Goal: Task Accomplishment & Management: Use online tool/utility

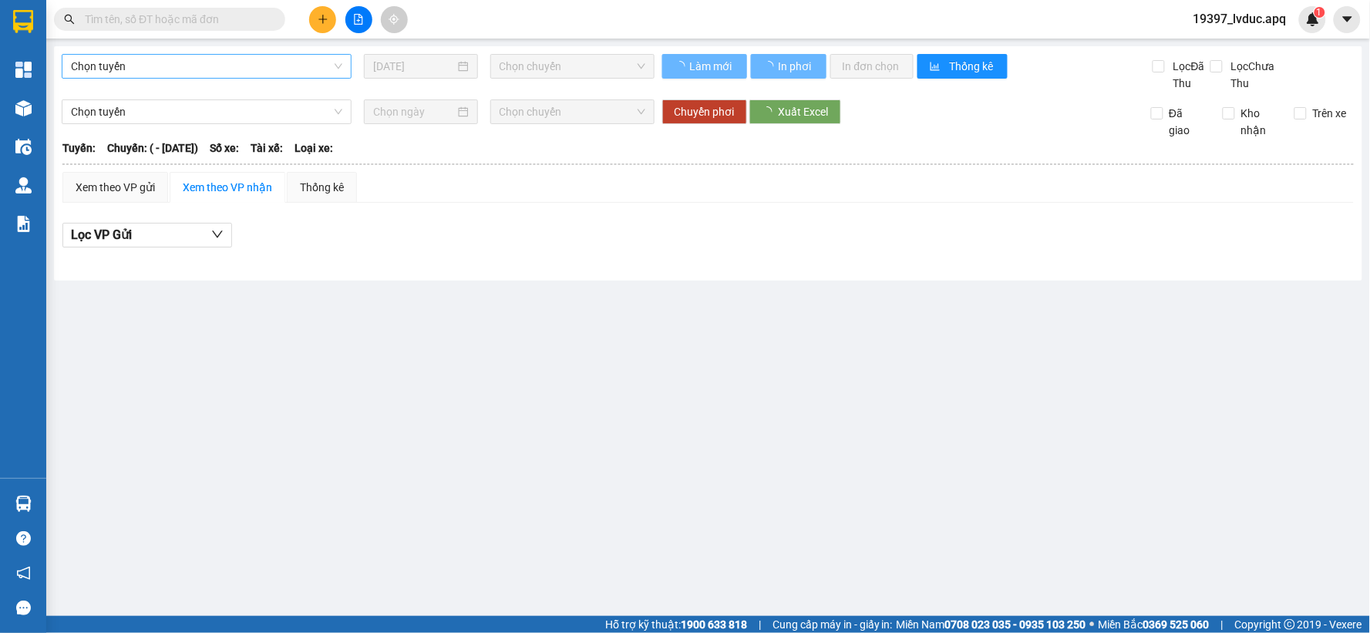
click at [136, 66] on span "Chọn tuyến" at bounding box center [206, 66] width 271 height 23
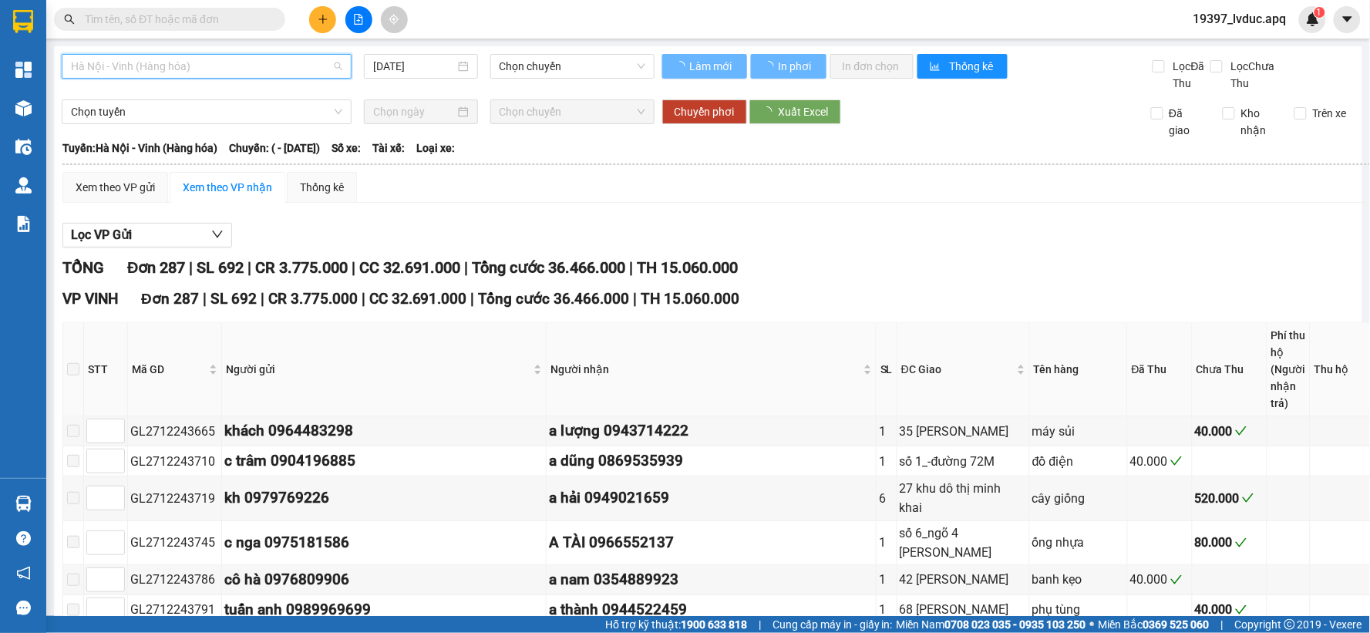
scroll to position [171, 0]
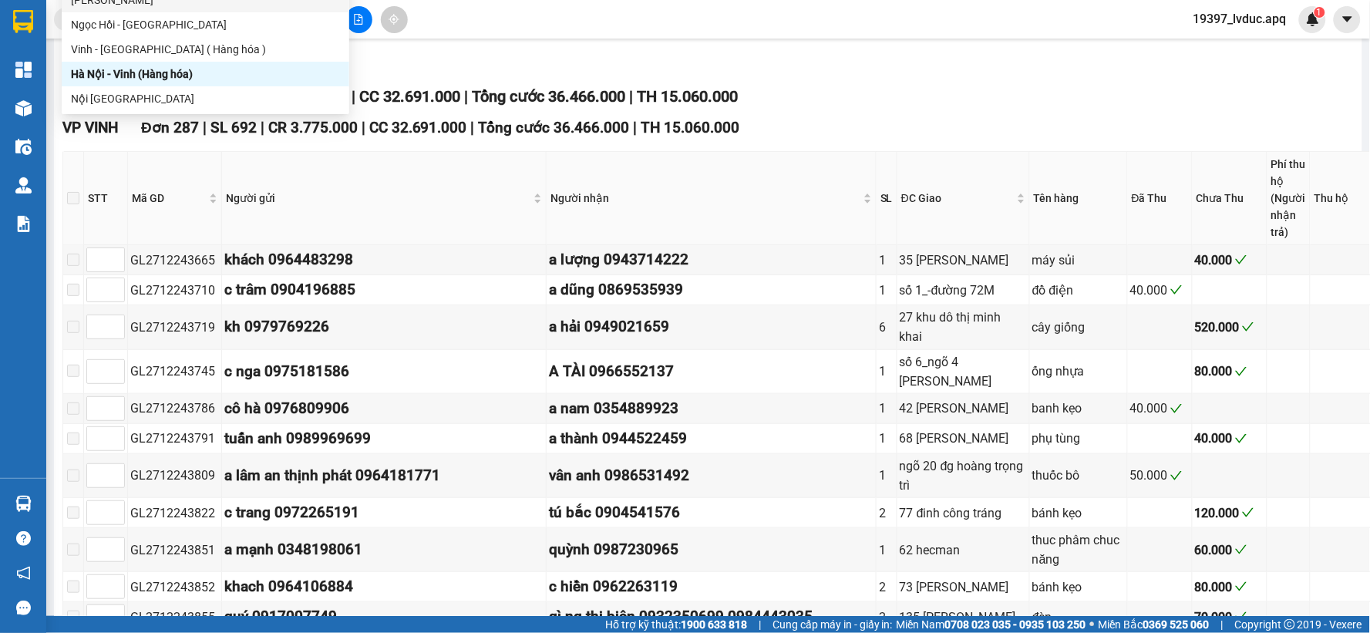
type input "27/12/2024"
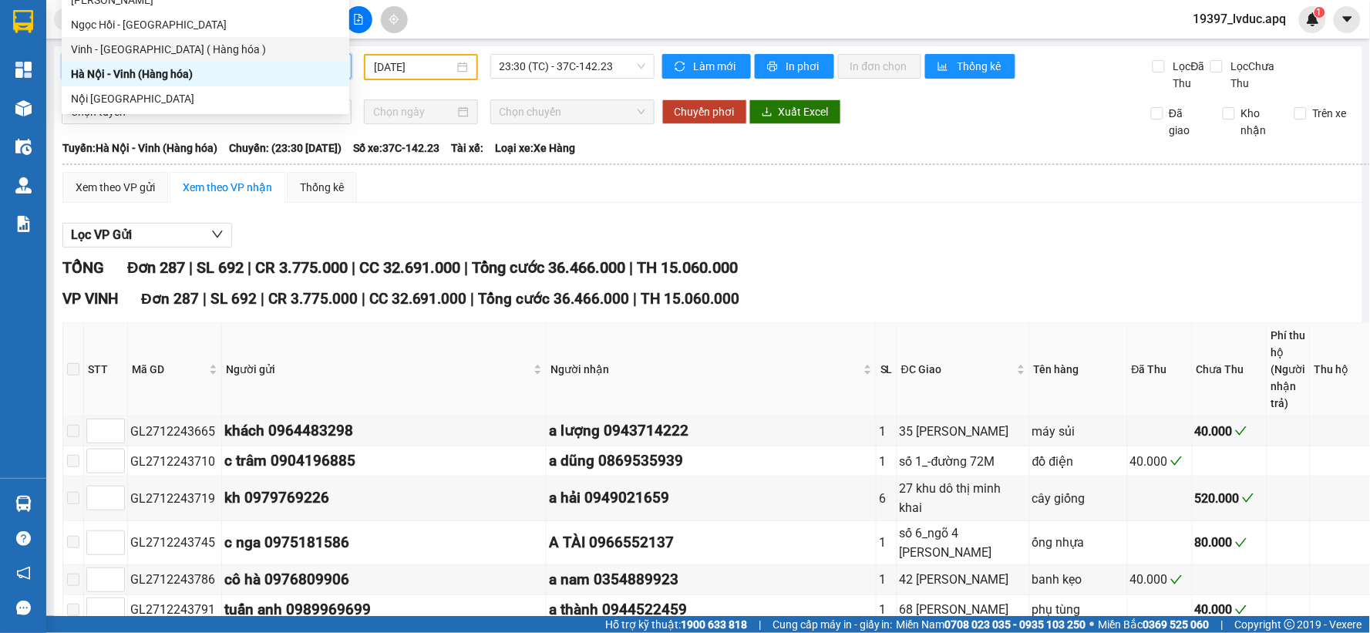
click at [239, 51] on div "Vinh - Hà Nội ( Hàng hóa )" at bounding box center [205, 49] width 269 height 17
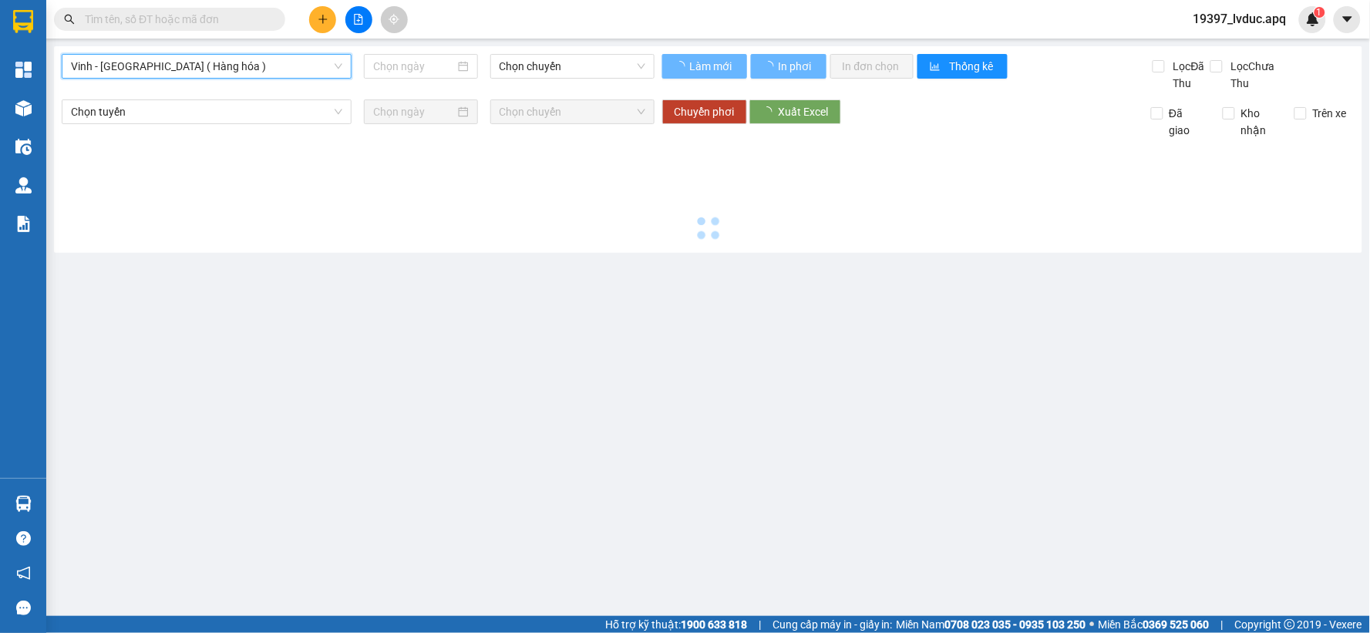
type input "13/10/2025"
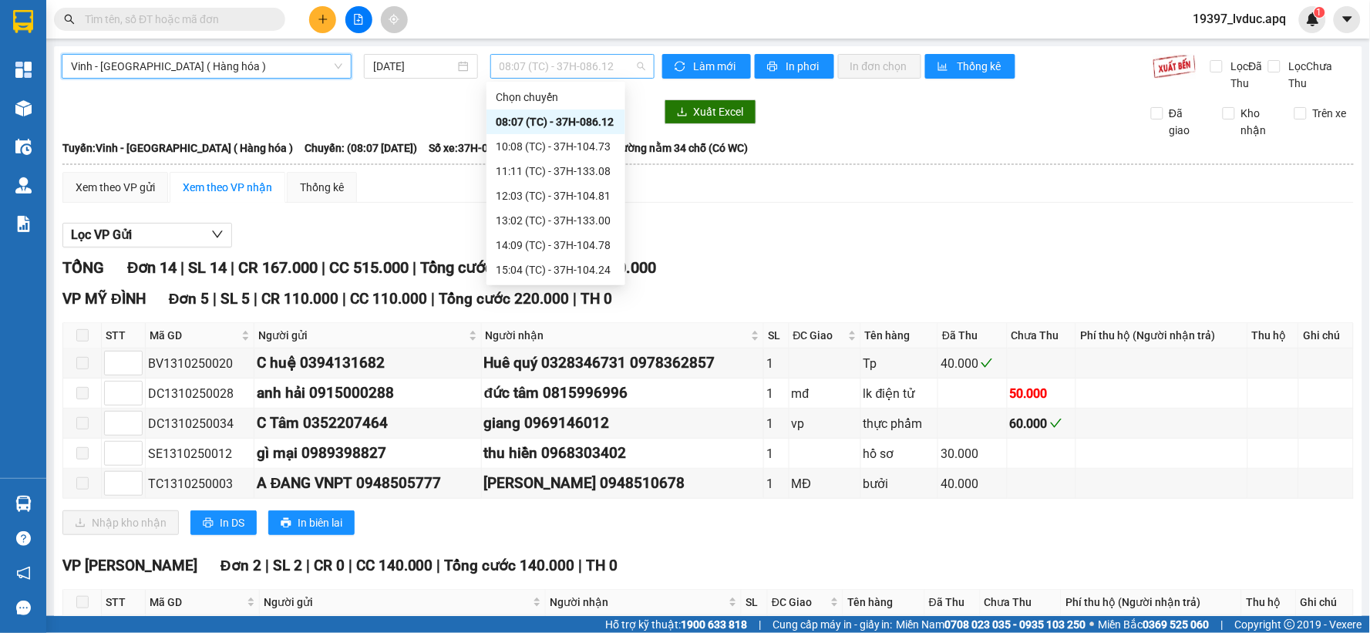
click at [590, 73] on span "08:07 (TC) - 37H-086.12" at bounding box center [573, 66] width 146 height 23
click at [565, 237] on div "14:09 (TC) - 37H-104.78" at bounding box center [556, 245] width 120 height 17
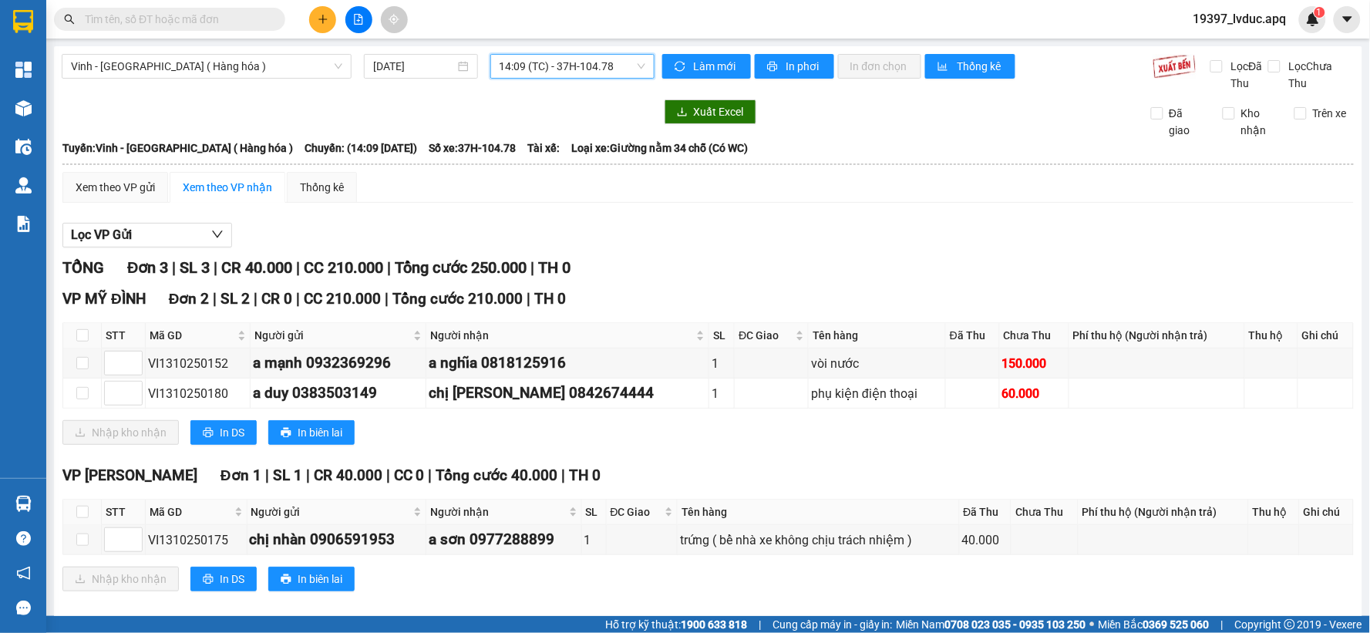
click at [580, 71] on span "14:09 (TC) - 37H-104.78" at bounding box center [573, 66] width 146 height 23
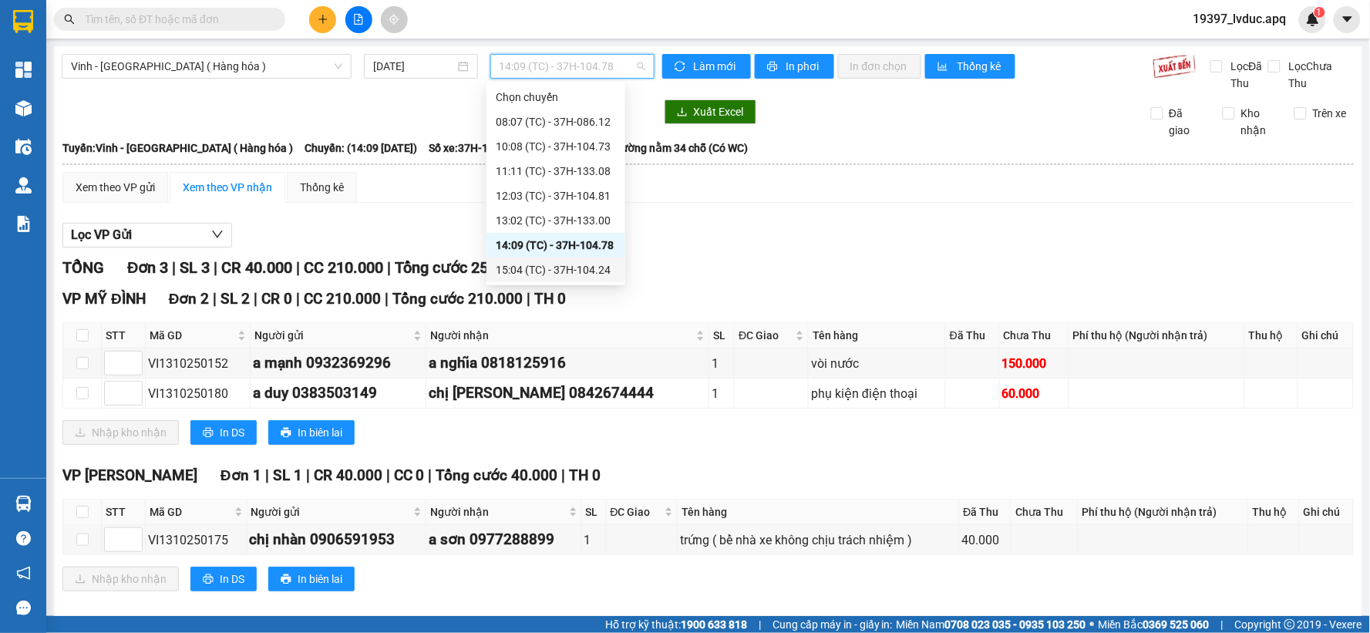
click at [563, 268] on div "15:04 (TC) - 37H-104.24" at bounding box center [556, 269] width 120 height 17
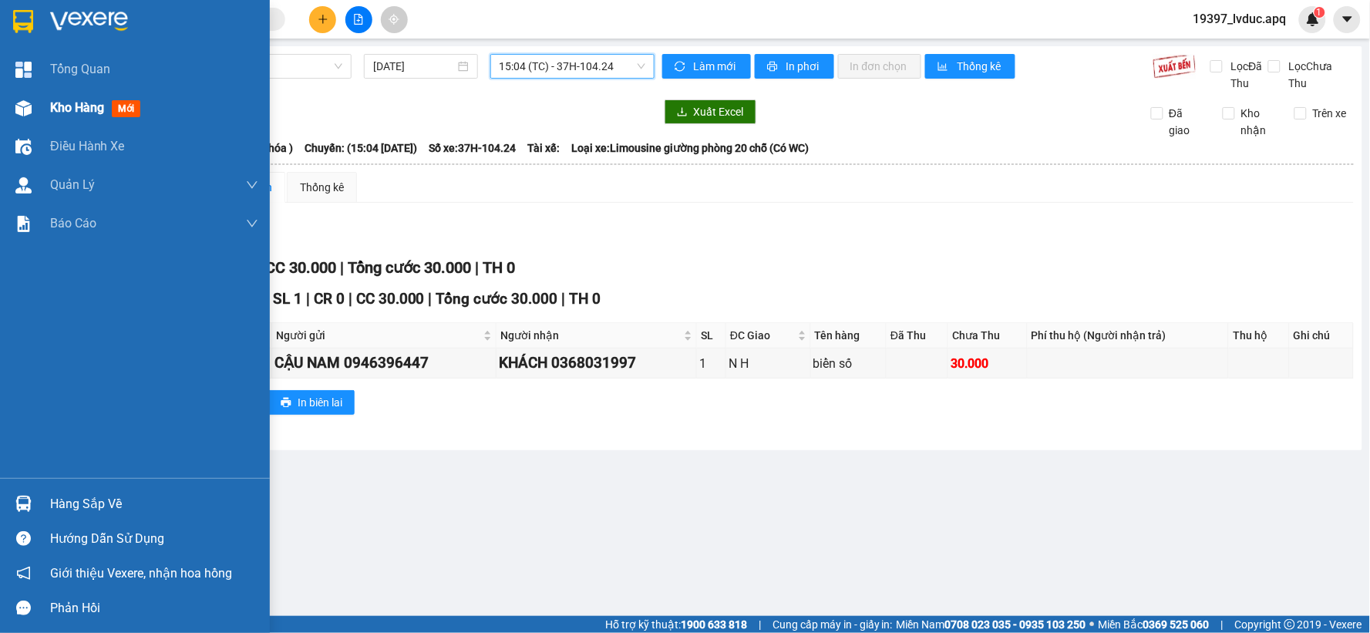
click at [26, 113] on img at bounding box center [23, 108] width 16 height 16
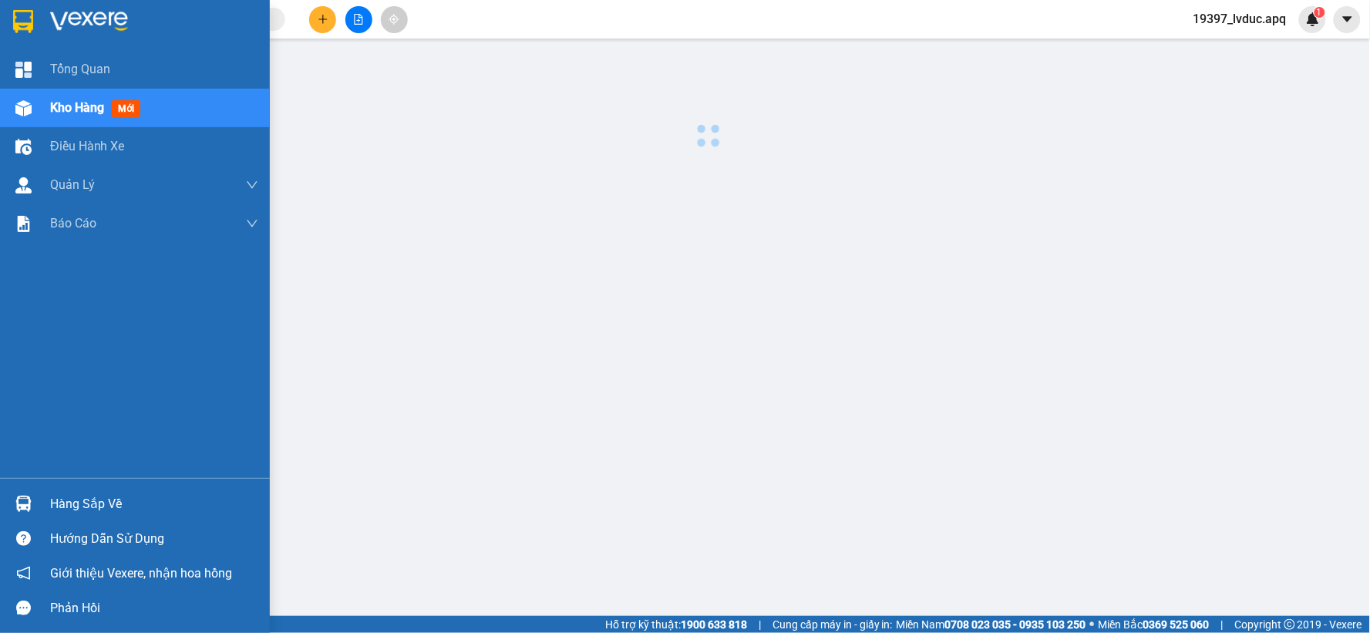
click at [28, 111] on img at bounding box center [23, 108] width 16 height 16
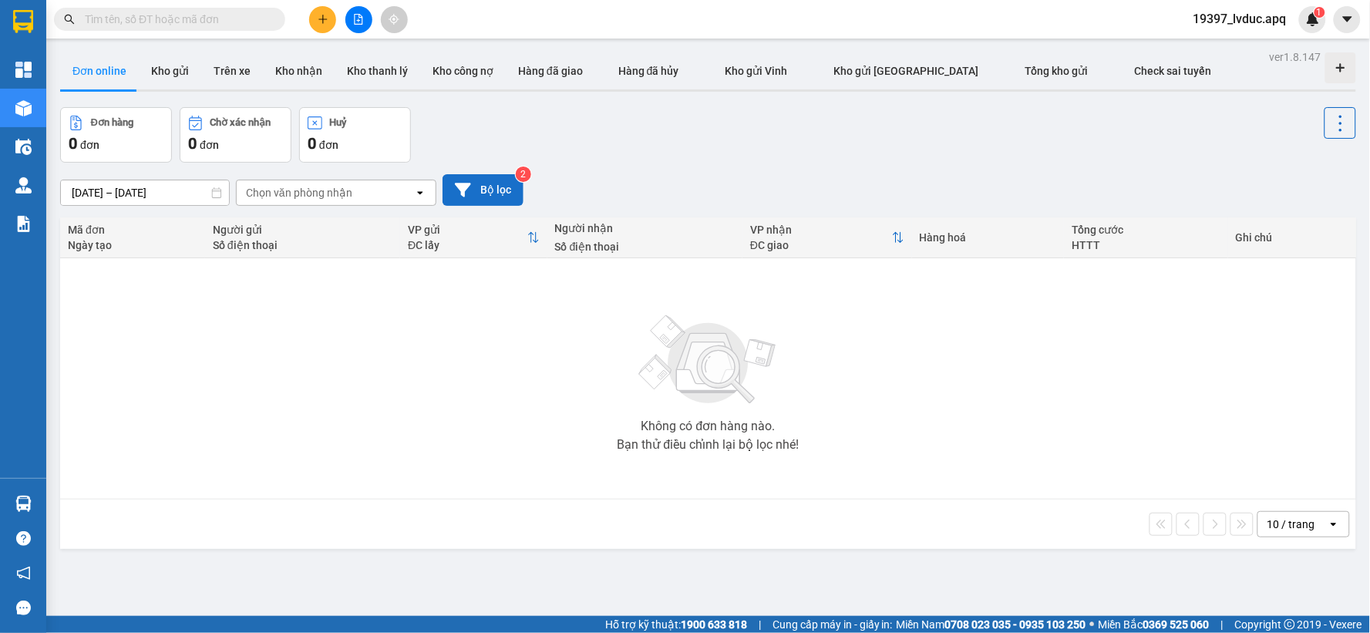
click at [498, 186] on button "Bộ lọc" at bounding box center [483, 190] width 81 height 32
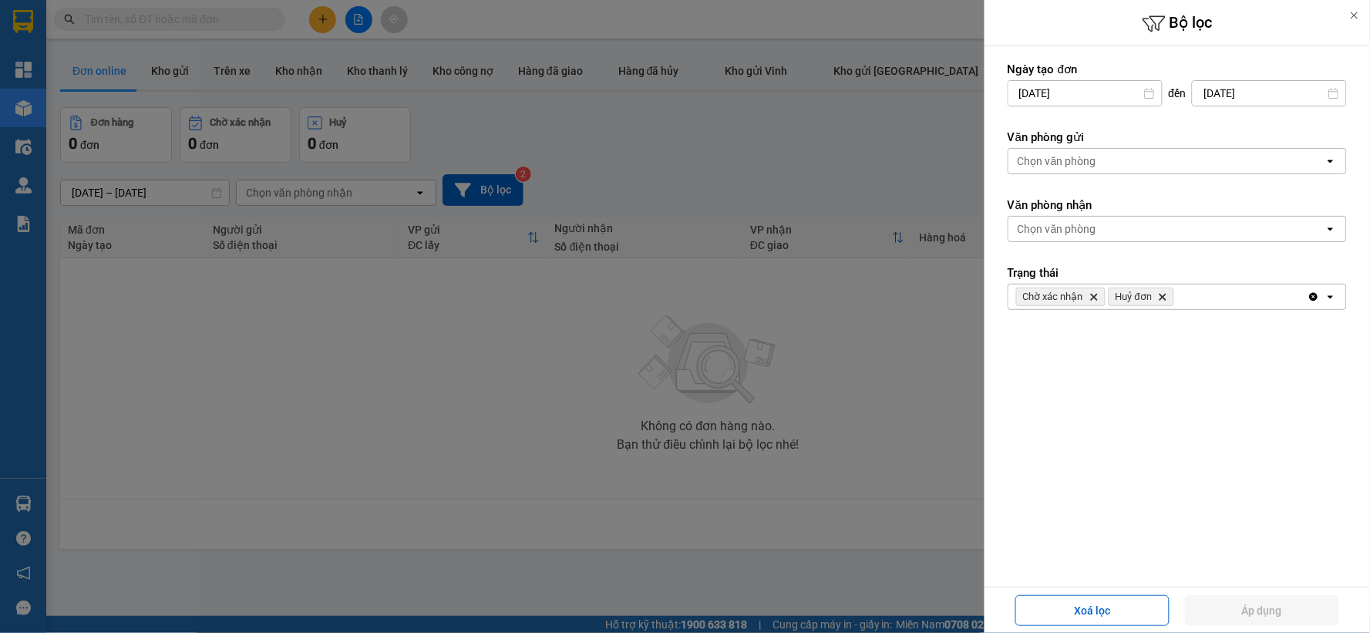
click at [655, 119] on div at bounding box center [685, 316] width 1370 height 633
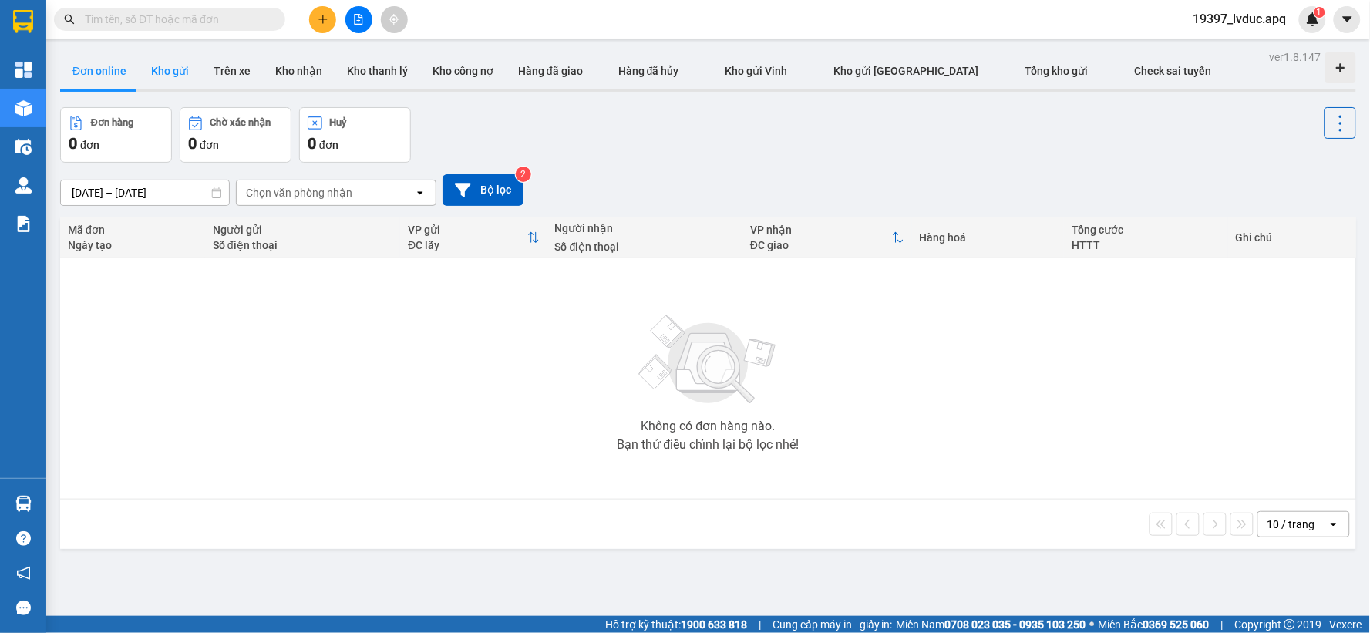
click at [172, 65] on button "Kho gửi" at bounding box center [170, 70] width 62 height 37
type input "[DATE] – [DATE]"
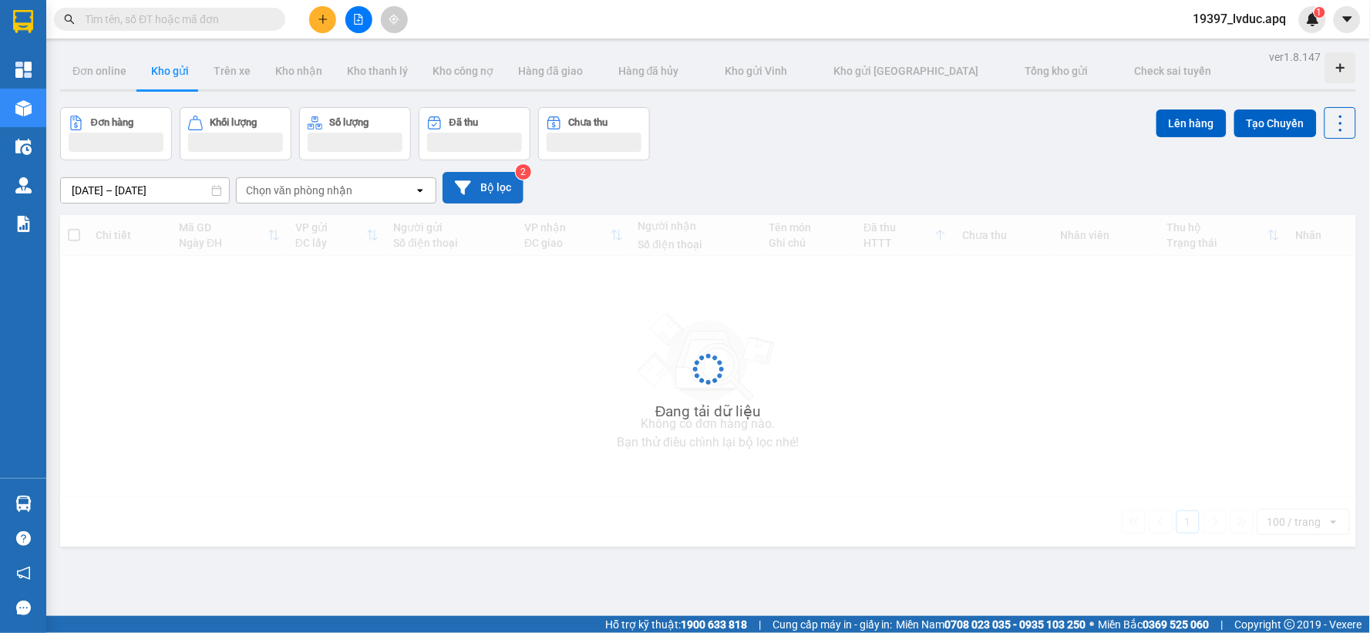
click at [487, 190] on button "Bộ lọc" at bounding box center [483, 188] width 81 height 32
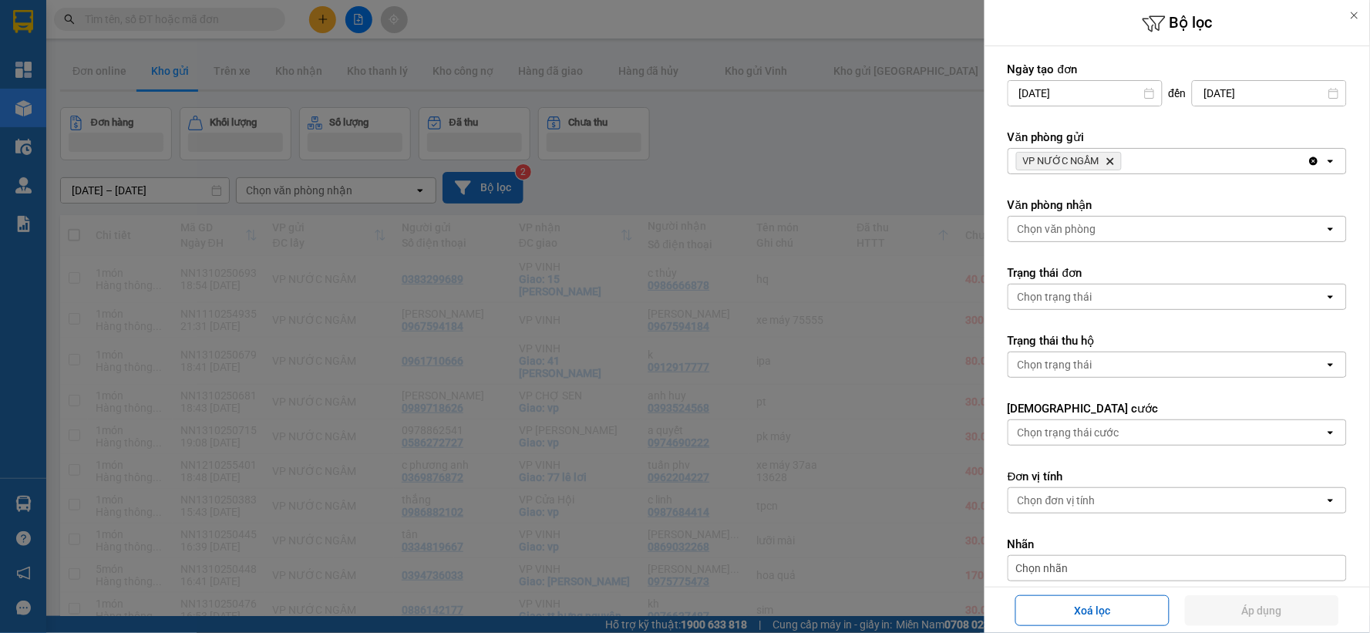
type input "11/10/2025"
type input "13/10/2025"
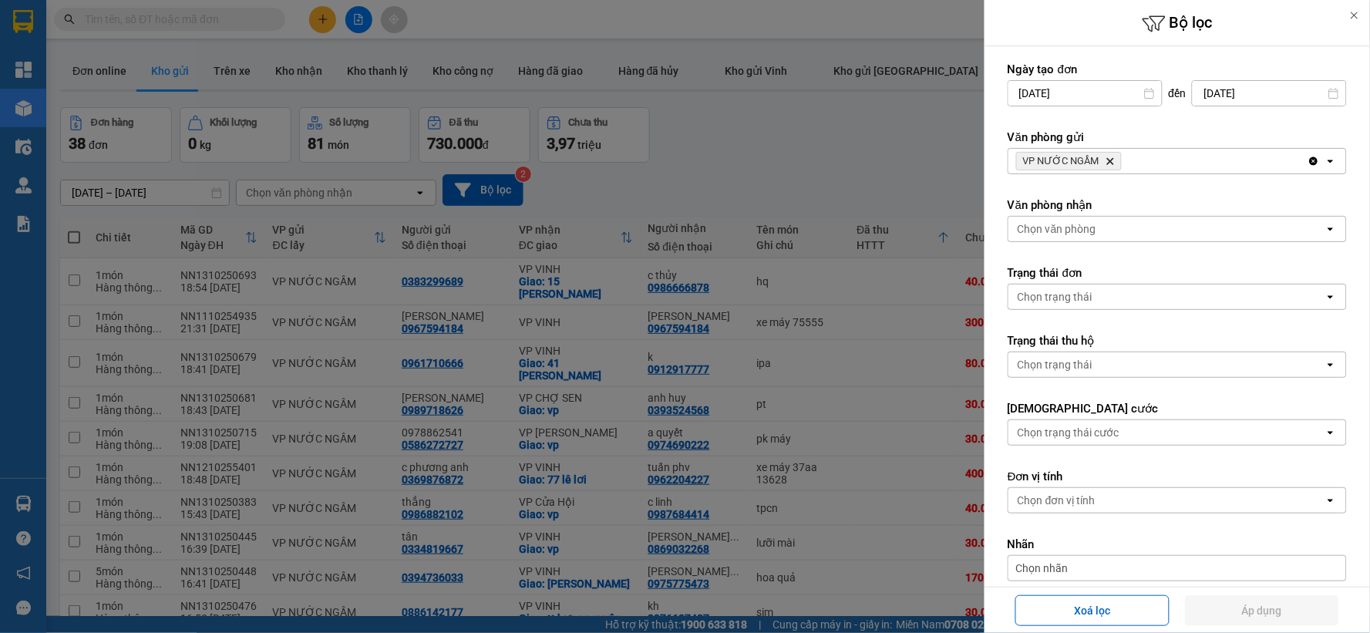
click at [1126, 160] on div "VP NƯỚC NGẦM Delete" at bounding box center [1157, 161] width 299 height 25
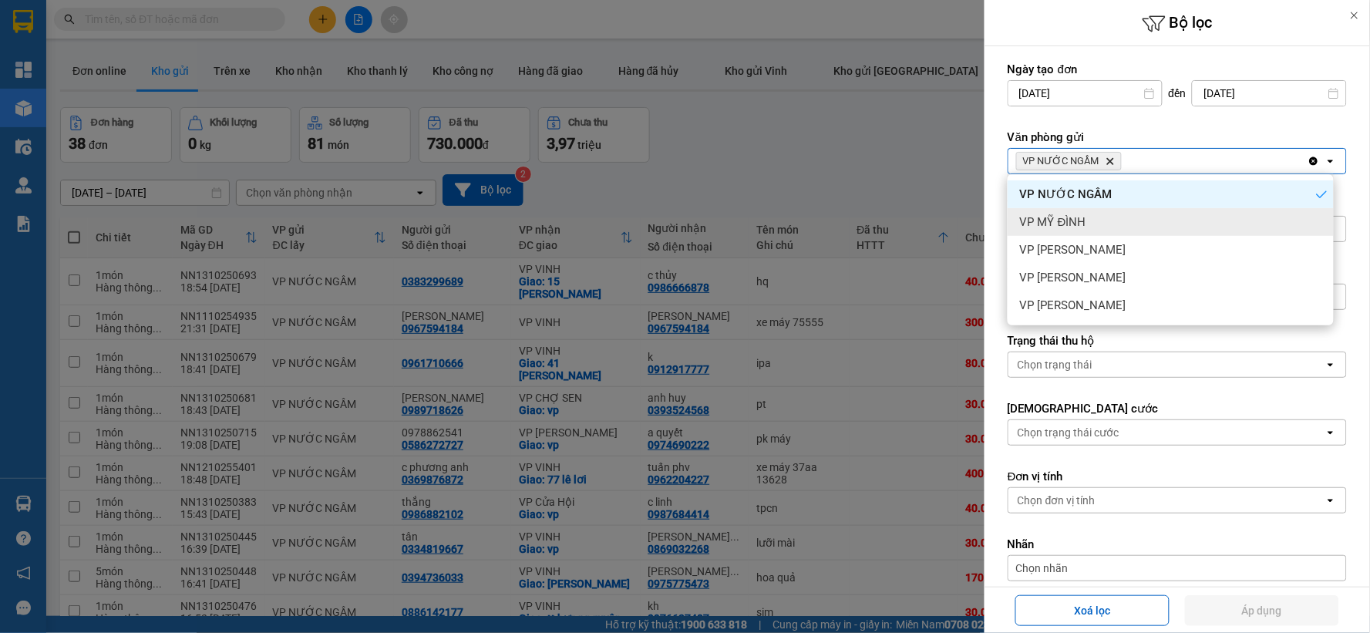
drag, startPoint x: 1123, startPoint y: 172, endPoint x: 1203, endPoint y: 196, distance: 83.7
click at [1120, 217] on div "VP MỸ ĐÌNH" at bounding box center [1171, 222] width 326 height 28
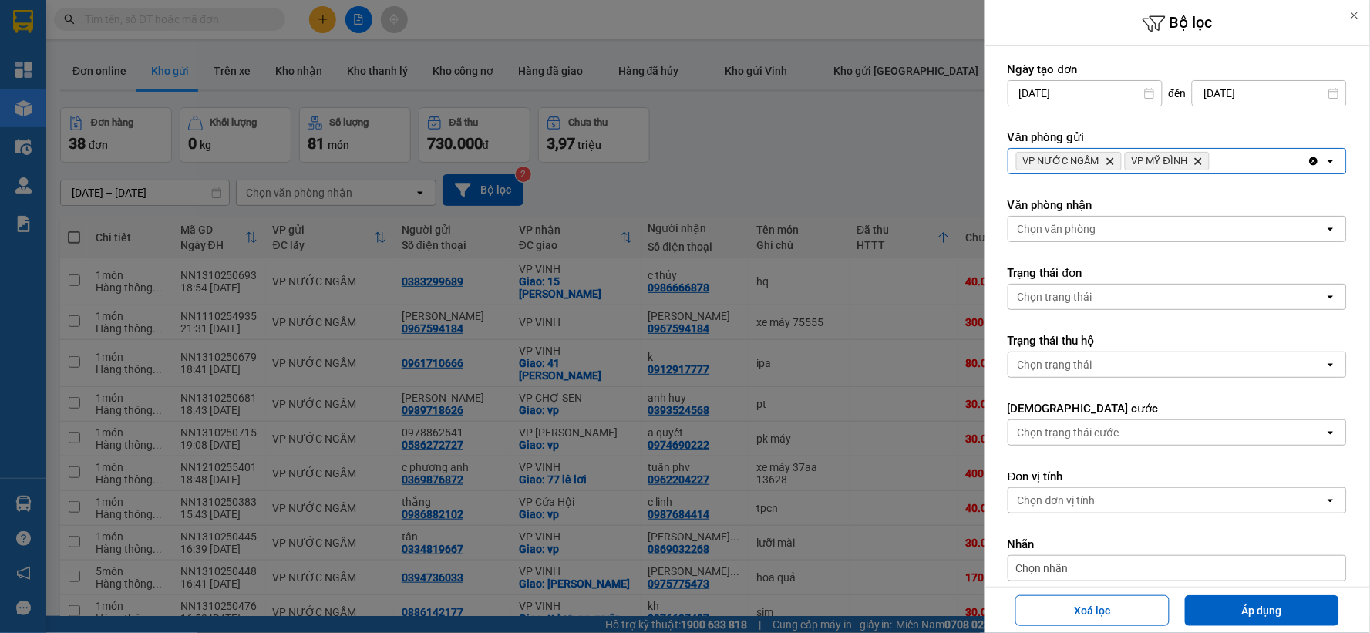
click at [1230, 170] on div "VP NƯỚC NGẦM Delete VP MỸ ĐÌNH Delete" at bounding box center [1157, 161] width 299 height 25
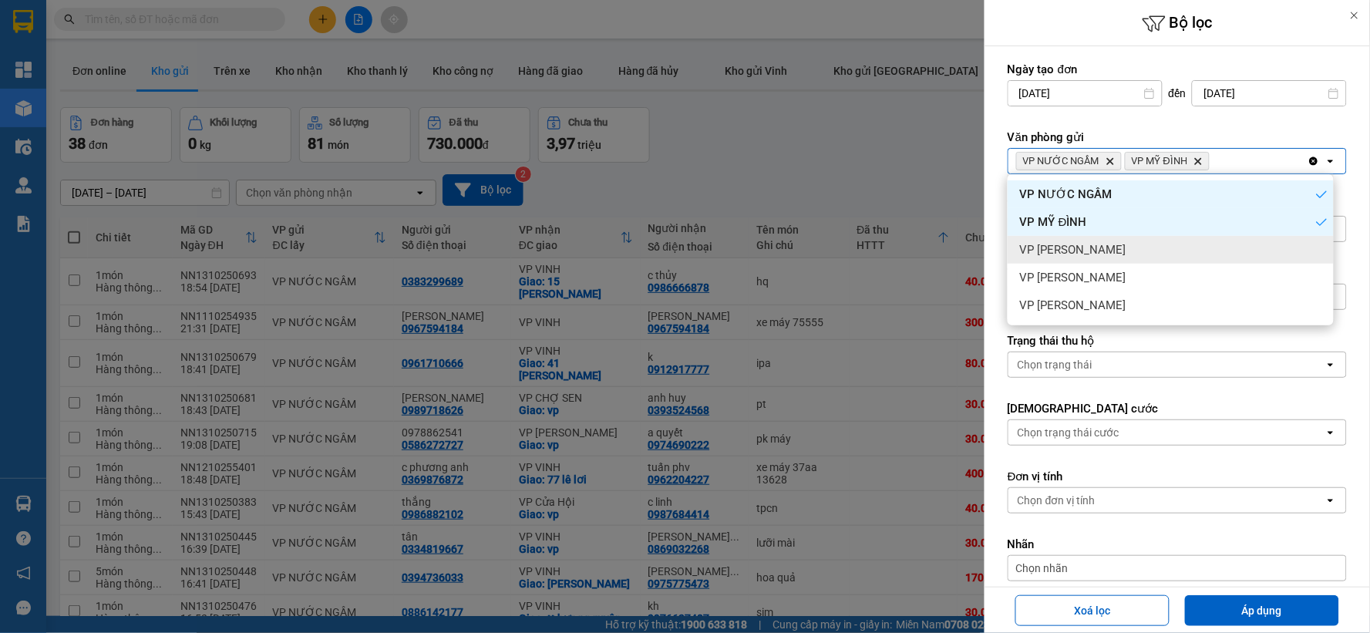
drag, startPoint x: 1146, startPoint y: 250, endPoint x: 1162, endPoint y: 237, distance: 19.7
click at [1149, 250] on div "VP [PERSON_NAME]" at bounding box center [1171, 250] width 326 height 28
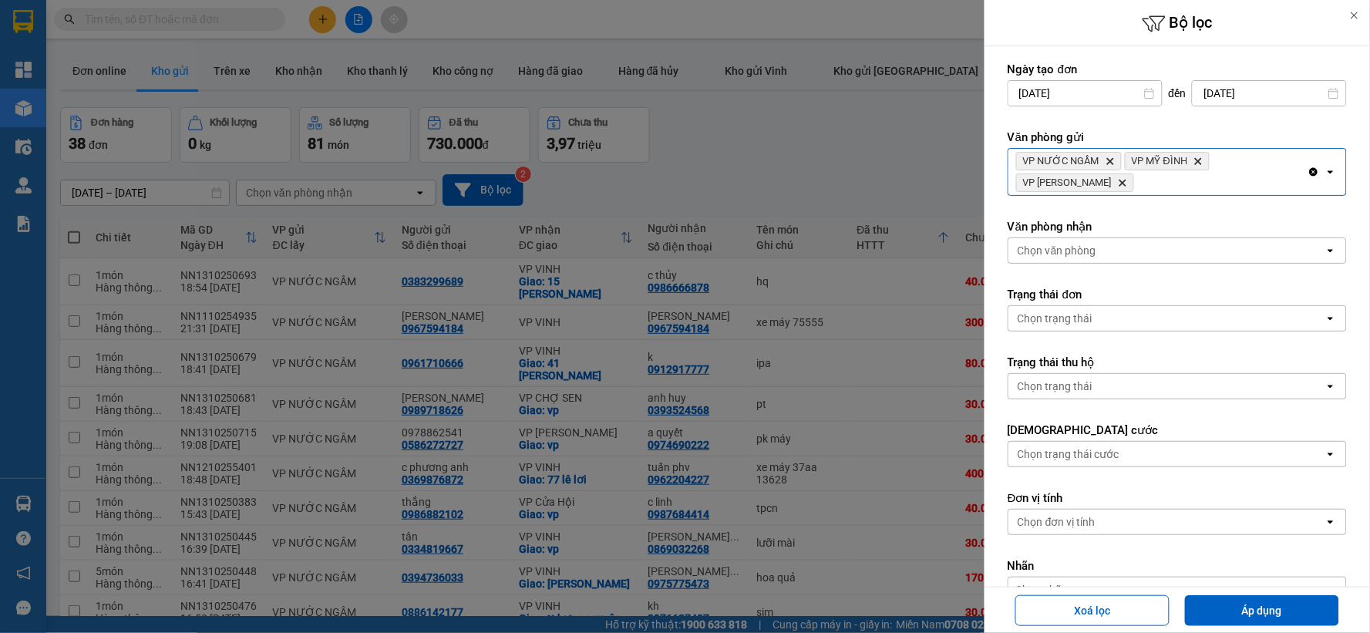
click at [1255, 172] on div "VP NƯỚC NGẦM Delete VP MỸ ĐÌNH Delete VP NGỌC HỒI Delete" at bounding box center [1157, 172] width 299 height 46
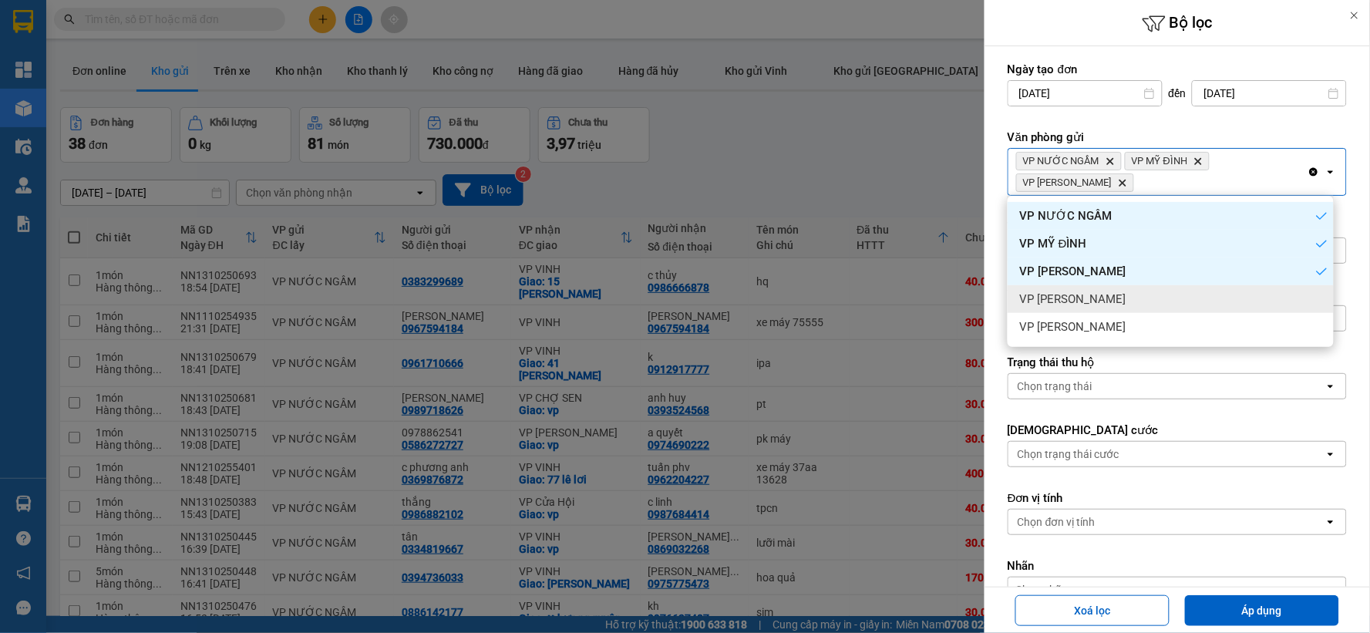
click at [1123, 295] on div "VP [PERSON_NAME]" at bounding box center [1171, 299] width 326 height 28
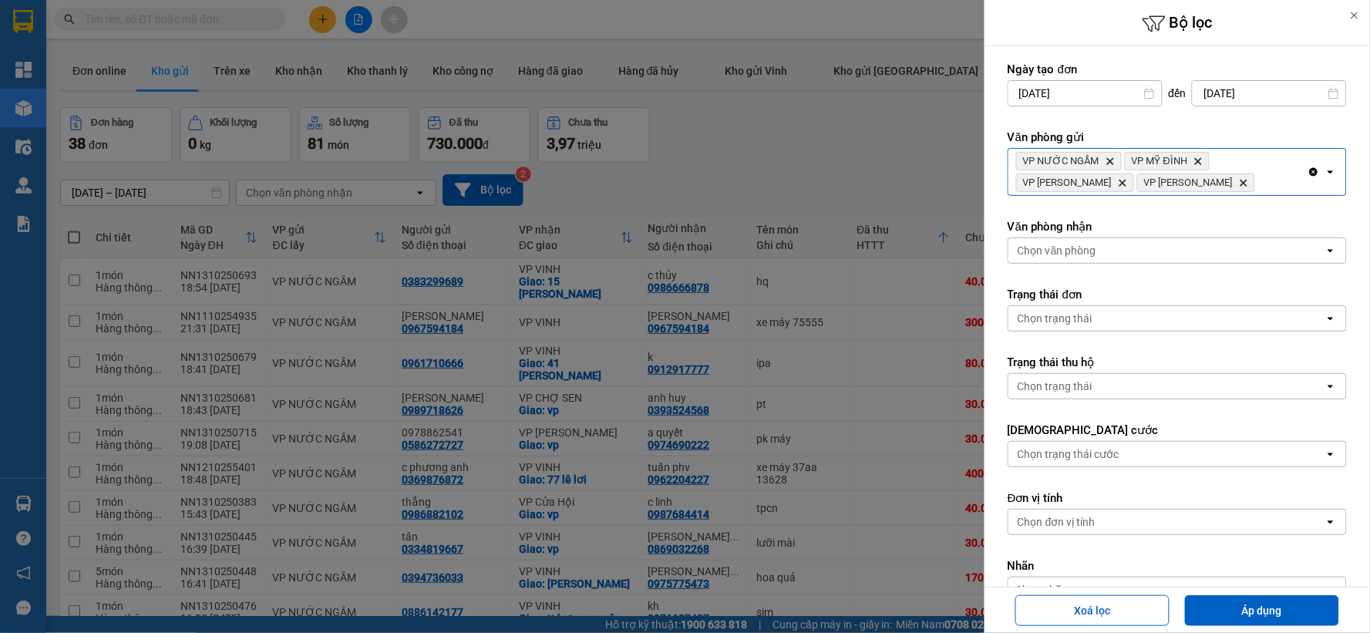
click at [1120, 258] on div "Chọn văn phòng" at bounding box center [1166, 250] width 316 height 25
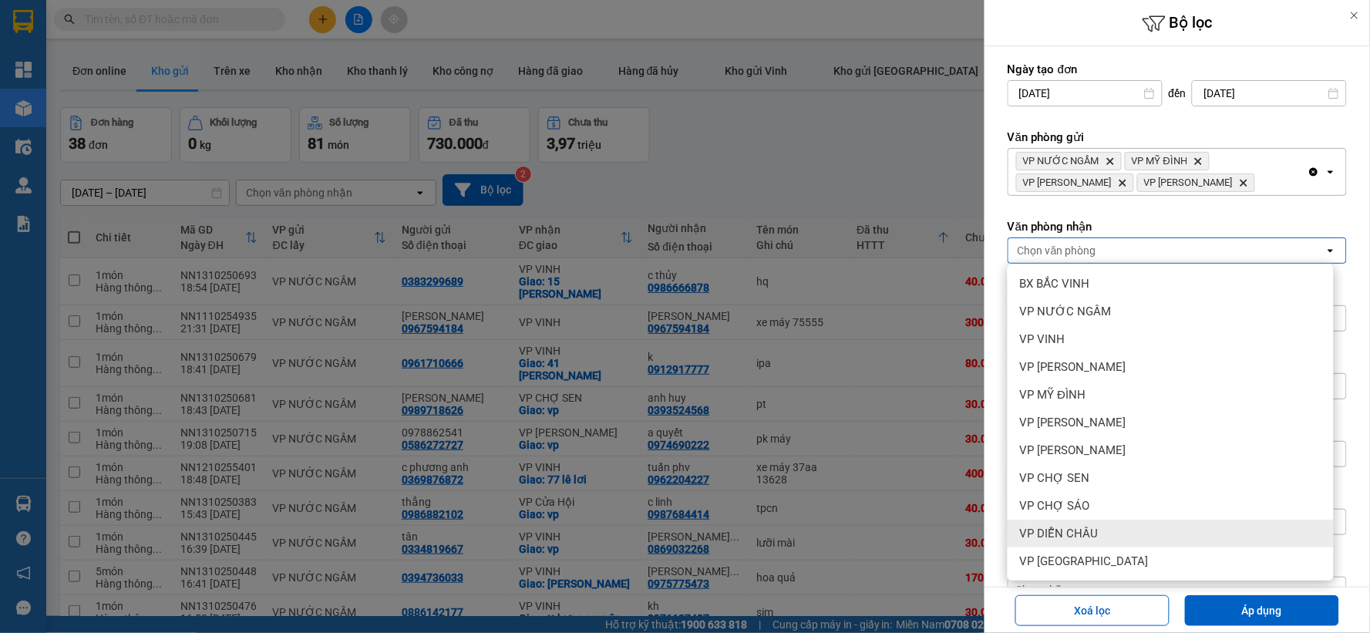
click at [1120, 542] on div "VP DIỄN CHÂU" at bounding box center [1171, 534] width 326 height 28
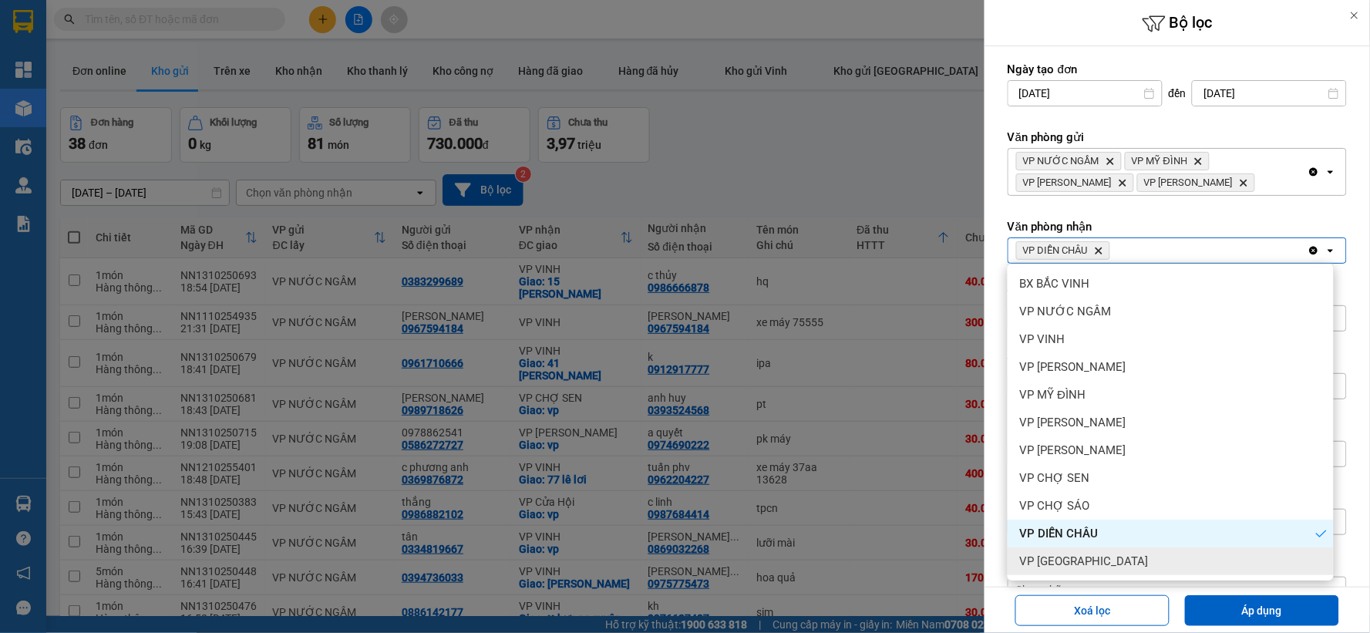
click at [1123, 564] on div "VP Cầu Yên Xuân" at bounding box center [1171, 561] width 326 height 28
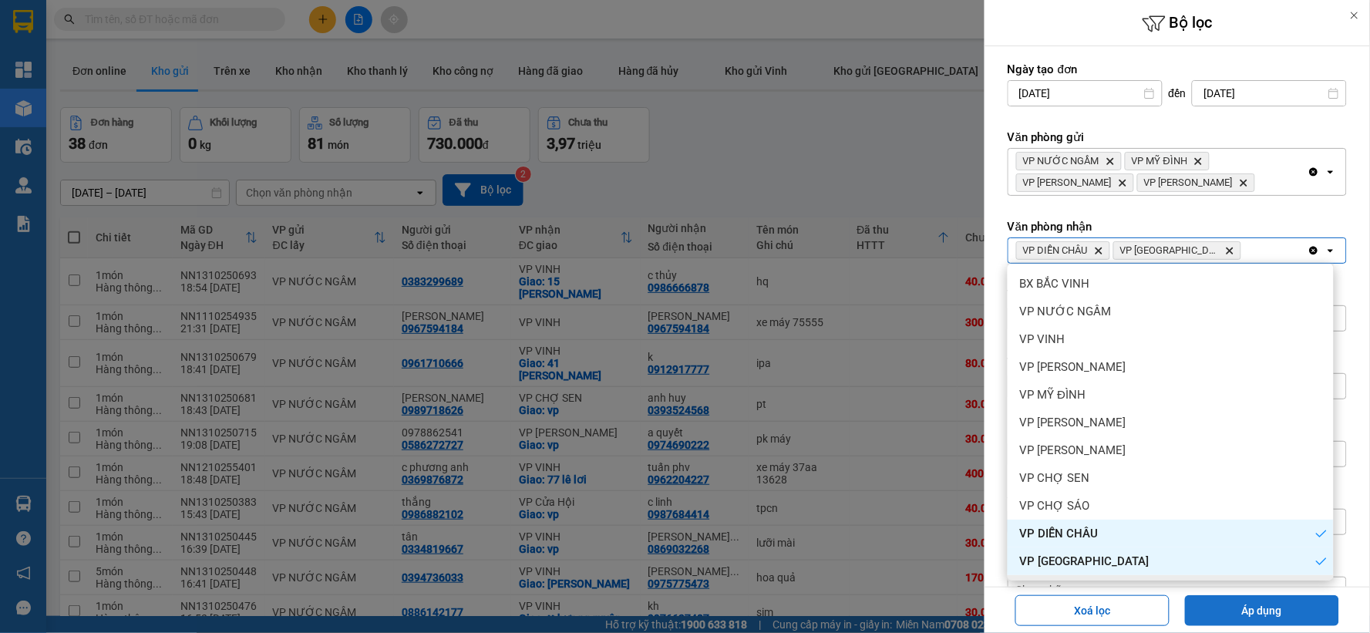
click at [1211, 611] on button "Áp dụng" at bounding box center [1262, 610] width 154 height 31
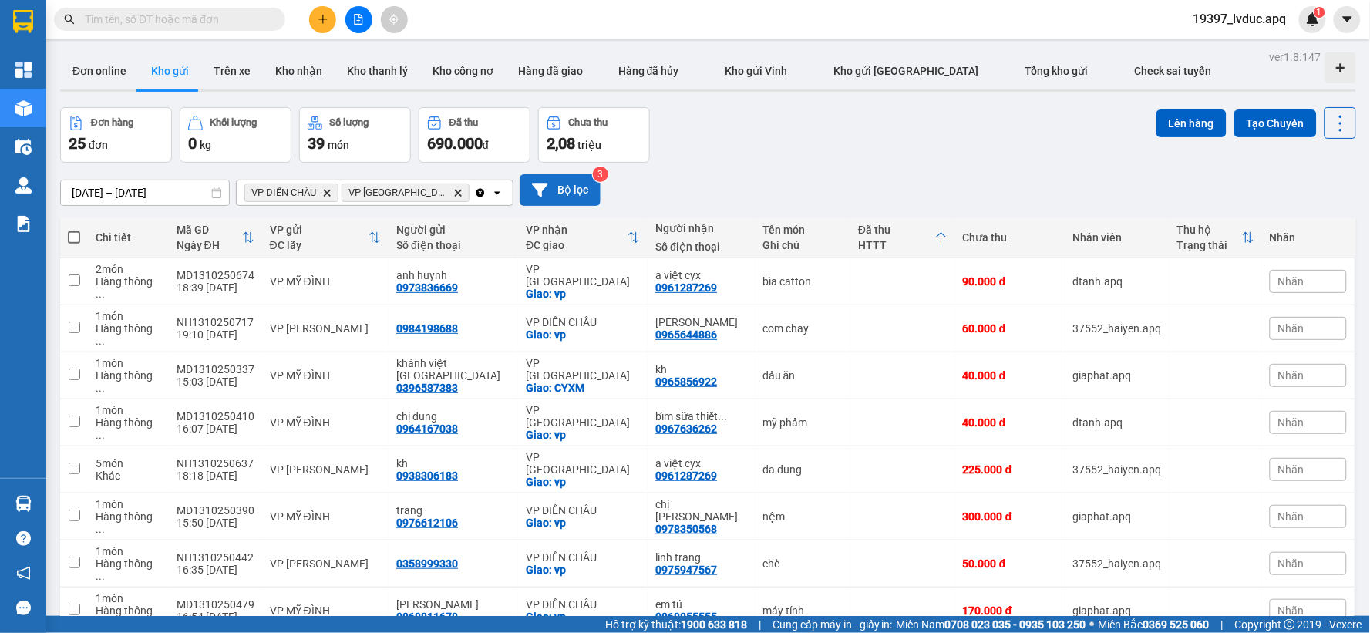
click at [536, 193] on button "Bộ lọc" at bounding box center [560, 190] width 81 height 32
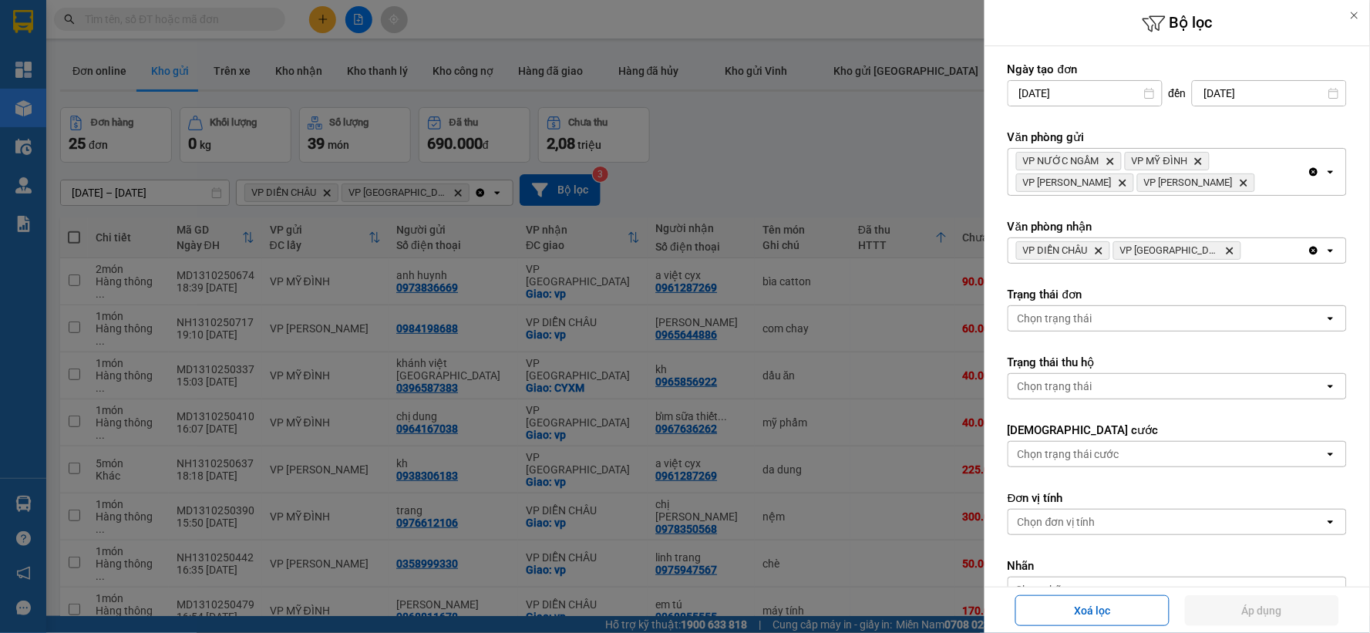
click at [1310, 249] on icon "Clear all" at bounding box center [1314, 251] width 8 height 8
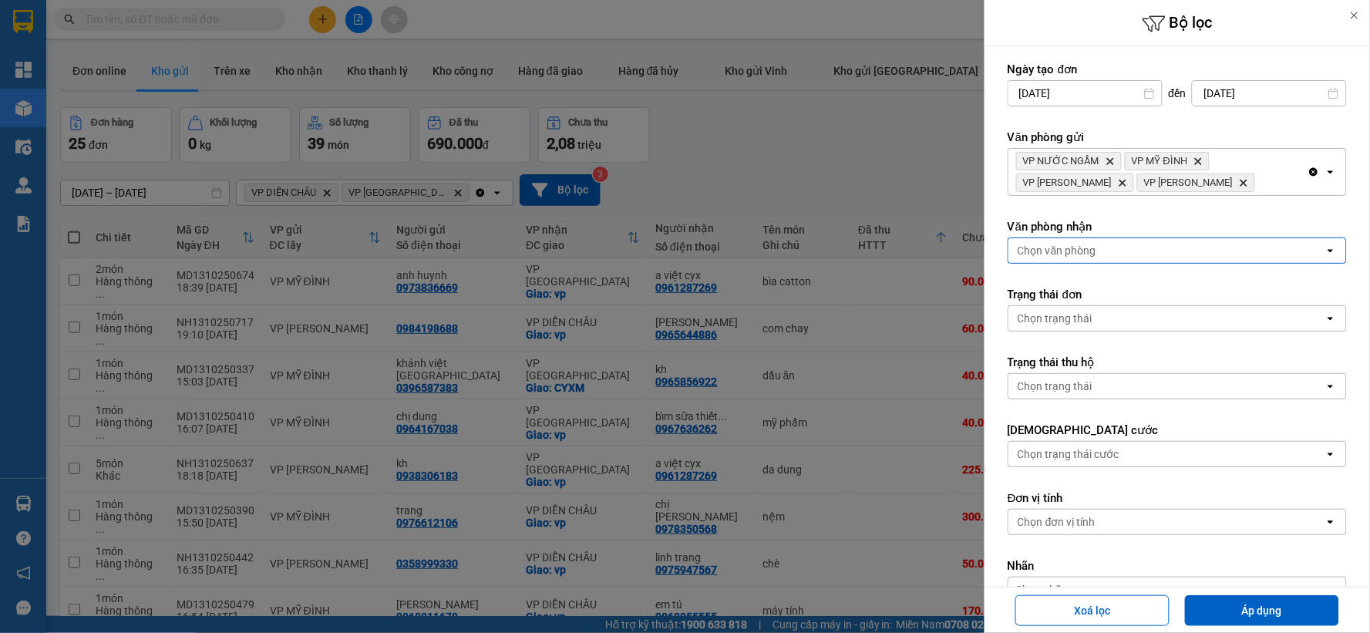
click at [1283, 249] on div "Chọn văn phòng" at bounding box center [1166, 250] width 316 height 25
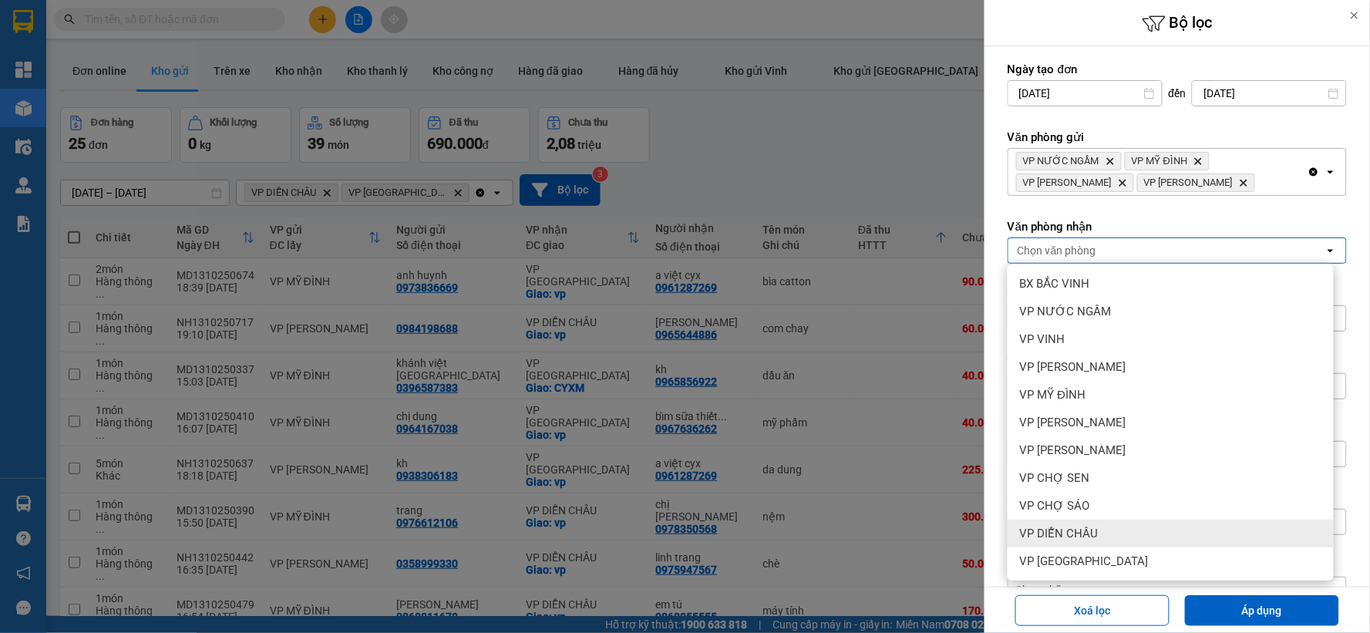
click at [1150, 524] on div "VP DIỄN CHÂU" at bounding box center [1171, 534] width 326 height 28
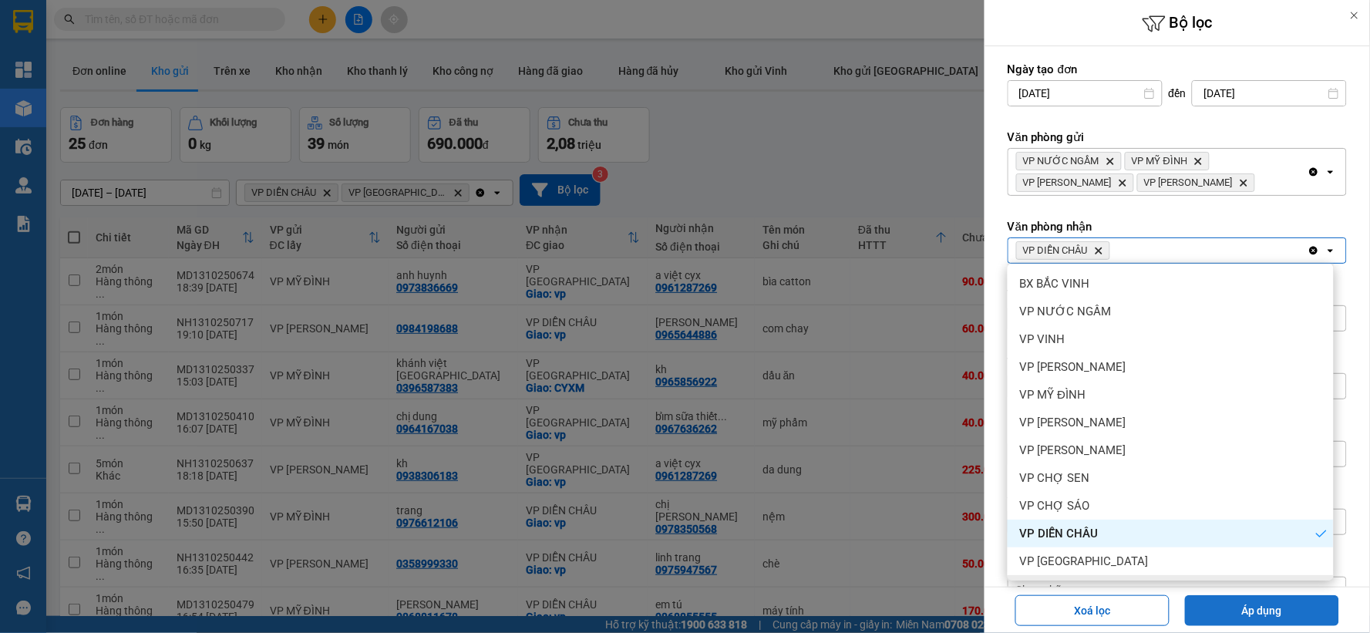
click at [1208, 618] on button "Áp dụng" at bounding box center [1262, 610] width 154 height 31
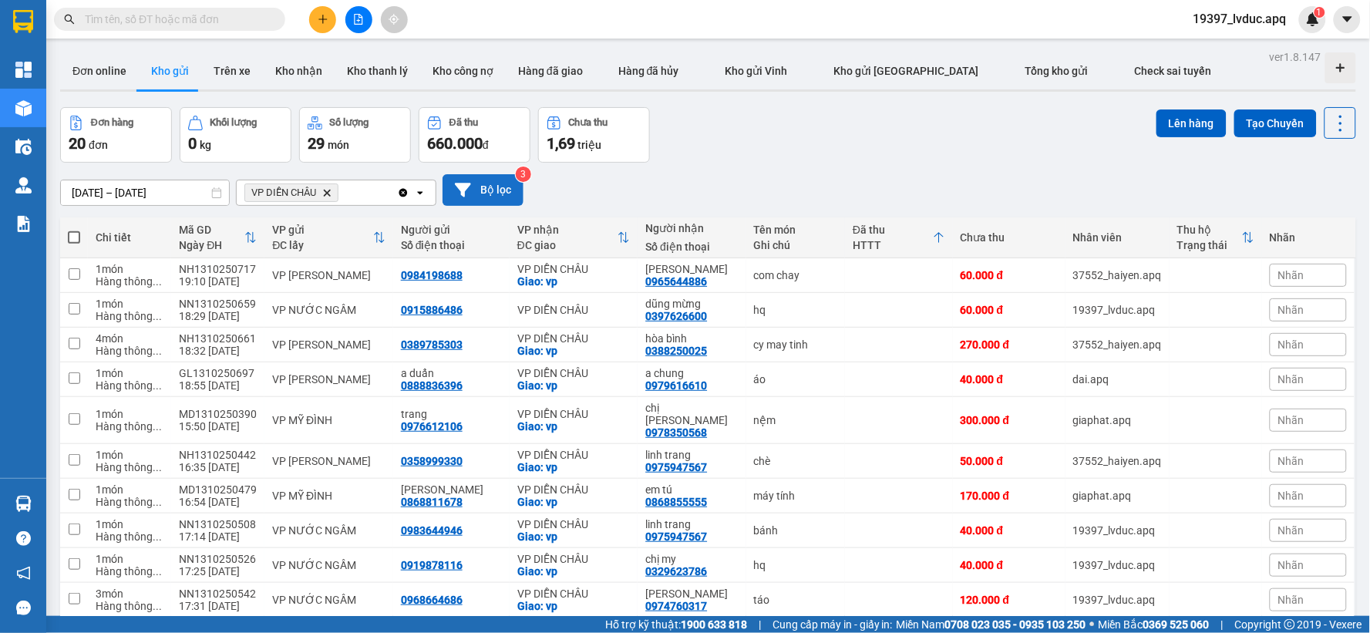
click at [489, 182] on button "Bộ lọc" at bounding box center [483, 190] width 81 height 32
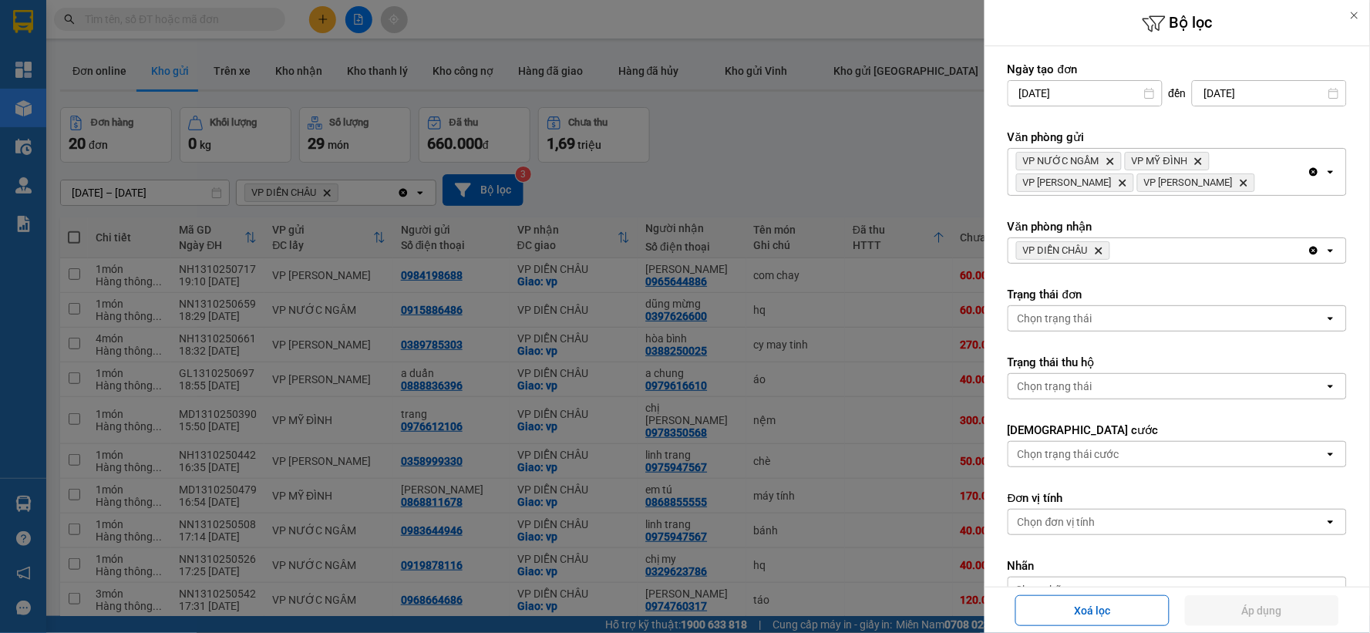
click at [1103, 251] on icon "VP DIỄN CHÂU, close by backspace" at bounding box center [1099, 250] width 7 height 7
click at [1103, 251] on div "Chọn văn phòng" at bounding box center [1166, 250] width 316 height 25
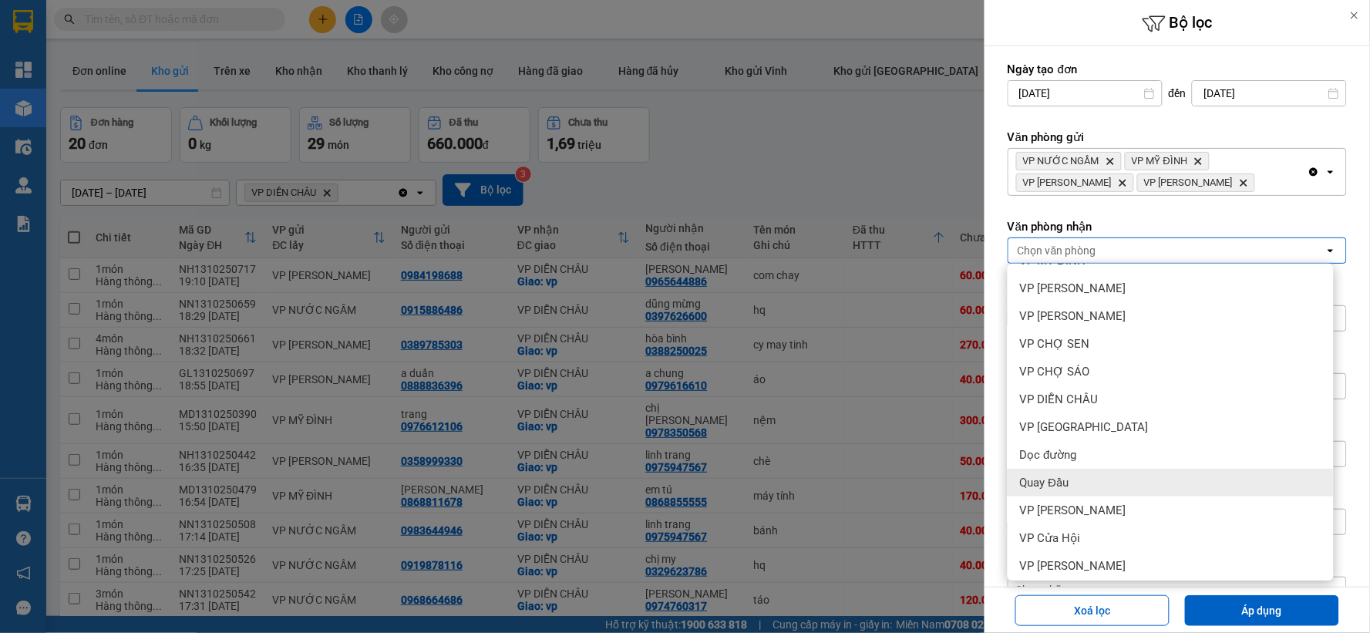
scroll to position [194, 0]
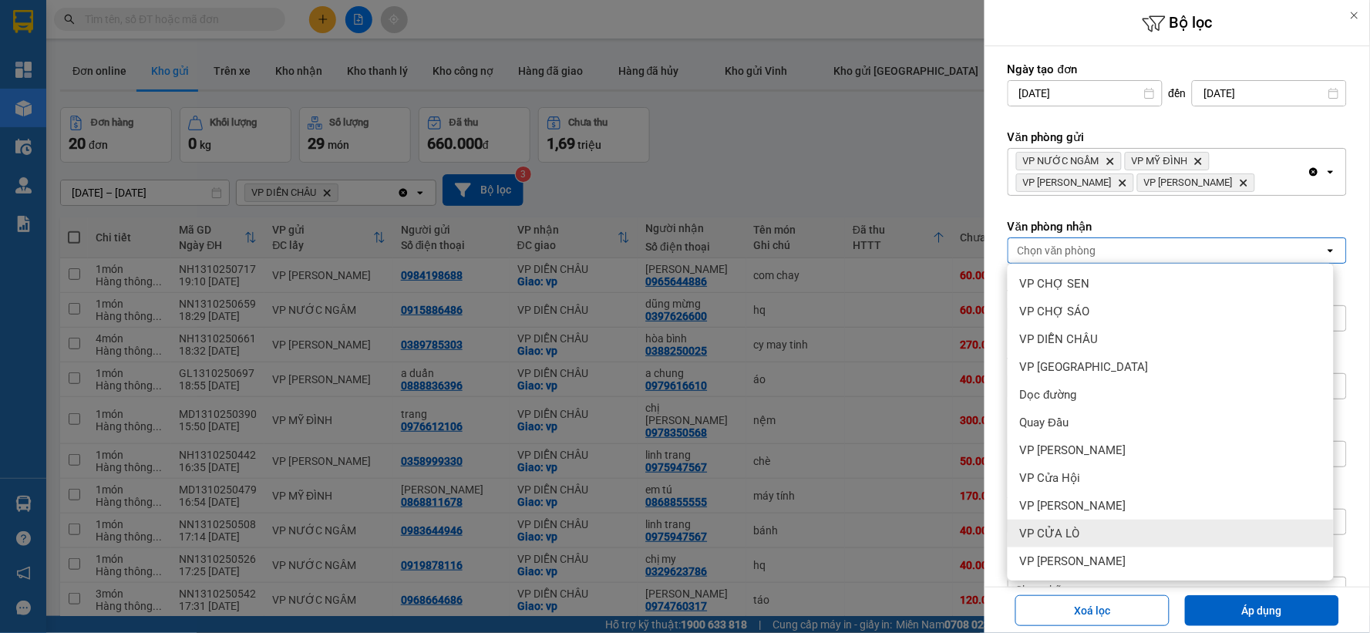
click at [1080, 530] on div "VP CỬA LÒ" at bounding box center [1171, 534] width 326 height 28
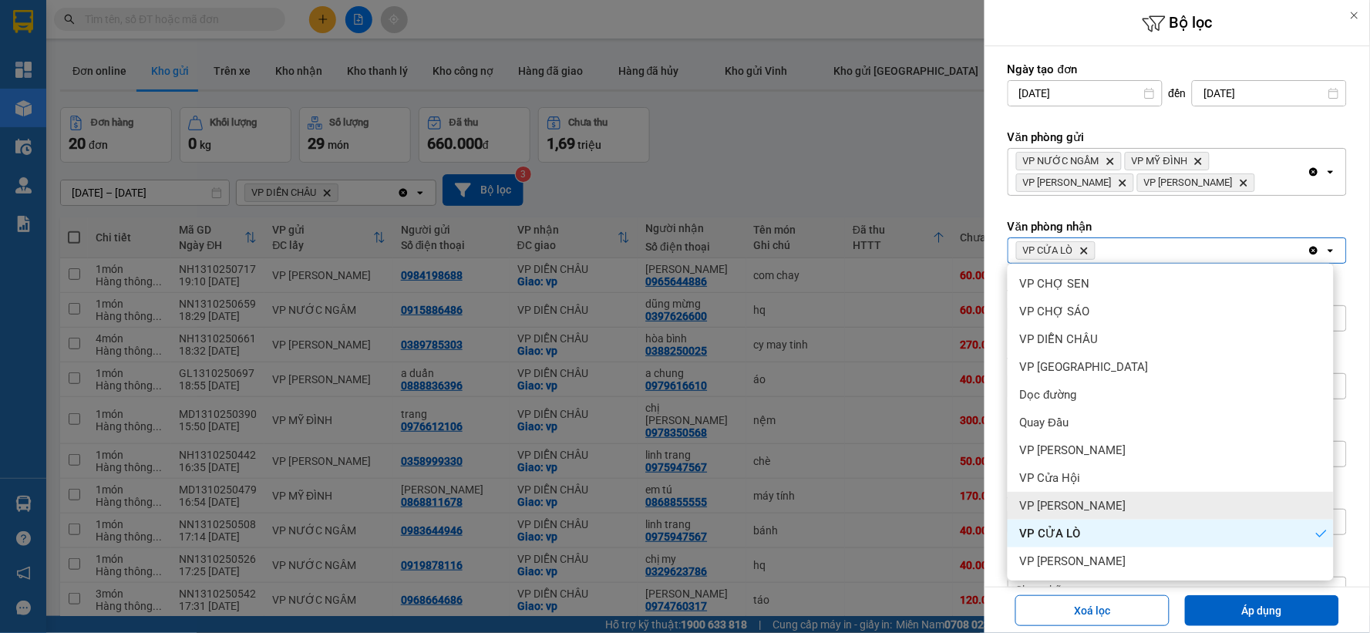
click at [1083, 499] on span "VP [PERSON_NAME]" at bounding box center [1073, 505] width 106 height 15
click at [1084, 475] on div "VP Cửa Hội" at bounding box center [1171, 478] width 326 height 28
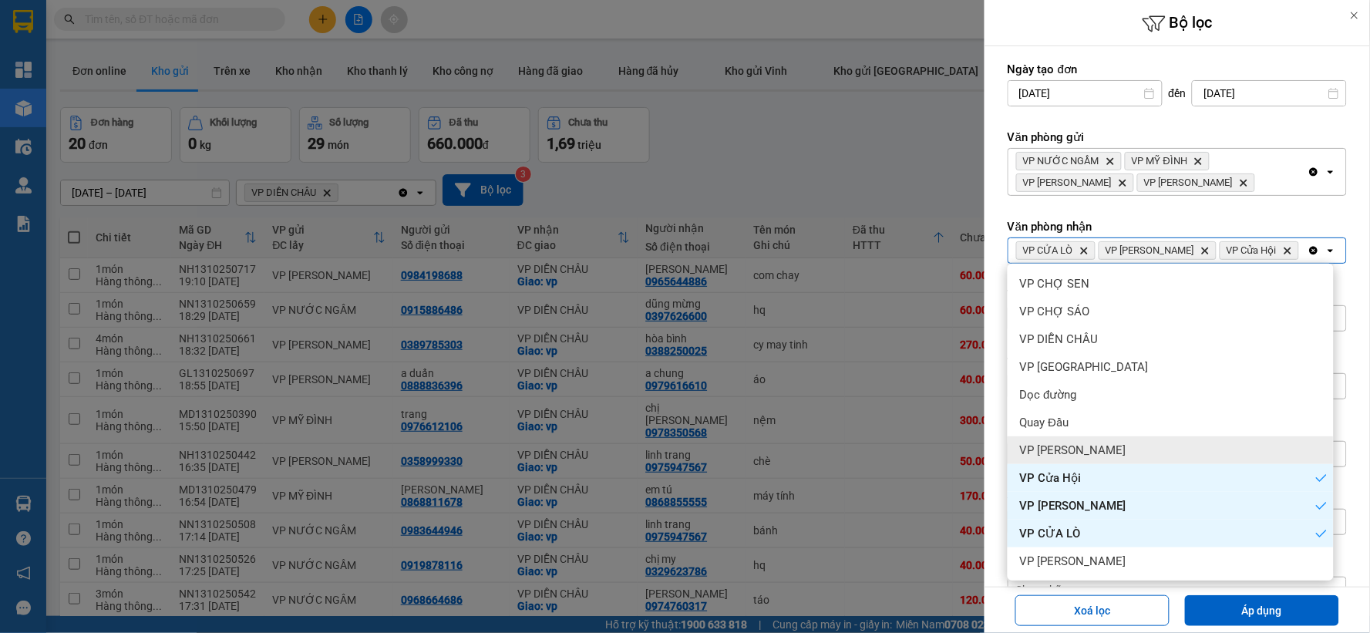
click at [1088, 453] on div "VP [PERSON_NAME]" at bounding box center [1171, 450] width 326 height 28
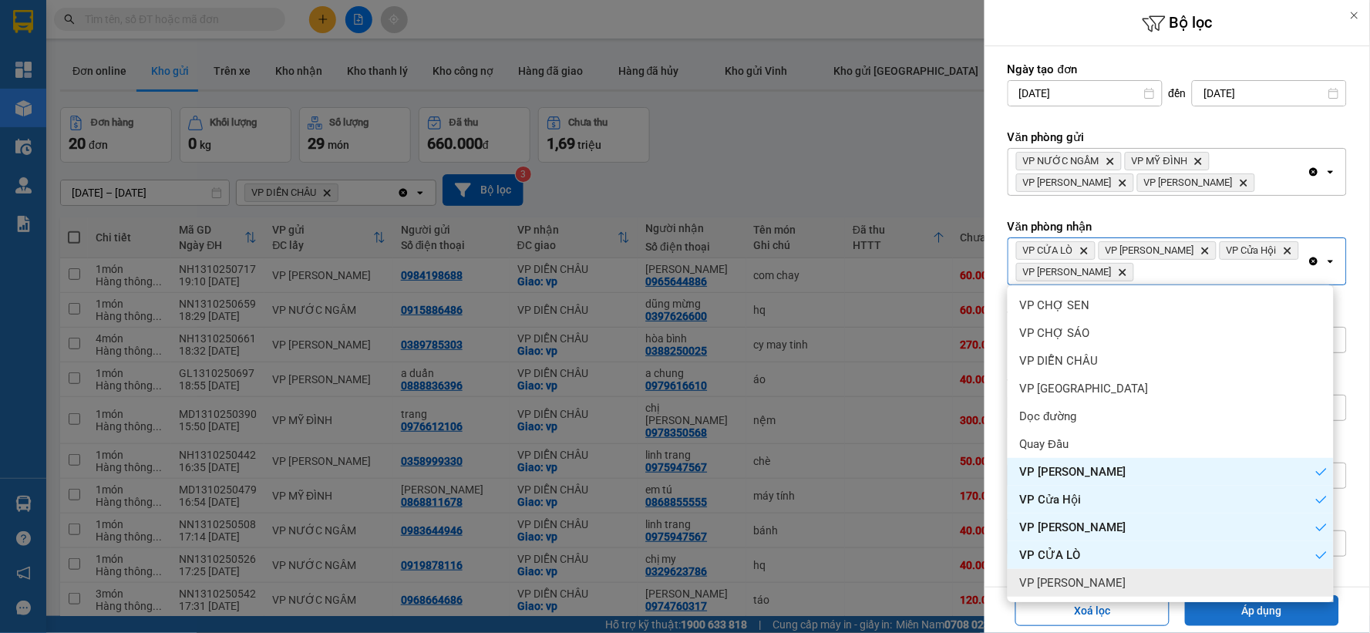
click at [1240, 611] on button "Áp dụng" at bounding box center [1262, 610] width 154 height 31
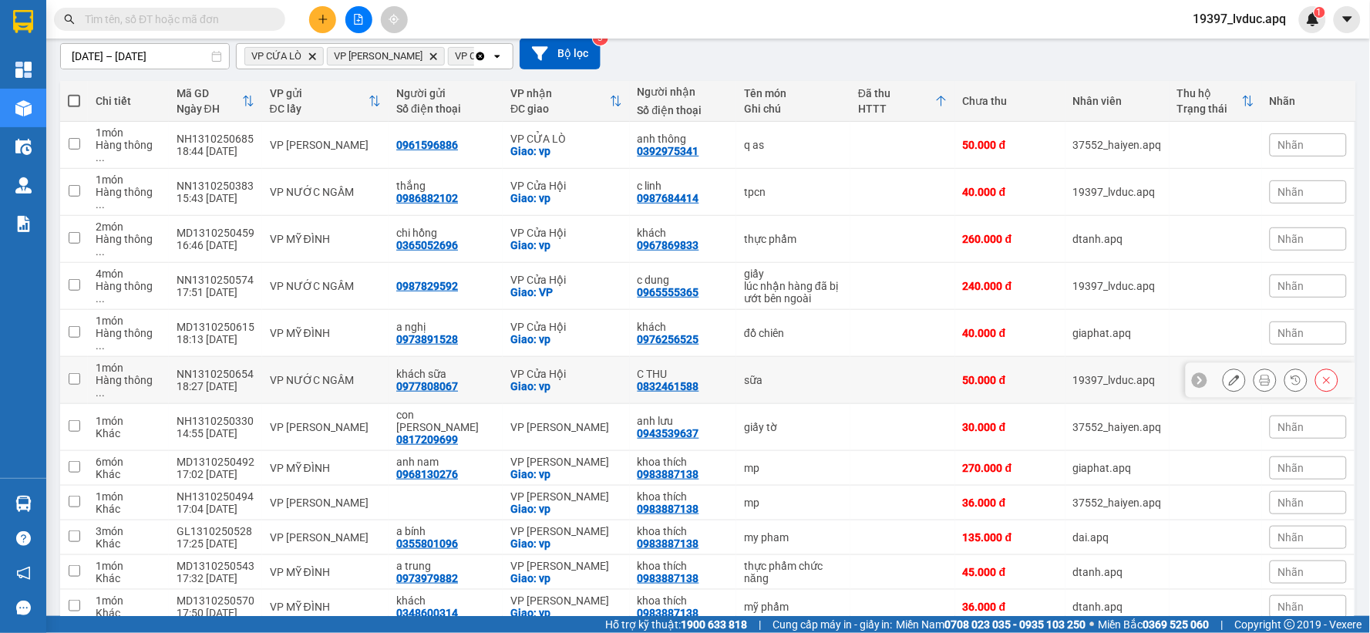
scroll to position [274, 0]
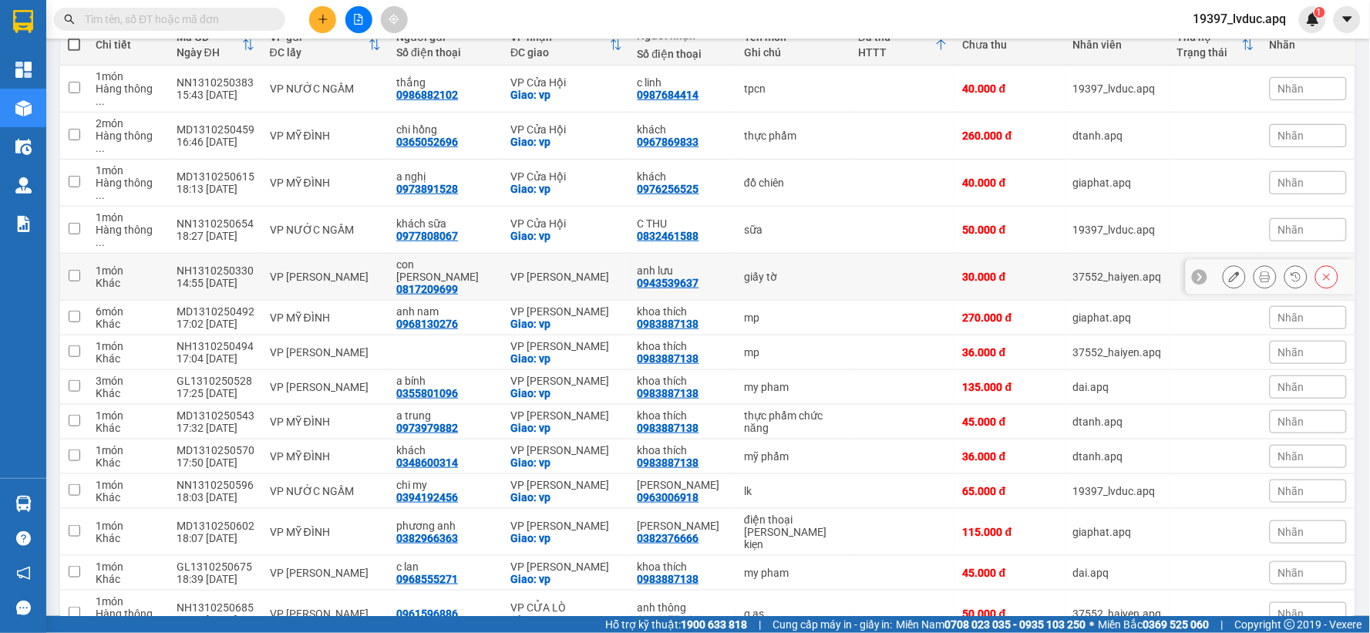
scroll to position [106, 0]
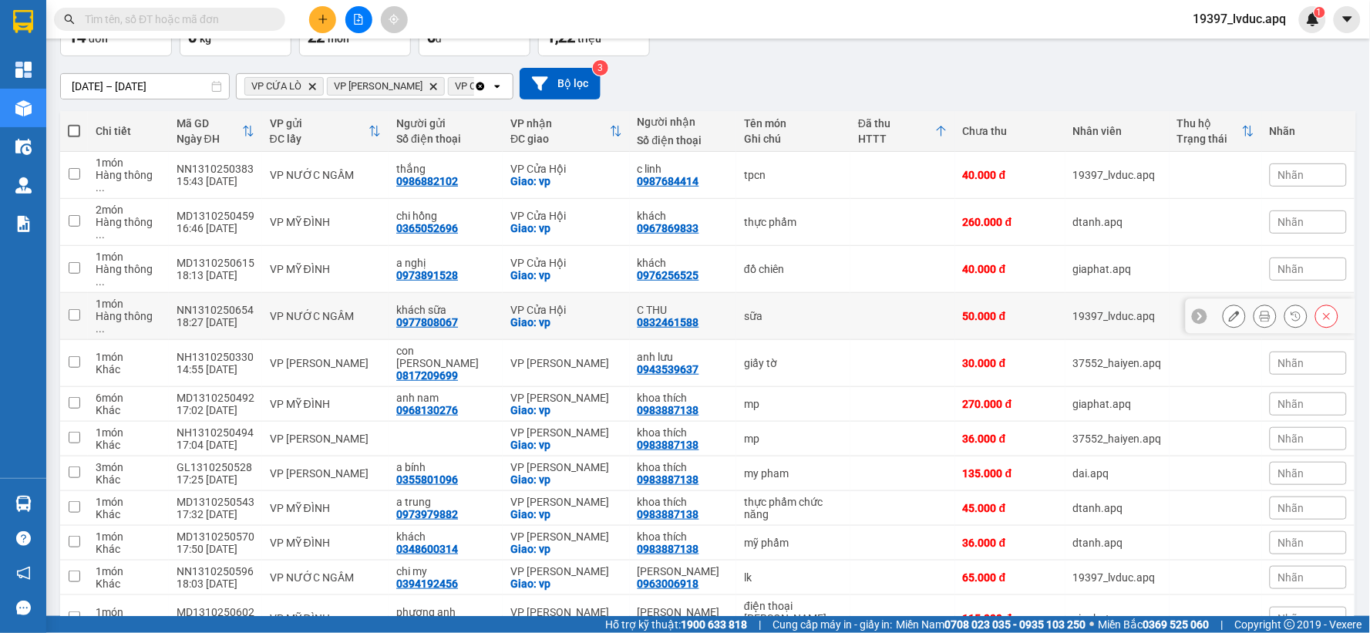
click at [245, 304] on div "NN1310250654" at bounding box center [216, 310] width 78 height 12
checkbox input "true"
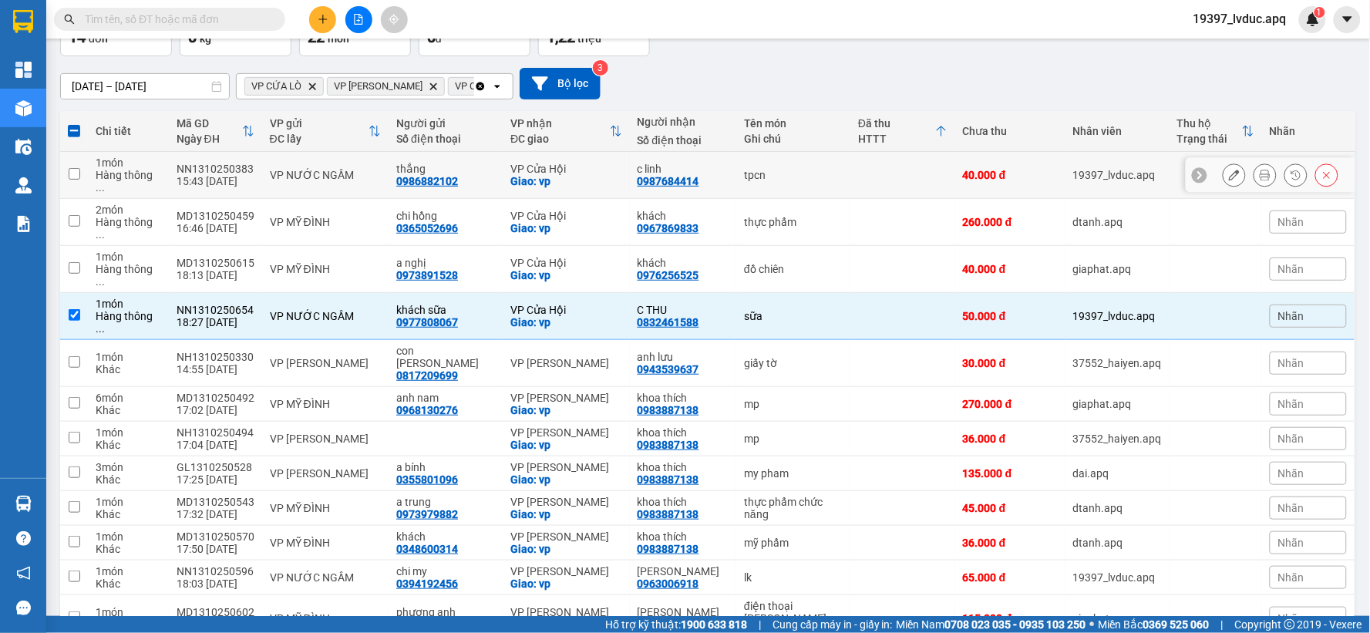
click at [241, 163] on div "NN1310250383" at bounding box center [216, 169] width 78 height 12
checkbox input "true"
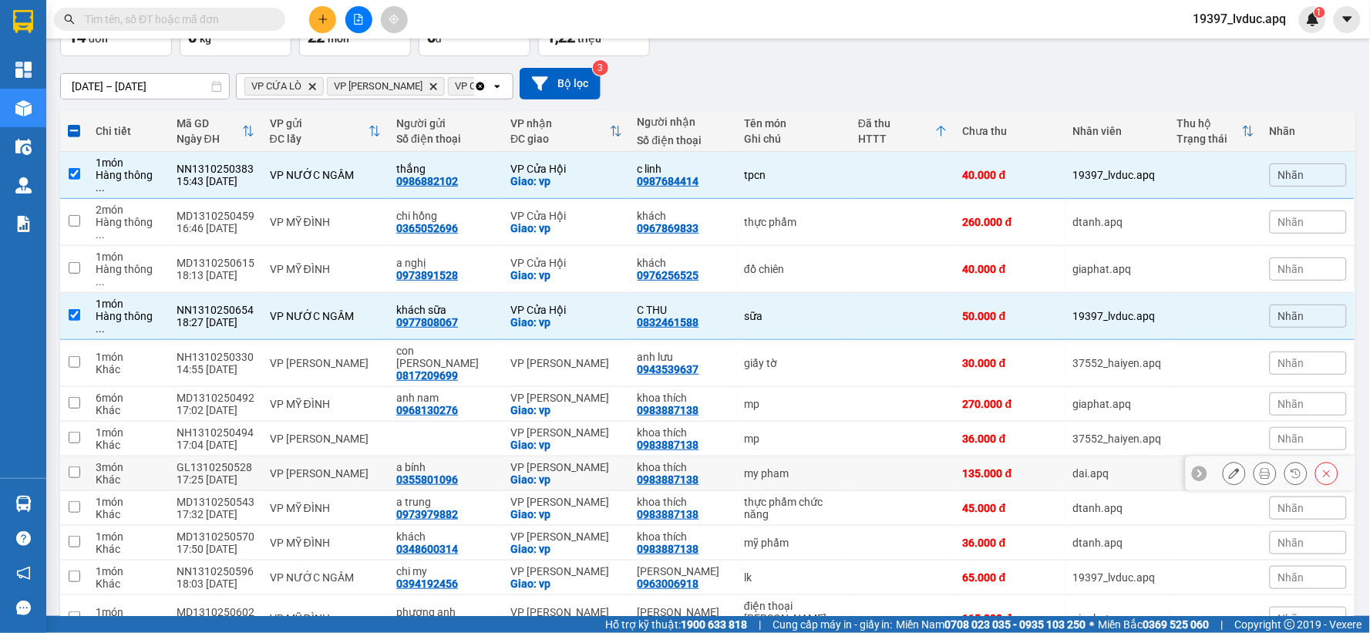
scroll to position [193, 0]
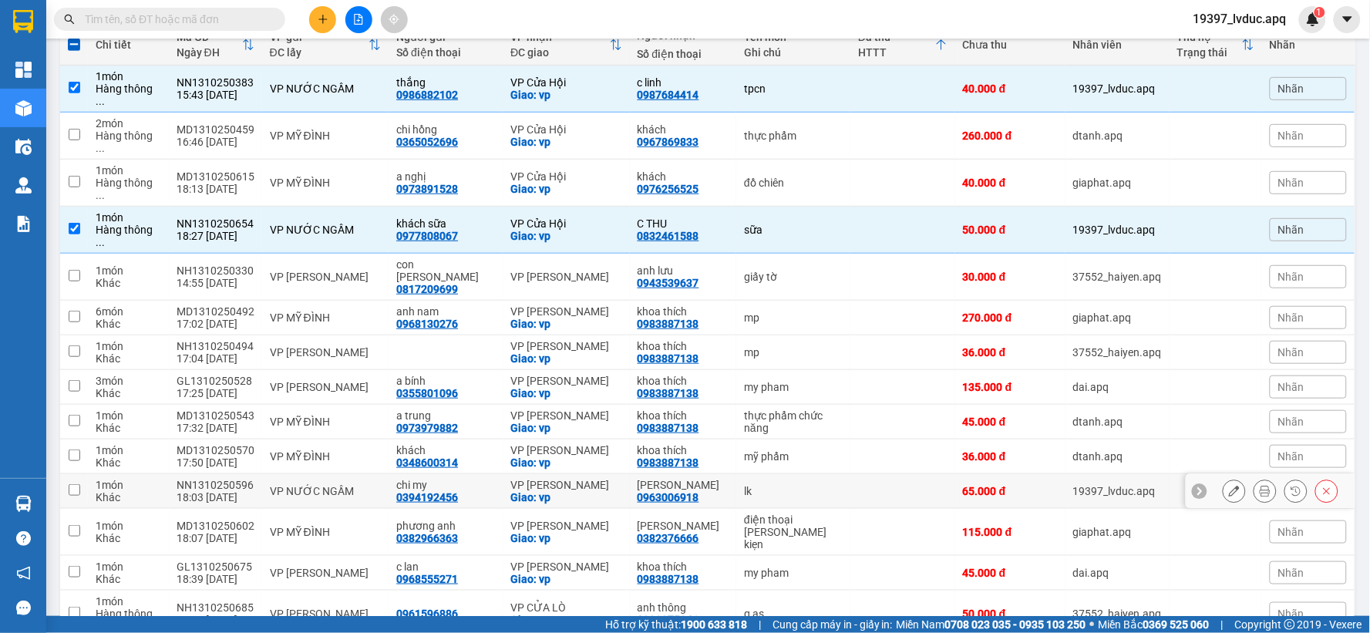
click at [244, 491] on div "18:03 [DATE]" at bounding box center [216, 497] width 78 height 12
checkbox input "true"
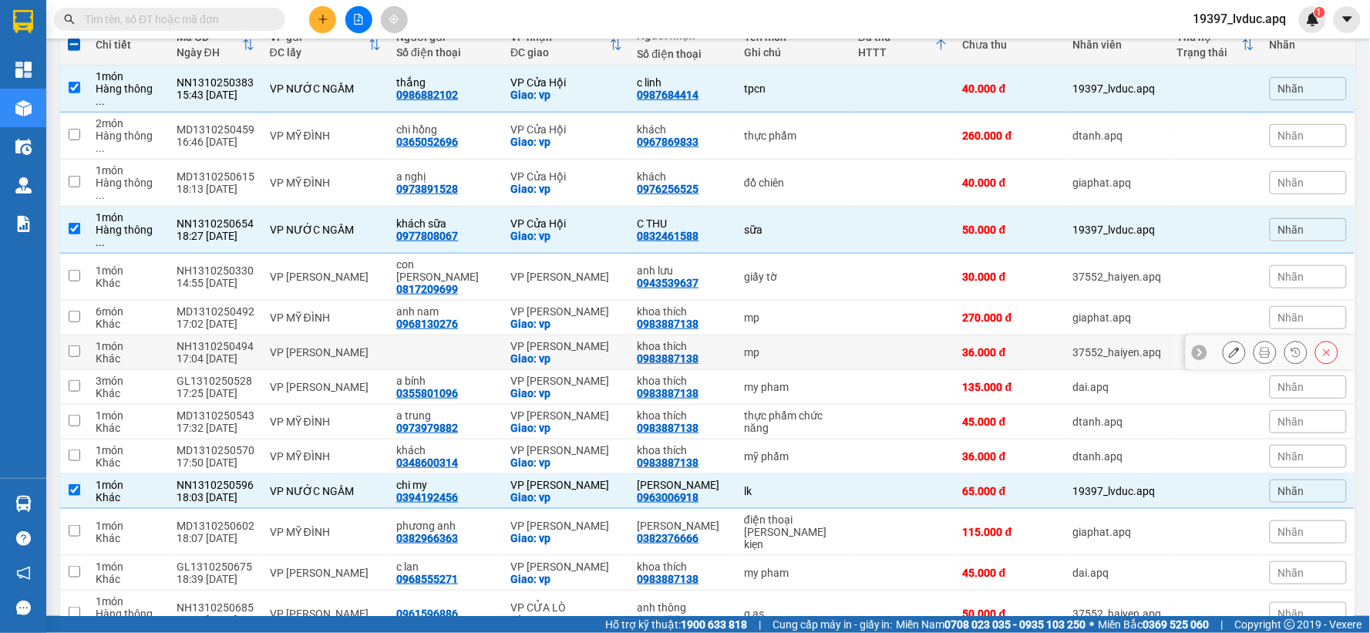
click at [211, 352] on div "17:04 [DATE]" at bounding box center [216, 358] width 78 height 12
checkbox input "true"
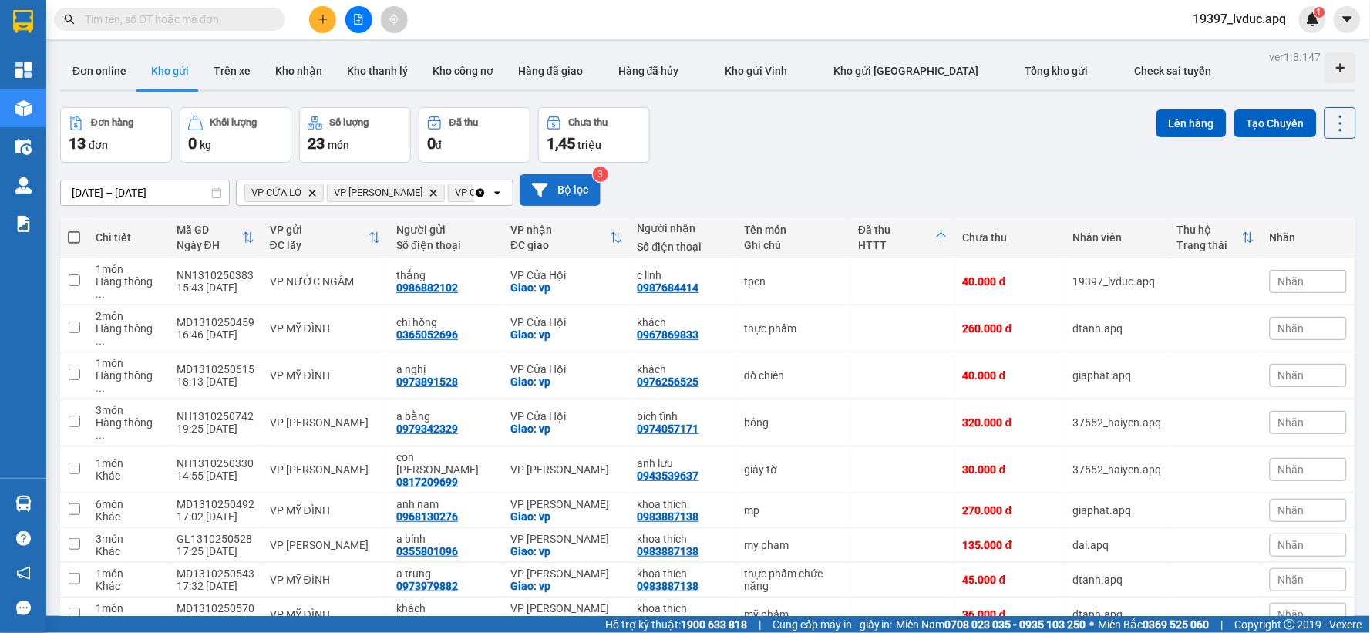
click at [556, 190] on button "Bộ lọc" at bounding box center [560, 190] width 81 height 32
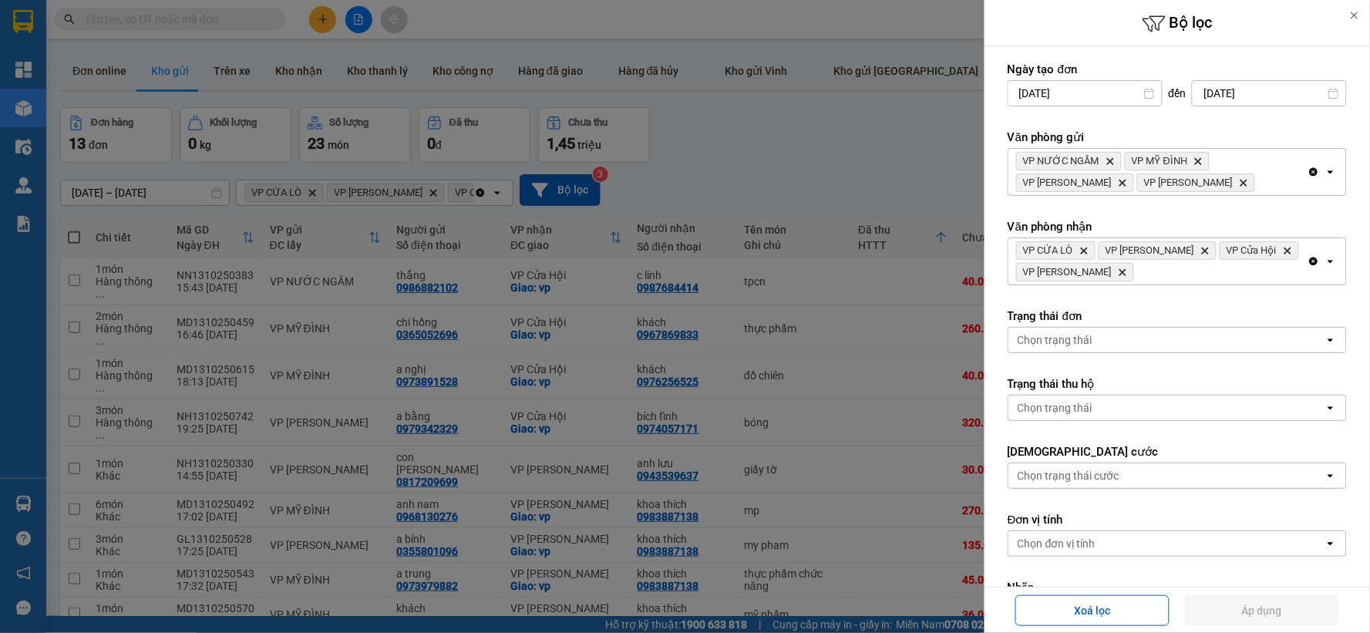
click at [1308, 262] on icon "Clear all" at bounding box center [1314, 261] width 12 height 12
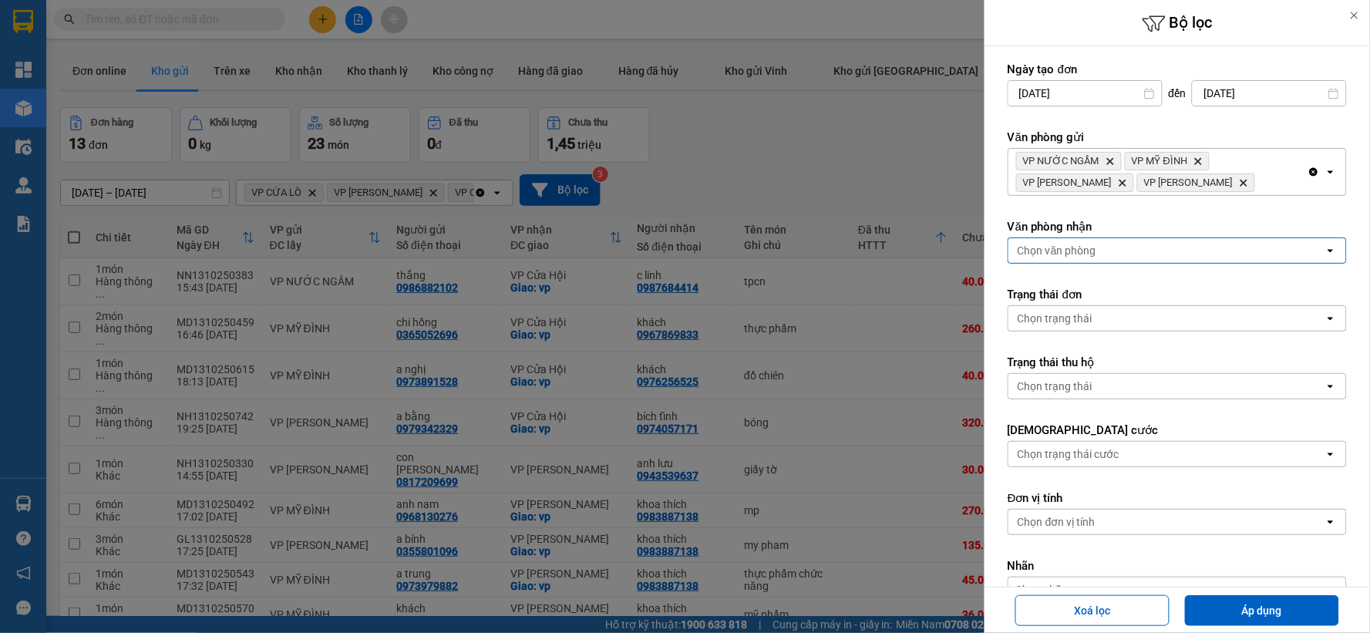
click at [1288, 256] on div "Chọn văn phòng" at bounding box center [1166, 250] width 316 height 25
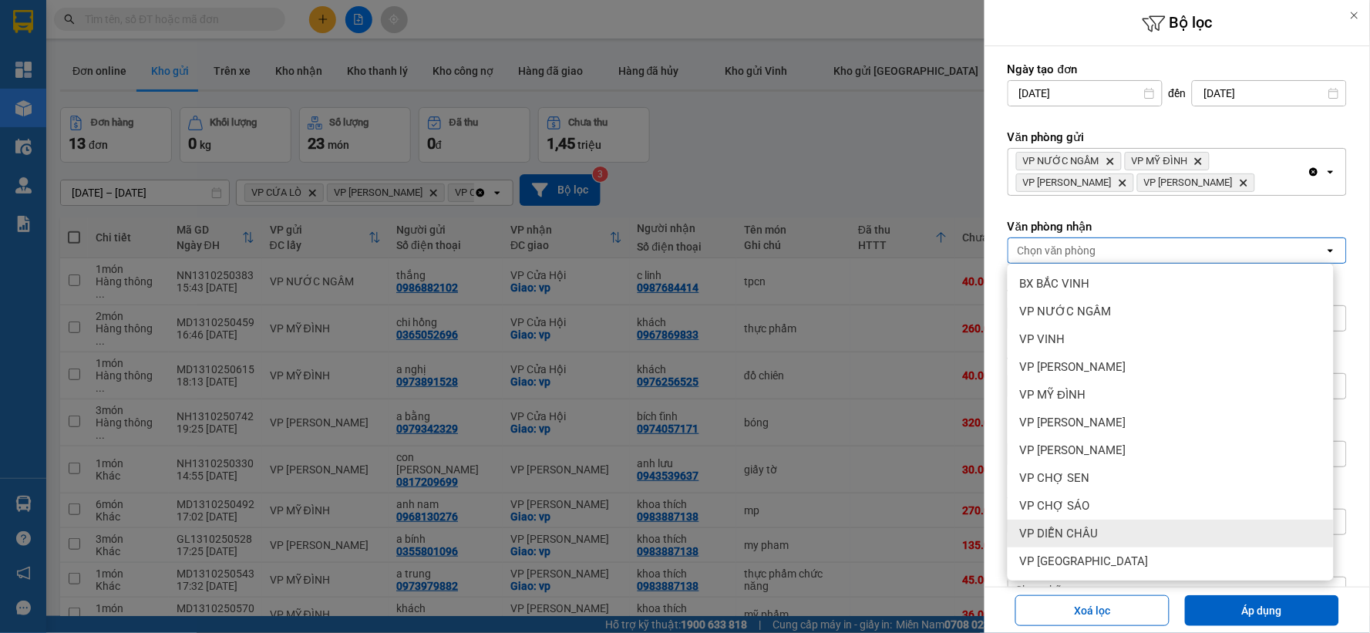
click at [1108, 525] on div "VP DIỄN CHÂU" at bounding box center [1171, 534] width 326 height 28
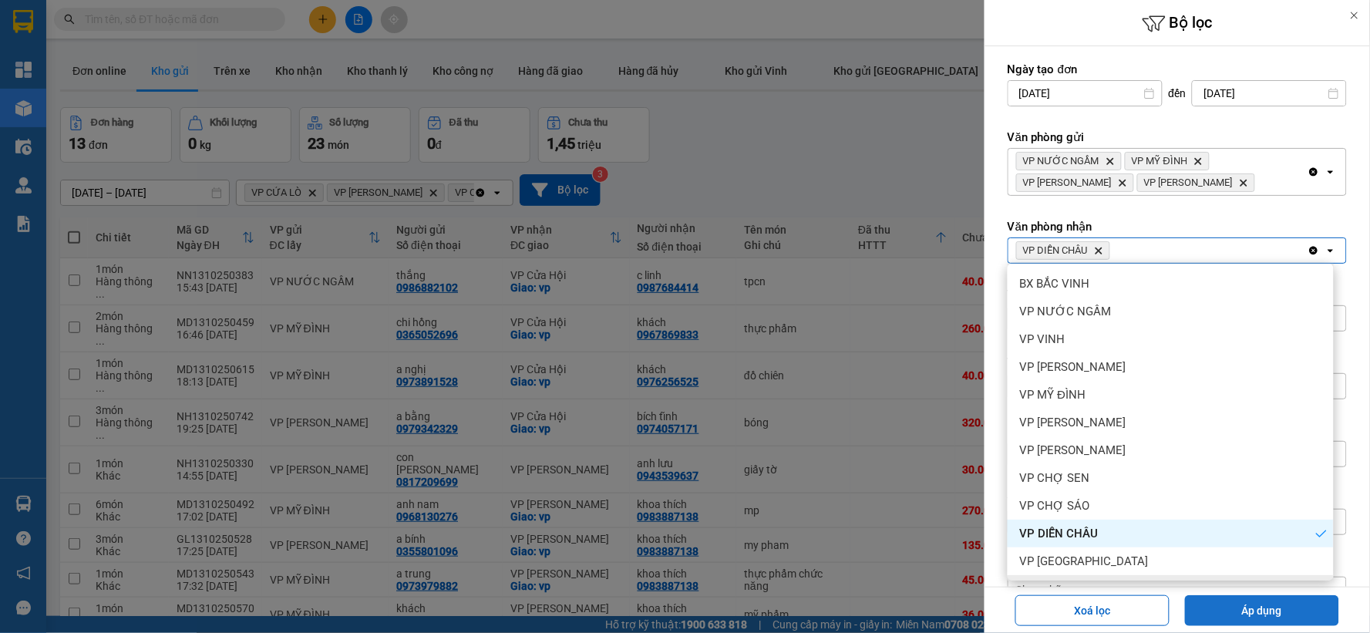
click at [1224, 612] on button "Áp dụng" at bounding box center [1262, 610] width 154 height 31
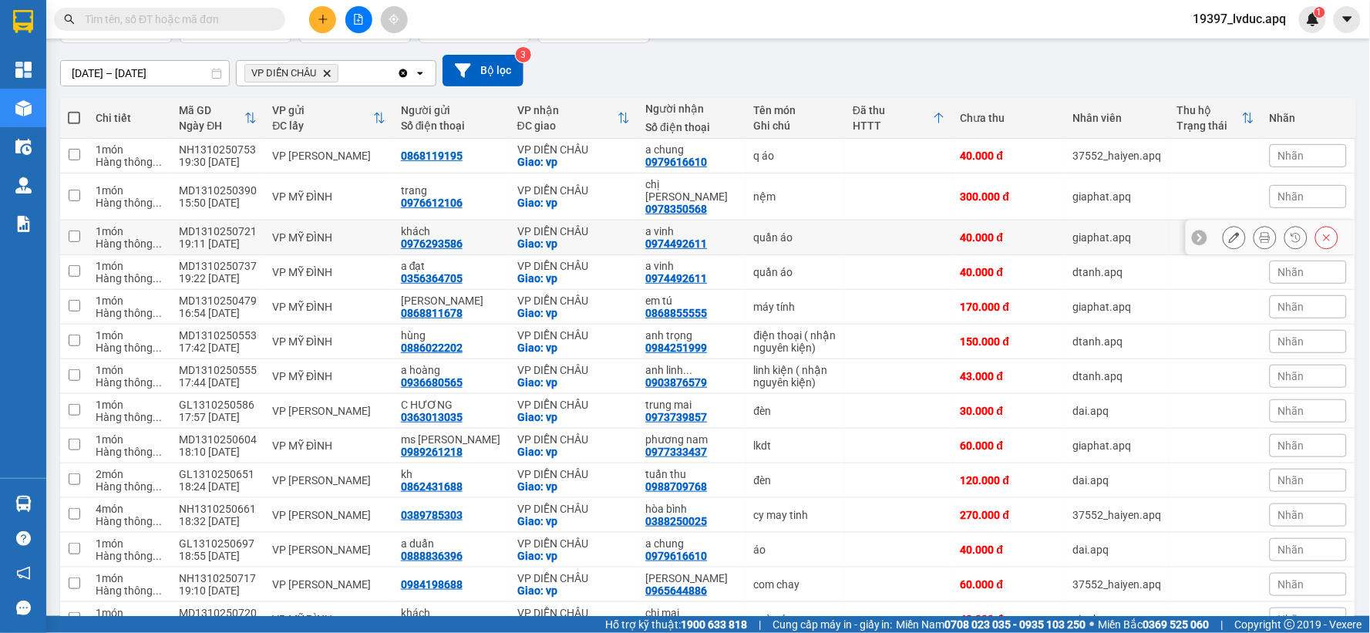
scroll to position [91, 0]
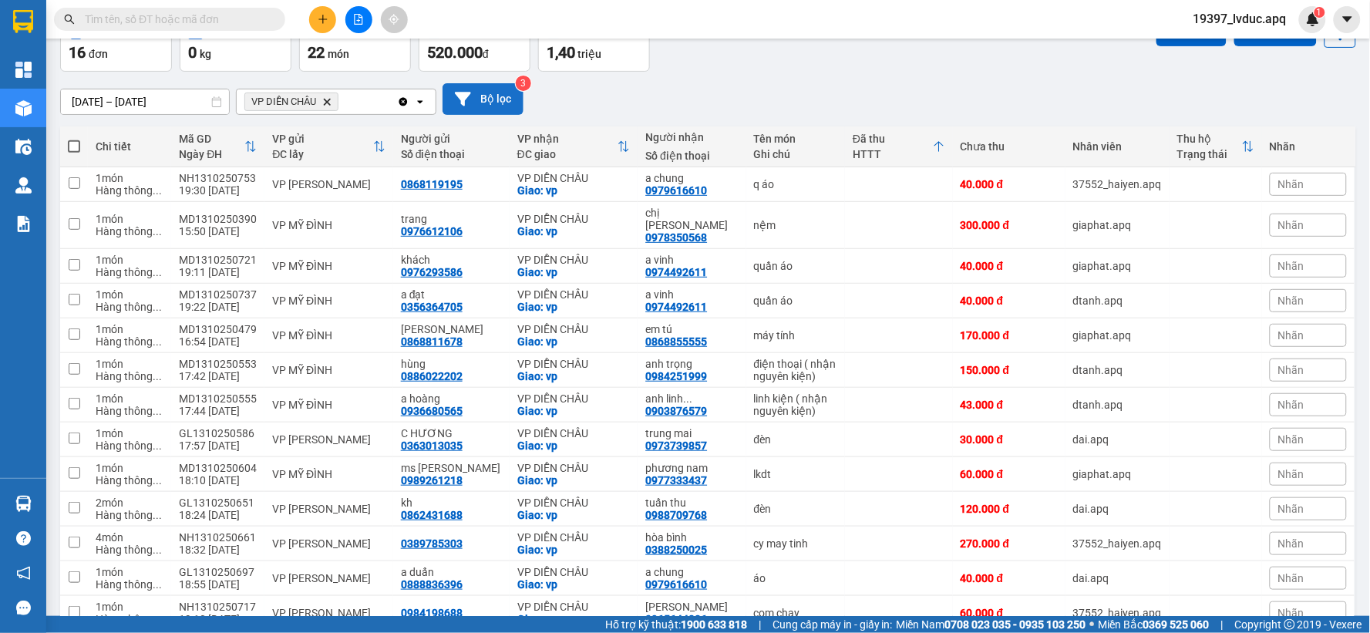
click at [480, 109] on button "Bộ lọc" at bounding box center [483, 99] width 81 height 32
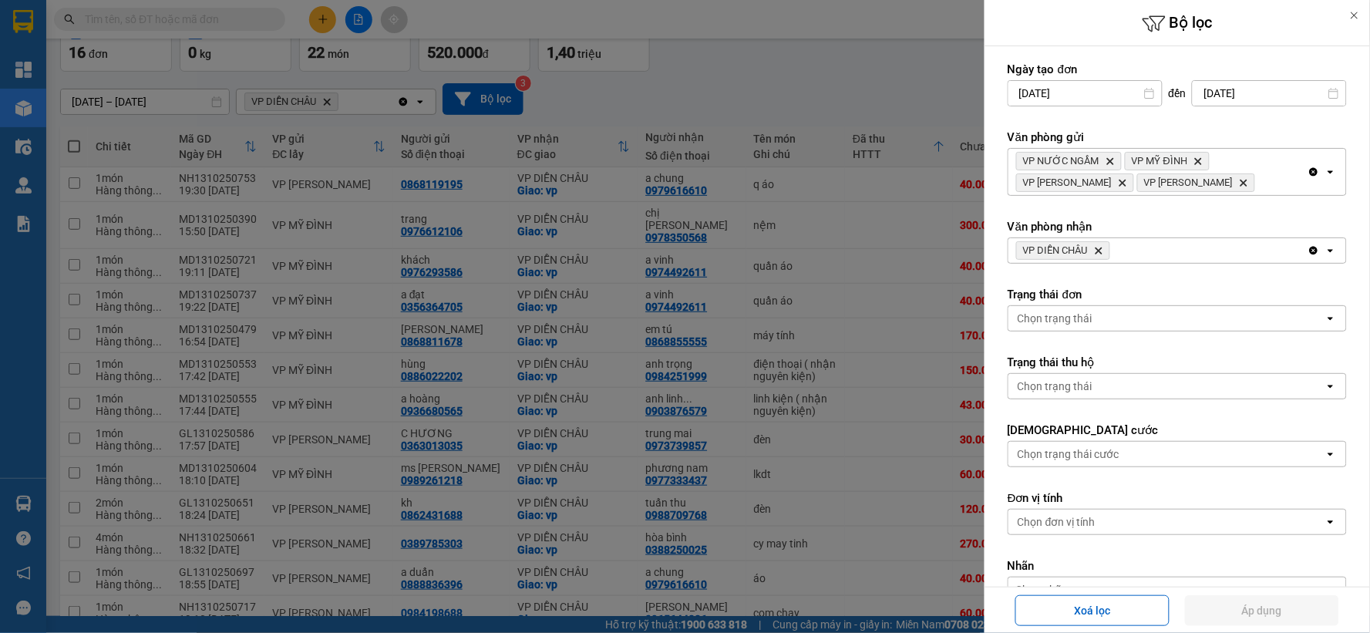
click at [1099, 247] on icon "Delete" at bounding box center [1098, 250] width 9 height 9
click at [1099, 248] on div "VP DIỄN CHÂU Delete" at bounding box center [1157, 250] width 299 height 25
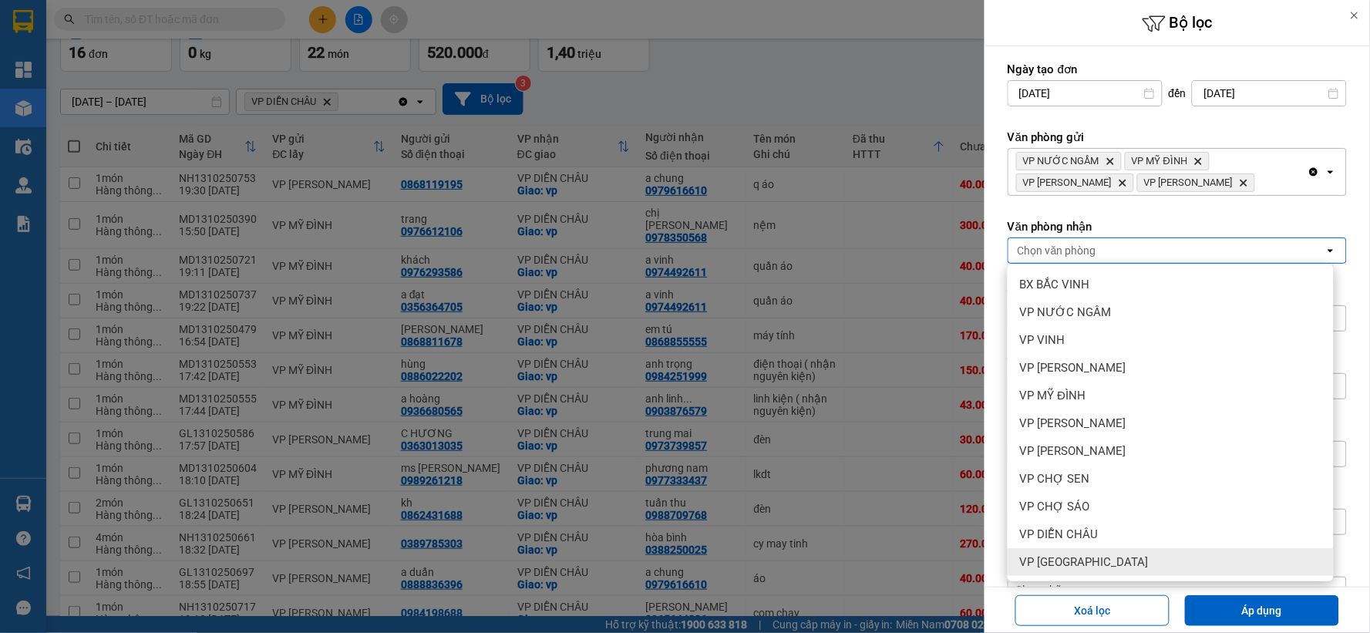
click at [1106, 566] on span "VP Cầu Yên Xuân" at bounding box center [1084, 561] width 129 height 15
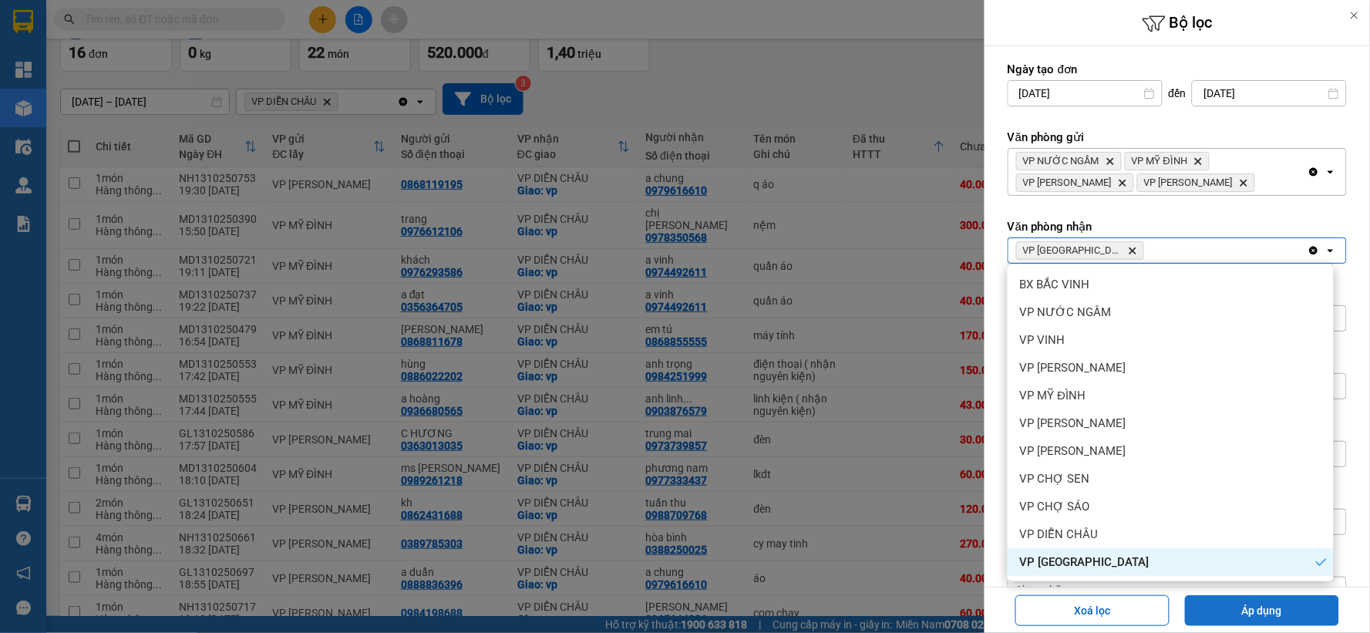
click at [1234, 601] on button "Áp dụng" at bounding box center [1262, 610] width 154 height 31
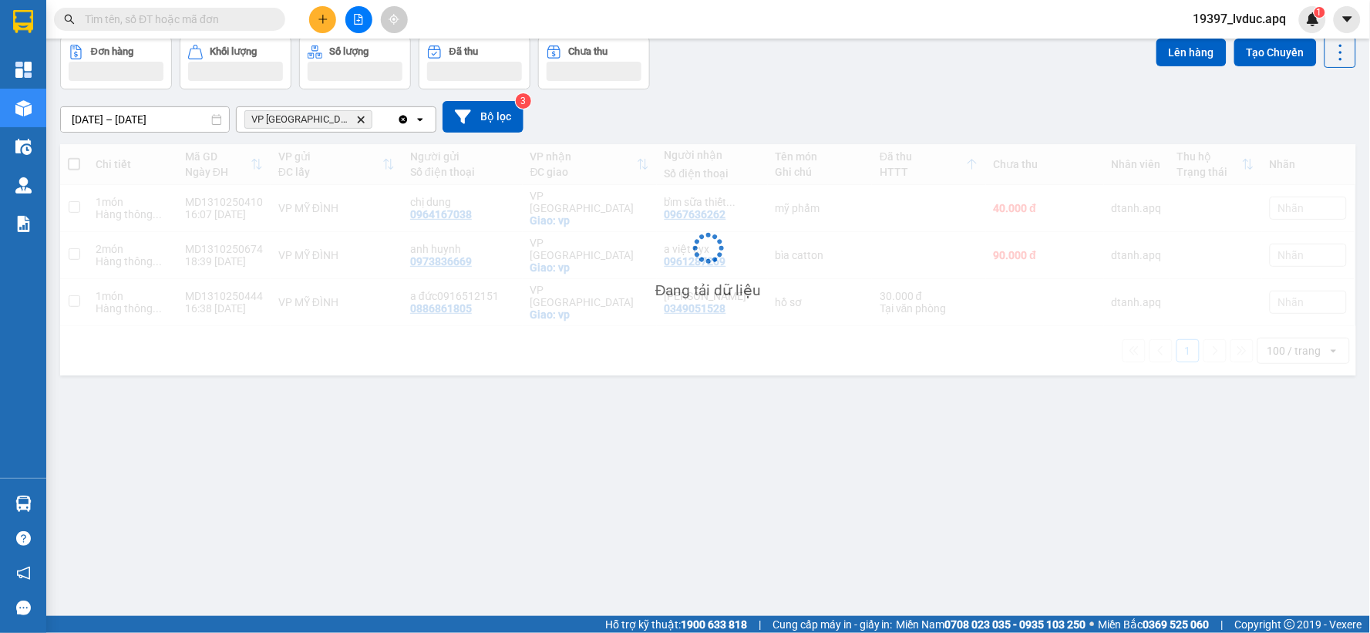
scroll to position [71, 0]
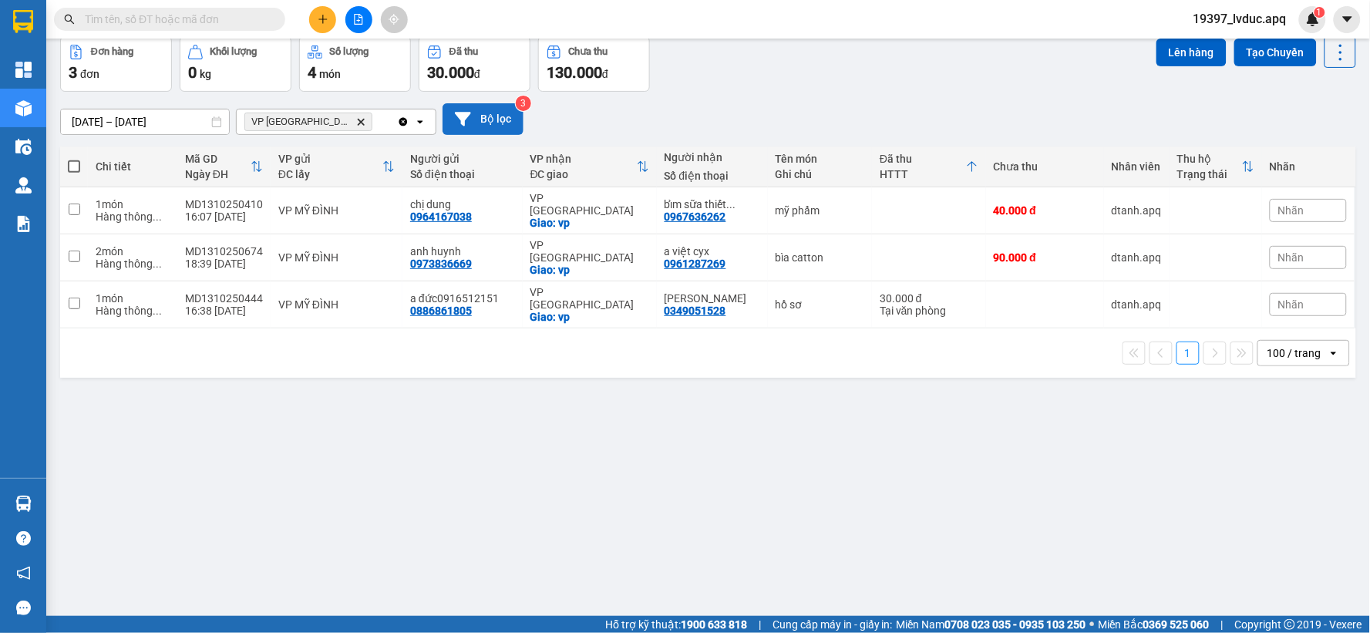
click at [500, 128] on button "Bộ lọc" at bounding box center [483, 119] width 81 height 32
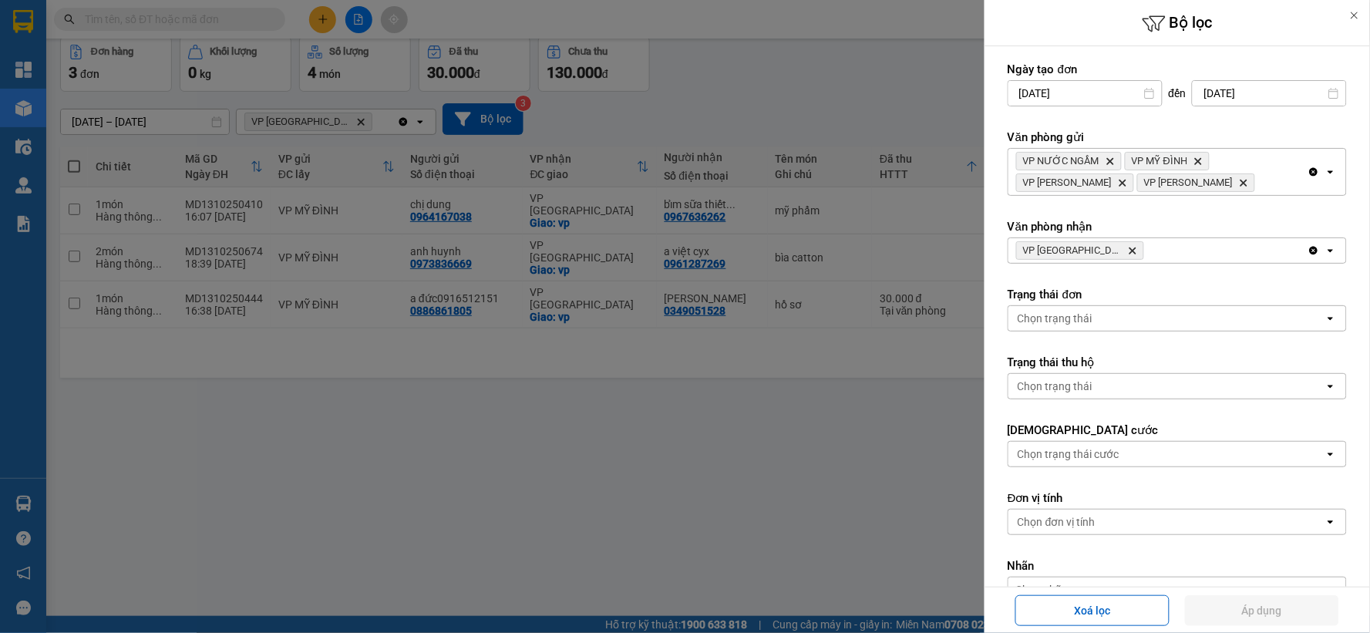
click at [1130, 249] on icon "VP Cầu Yên Xuân, close by backspace" at bounding box center [1133, 250] width 7 height 7
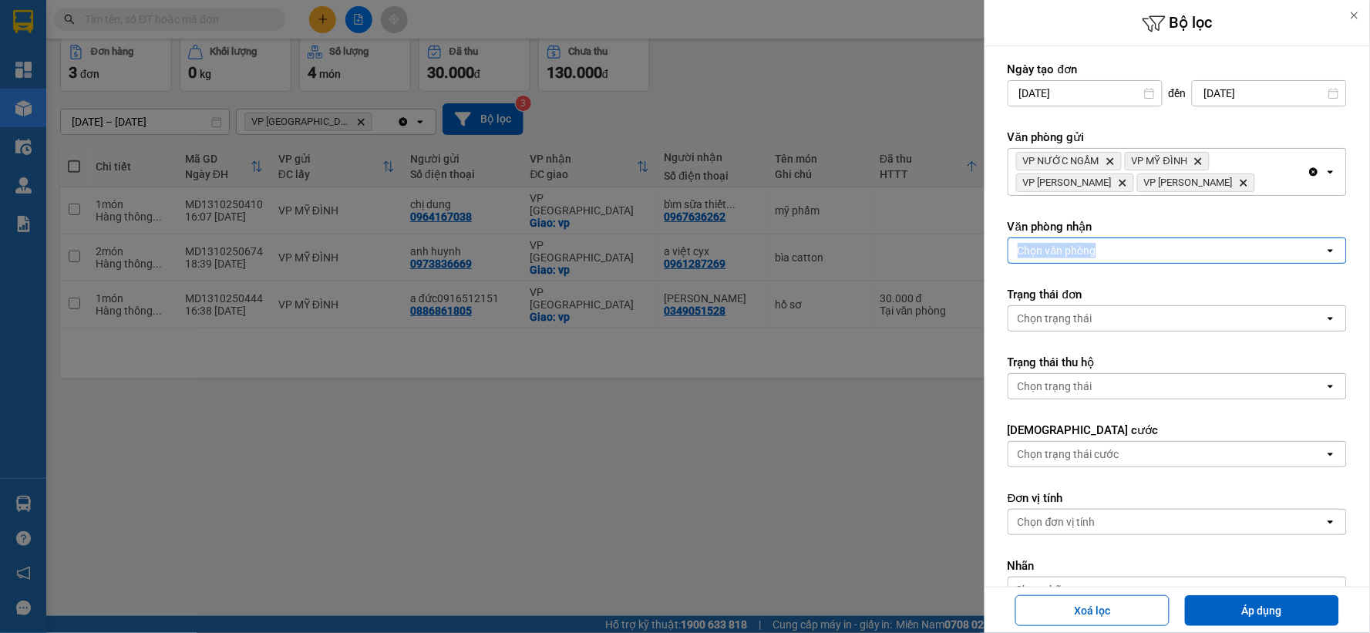
click at [1113, 249] on div "Chọn văn phòng" at bounding box center [1166, 250] width 316 height 25
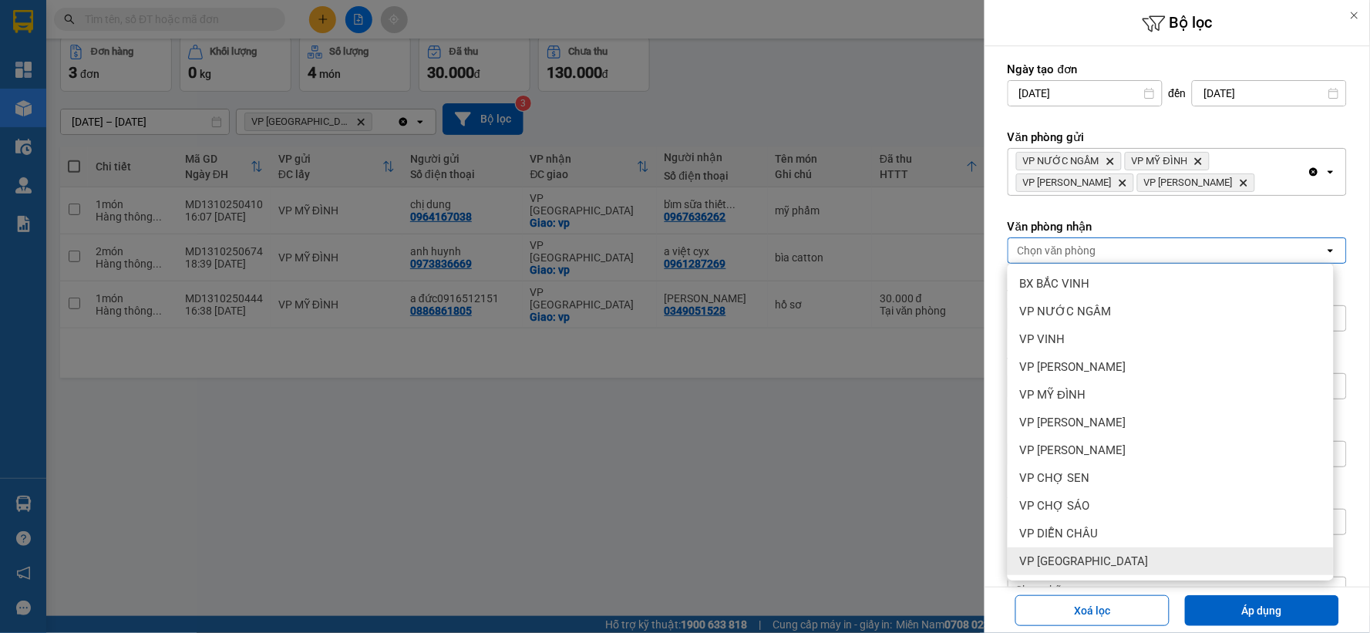
click at [1095, 563] on span "VP Cầu Yên Xuân" at bounding box center [1084, 561] width 129 height 15
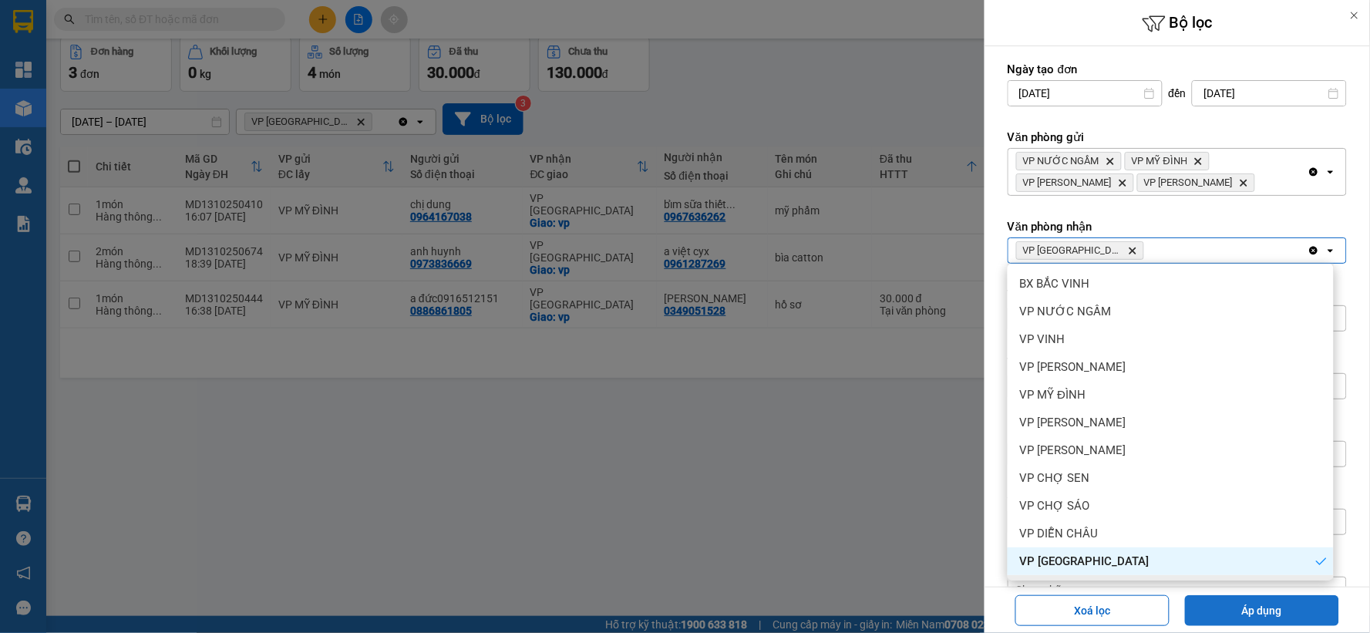
click at [1242, 620] on button "Áp dụng" at bounding box center [1262, 610] width 154 height 31
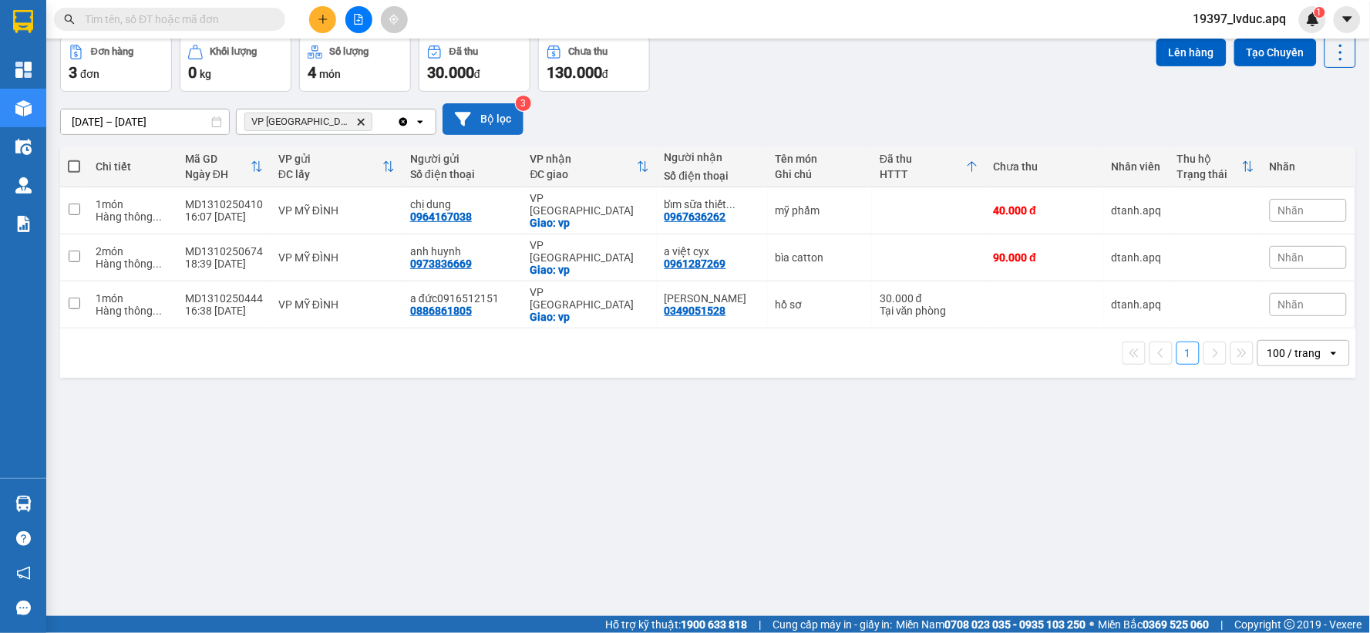
click at [501, 128] on button "Bộ lọc" at bounding box center [483, 119] width 81 height 32
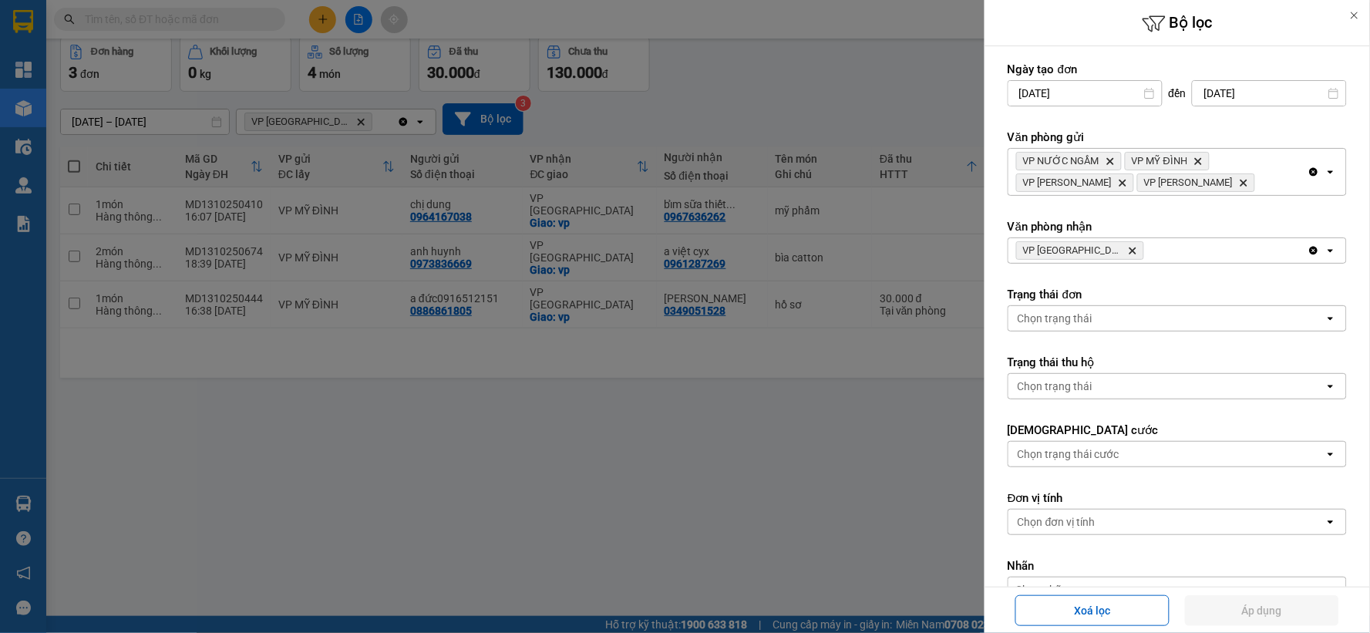
click at [1128, 247] on icon "Delete" at bounding box center [1132, 250] width 9 height 9
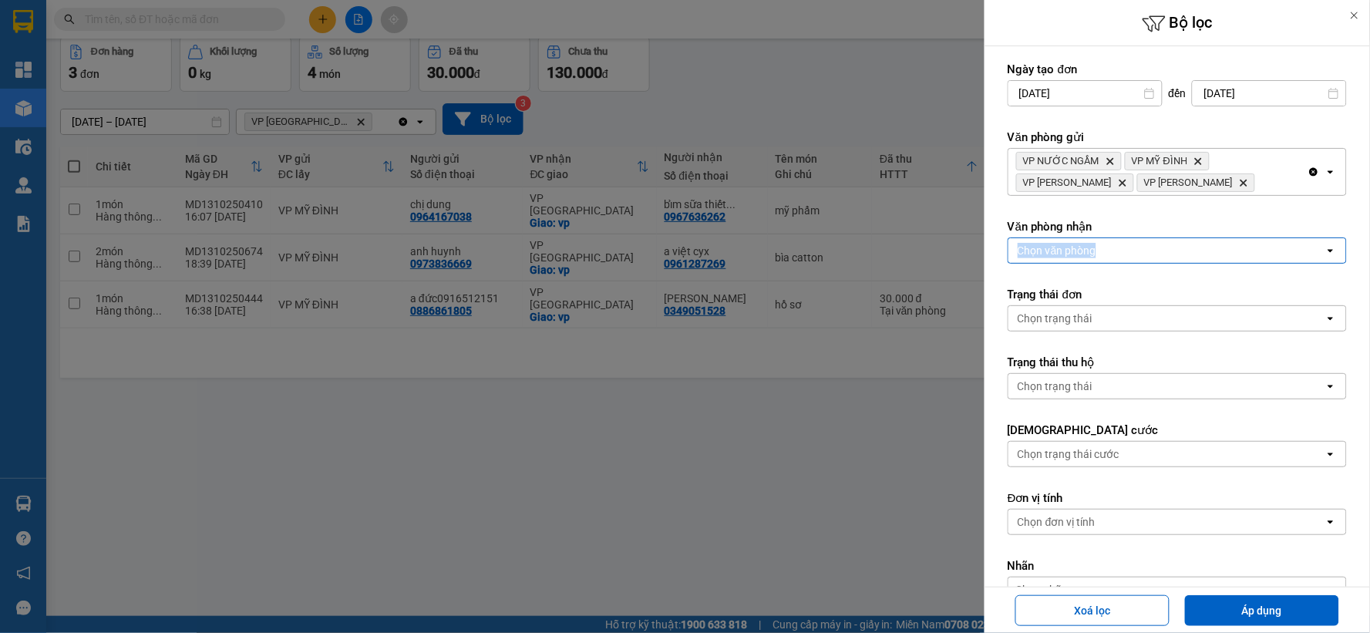
click at [1111, 248] on div "Chọn văn phòng" at bounding box center [1166, 250] width 316 height 25
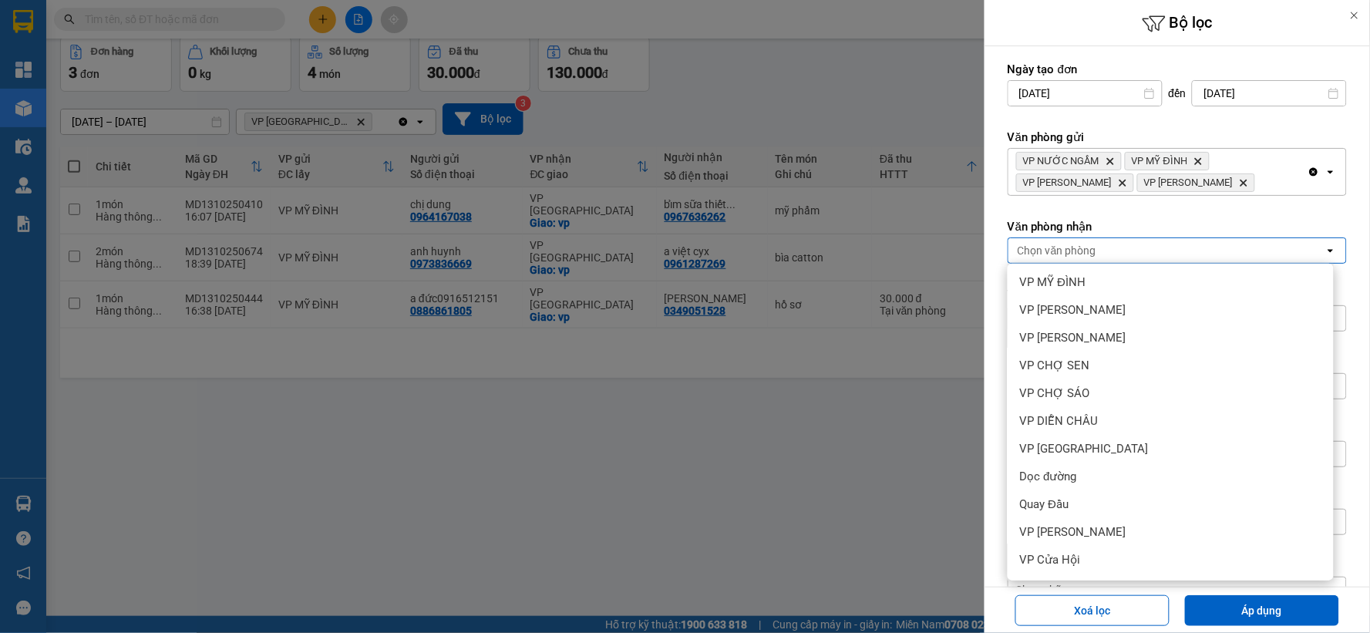
scroll to position [194, 0]
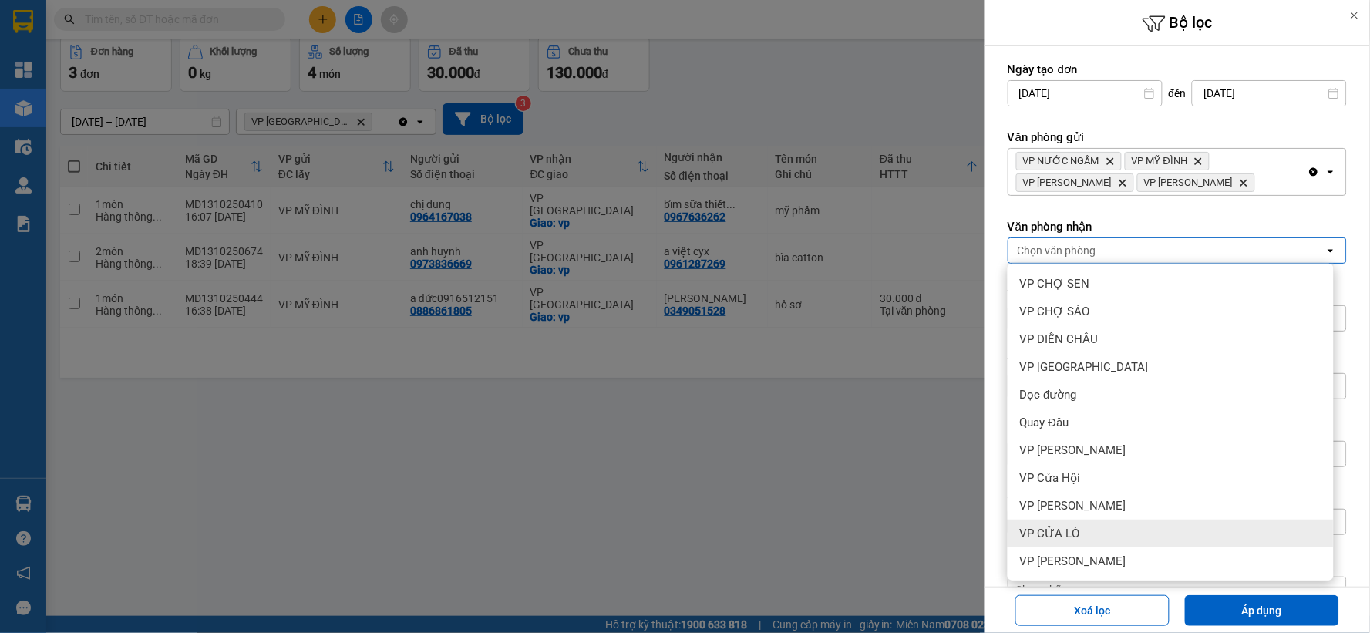
click at [1079, 529] on div "VP CỬA LÒ" at bounding box center [1171, 534] width 326 height 28
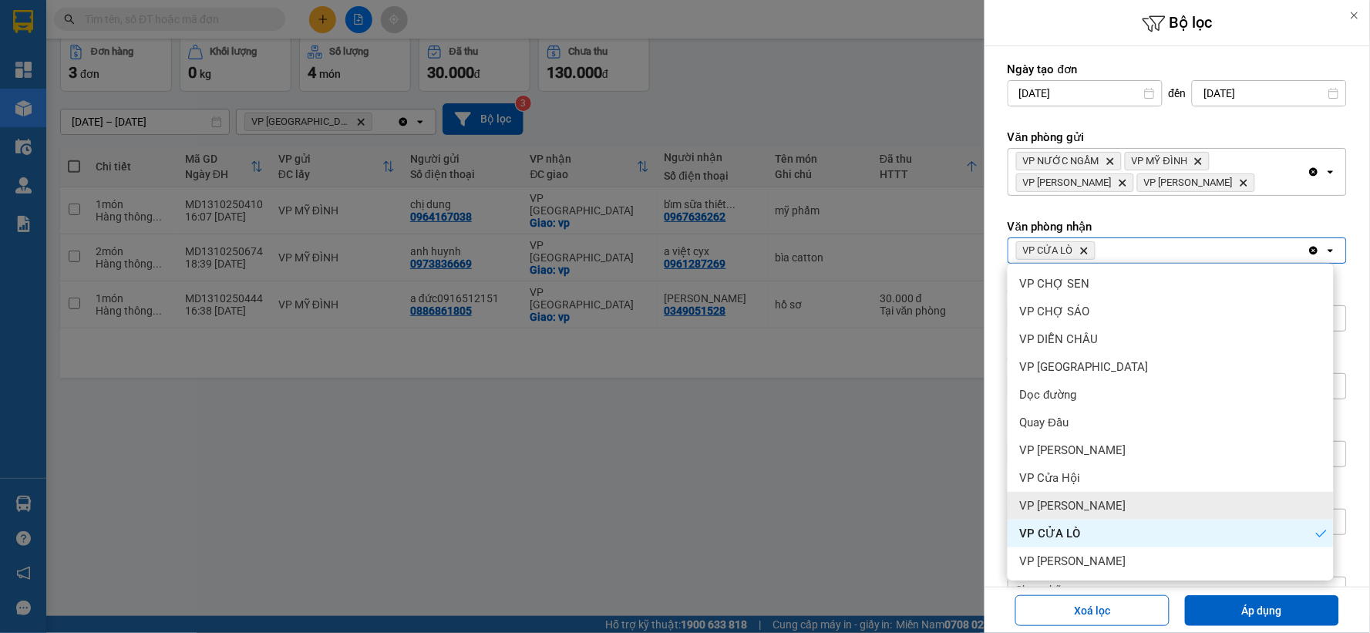
click at [1075, 511] on span "VP [PERSON_NAME]" at bounding box center [1073, 505] width 106 height 15
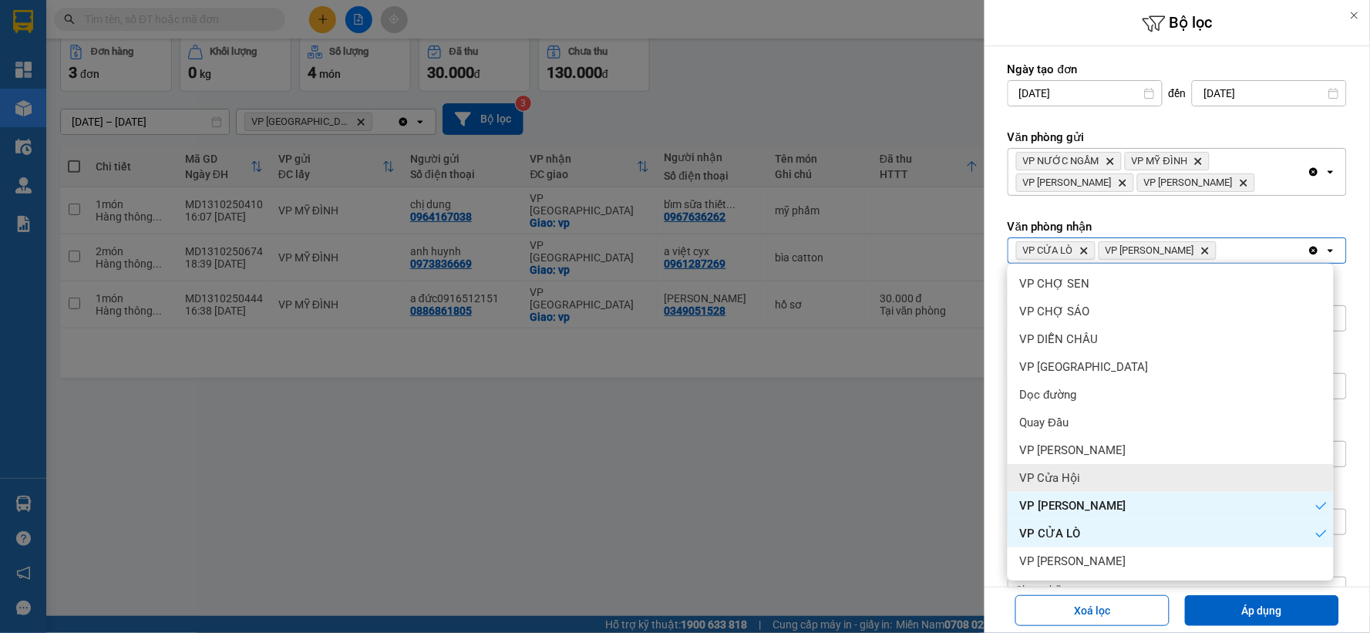
click at [1075, 483] on span "VP Cửa Hội" at bounding box center [1050, 477] width 61 height 15
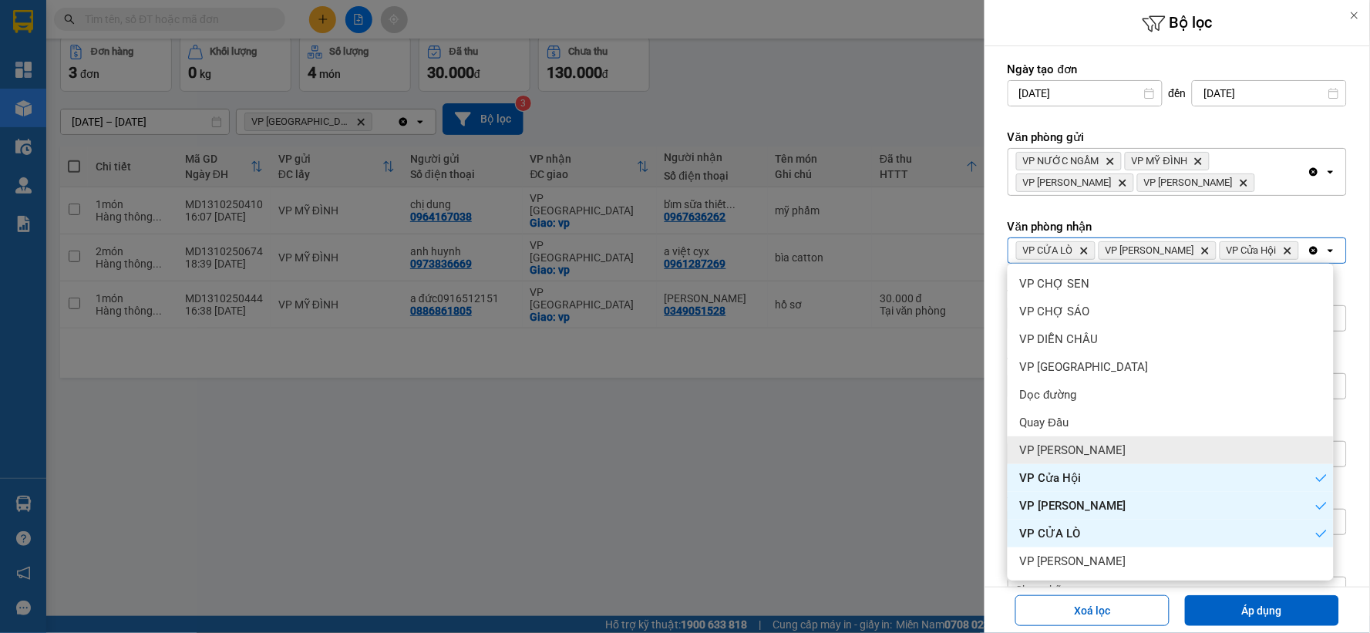
click at [1080, 443] on span "VP [PERSON_NAME]" at bounding box center [1073, 450] width 106 height 15
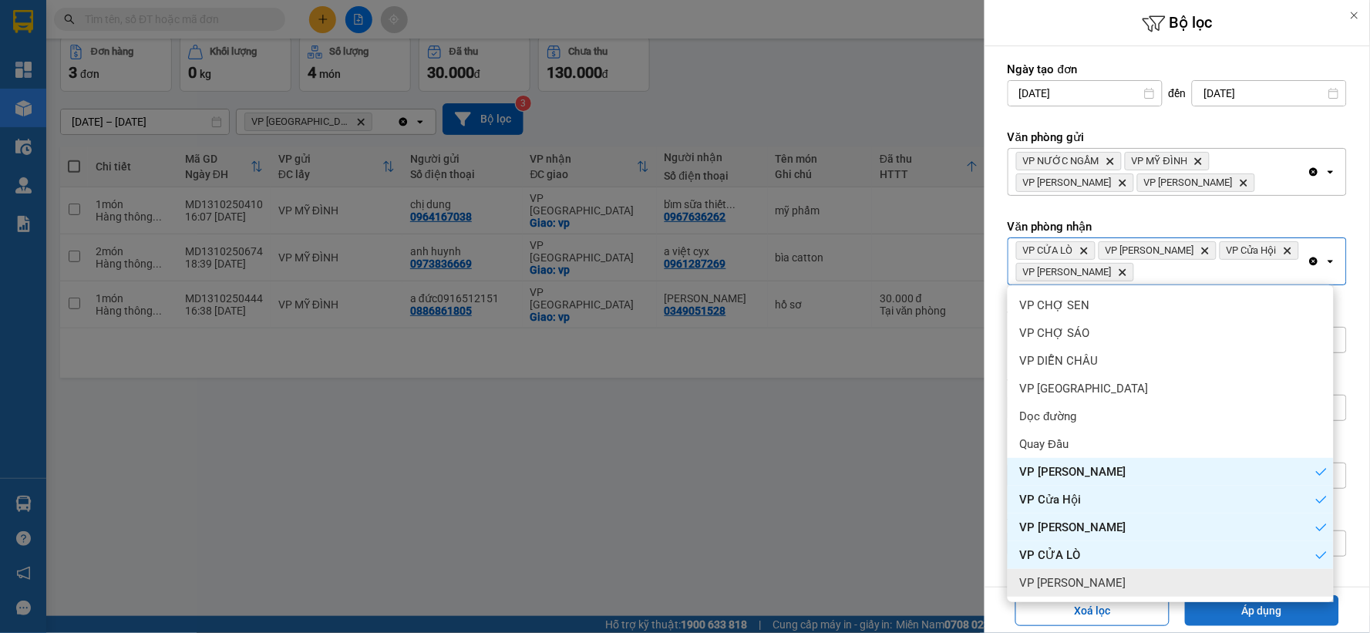
click at [1260, 609] on button "Áp dụng" at bounding box center [1262, 610] width 154 height 31
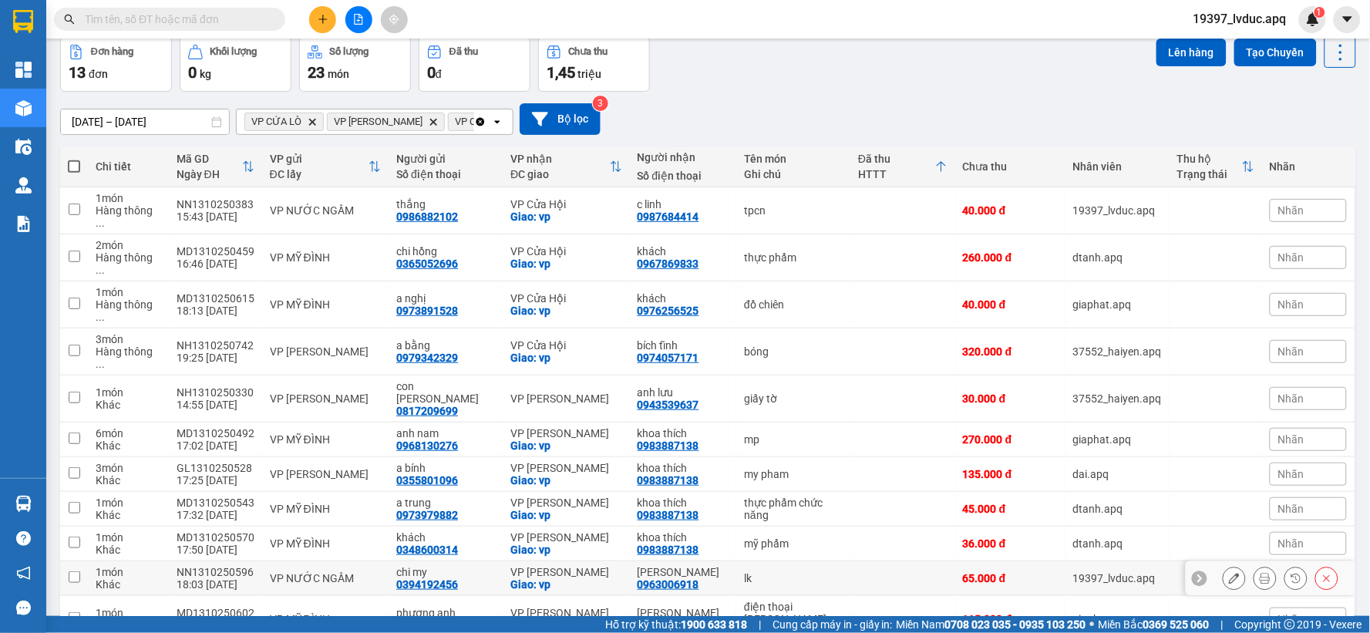
click at [265, 561] on td "VP NƯỚC NGẦM" at bounding box center [325, 578] width 127 height 35
checkbox input "true"
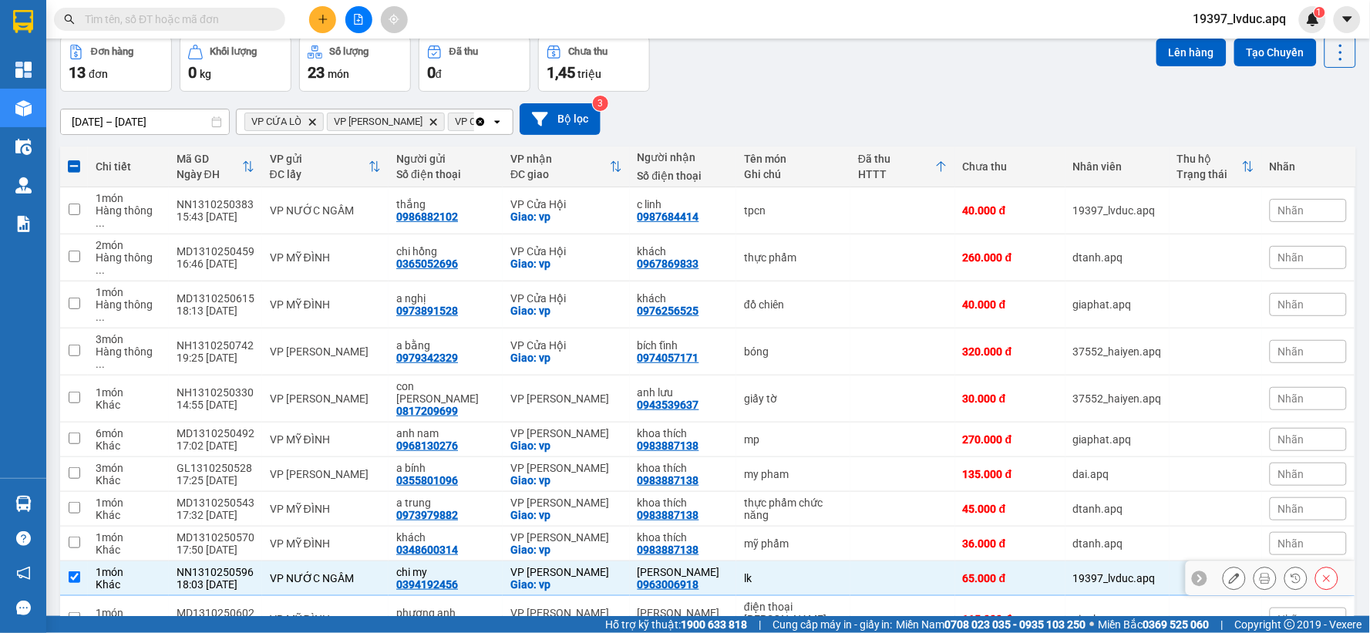
scroll to position [158, 0]
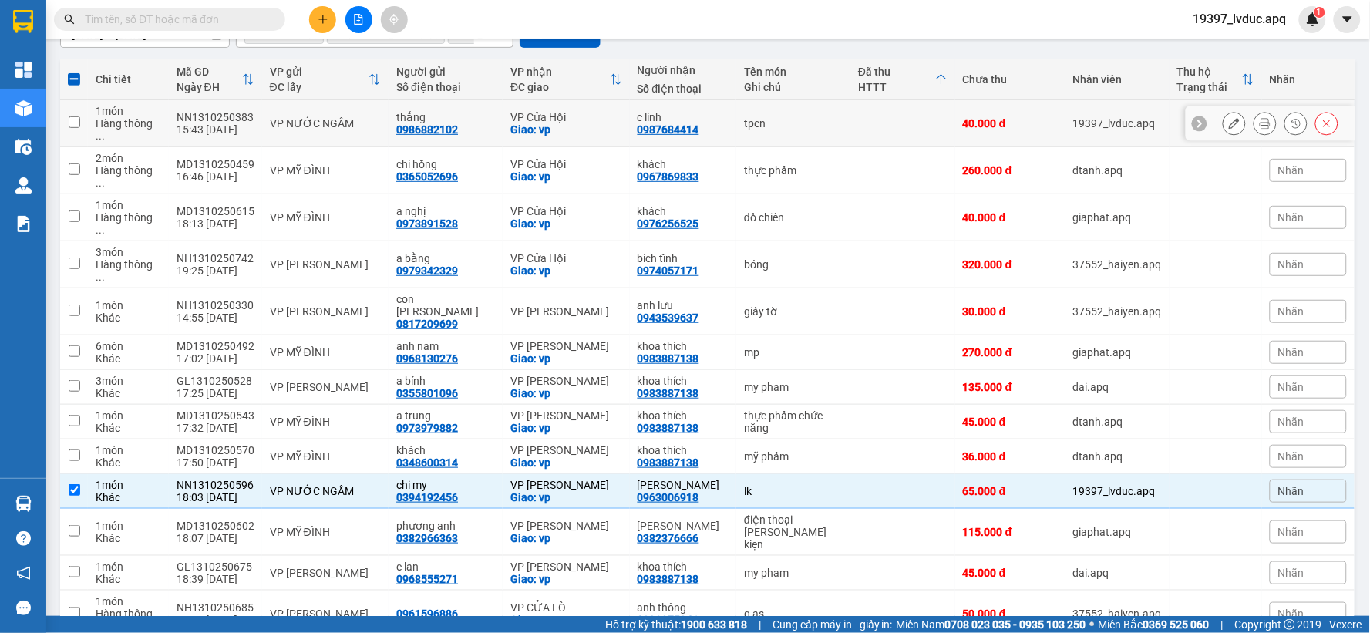
click at [480, 113] on div "thắng" at bounding box center [445, 117] width 99 height 12
checkbox input "true"
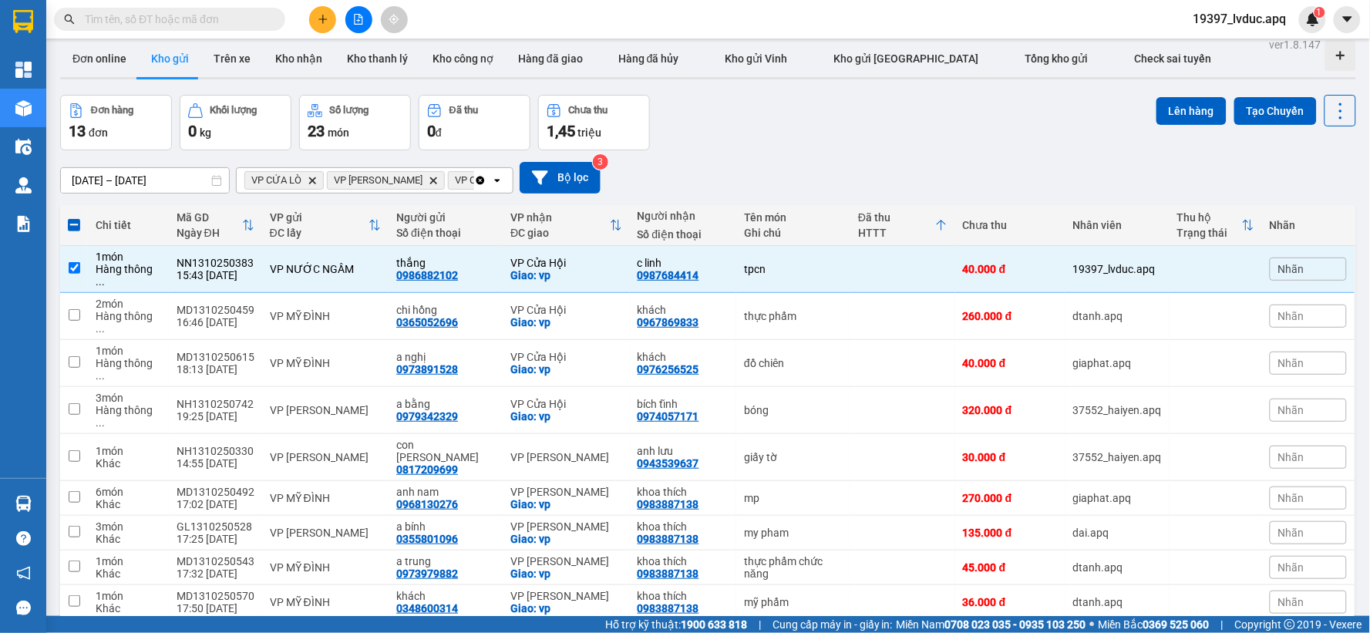
scroll to position [0, 0]
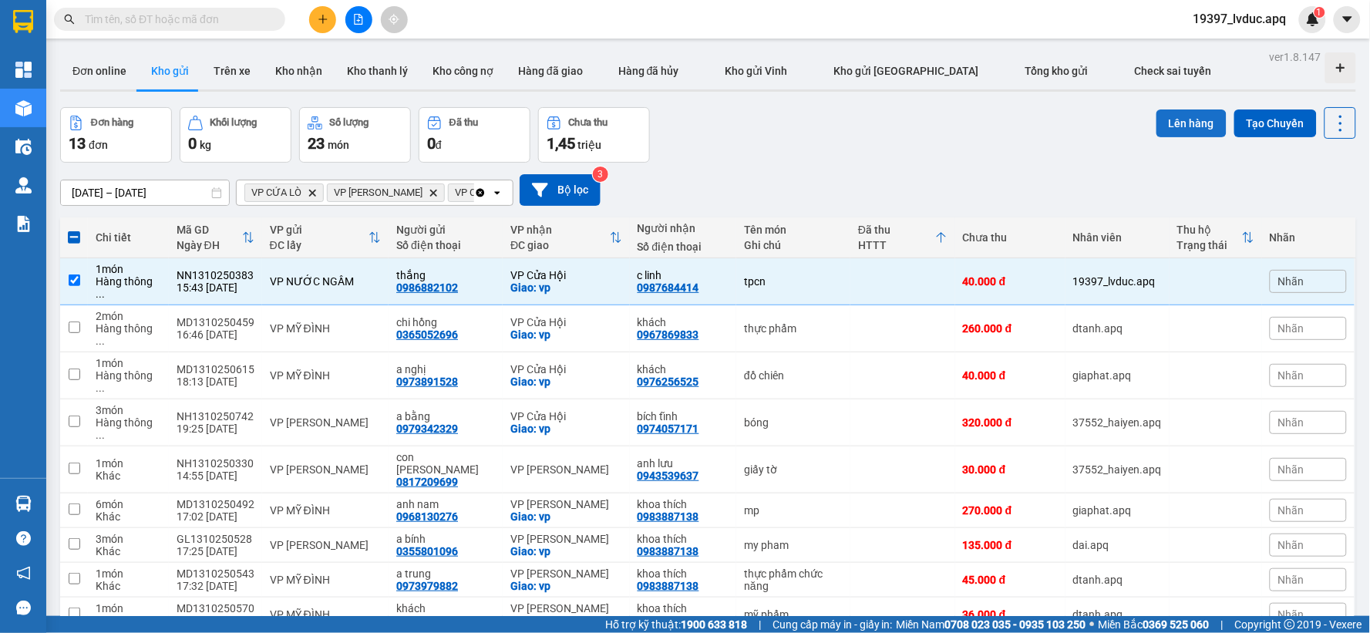
click at [1160, 129] on button "Lên hàng" at bounding box center [1192, 123] width 70 height 28
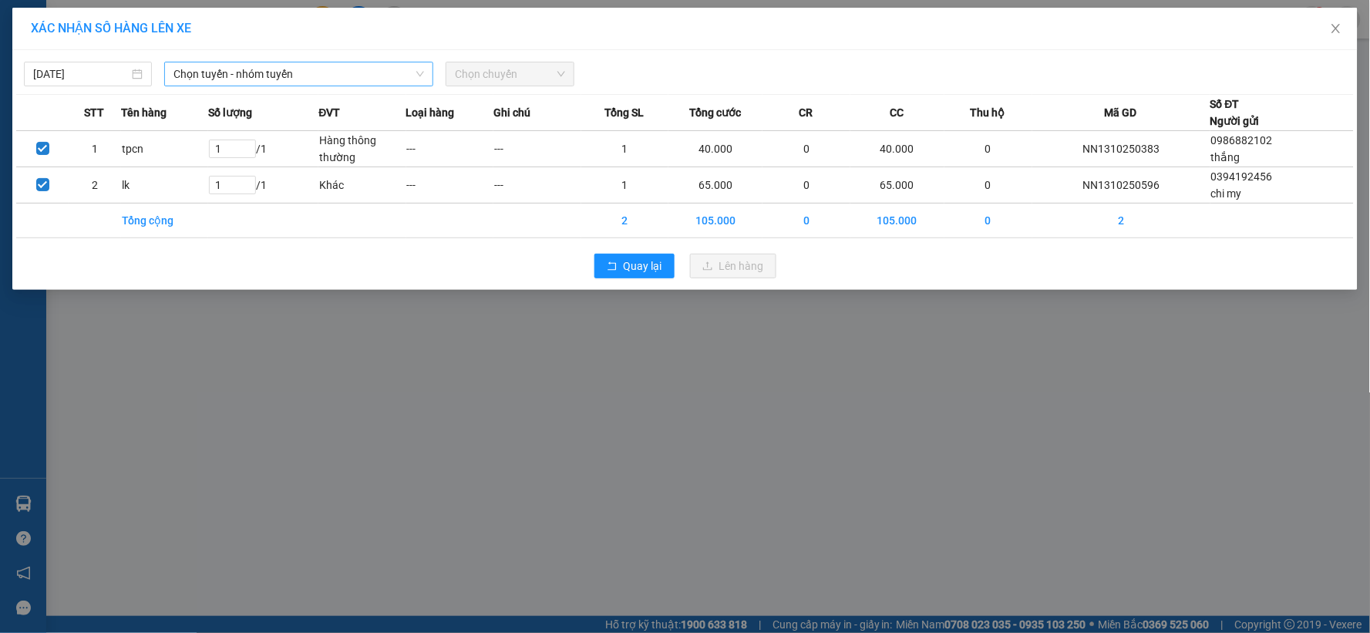
click at [293, 66] on span "Chọn tuyến - nhóm tuyến" at bounding box center [298, 73] width 251 height 23
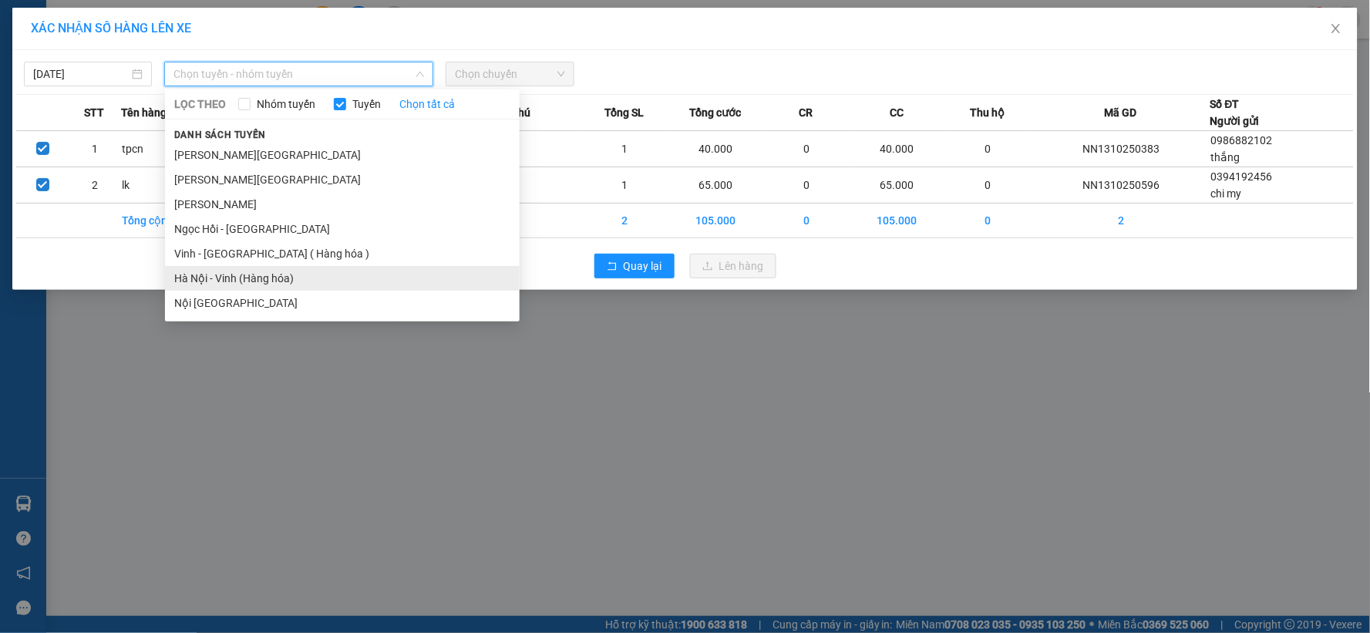
drag, startPoint x: 247, startPoint y: 281, endPoint x: 214, endPoint y: 247, distance: 48.0
click at [247, 281] on li "Hà Nội - Vinh (Hàng hóa)" at bounding box center [342, 278] width 355 height 25
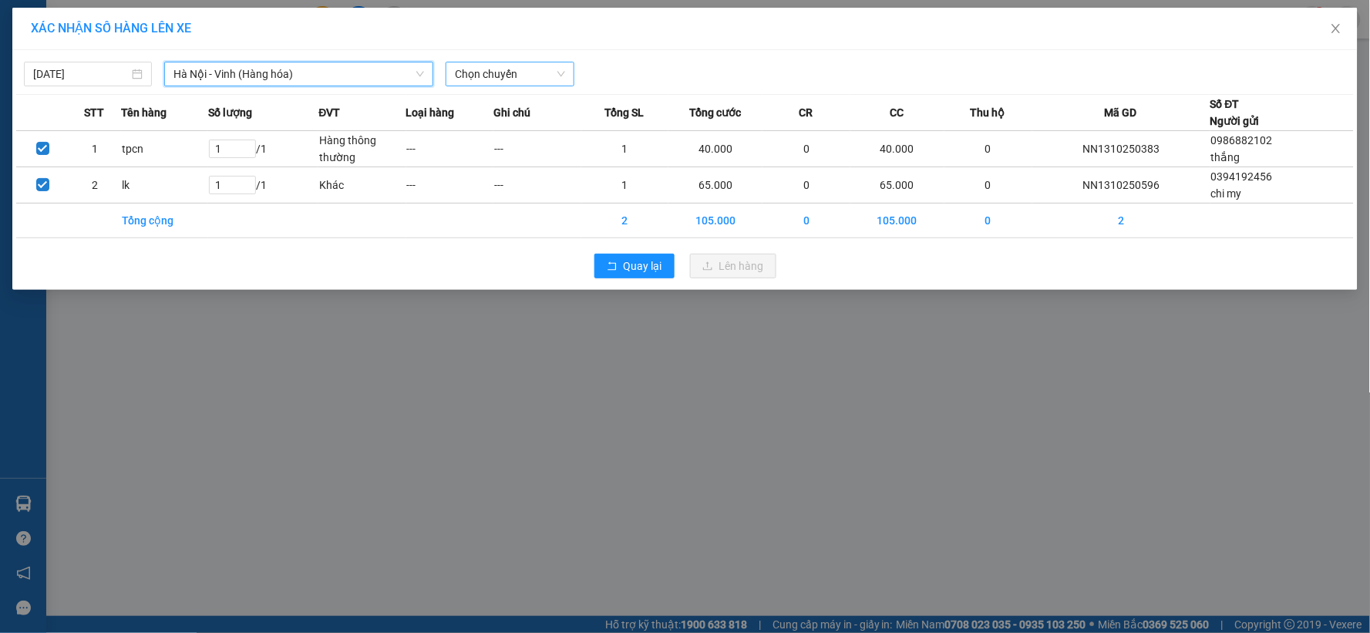
click at [498, 75] on span "Chọn chuyến" at bounding box center [509, 73] width 109 height 23
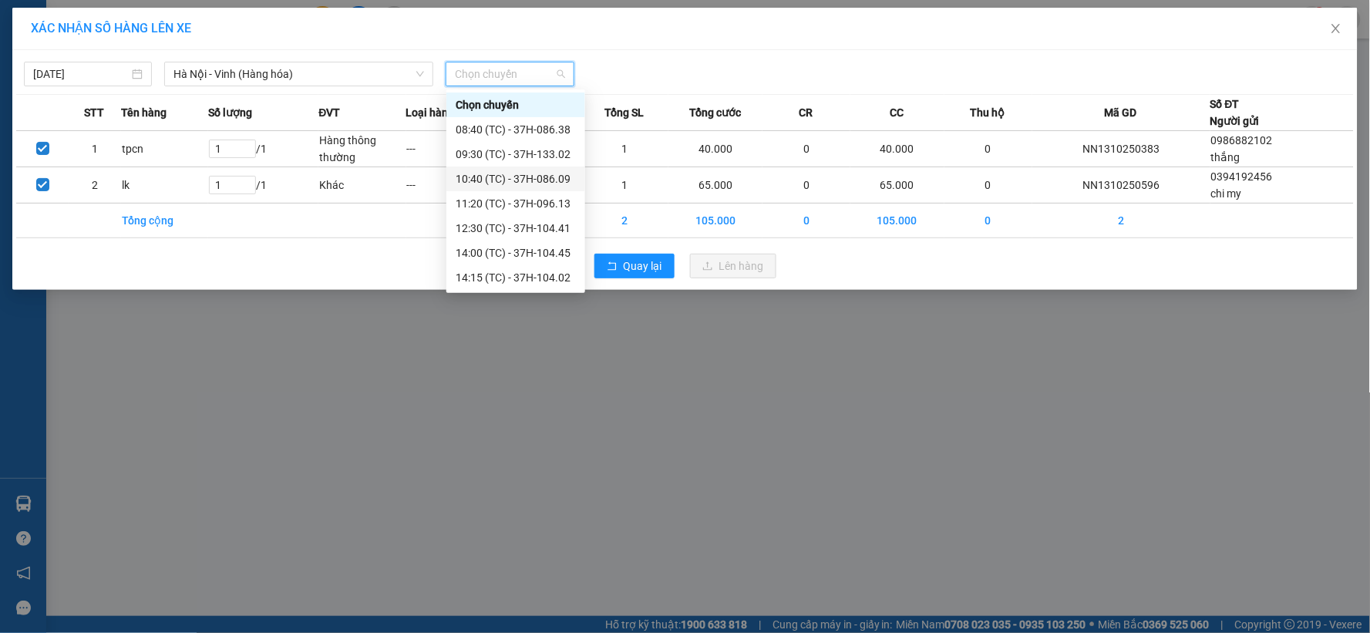
scroll to position [173, 0]
click at [550, 280] on div "23:10 (TC) - 37H-133.00" at bounding box center [516, 277] width 120 height 17
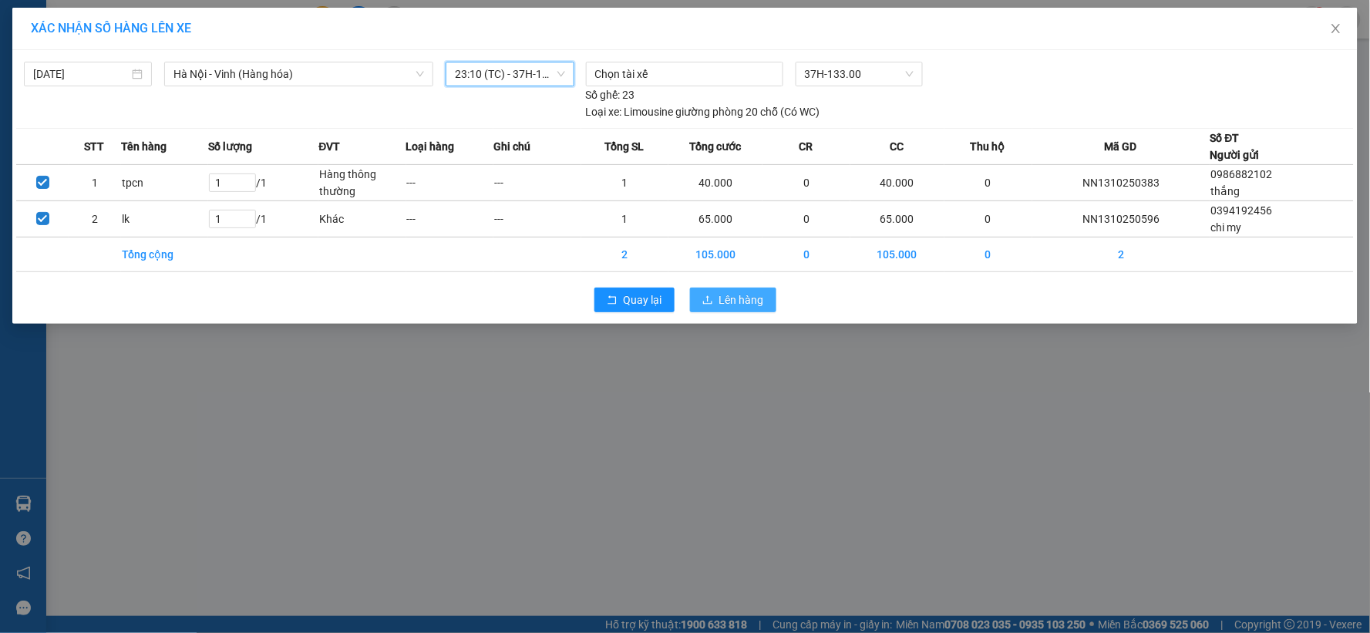
click at [708, 295] on icon "upload" at bounding box center [707, 300] width 11 height 11
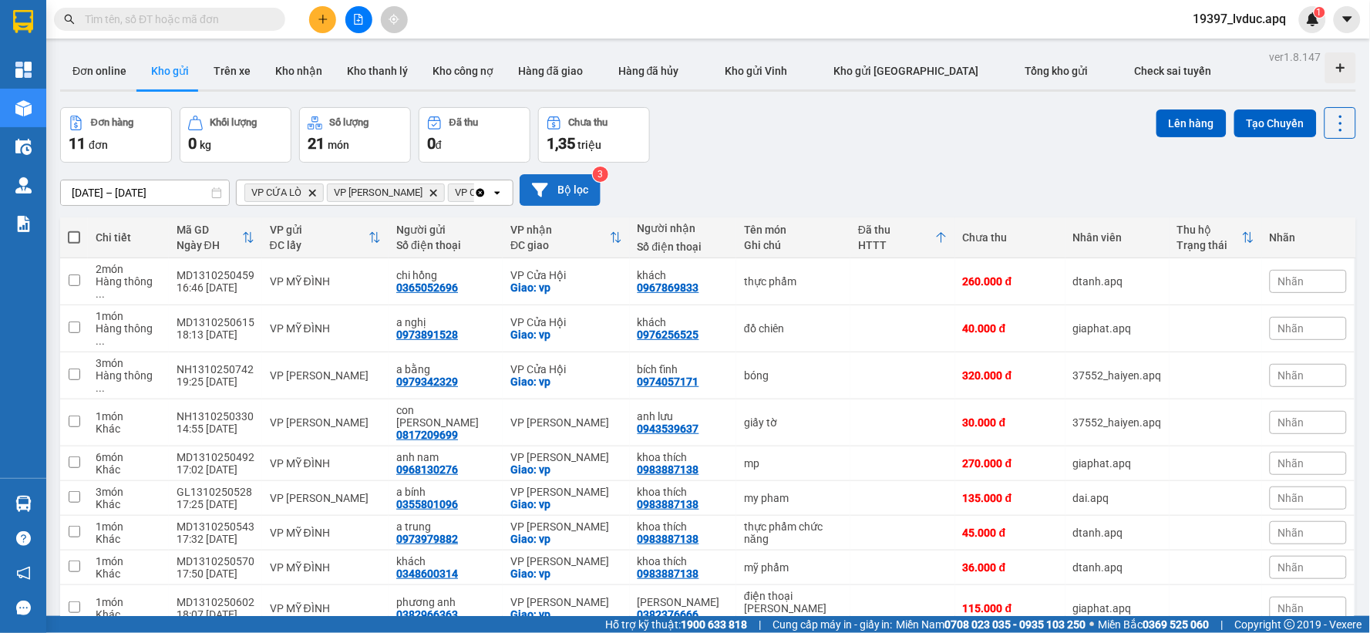
click at [594, 197] on button "Bộ lọc" at bounding box center [560, 190] width 81 height 32
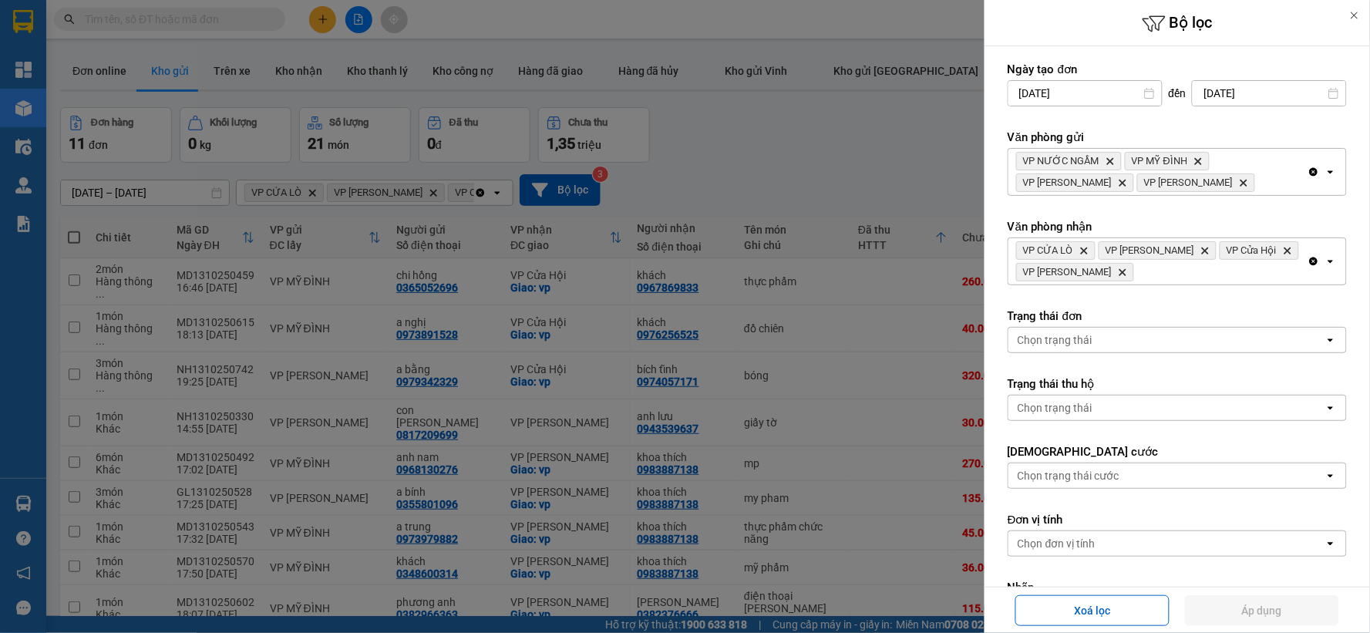
click at [1308, 260] on icon "Clear all" at bounding box center [1314, 261] width 12 height 12
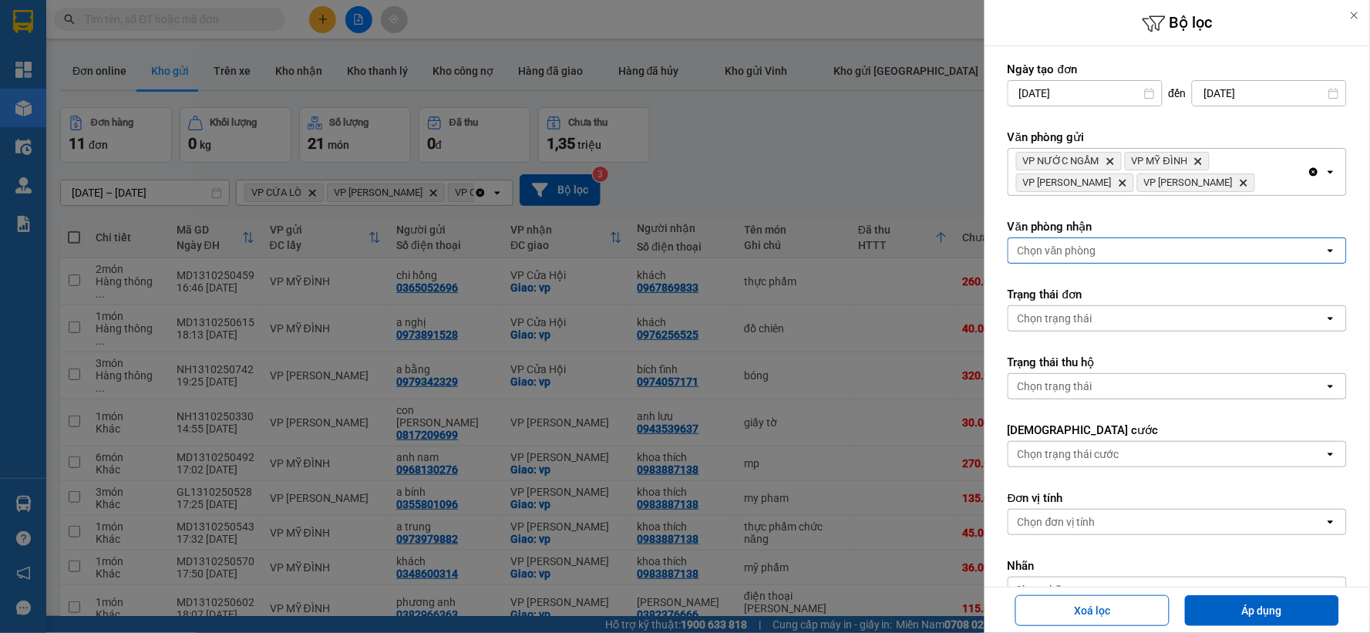
click at [1288, 252] on div "Chọn văn phòng" at bounding box center [1166, 250] width 316 height 25
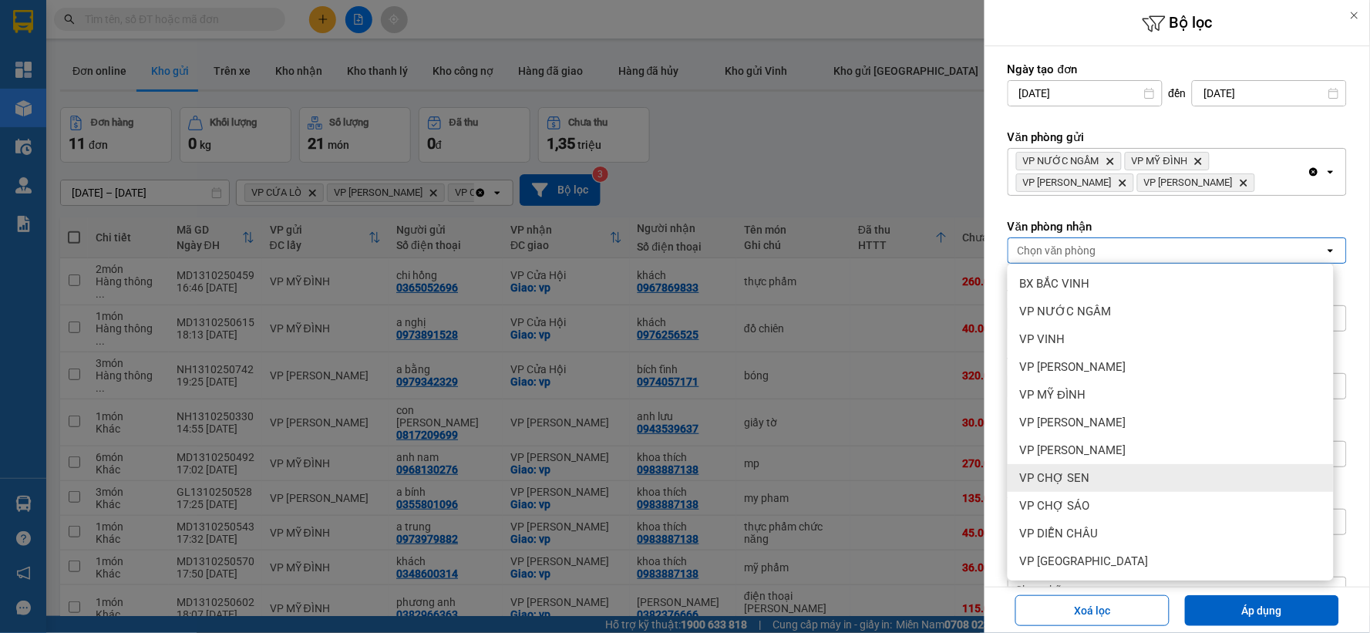
click at [1103, 473] on div "VP CHỢ SEN" at bounding box center [1171, 478] width 326 height 28
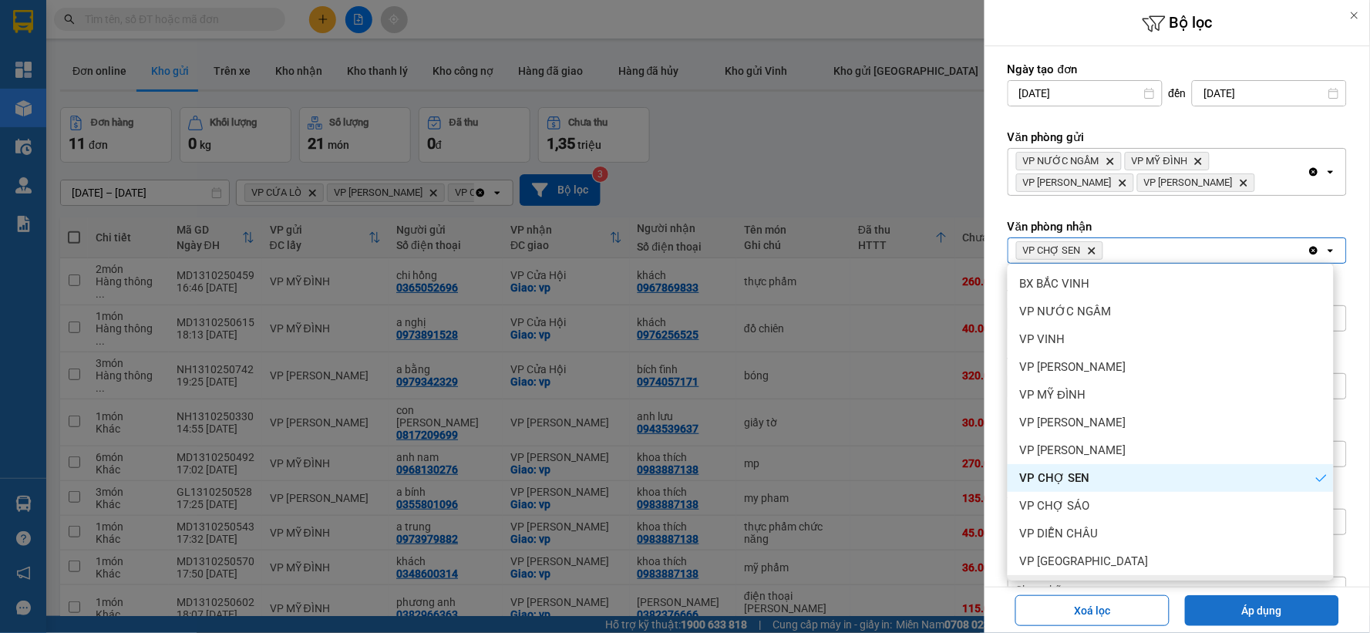
click at [1217, 601] on button "Áp dụng" at bounding box center [1262, 610] width 154 height 31
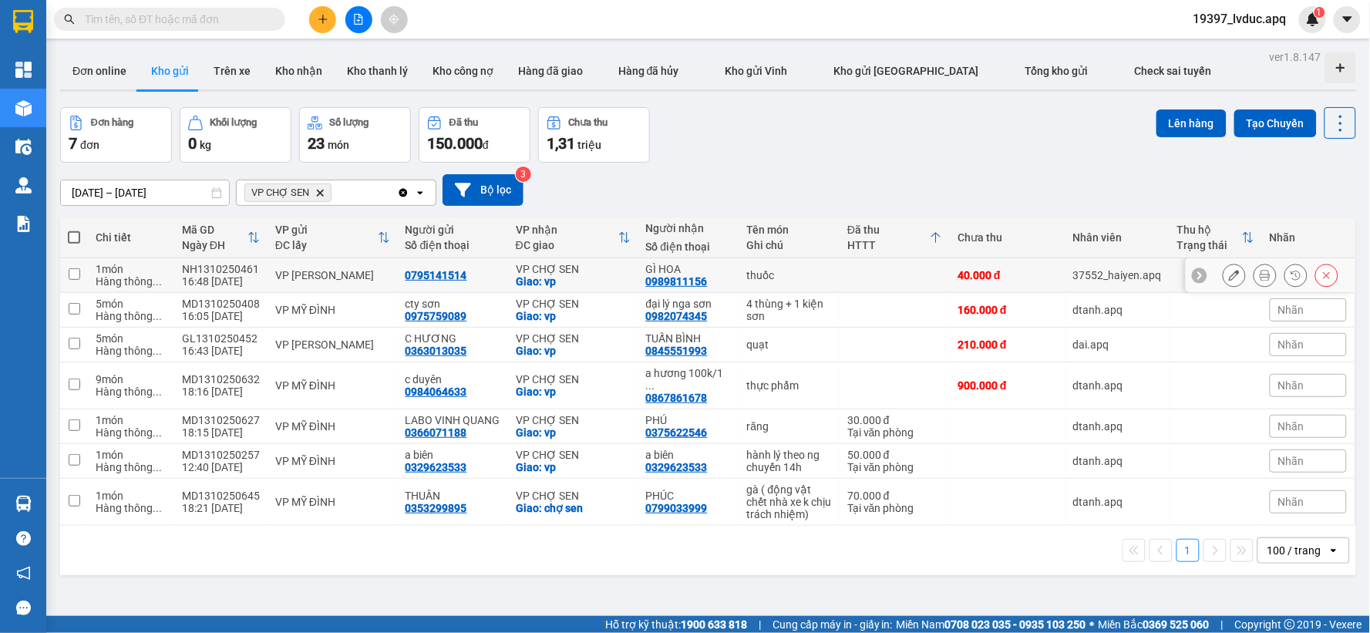
click at [257, 284] on td "NH1310250461 16:48 13/10" at bounding box center [220, 275] width 93 height 35
checkbox input "true"
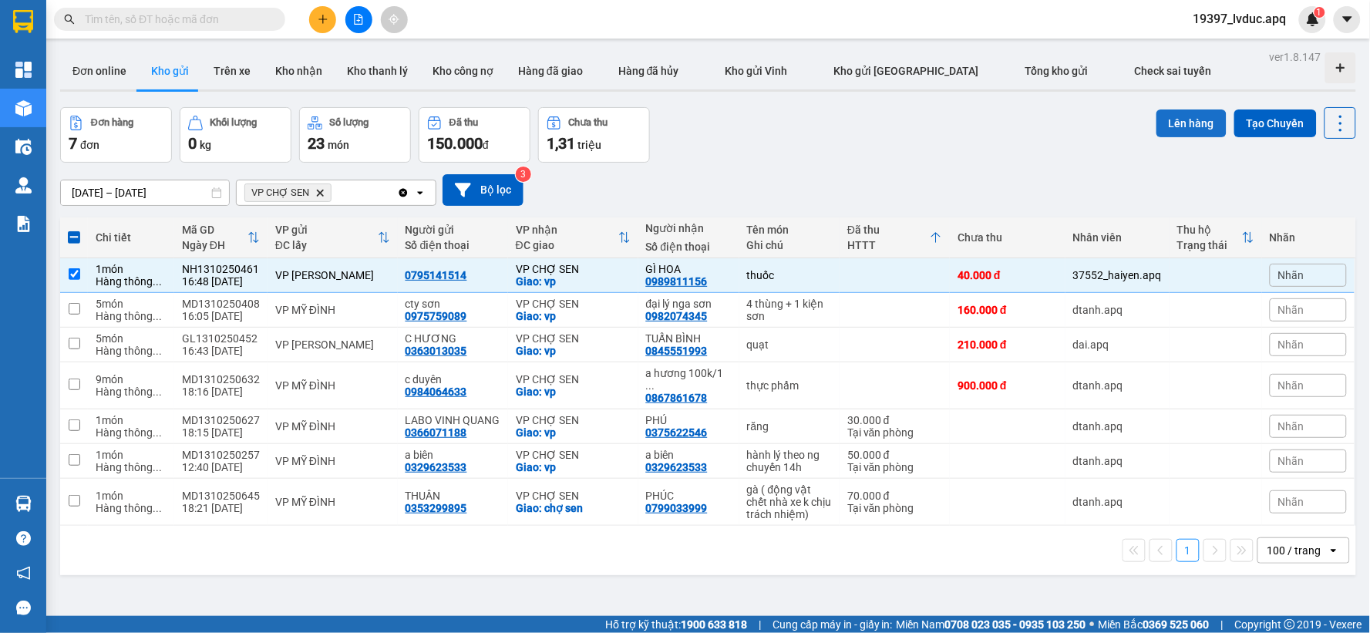
click at [1193, 130] on button "Lên hàng" at bounding box center [1192, 123] width 70 height 28
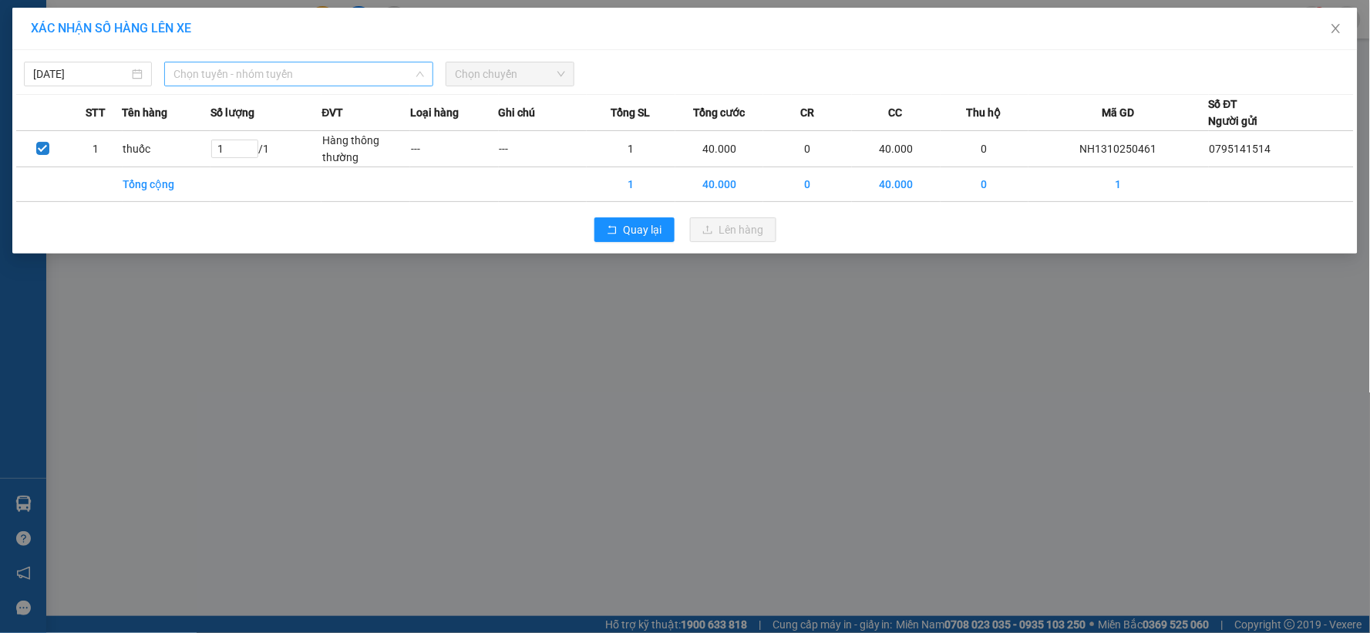
click at [348, 72] on span "Chọn tuyến - nhóm tuyến" at bounding box center [298, 73] width 251 height 23
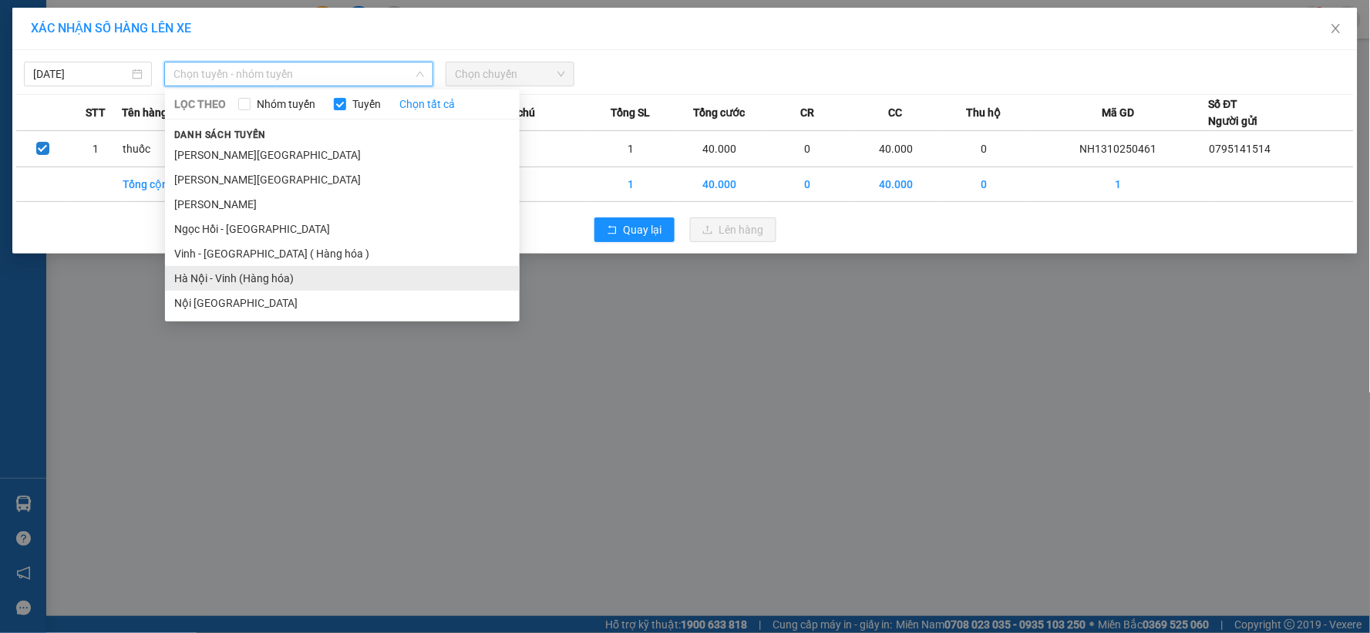
click at [337, 284] on li "Hà Nội - Vinh (Hàng hóa)" at bounding box center [342, 278] width 355 height 25
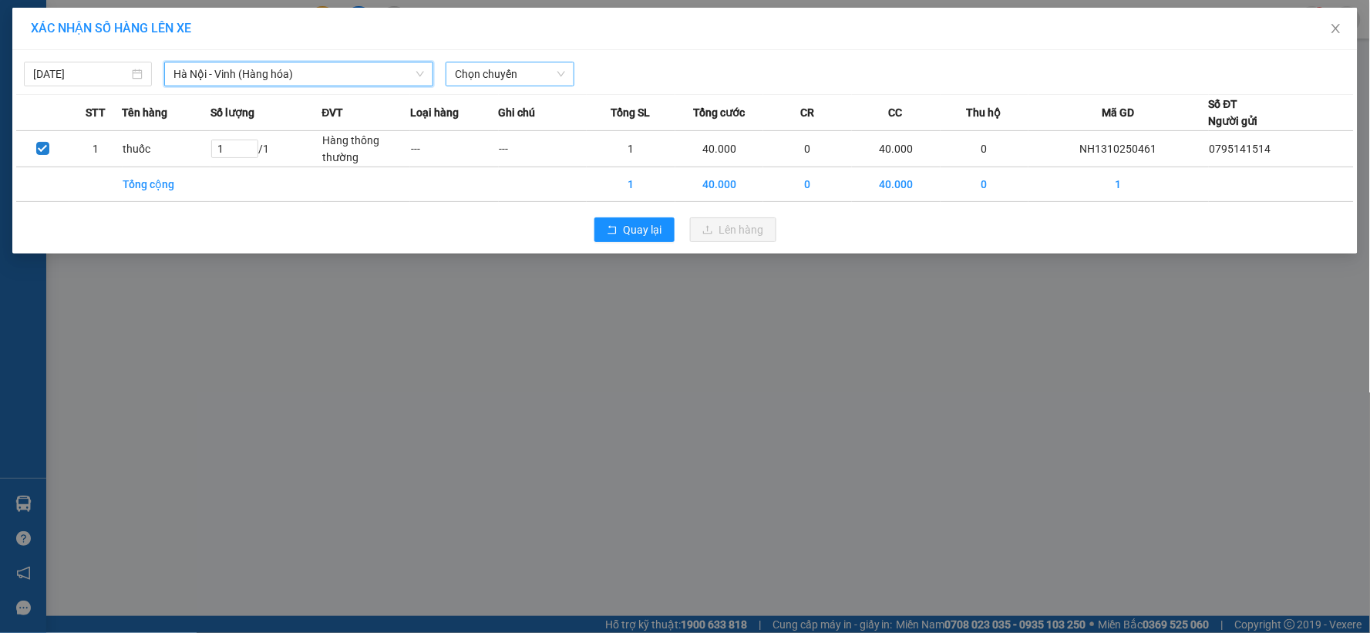
click at [519, 76] on span "Chọn chuyến" at bounding box center [509, 73] width 109 height 23
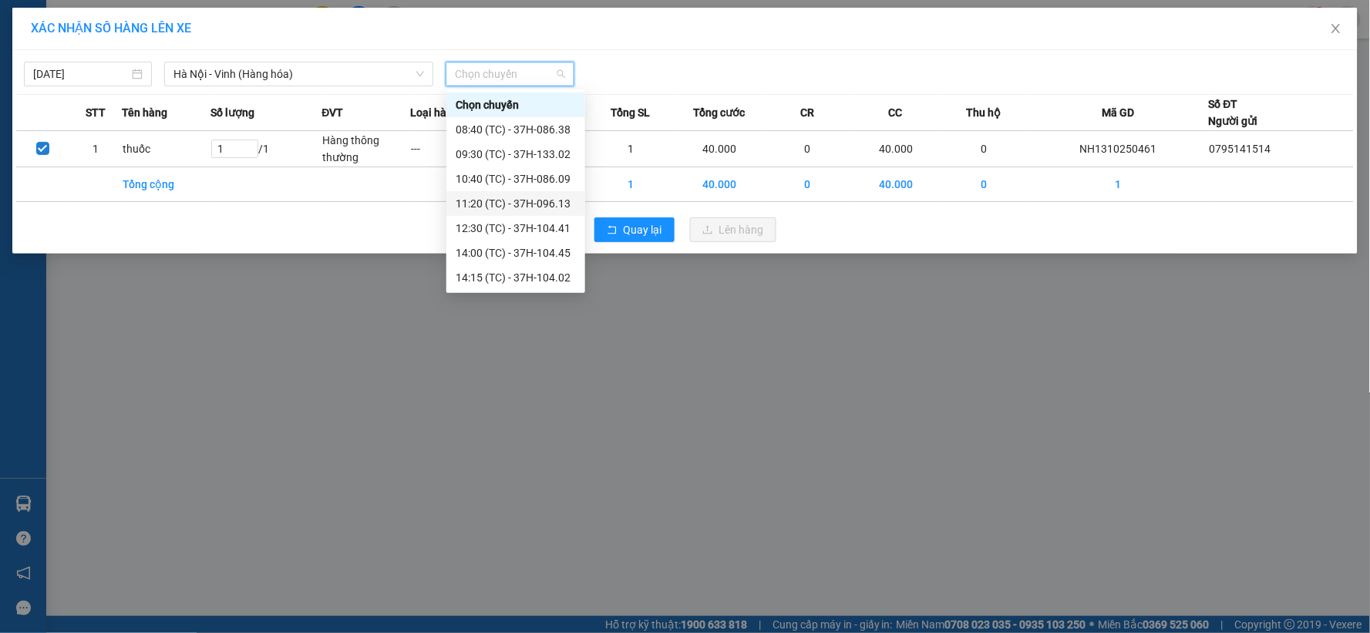
scroll to position [173, 0]
click at [561, 227] on div "22:51 (TC) - 37H-104.81" at bounding box center [516, 228] width 120 height 17
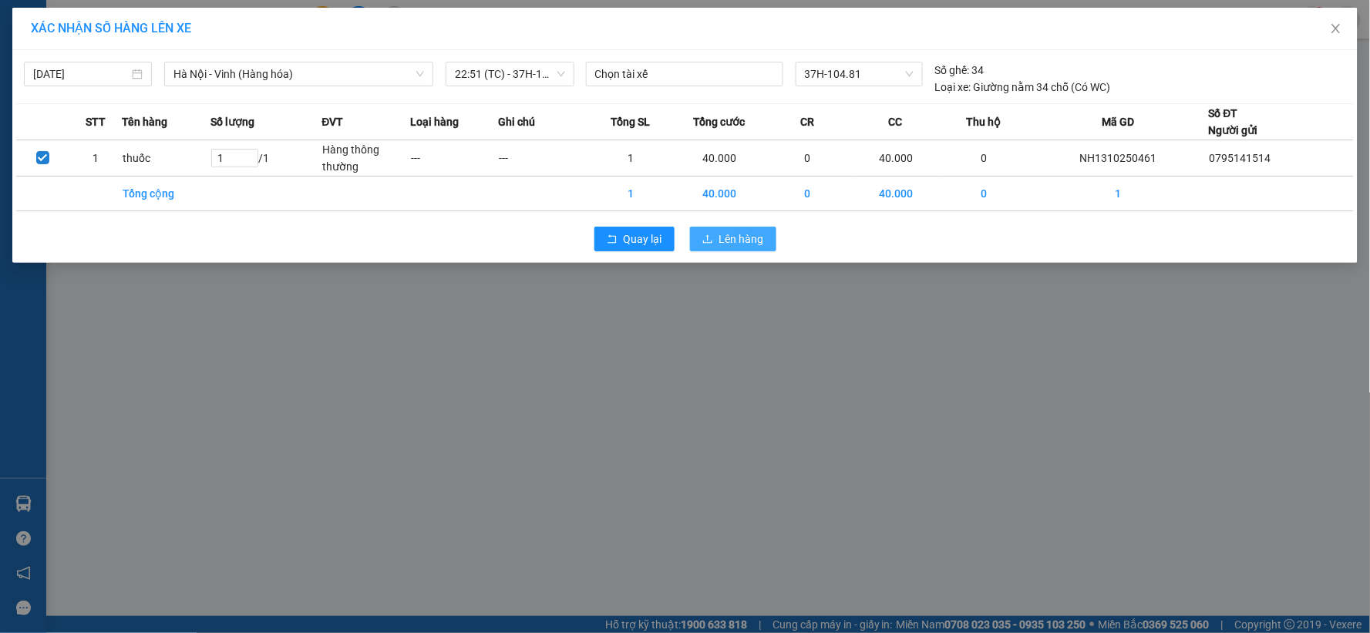
click at [735, 244] on span "Lên hàng" at bounding box center [741, 239] width 45 height 17
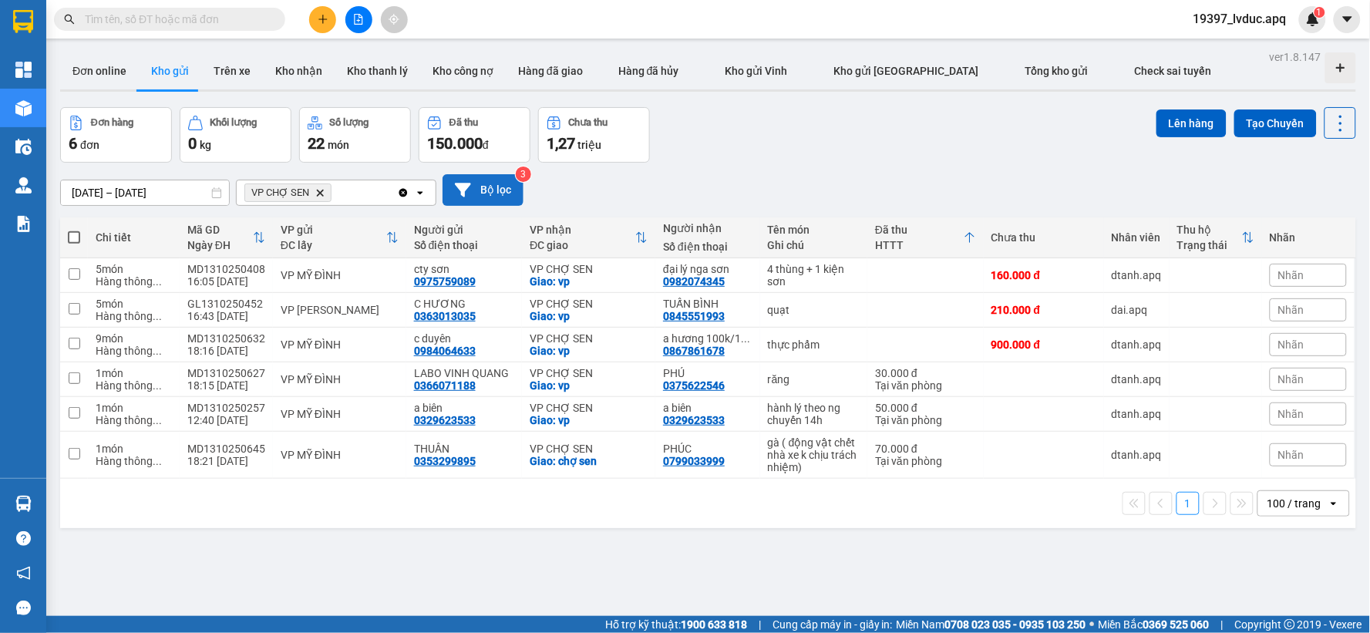
click at [489, 194] on button "Bộ lọc" at bounding box center [483, 190] width 81 height 32
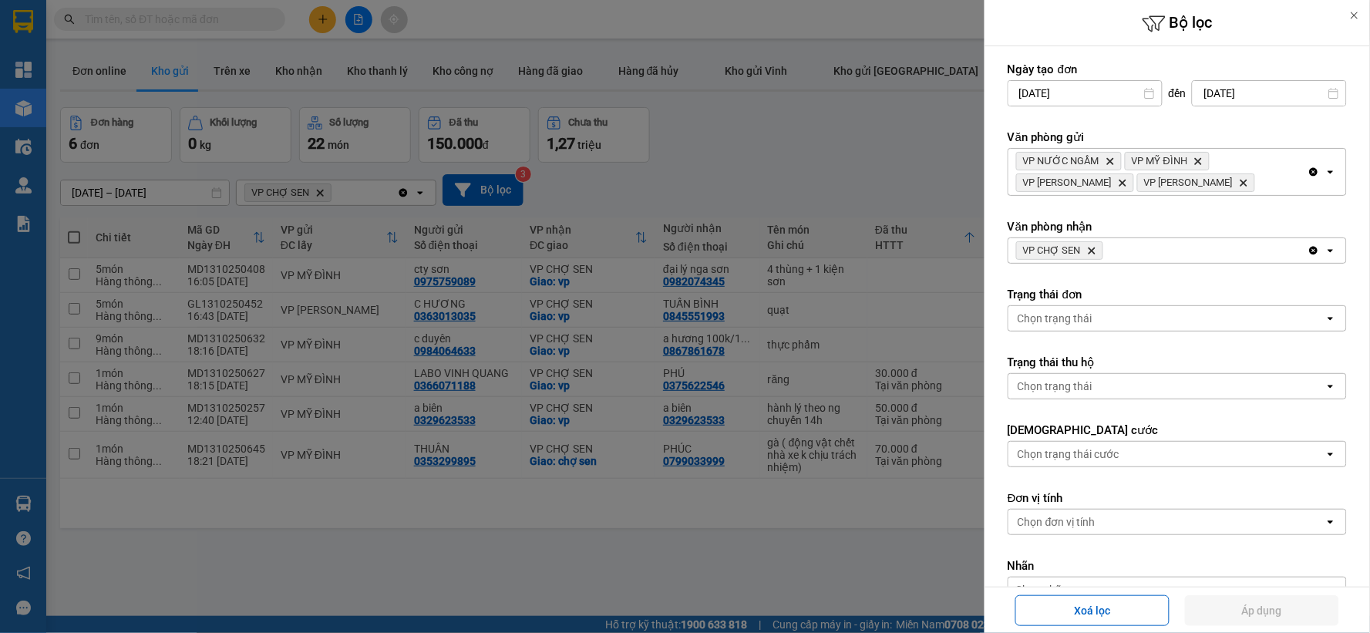
click at [1093, 249] on icon "VP CHỢ SEN, close by backspace" at bounding box center [1092, 250] width 7 height 7
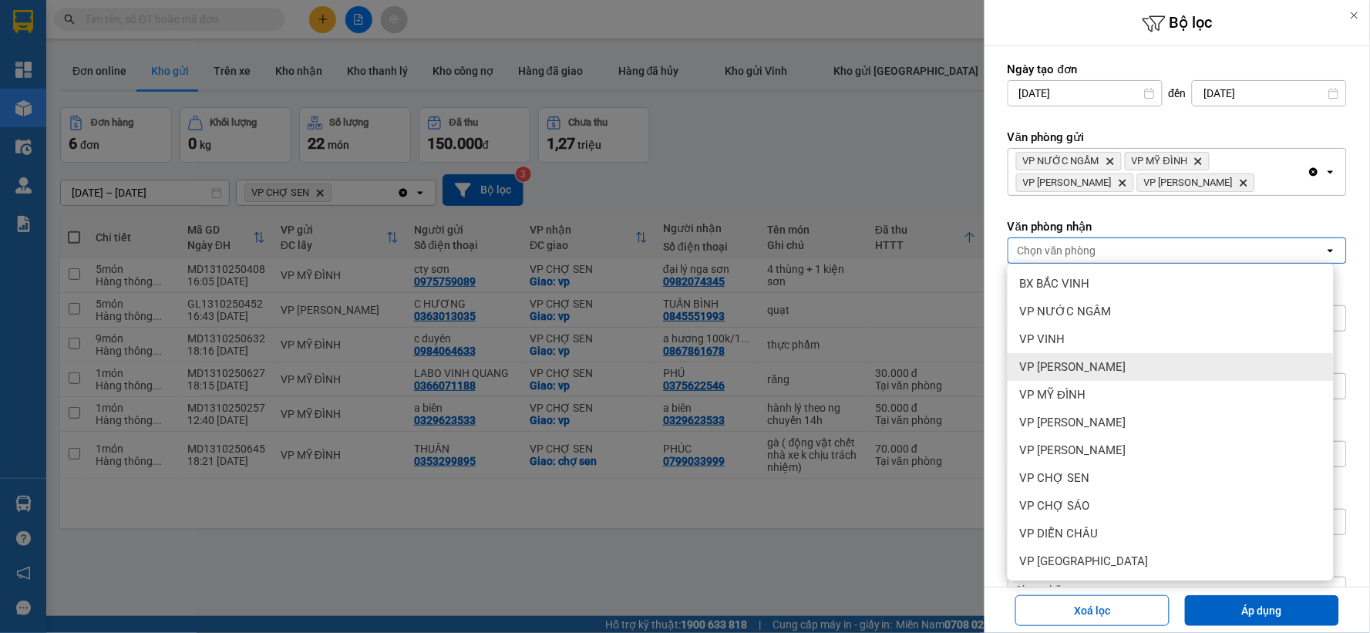
click at [1142, 370] on div "VP THANH CHƯƠNG" at bounding box center [1171, 367] width 326 height 28
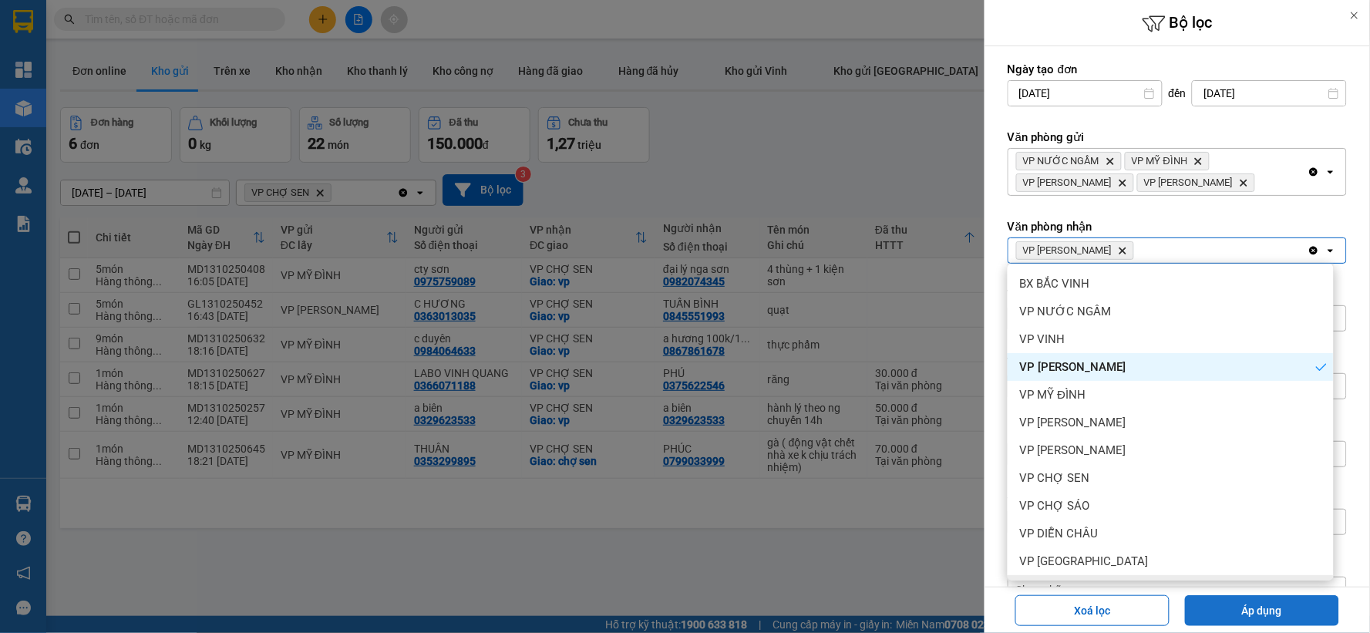
click at [1268, 609] on button "Áp dụng" at bounding box center [1262, 610] width 154 height 31
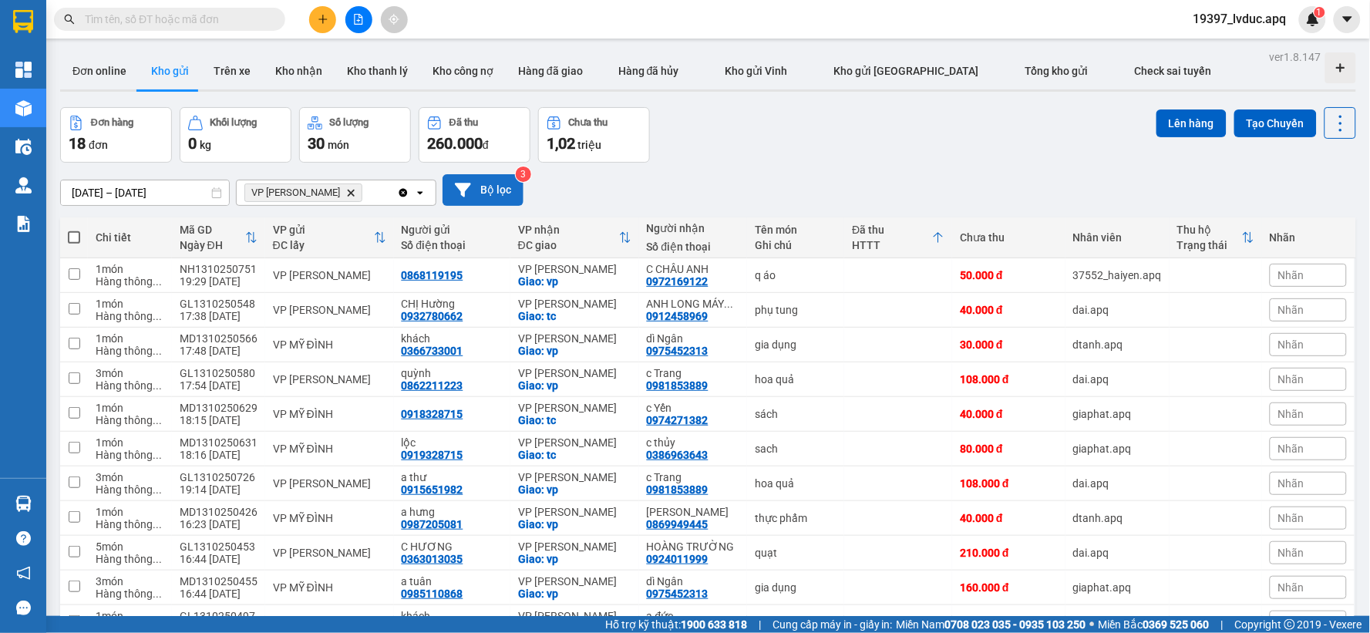
click at [486, 200] on button "Bộ lọc" at bounding box center [483, 190] width 81 height 32
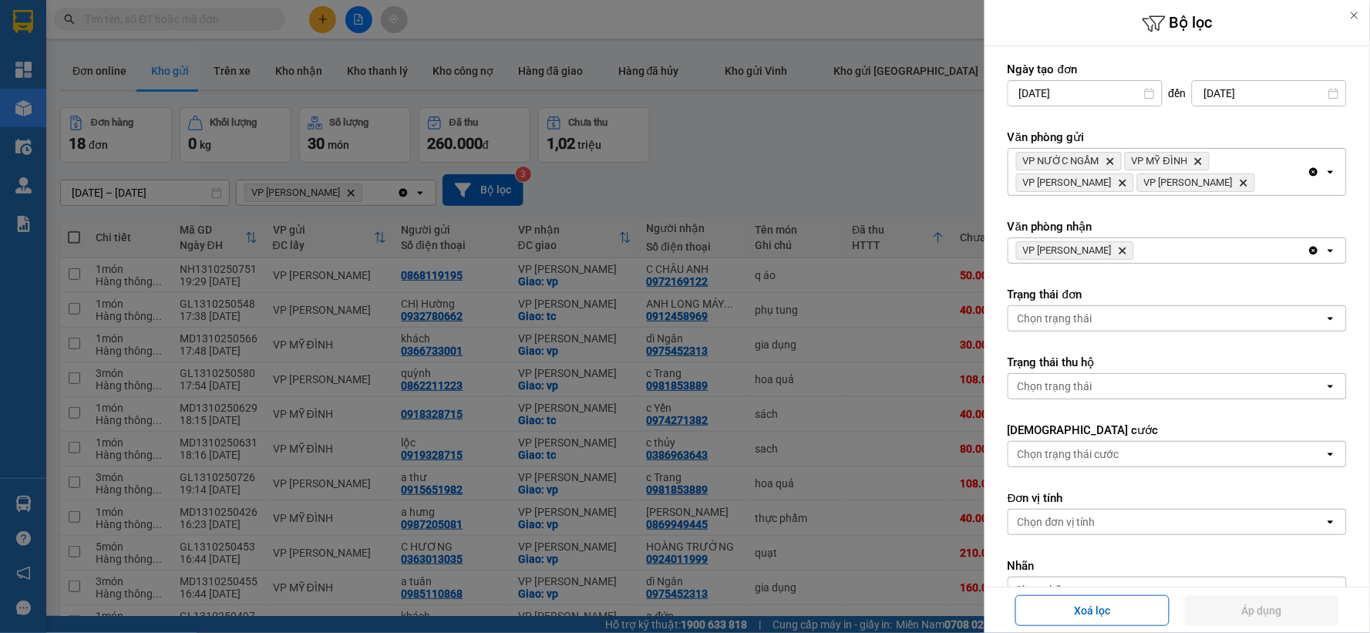
click at [1308, 250] on icon "Clear all" at bounding box center [1314, 250] width 12 height 12
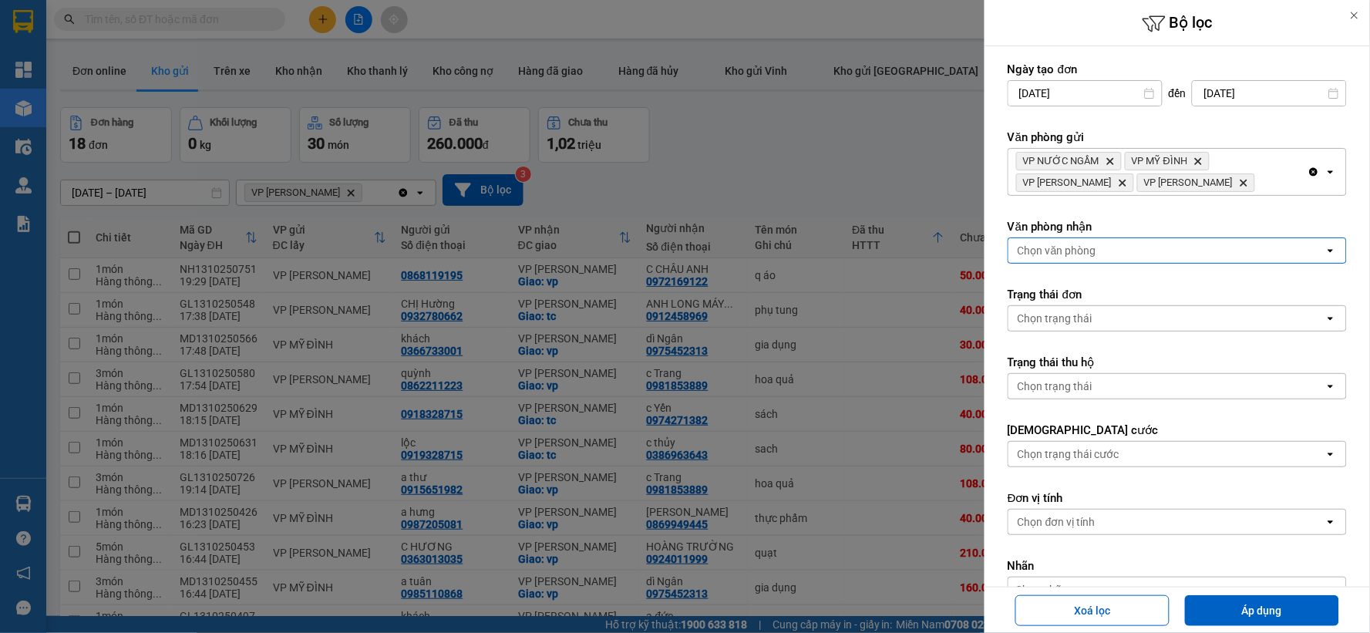
click at [1260, 249] on div "Chọn văn phòng" at bounding box center [1166, 250] width 316 height 25
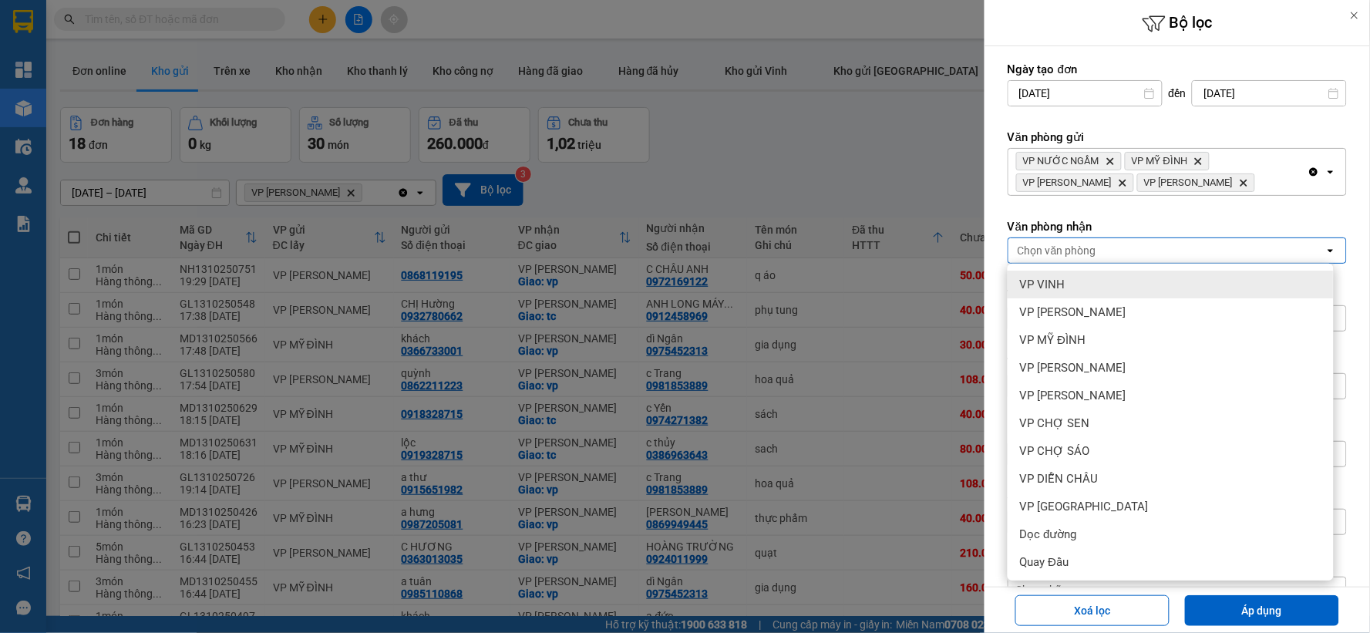
scroll to position [86, 0]
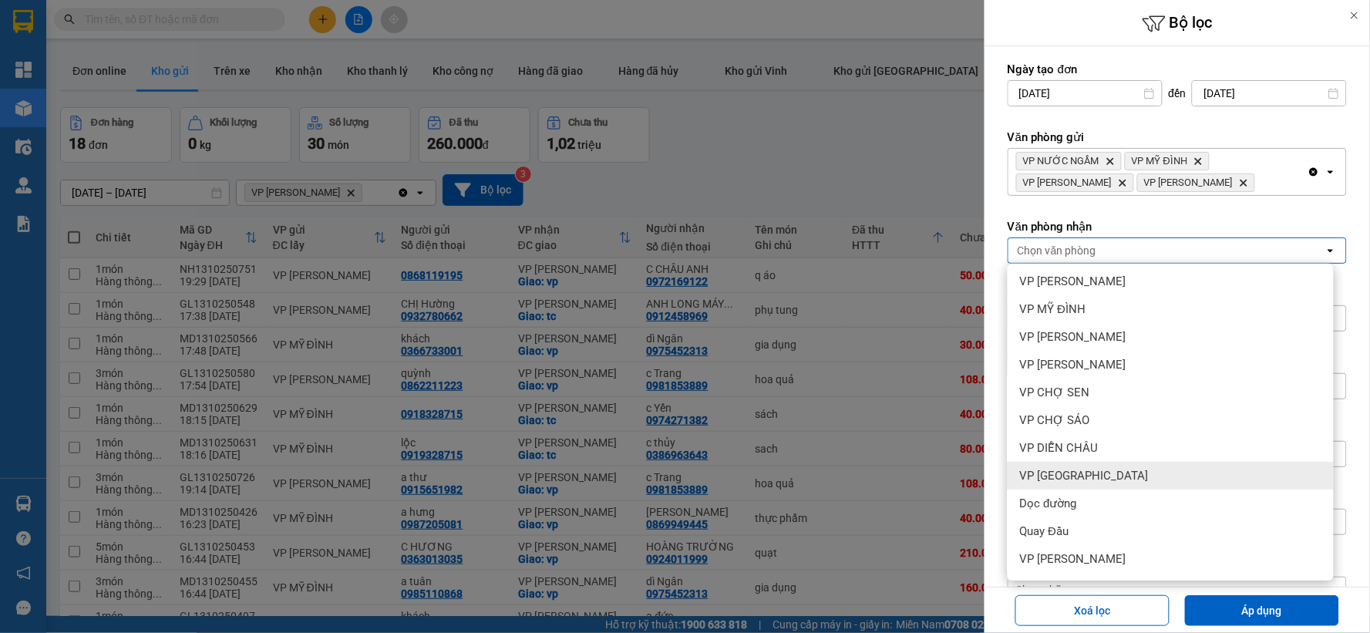
click at [1145, 475] on div "VP Cầu Yên Xuân" at bounding box center [1171, 476] width 326 height 28
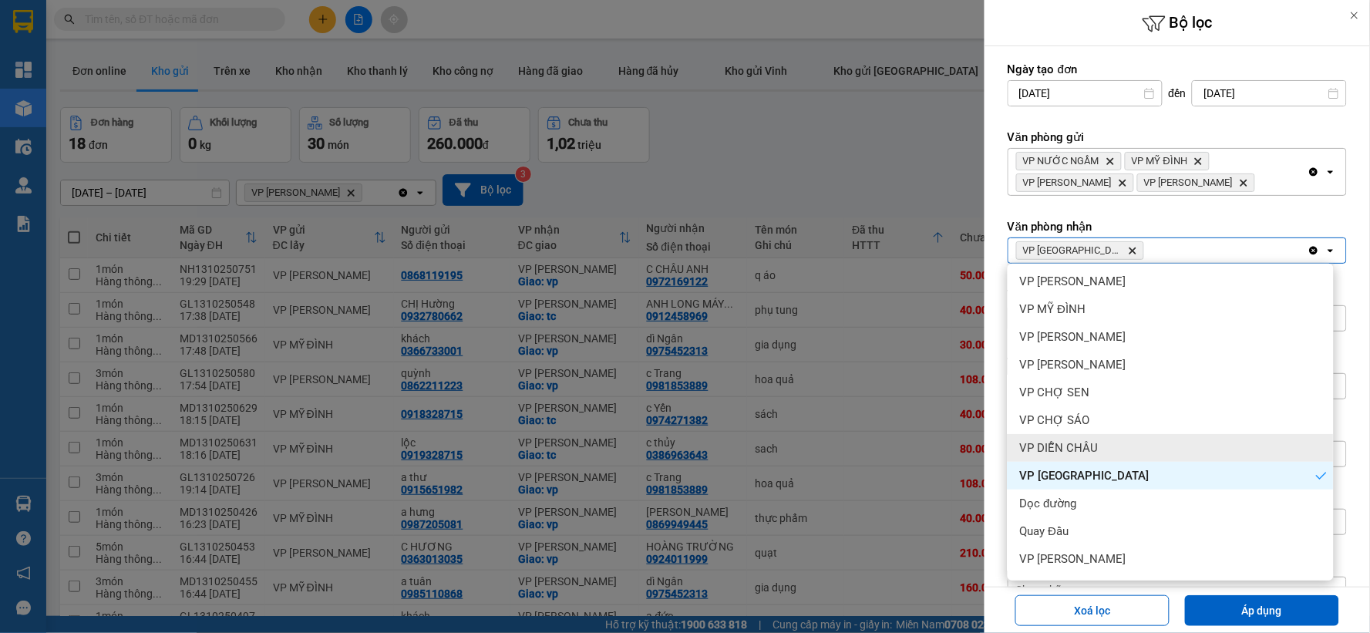
click at [1145, 451] on div "VP DIỄN CHÂU" at bounding box center [1171, 448] width 326 height 28
drag, startPoint x: 1234, startPoint y: 604, endPoint x: 705, endPoint y: 467, distance: 545.5
click at [1234, 604] on button "Áp dụng" at bounding box center [1262, 610] width 154 height 31
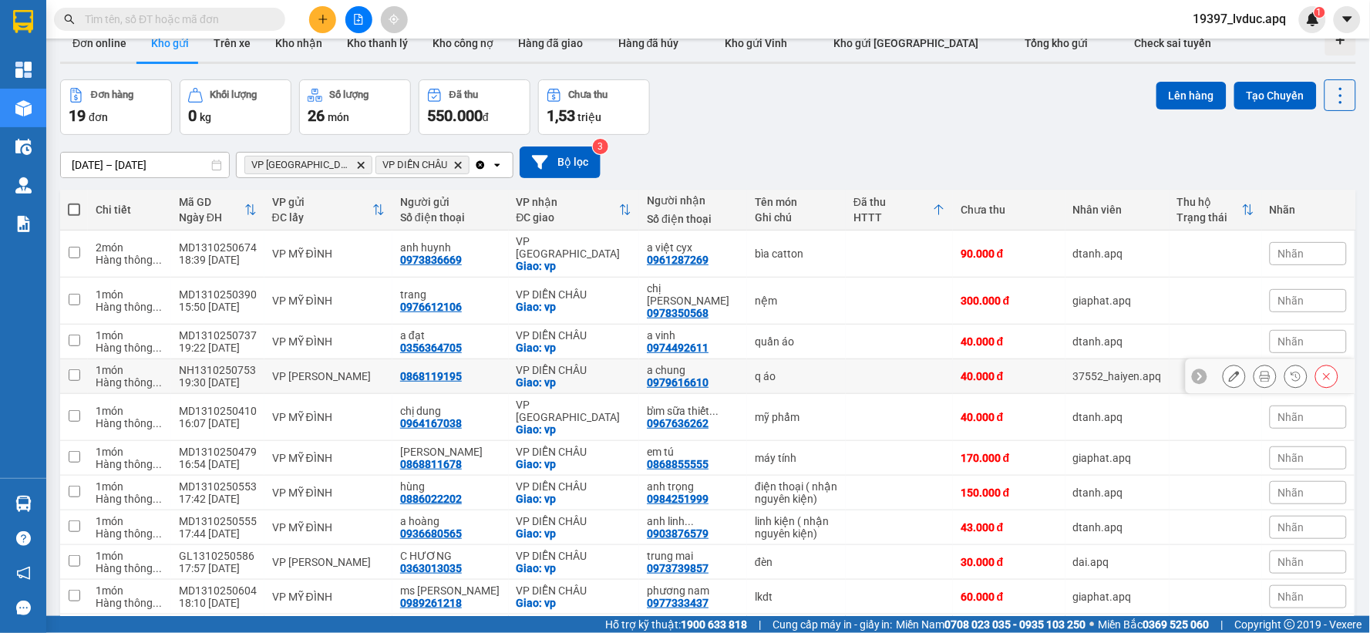
scroll to position [0, 0]
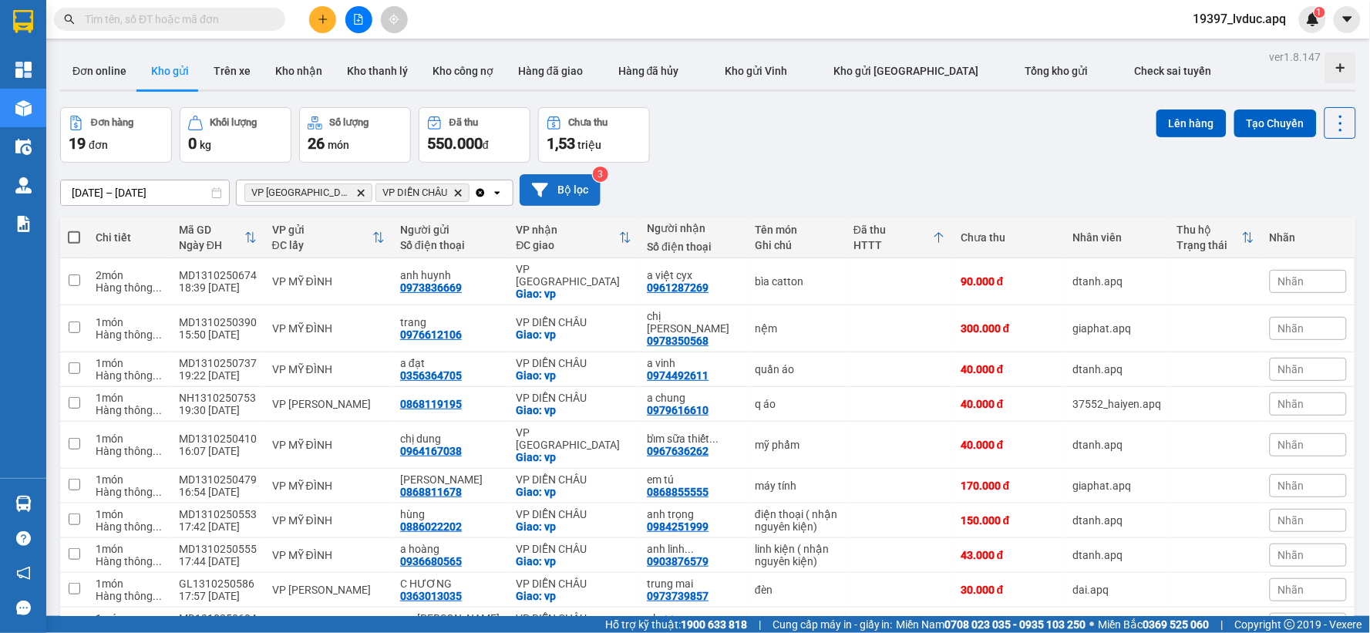
click at [557, 197] on button "Bộ lọc" at bounding box center [560, 190] width 81 height 32
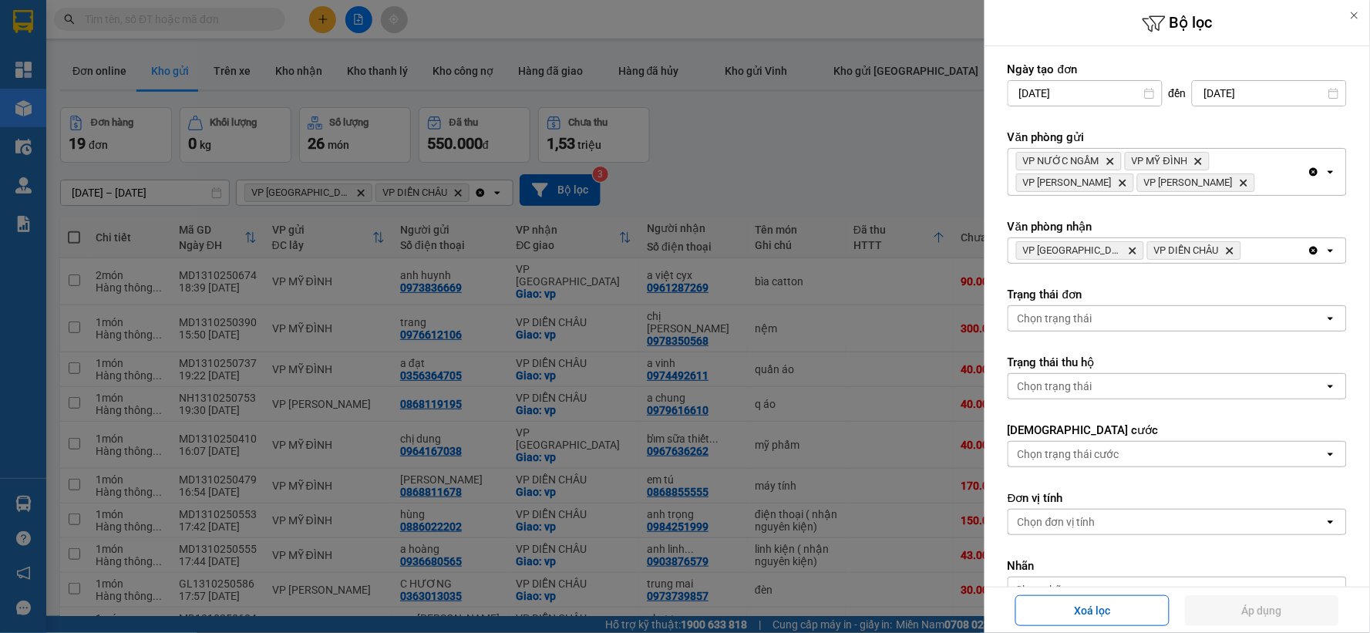
click at [1310, 247] on icon "Clear all" at bounding box center [1314, 251] width 8 height 8
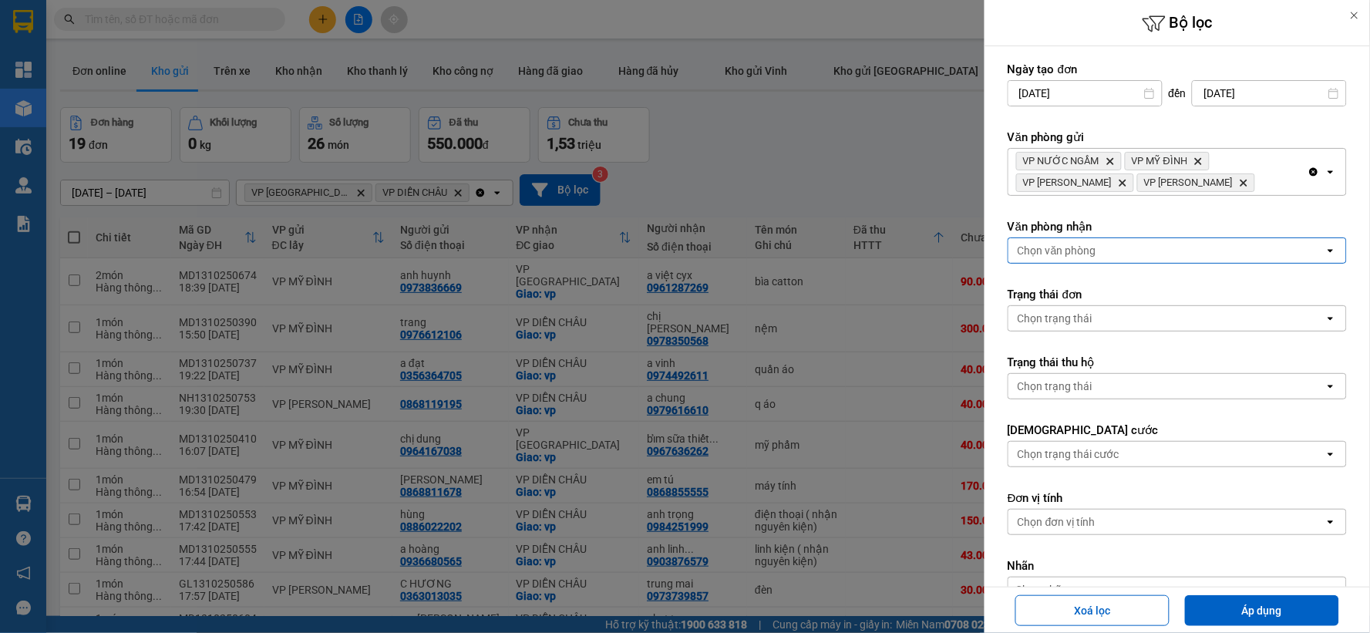
click at [1272, 248] on div "Chọn văn phòng" at bounding box center [1166, 250] width 316 height 25
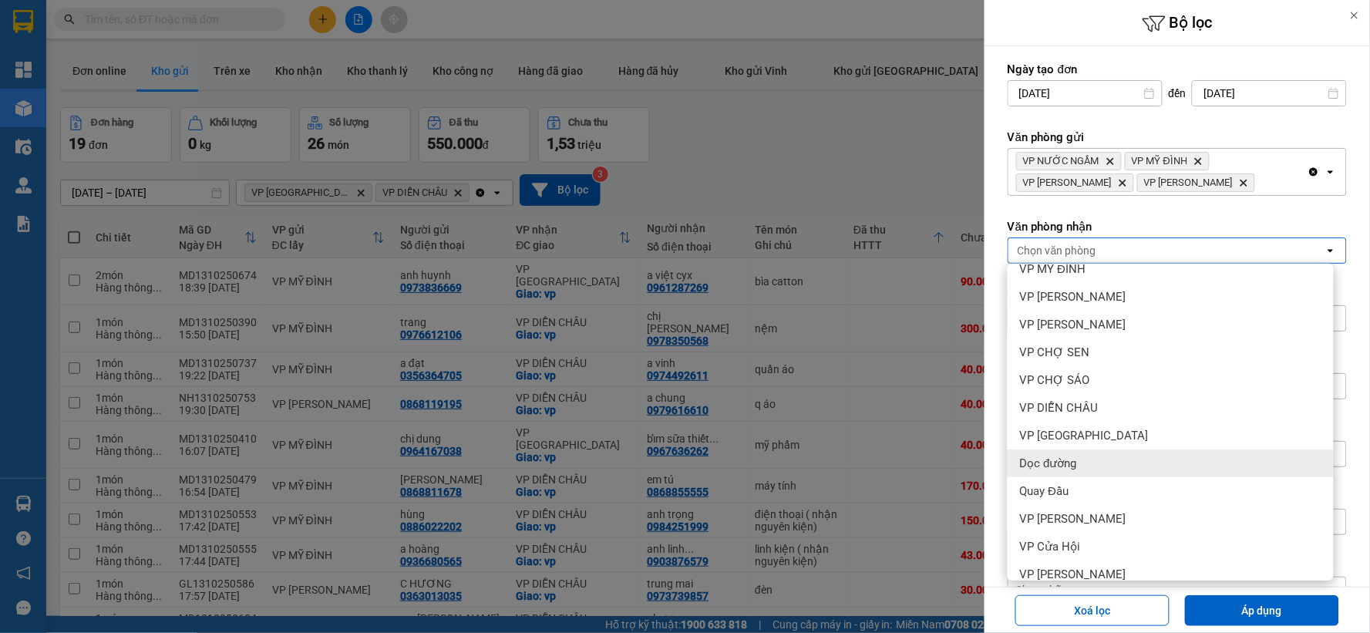
scroll to position [194, 0]
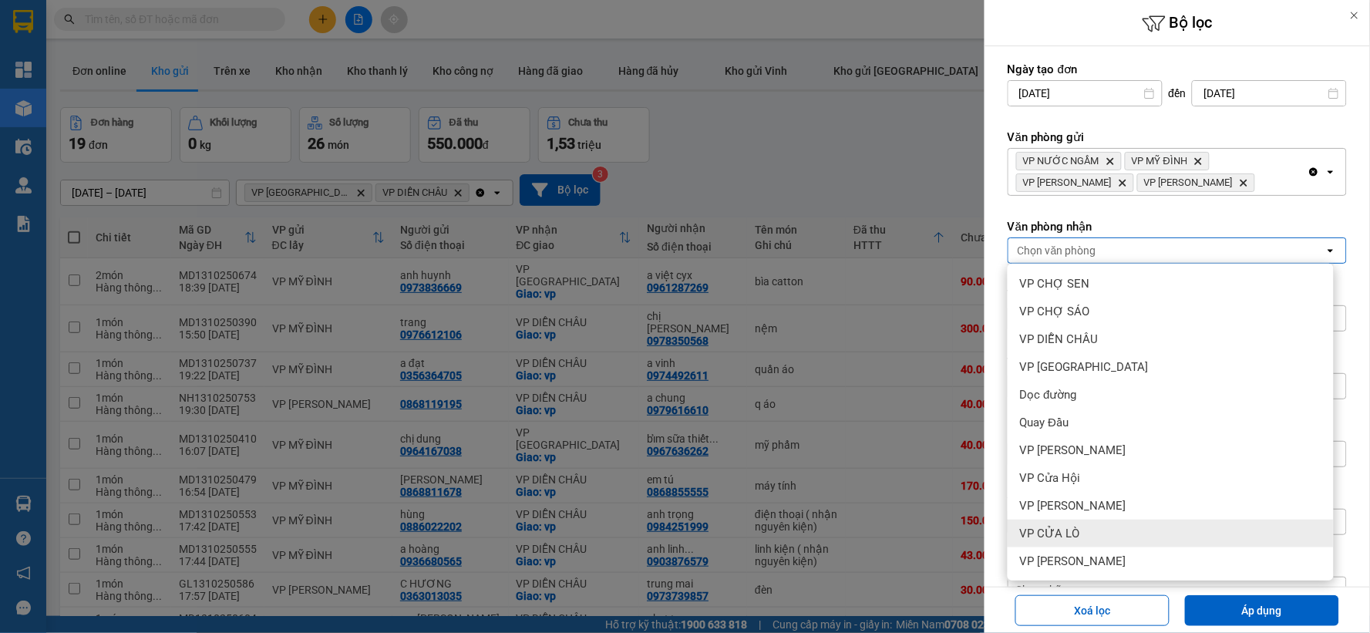
click at [1093, 541] on div "VP CỬA LÒ" at bounding box center [1171, 534] width 326 height 28
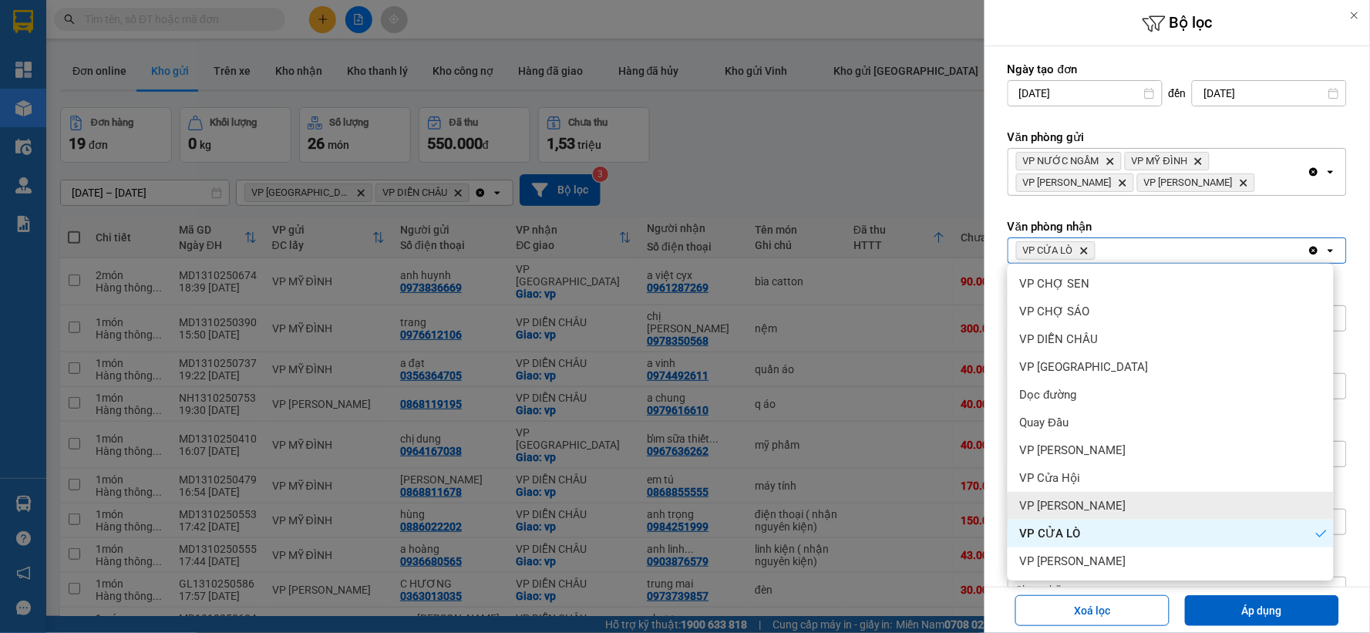
click at [1089, 505] on span "VP [PERSON_NAME]" at bounding box center [1073, 505] width 106 height 15
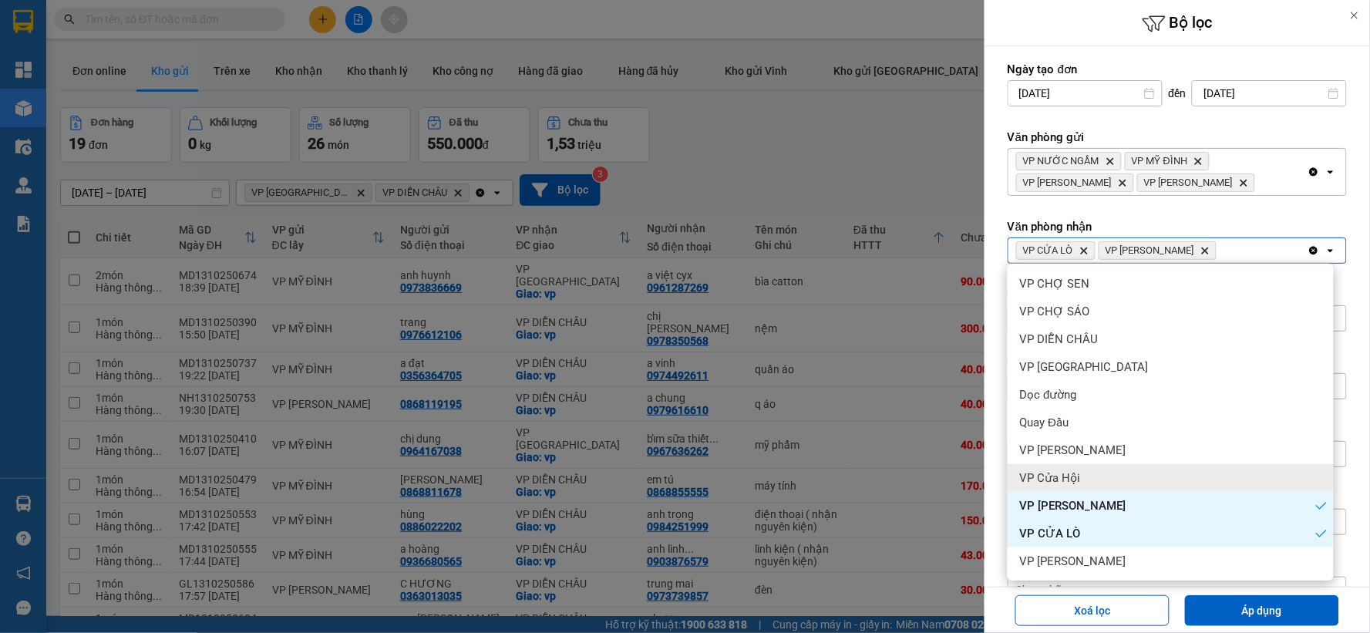
click at [1083, 476] on div "VP Cửa Hội" at bounding box center [1171, 478] width 326 height 28
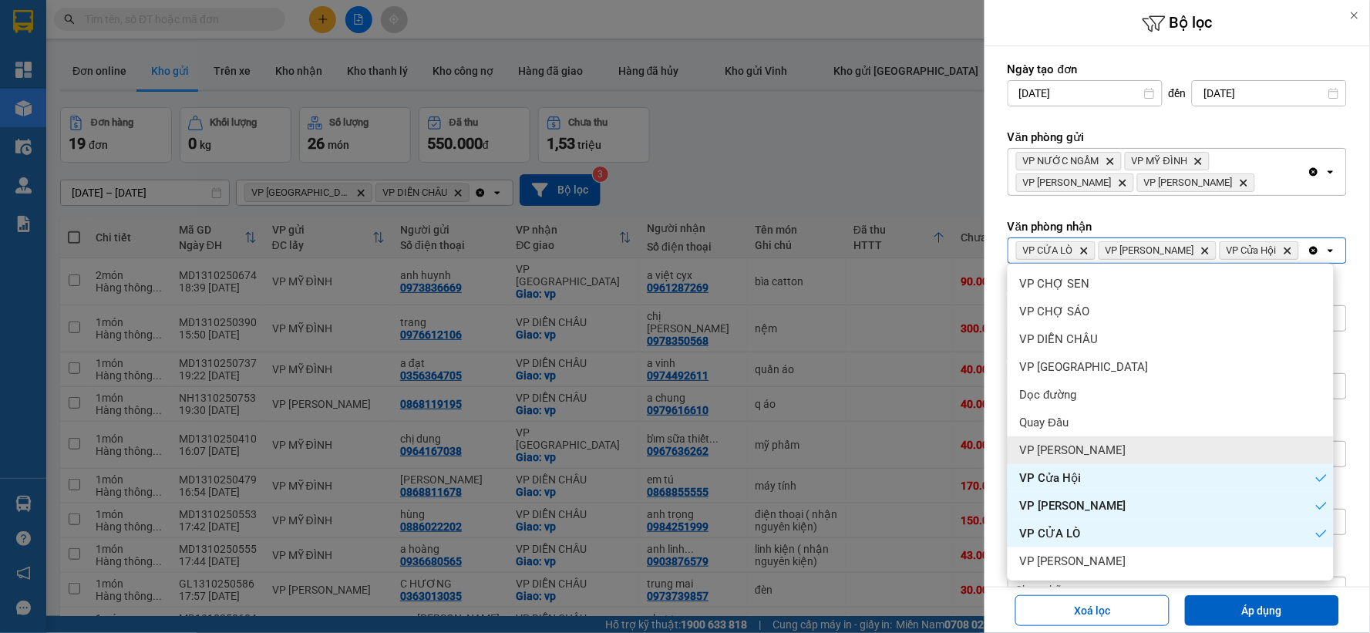
click at [1086, 453] on div "VP [PERSON_NAME]" at bounding box center [1171, 450] width 326 height 28
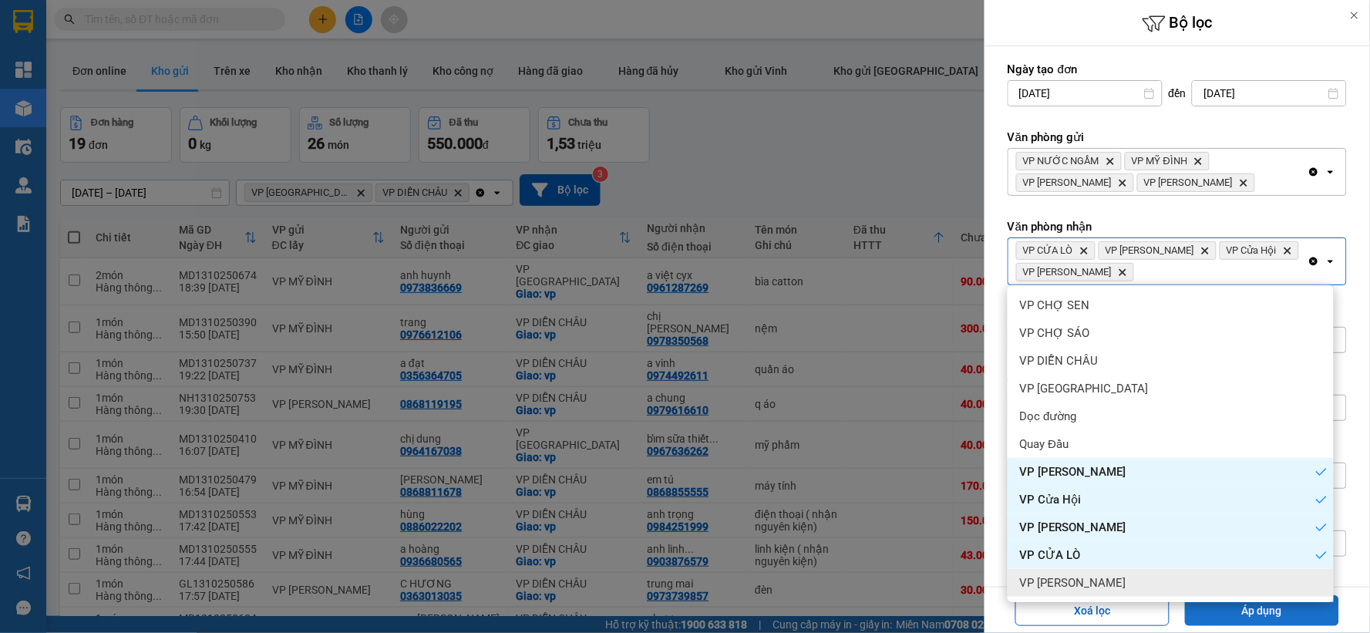
click at [1223, 607] on button "Áp dụng" at bounding box center [1262, 610] width 154 height 31
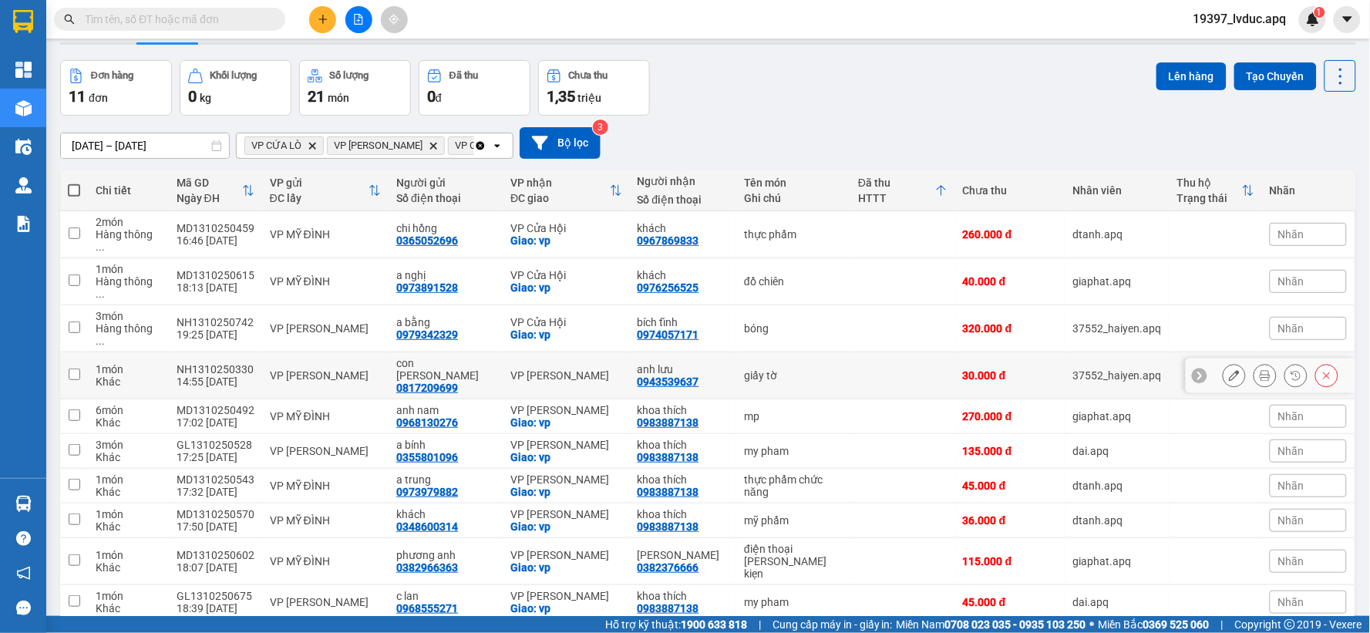
scroll to position [89, 0]
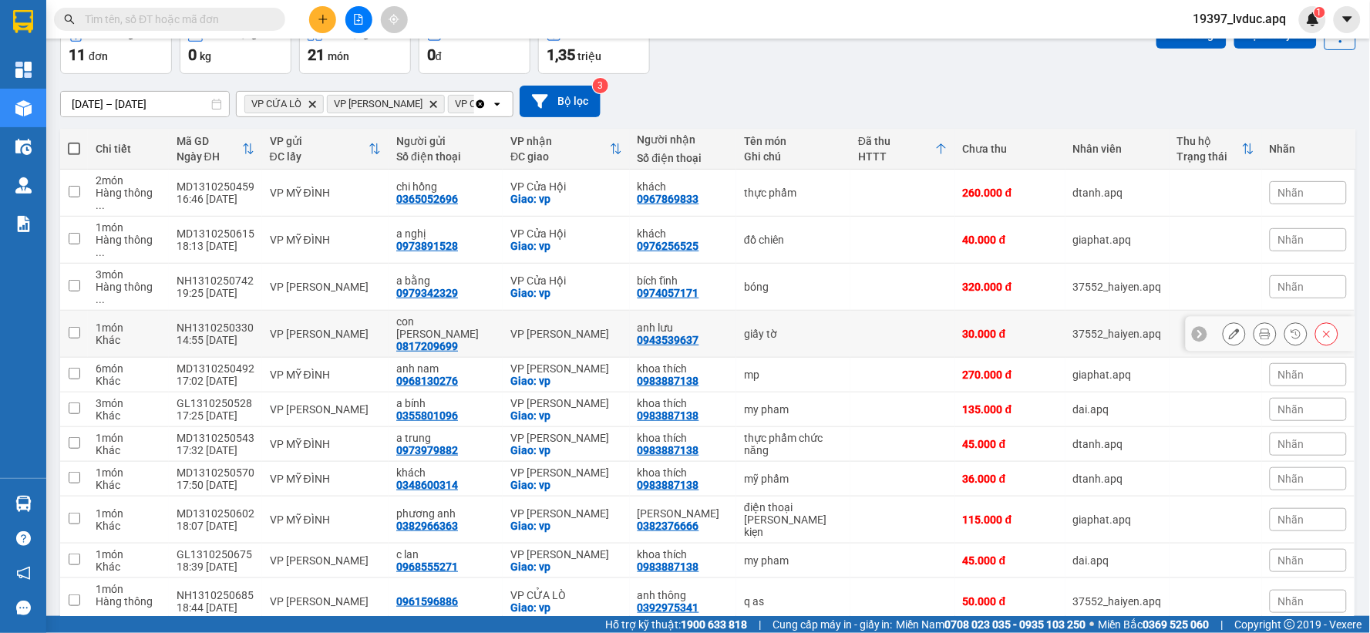
click at [854, 311] on td at bounding box center [902, 334] width 105 height 47
checkbox input "true"
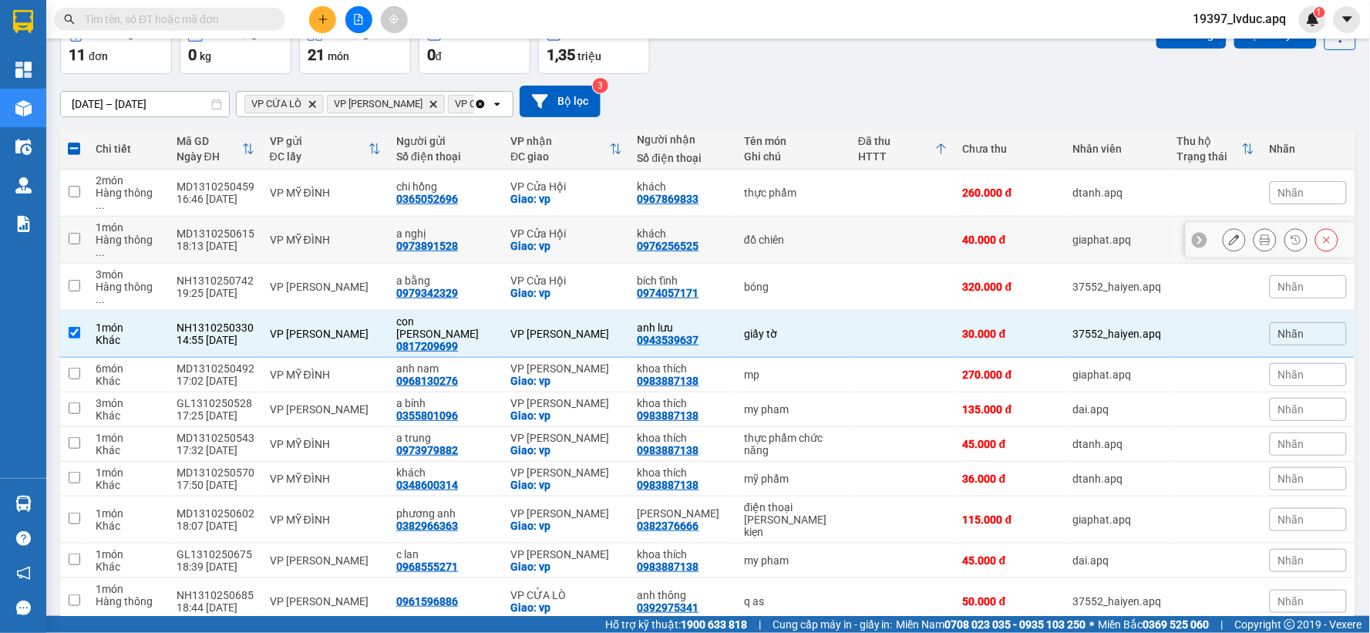
scroll to position [3, 0]
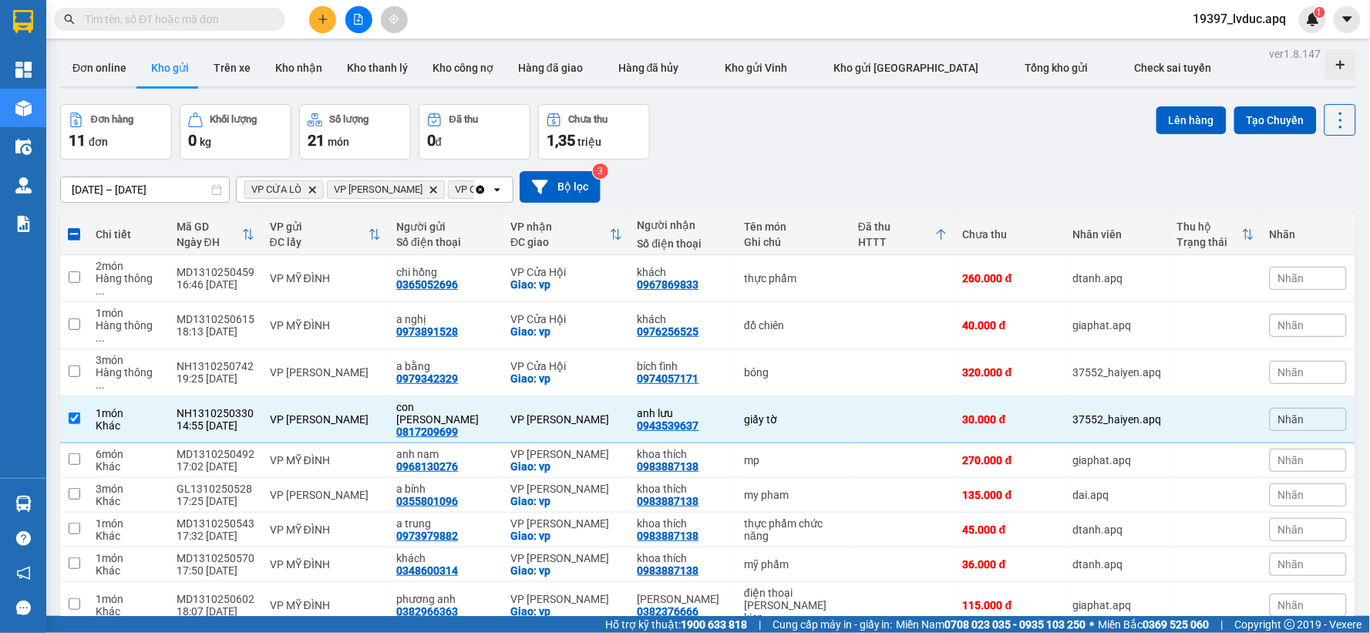
click at [1163, 134] on div "Lên hàng Tạo Chuyến" at bounding box center [1257, 120] width 200 height 32
click at [1166, 128] on button "Lên hàng" at bounding box center [1192, 120] width 70 height 28
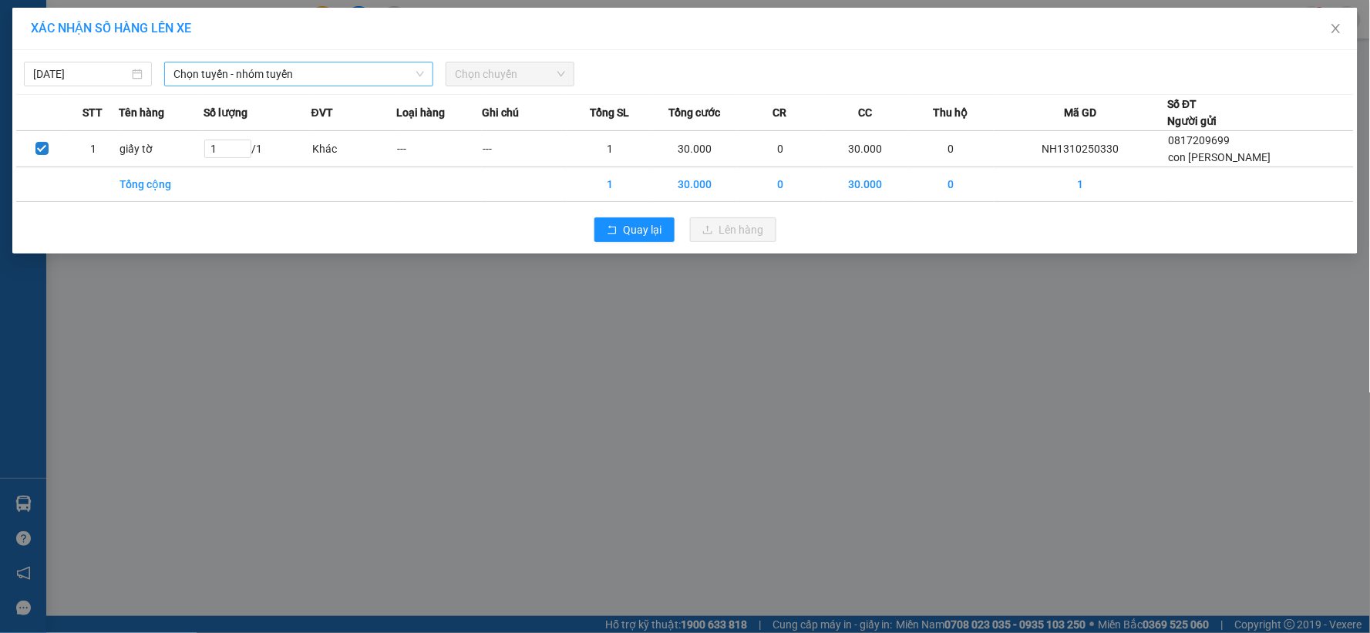
click at [347, 65] on span "Chọn tuyến - nhóm tuyến" at bounding box center [298, 73] width 251 height 23
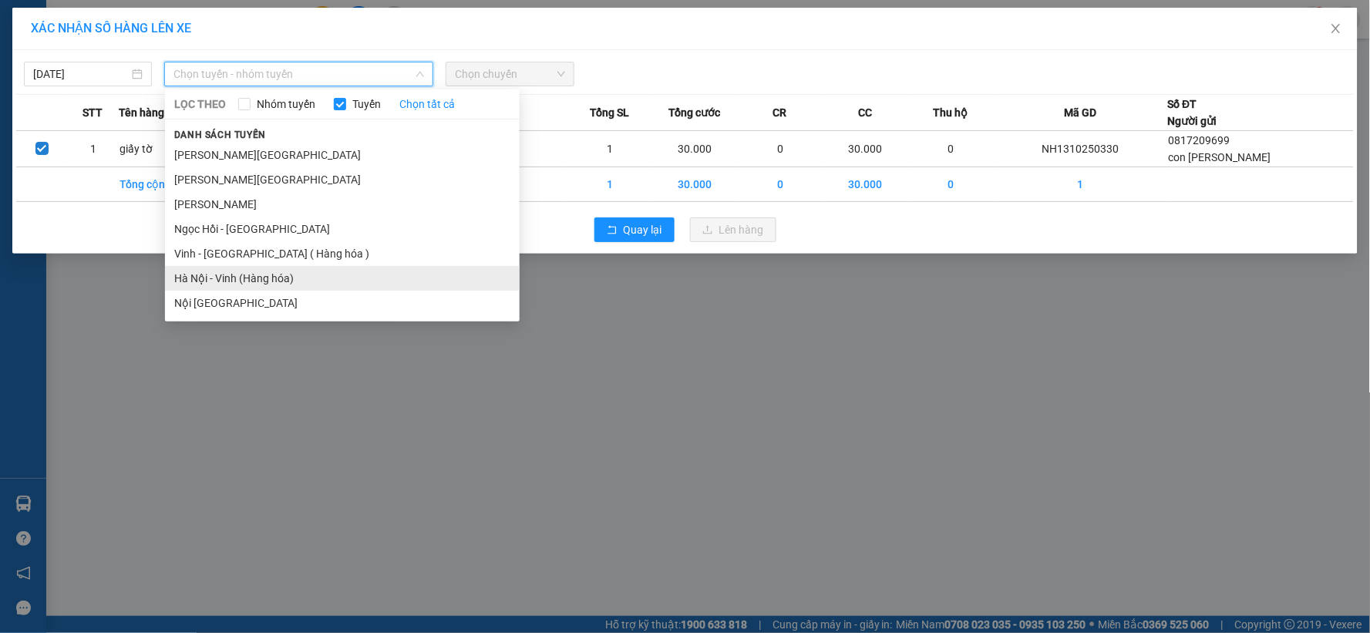
click at [281, 278] on li "Hà Nội - Vinh (Hàng hóa)" at bounding box center [342, 278] width 355 height 25
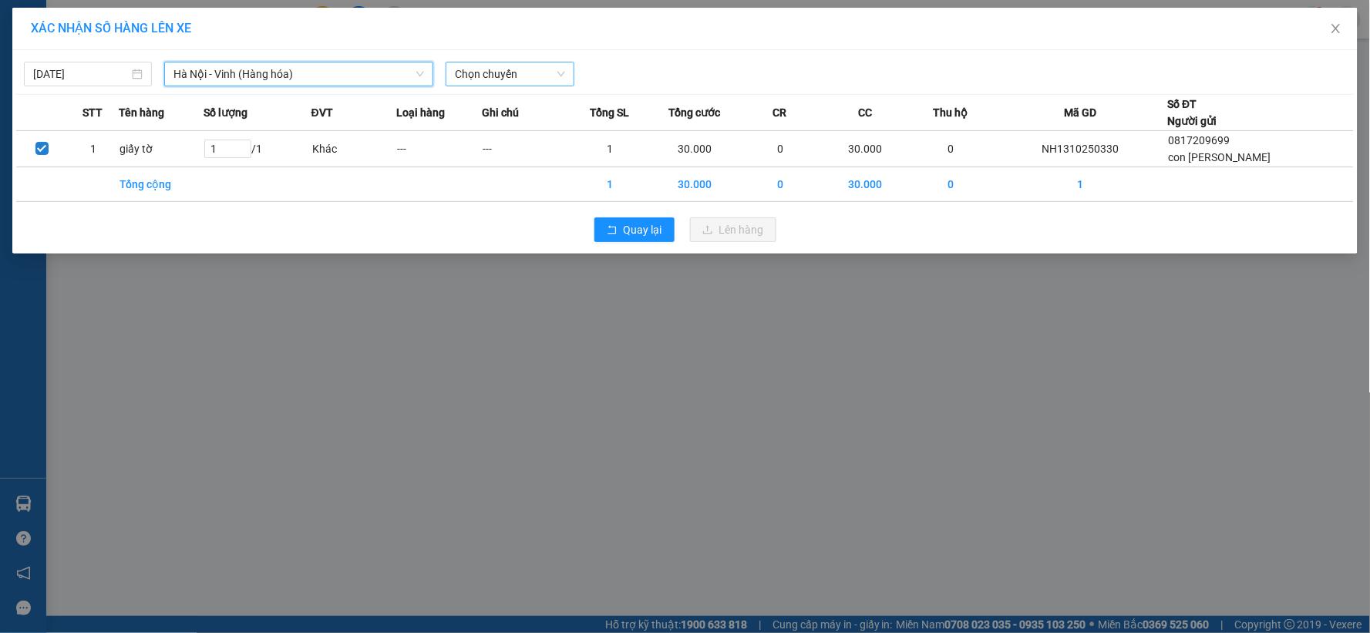
click at [550, 72] on span "Chọn chuyến" at bounding box center [509, 73] width 109 height 23
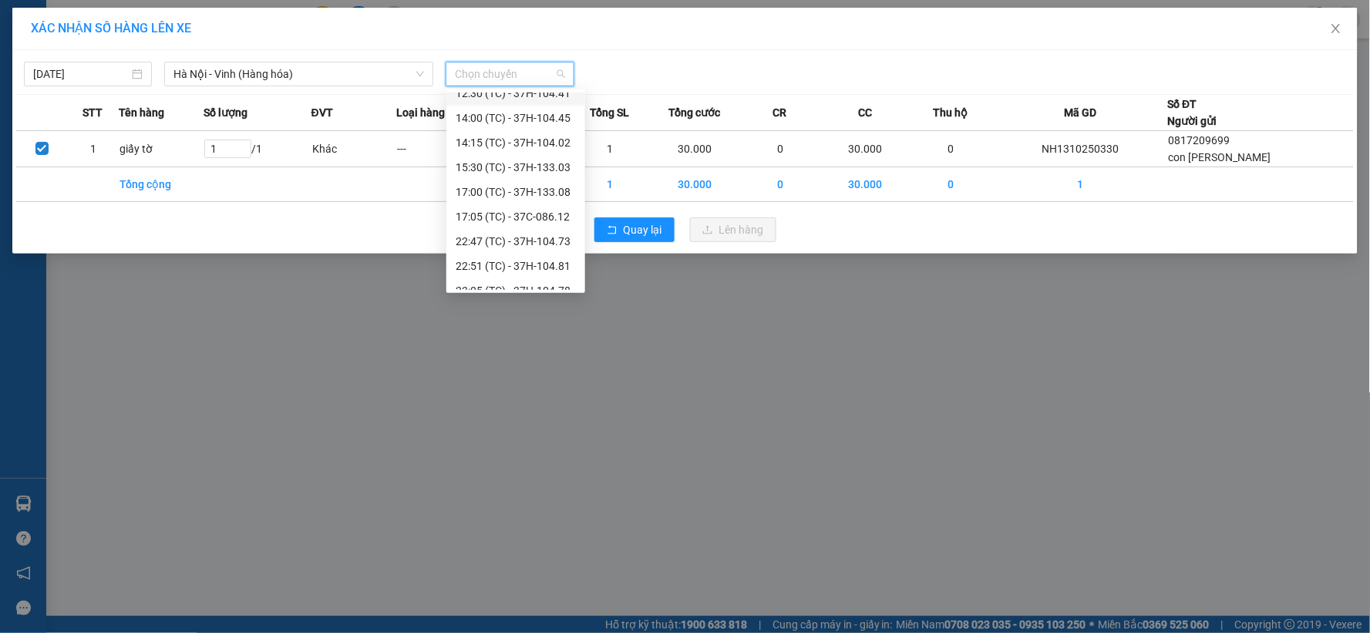
scroll to position [173, 0]
click at [556, 278] on div "23:10 (TC) - 37H-133.00" at bounding box center [516, 277] width 120 height 17
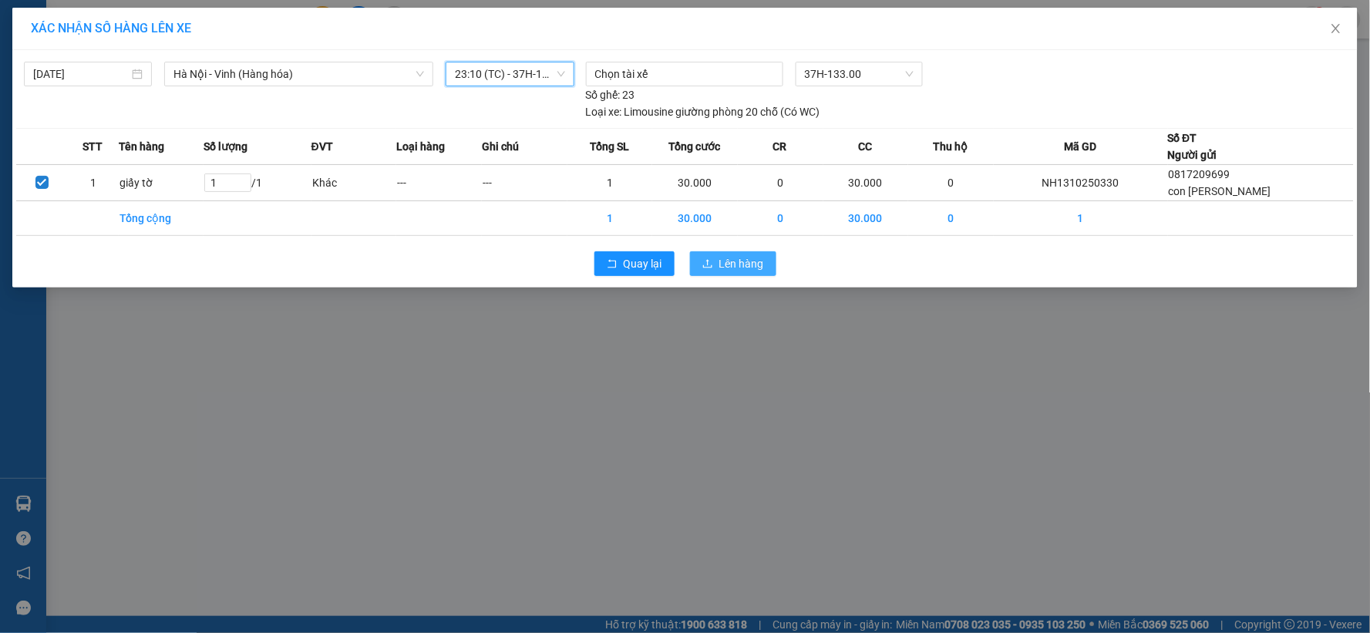
click at [728, 263] on span "Lên hàng" at bounding box center [741, 263] width 45 height 17
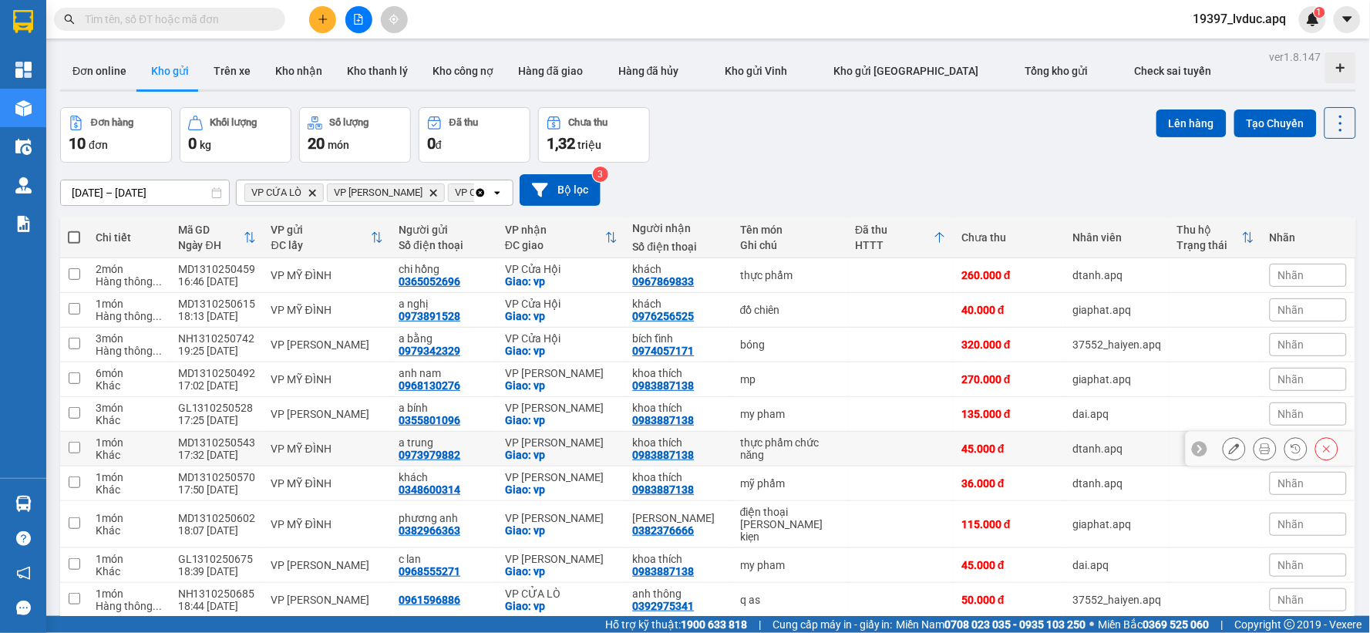
scroll to position [71, 0]
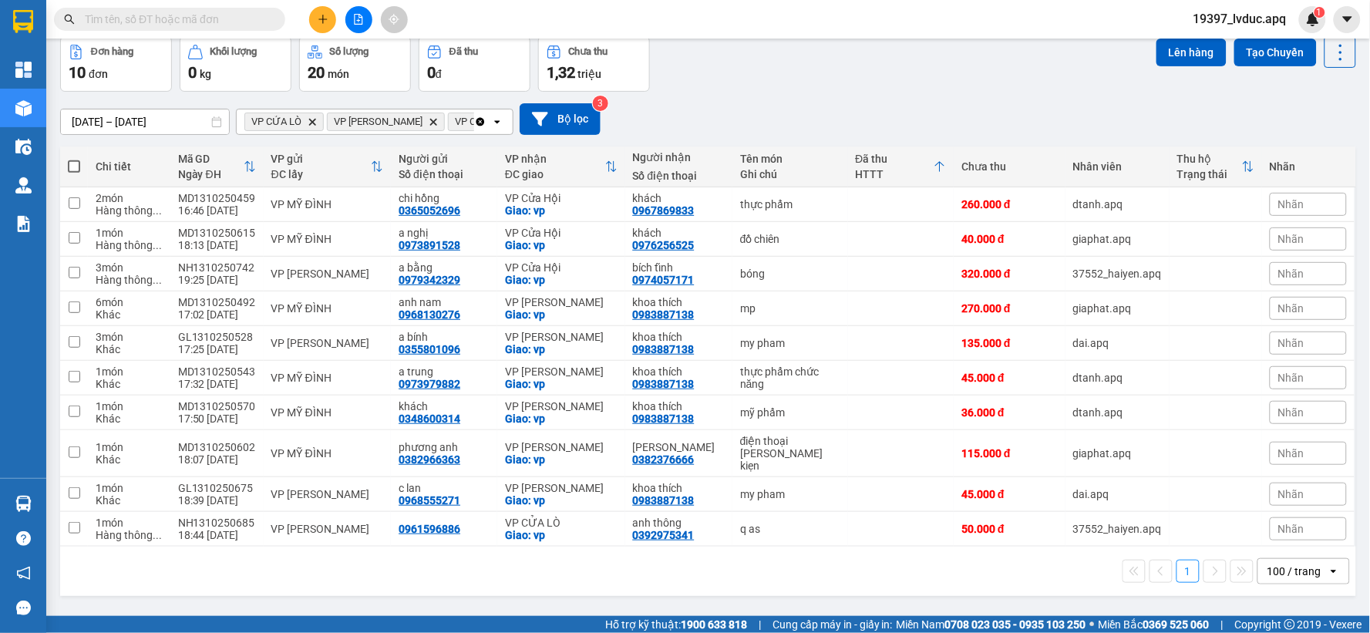
click at [193, 18] on input "text" at bounding box center [176, 19] width 182 height 17
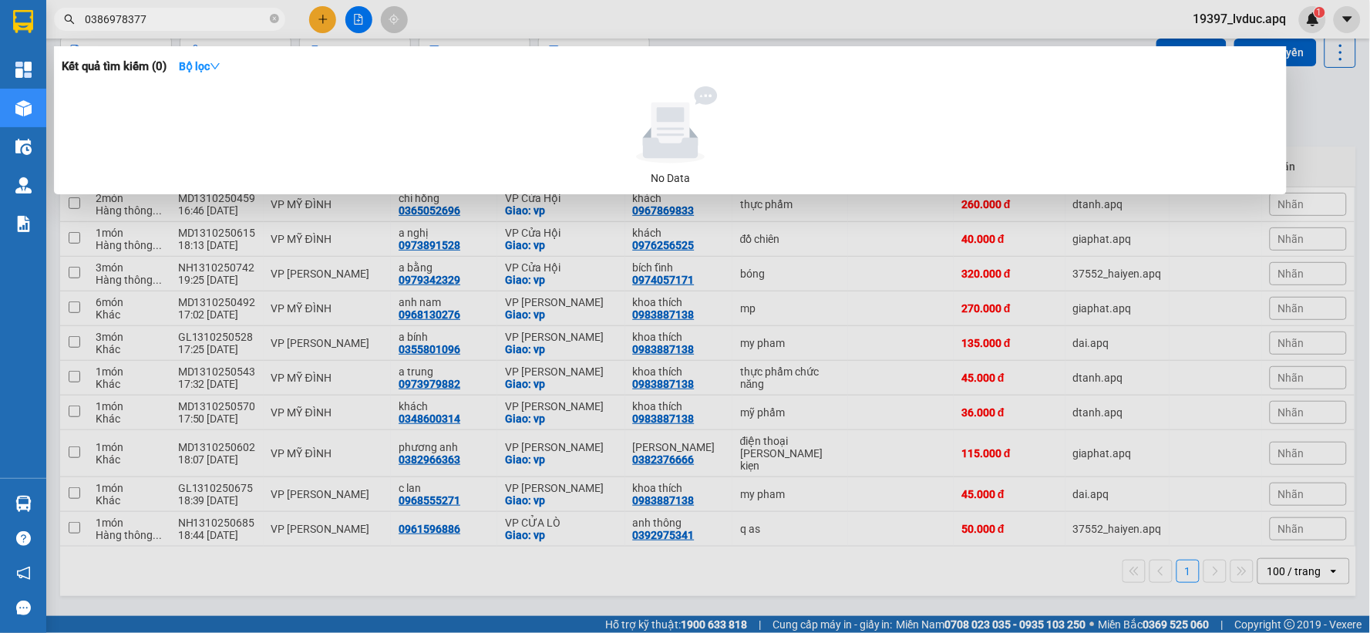
click at [98, 20] on input "0386978377" at bounding box center [176, 19] width 182 height 17
click at [100, 19] on input "0386978377" at bounding box center [176, 19] width 182 height 17
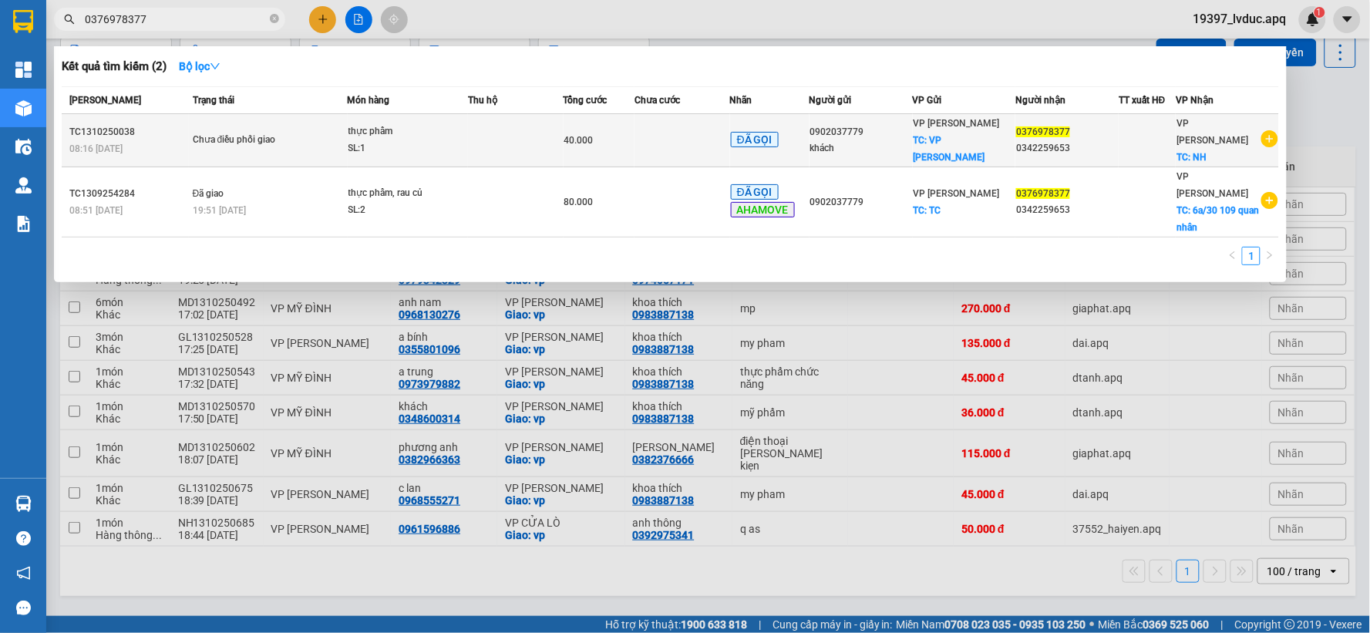
type input "0376978377"
click at [544, 132] on td at bounding box center [516, 140] width 96 height 53
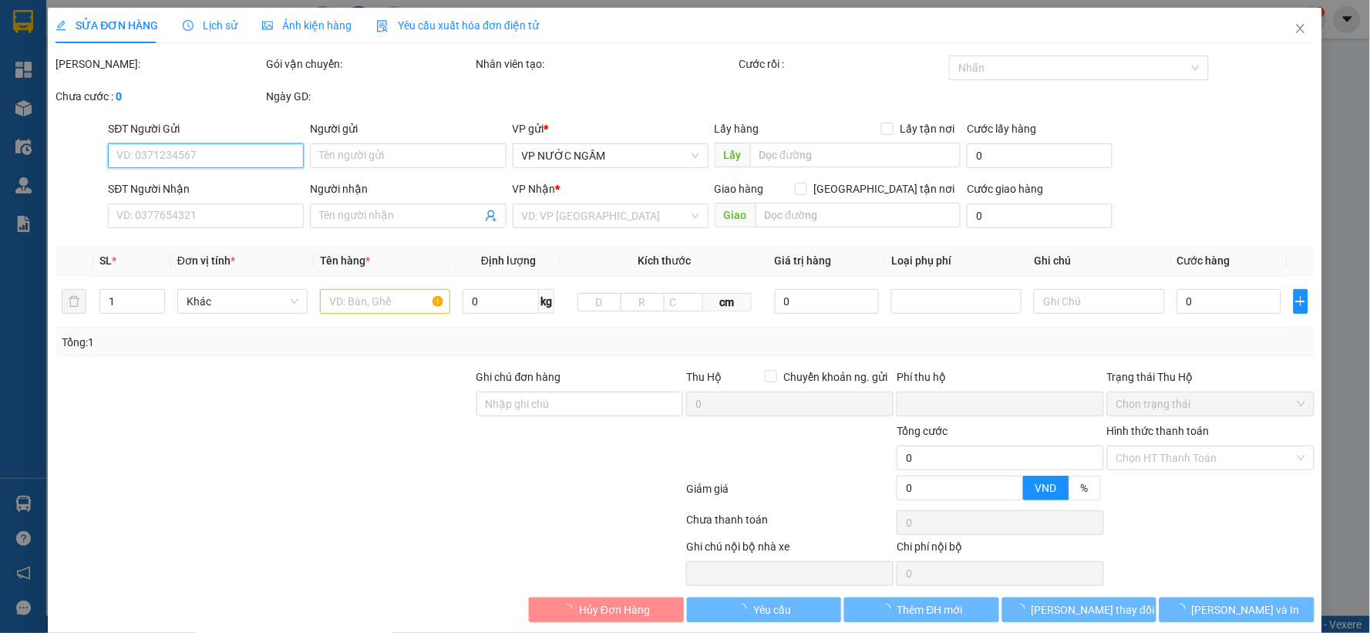
type input "0902037779"
type input "khách"
checkbox input "true"
type input "VP Thanh Chương"
type input "0376978377"
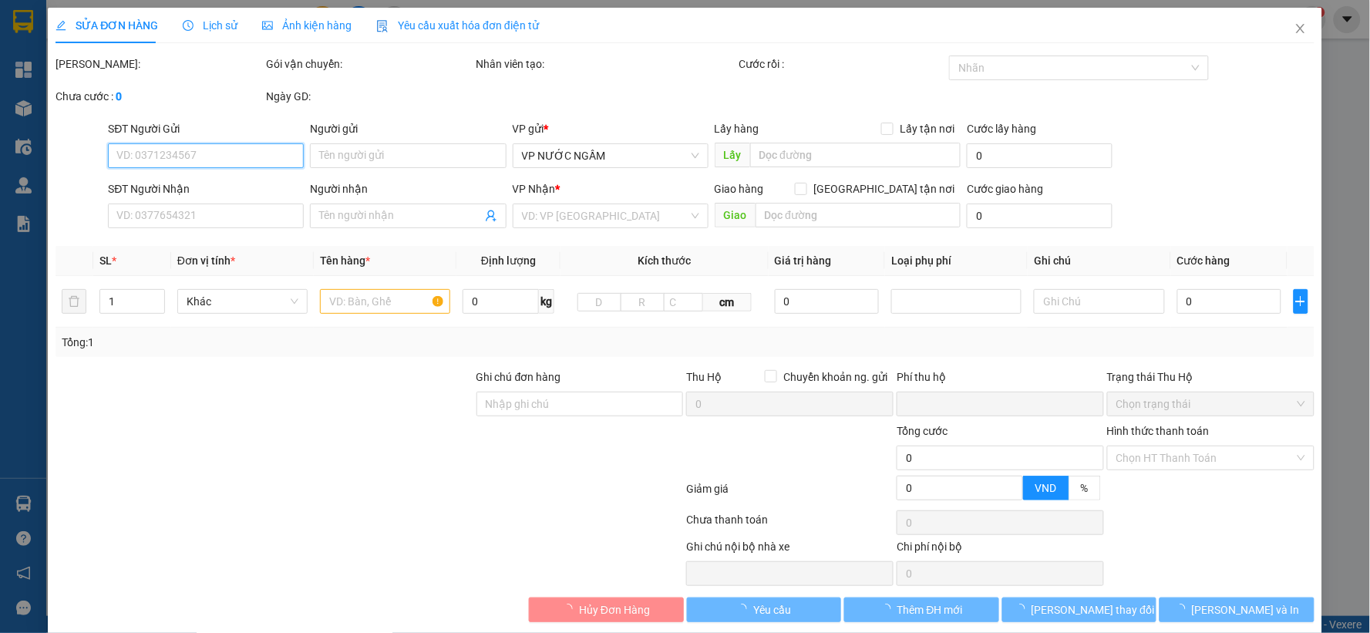
type input "0342259653"
checkbox input "true"
type input "NH"
type input "0"
type input "40.000"
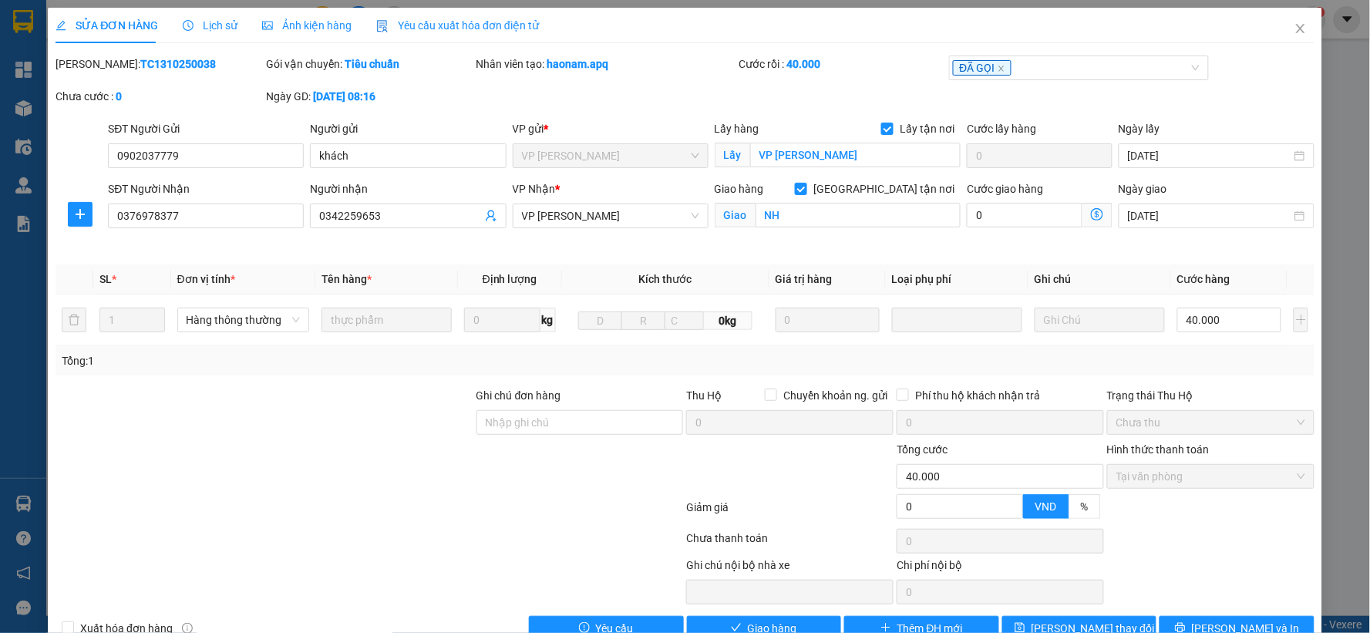
click at [217, 24] on span "Lịch sử" at bounding box center [210, 25] width 55 height 12
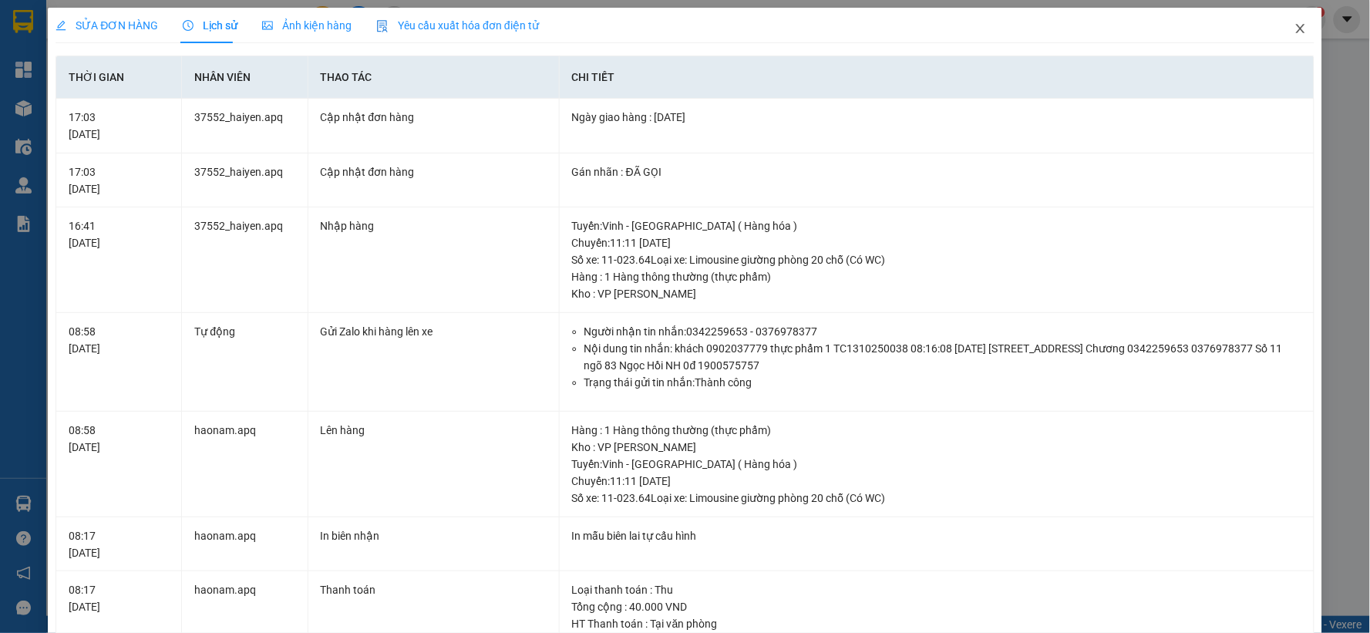
click at [1295, 27] on span "Close" at bounding box center [1300, 29] width 43 height 43
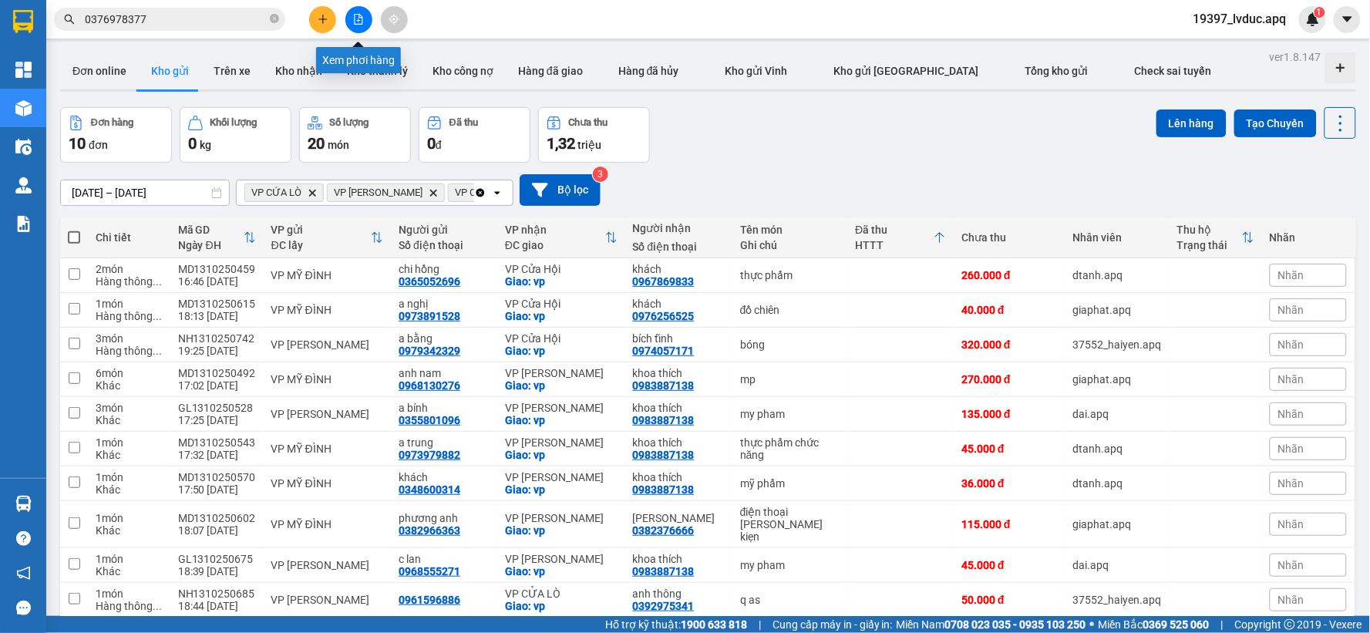
click at [355, 16] on icon "file-add" at bounding box center [359, 19] width 8 height 11
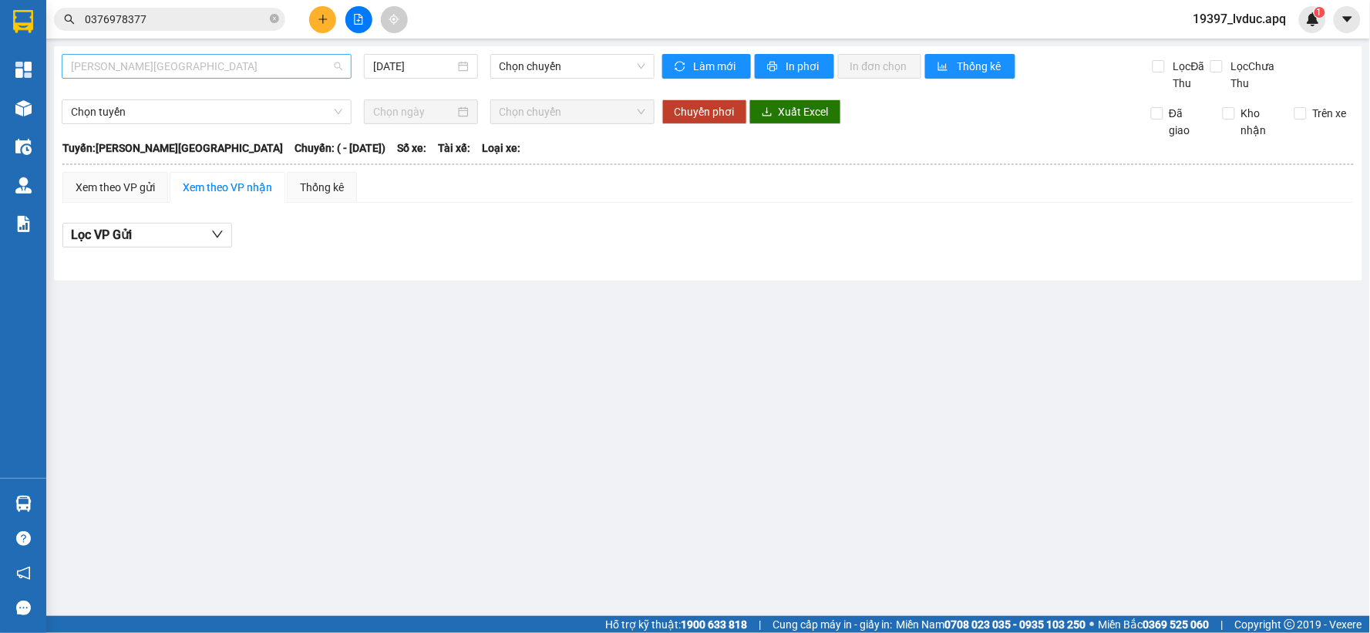
click at [244, 66] on span "Gia Lâm - Mỹ Đình" at bounding box center [206, 66] width 271 height 23
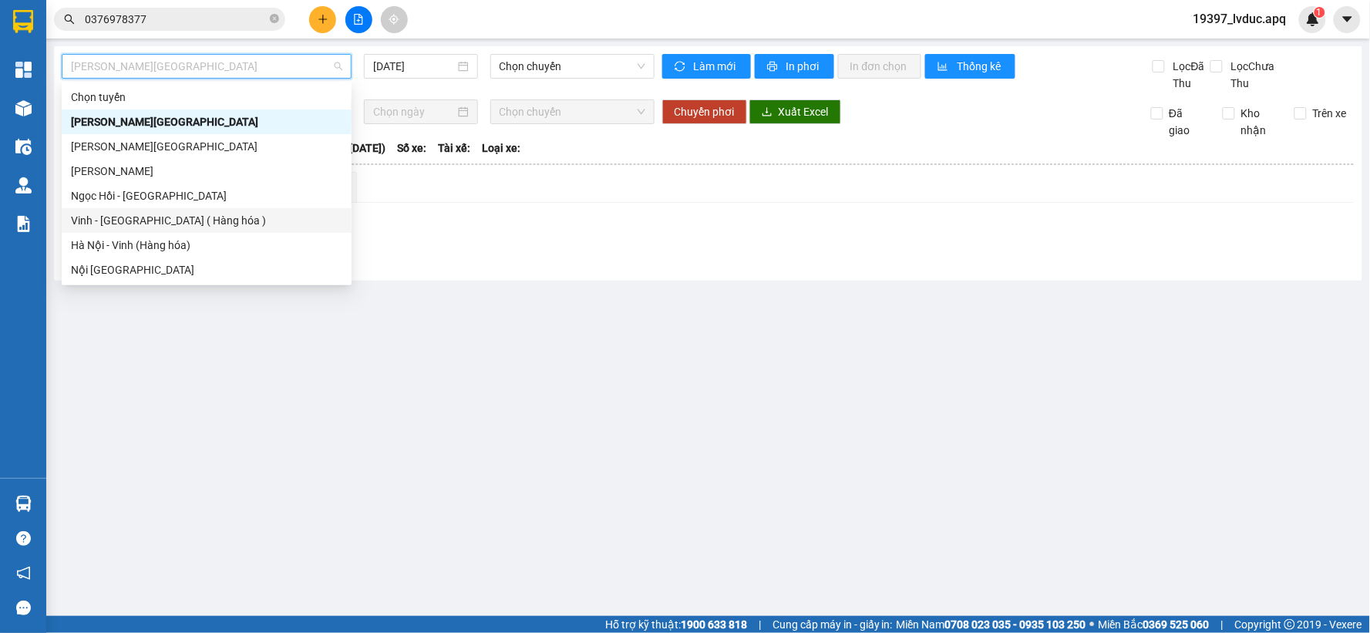
click at [214, 224] on div "Vinh - Hà Nội ( Hàng hóa )" at bounding box center [206, 220] width 271 height 17
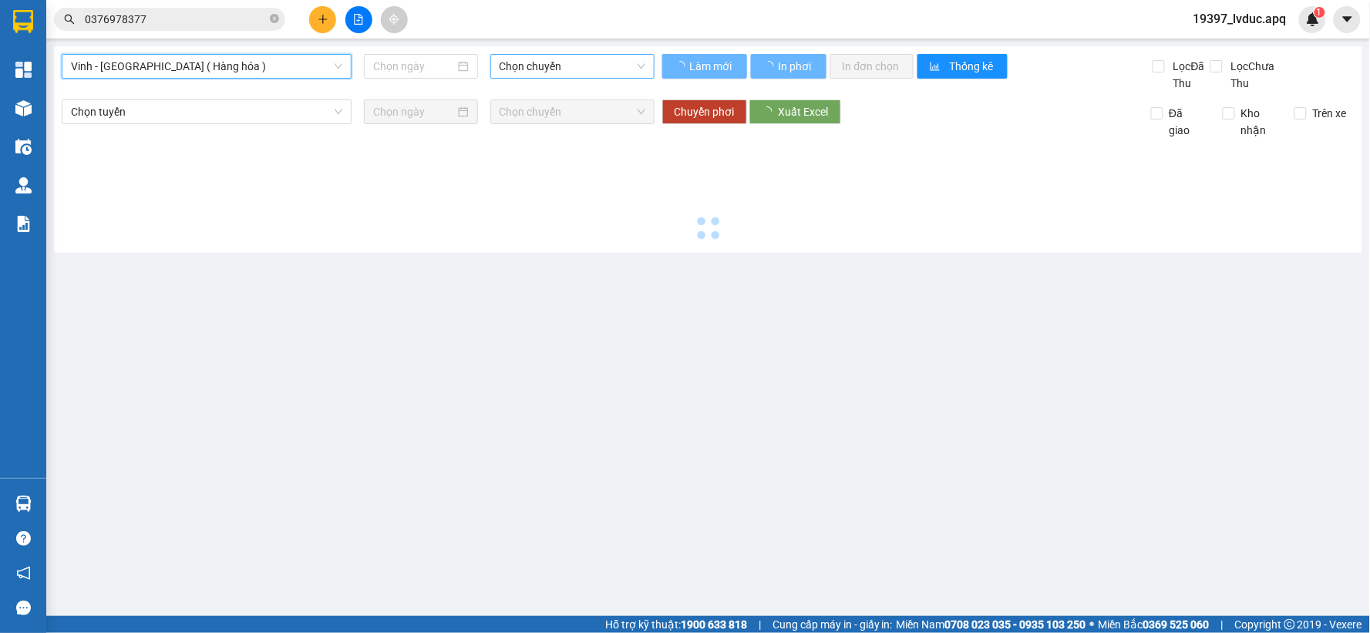
type input "13/10/2025"
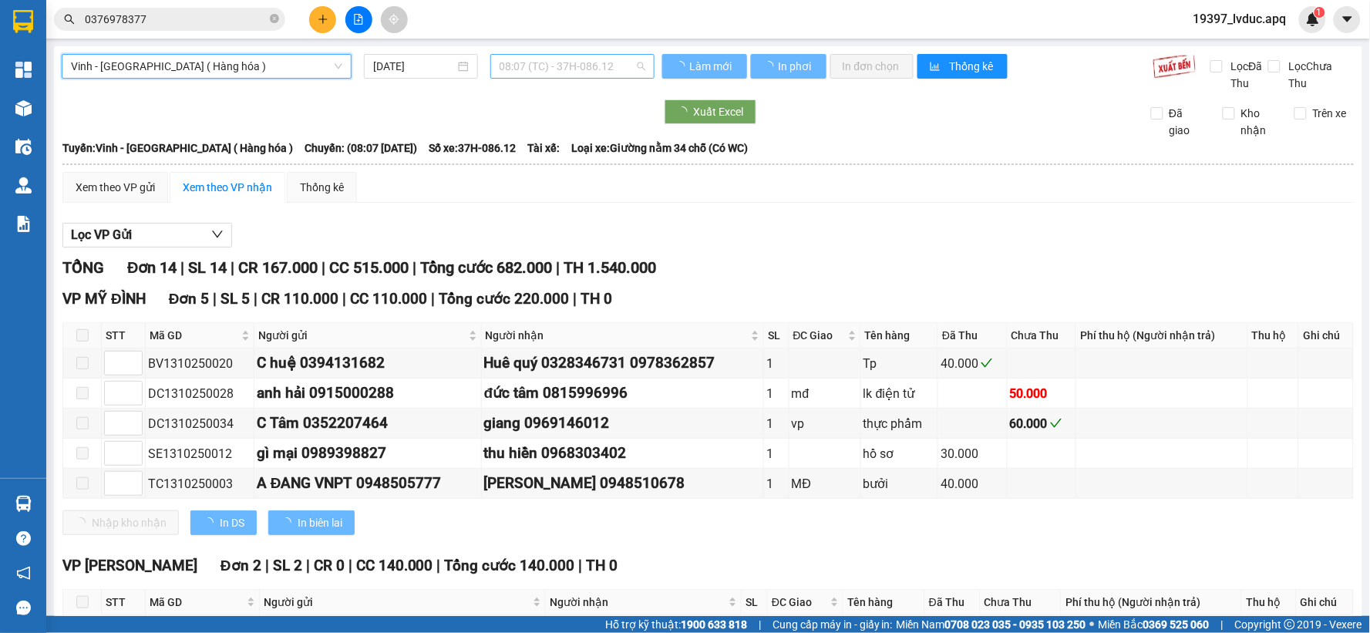
click at [530, 70] on span "08:07 (TC) - 37H-086.12" at bounding box center [573, 66] width 146 height 23
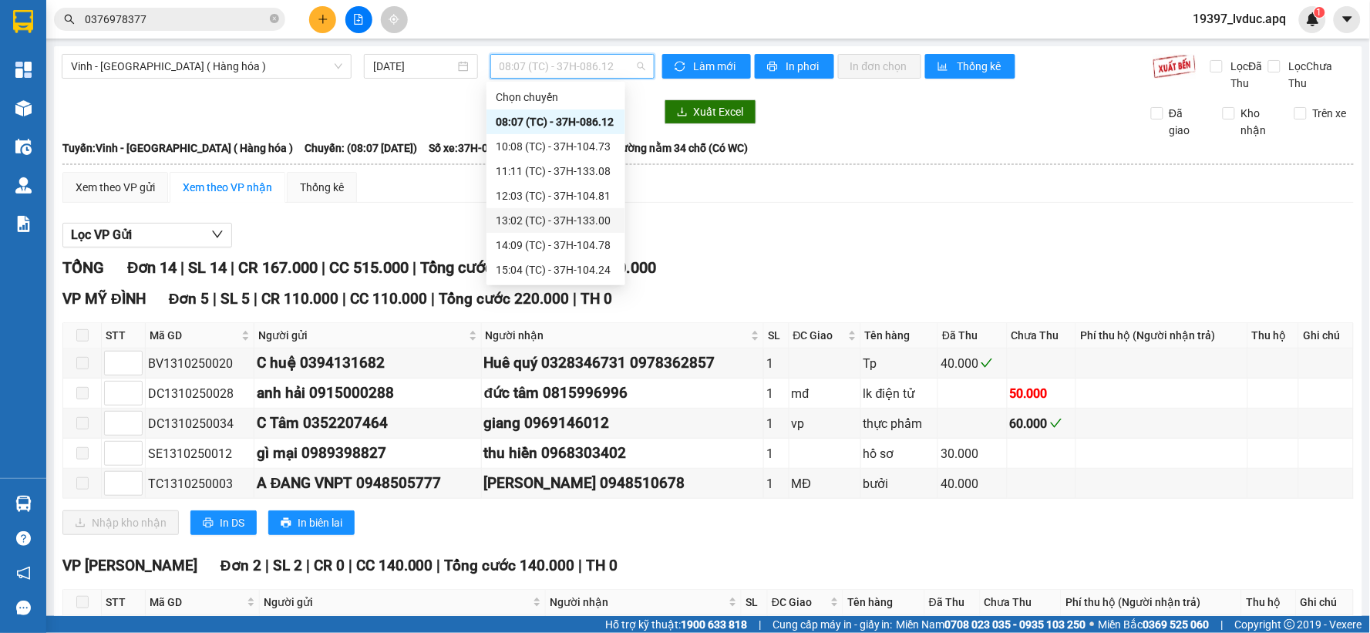
click at [549, 217] on div "13:02 (TC) - 37H-133.00" at bounding box center [556, 220] width 120 height 17
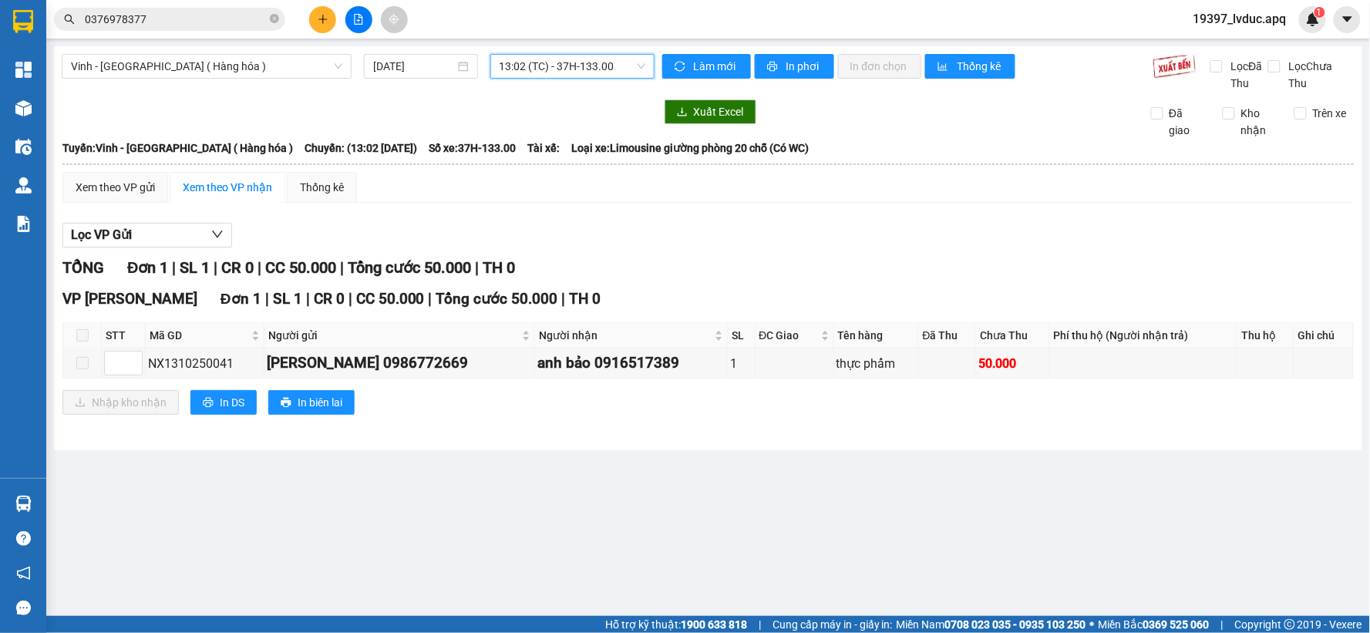
click at [601, 65] on span "13:02 (TC) - 37H-133.00" at bounding box center [573, 66] width 146 height 23
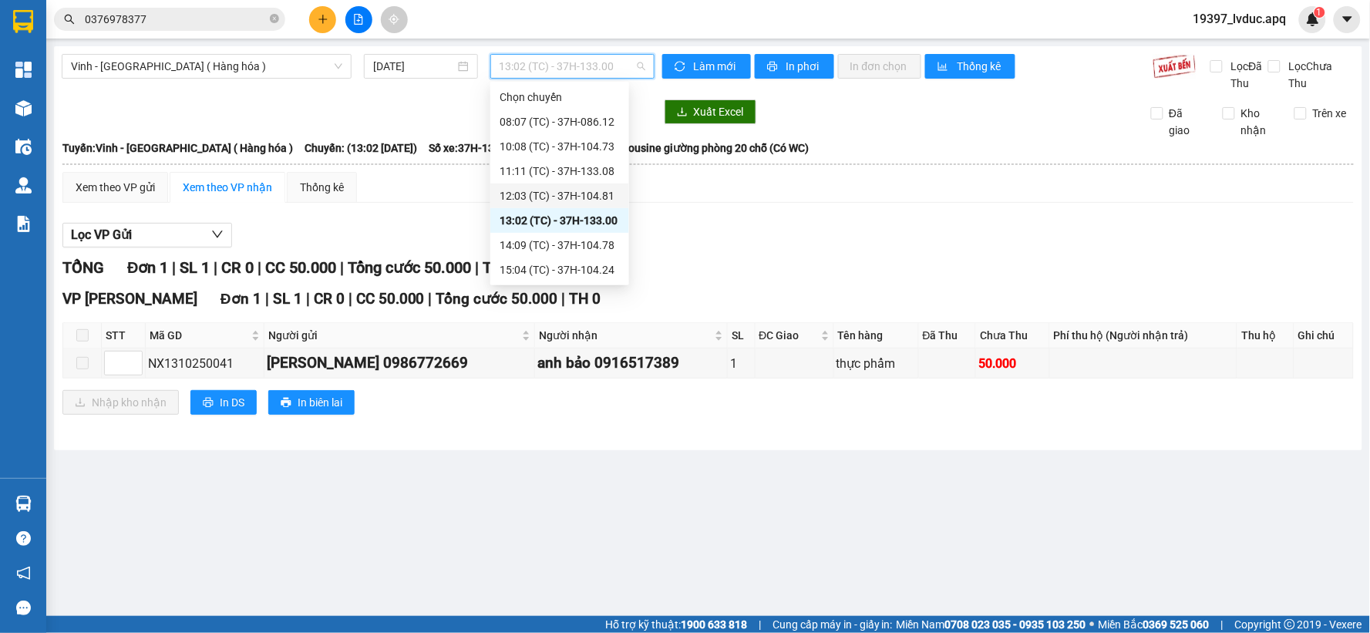
click at [575, 190] on div "12:03 (TC) - 37H-104.81" at bounding box center [560, 195] width 120 height 17
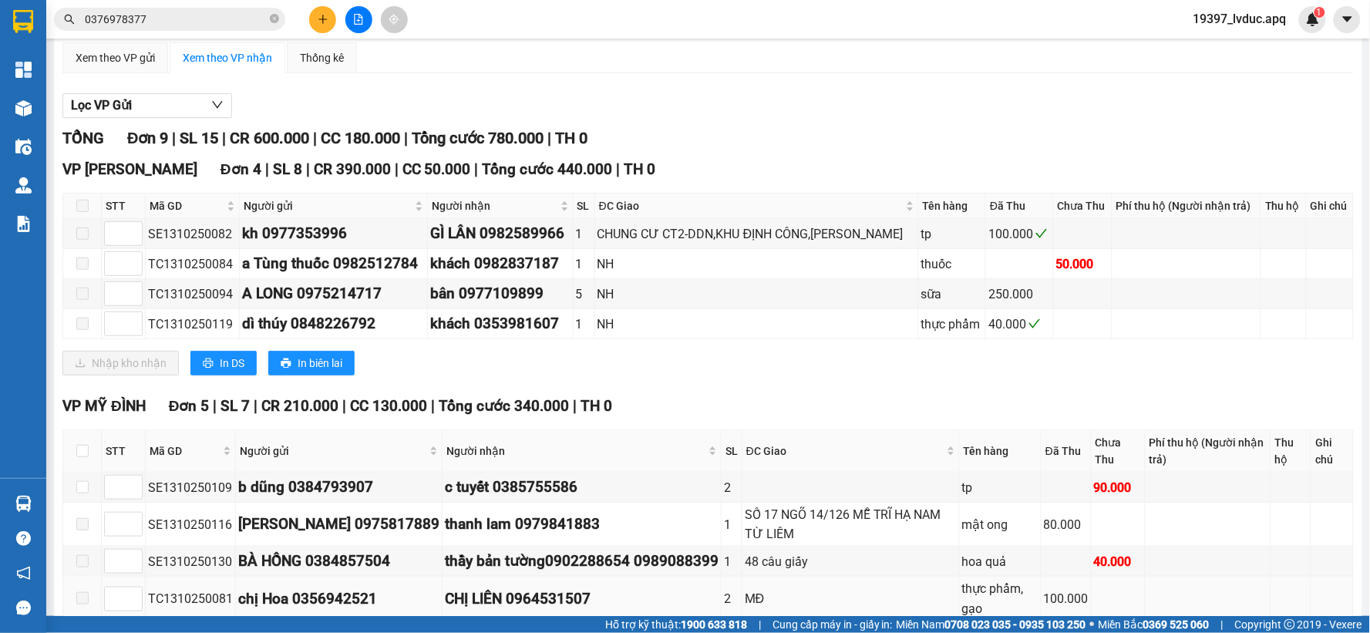
scroll to position [247, 0]
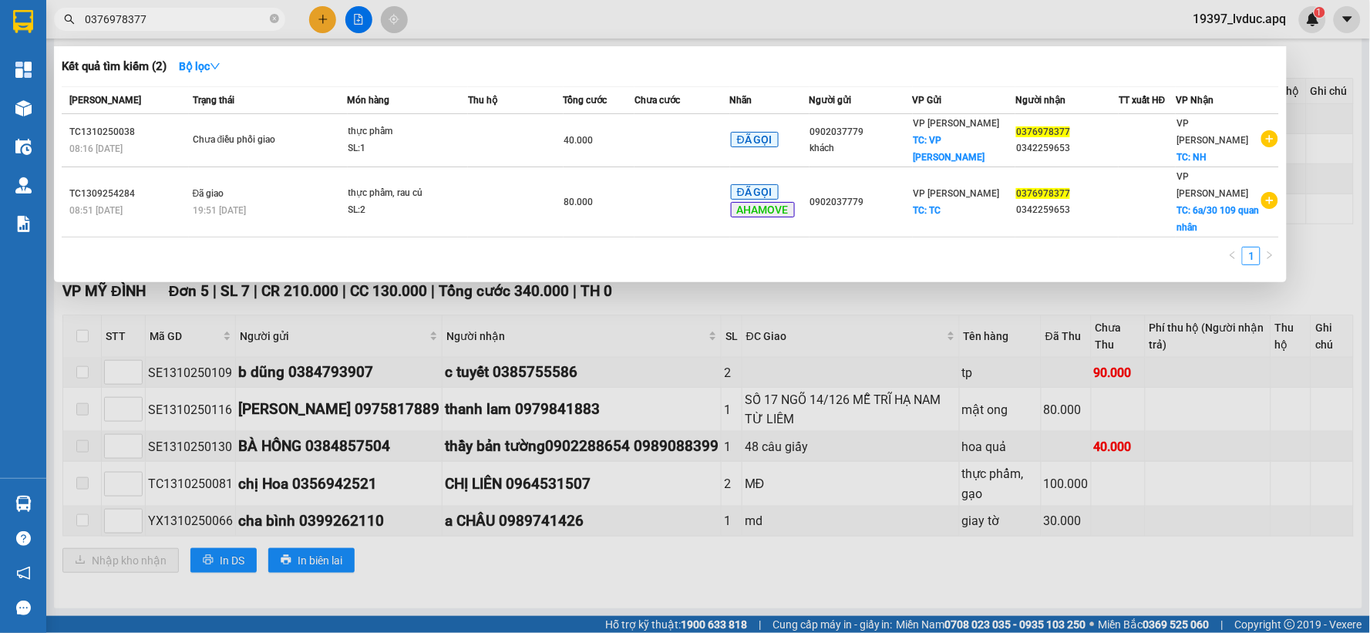
click at [167, 17] on input "0376978377" at bounding box center [176, 19] width 182 height 17
type input "0"
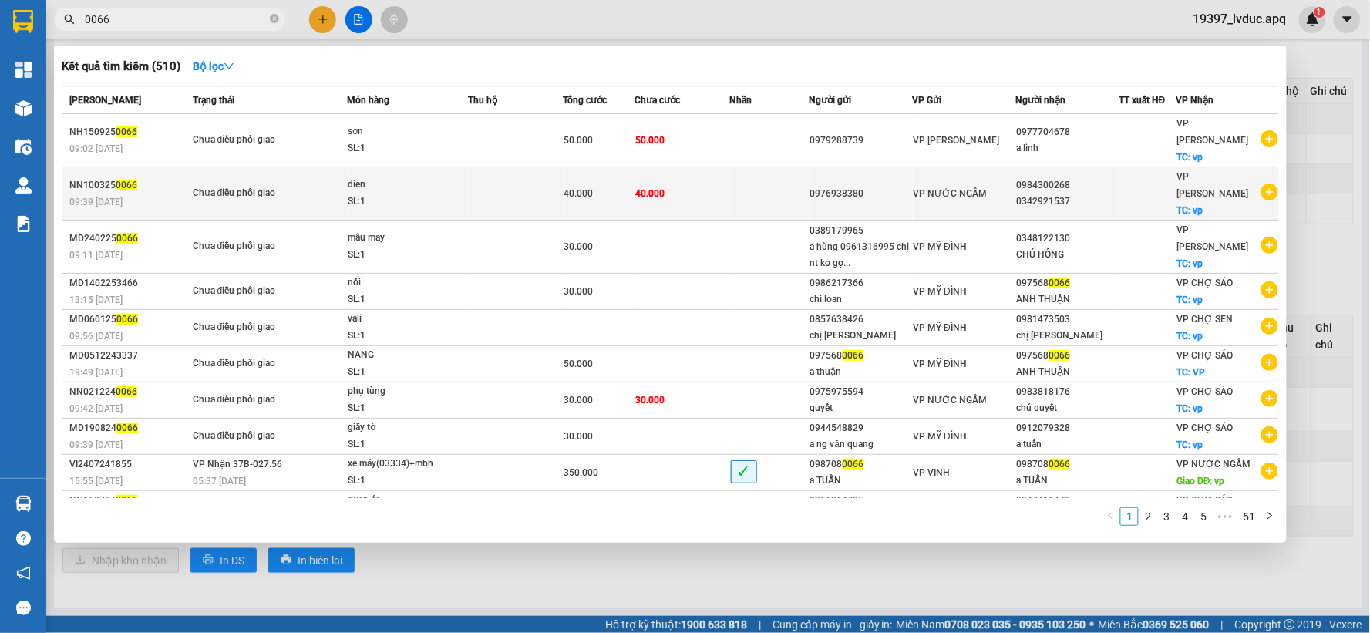
scroll to position [32, 0]
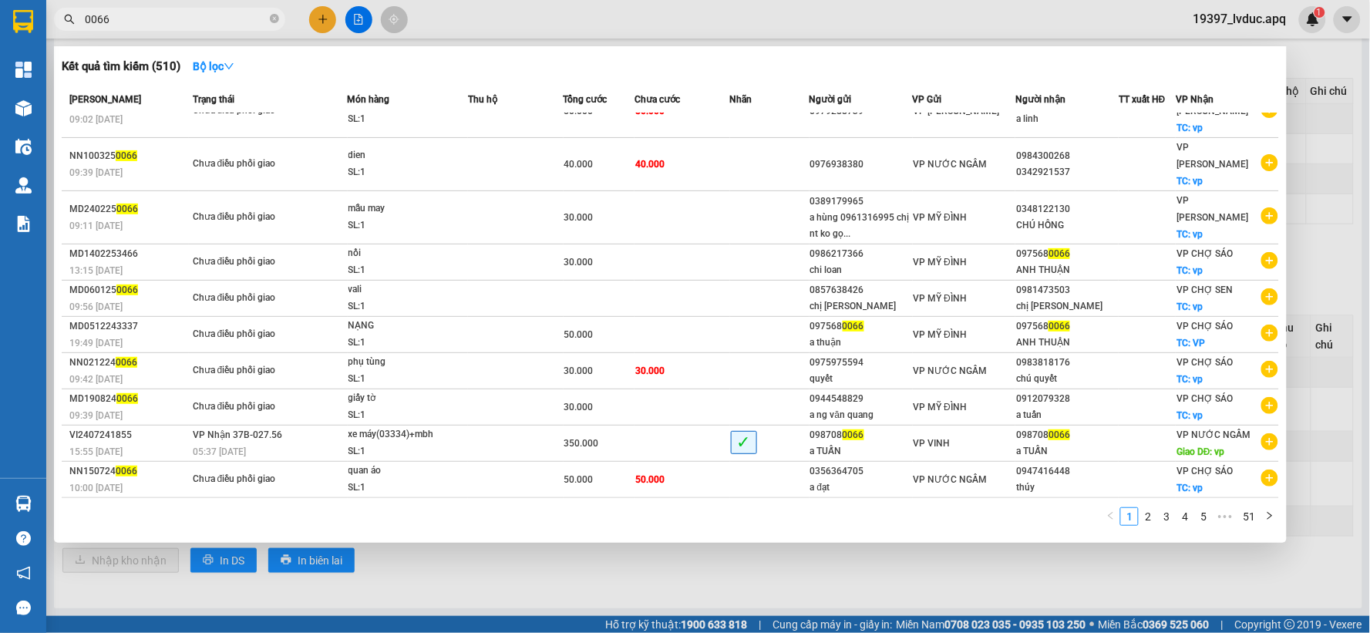
click at [1339, 62] on div at bounding box center [685, 316] width 1370 height 633
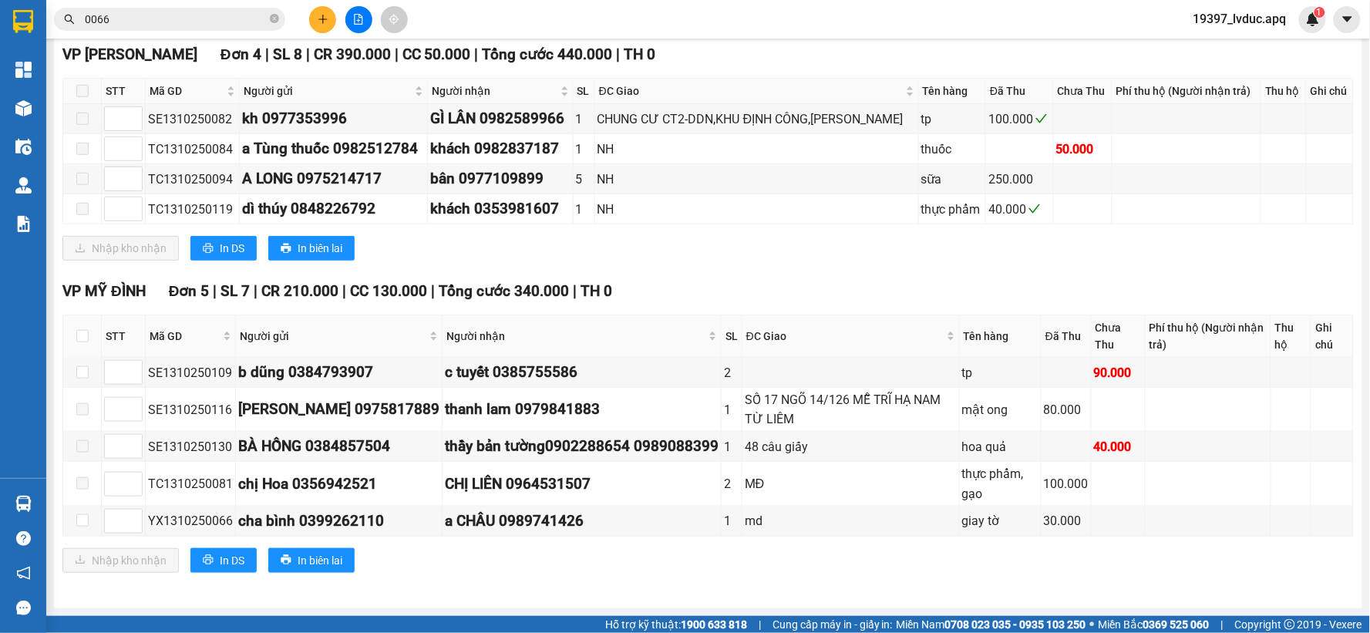
click at [135, 13] on input "0066" at bounding box center [176, 19] width 182 height 17
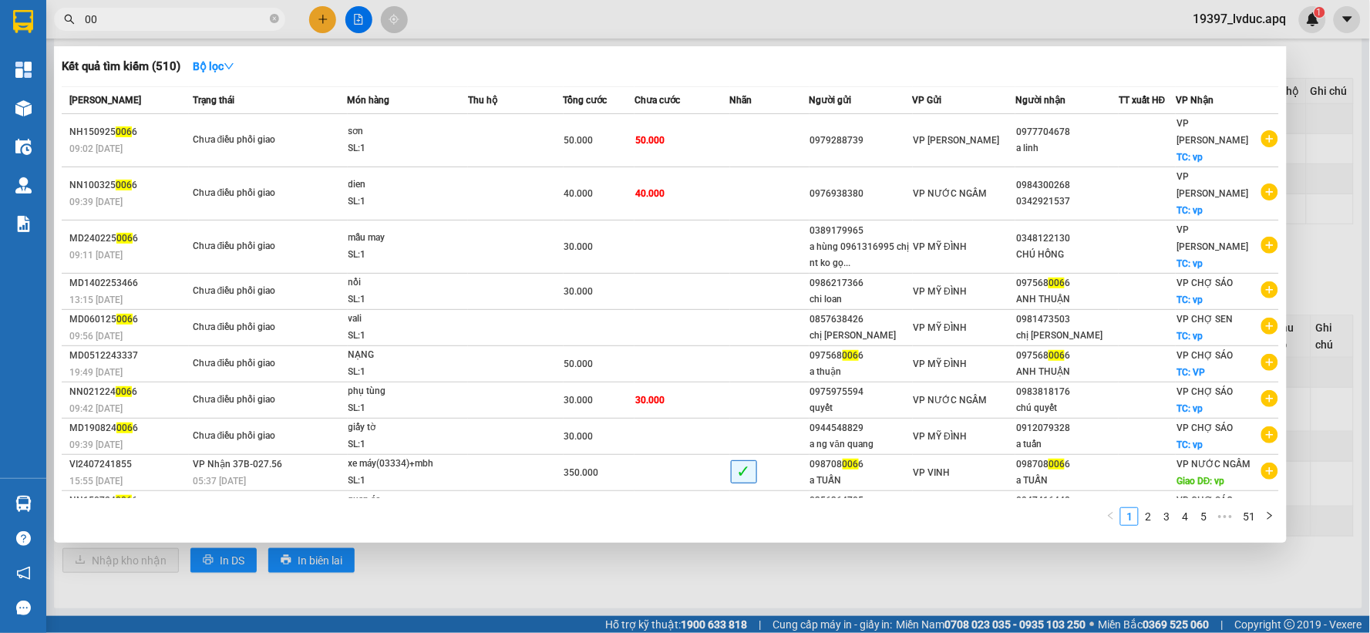
type input "0"
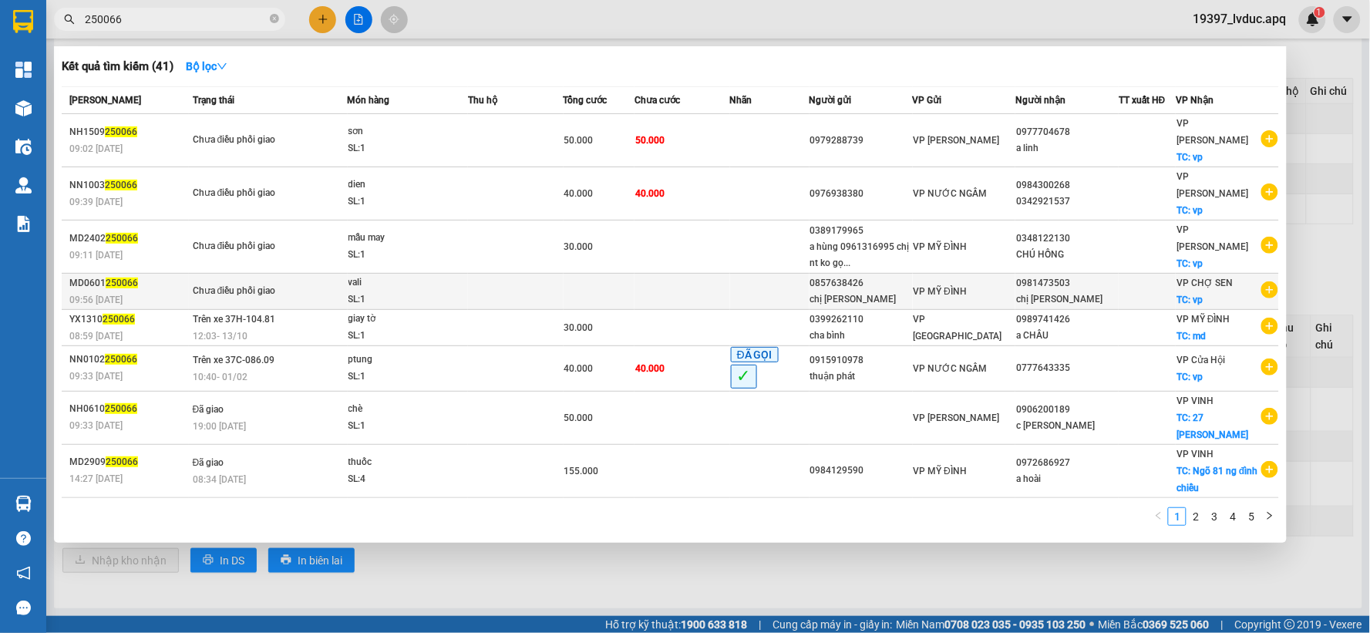
scroll to position [75, 0]
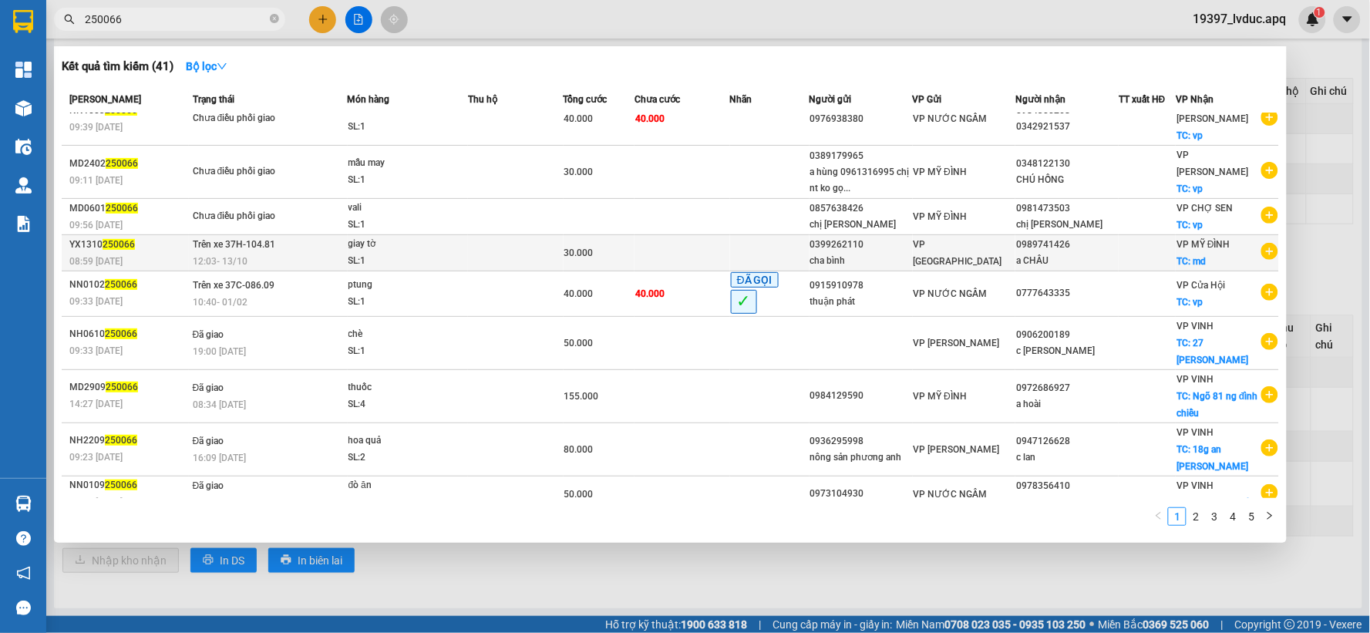
type input "250066"
click at [458, 252] on div "giay tờ" at bounding box center [406, 244] width 116 height 17
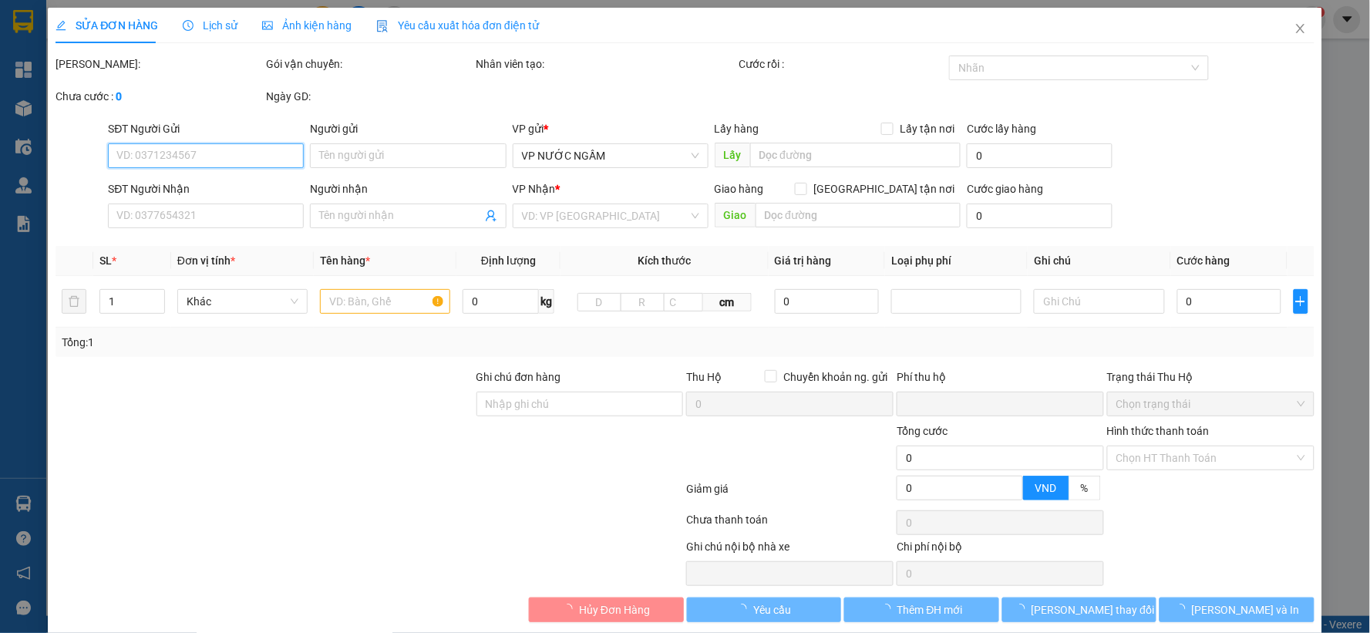
type input "0399262110"
type input "cha bình"
type input "0989741426"
type input "a CHÂU"
checkbox input "true"
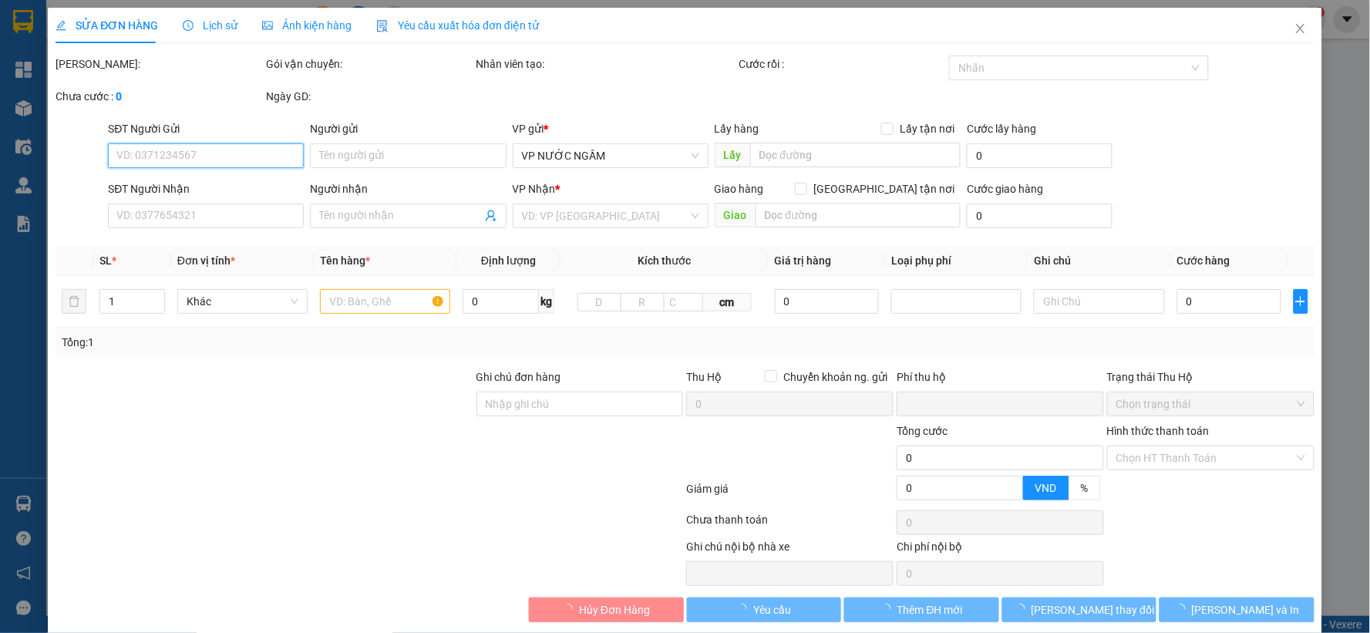
type input "md"
type input "0"
type input "30.000"
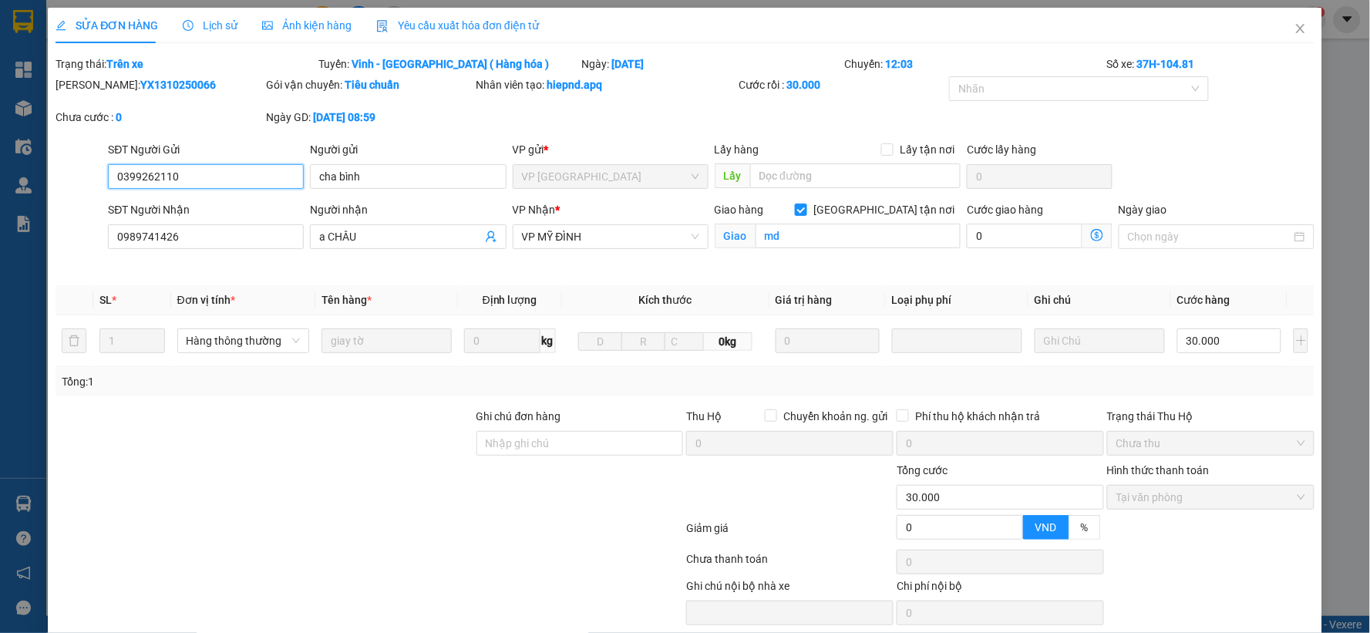
scroll to position [59, 0]
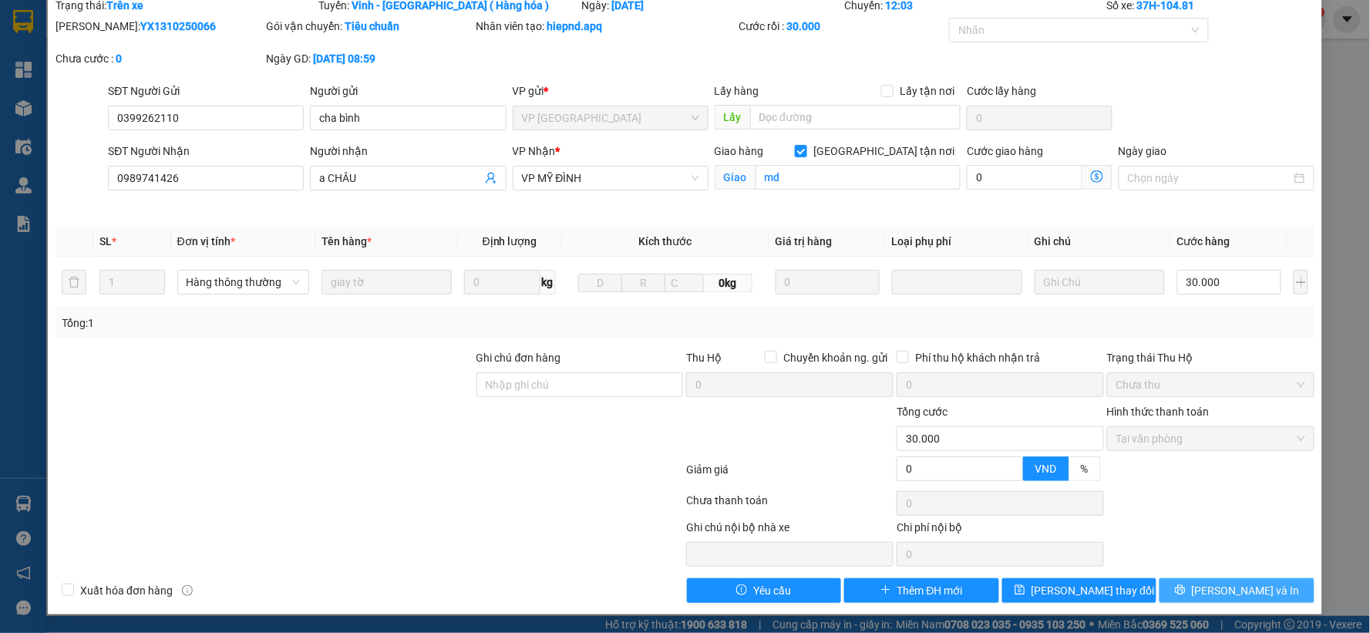
click at [1181, 582] on button "Lưu và In" at bounding box center [1237, 590] width 155 height 25
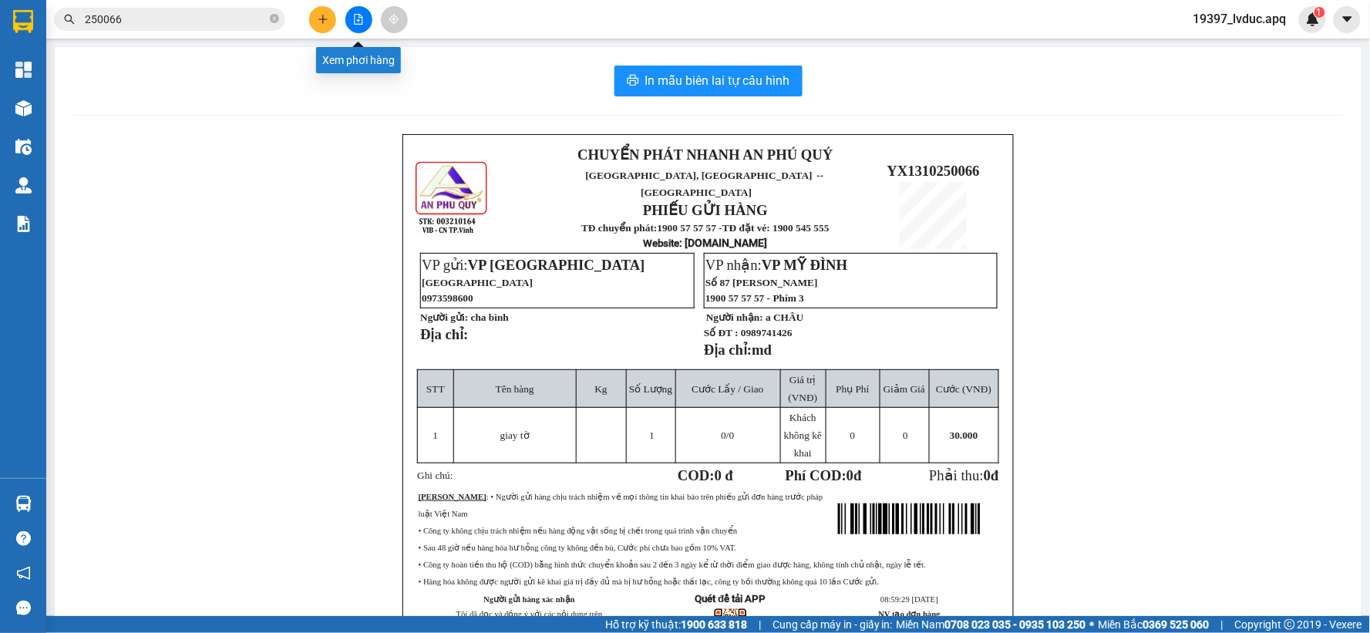
click at [355, 14] on icon "file-add" at bounding box center [359, 19] width 8 height 11
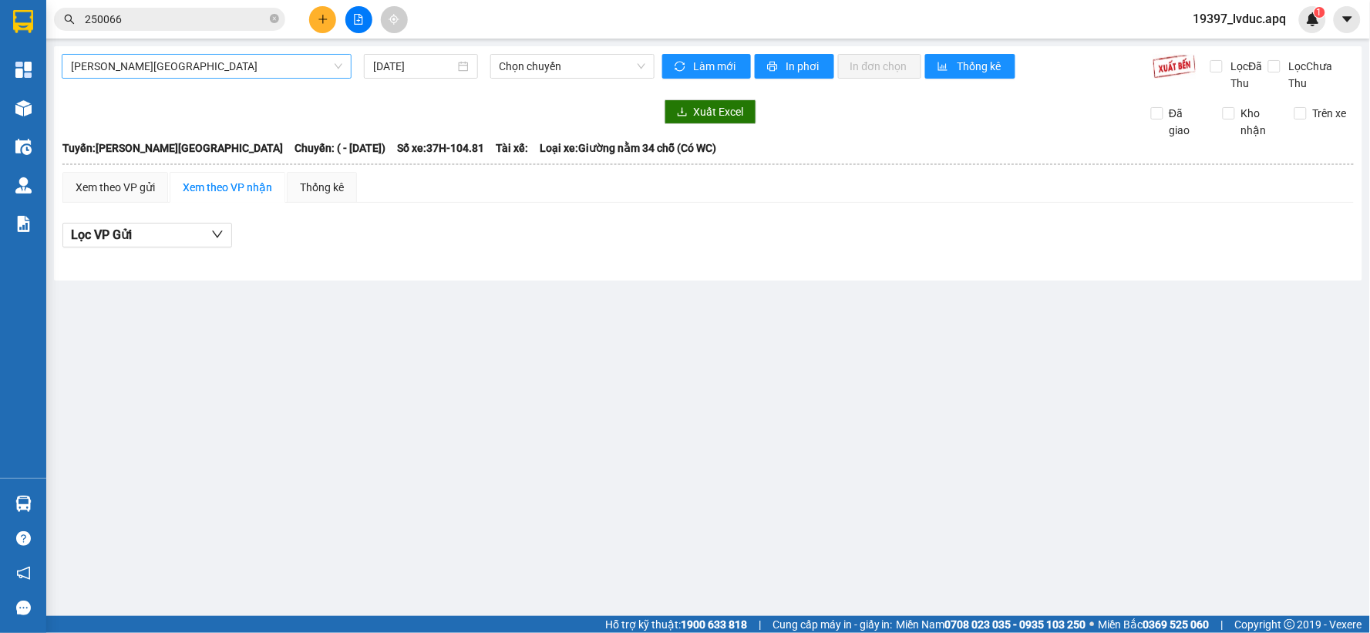
click at [278, 68] on span "Gia Lâm - Mỹ Đình" at bounding box center [206, 66] width 271 height 23
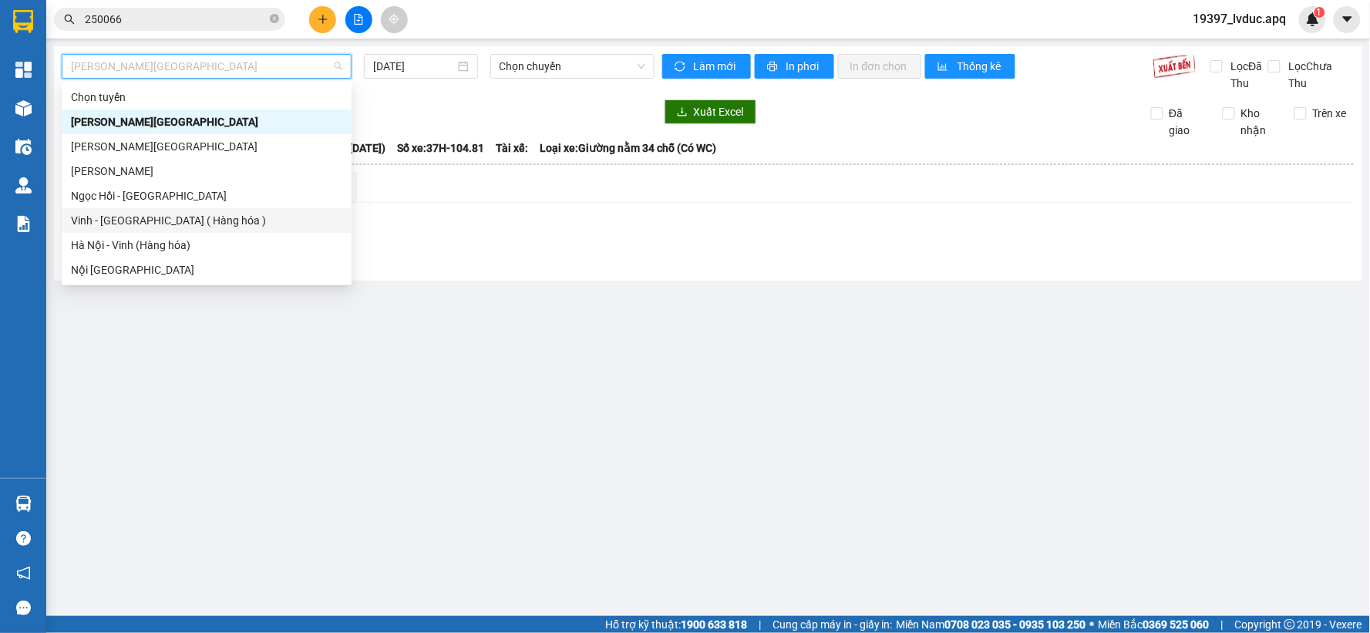
click at [264, 225] on div "Vinh - Hà Nội ( Hàng hóa )" at bounding box center [206, 220] width 271 height 17
type input "13/10/2025"
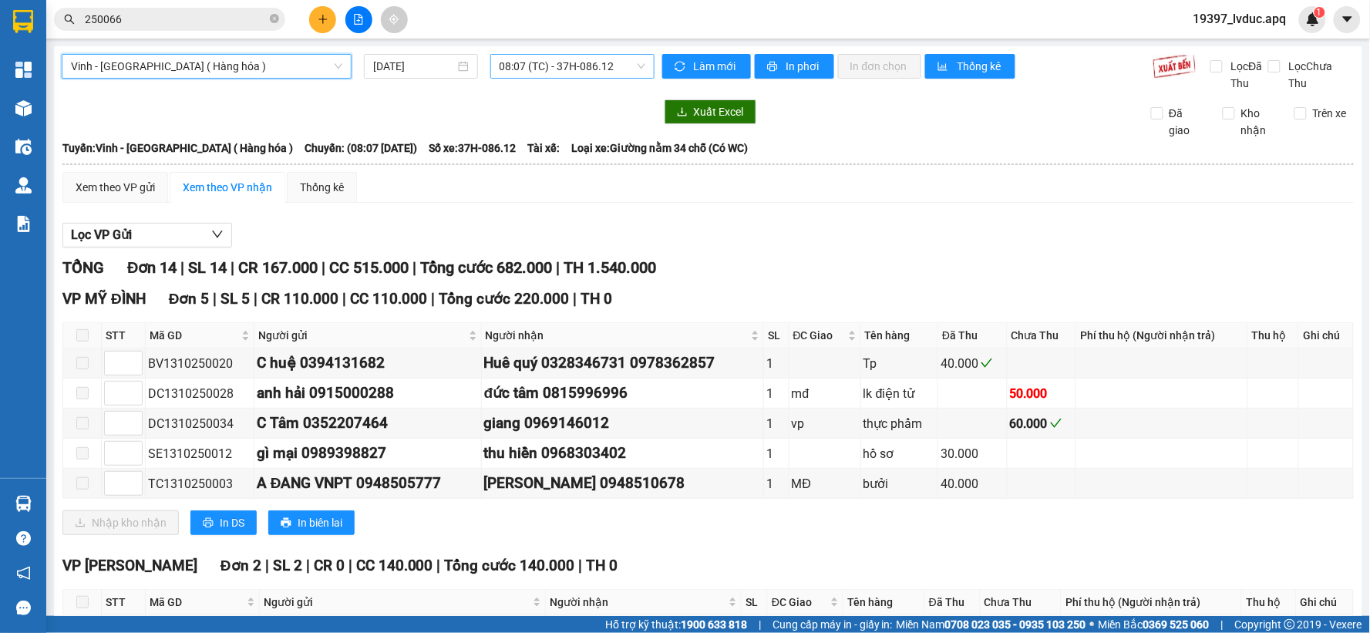
click at [544, 67] on span "08:07 (TC) - 37H-086.12" at bounding box center [573, 66] width 146 height 23
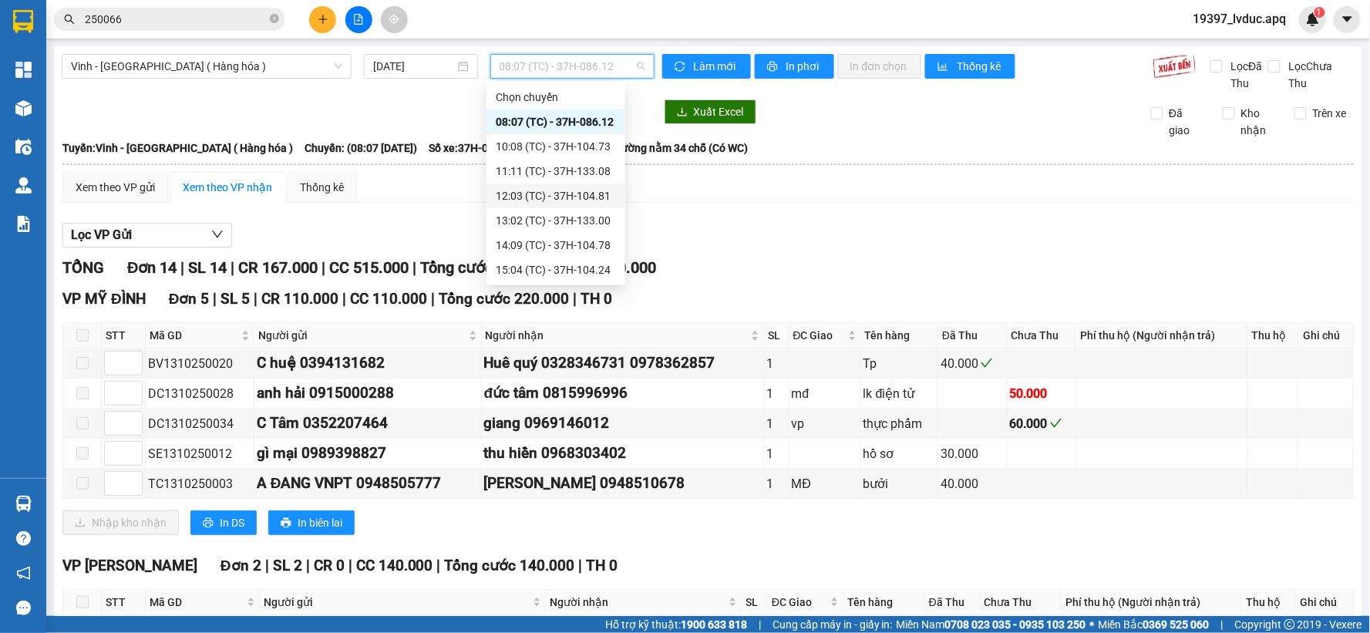
click at [561, 198] on div "12:03 (TC) - 37H-104.81" at bounding box center [556, 195] width 120 height 17
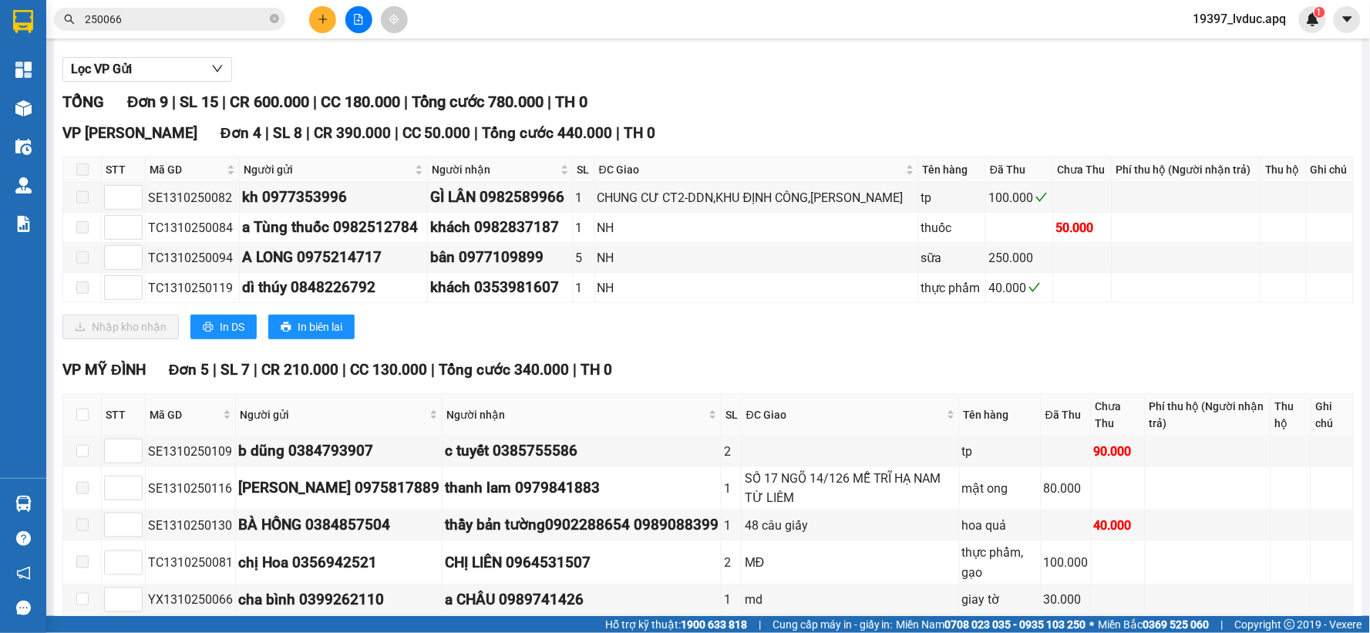
scroll to position [247, 0]
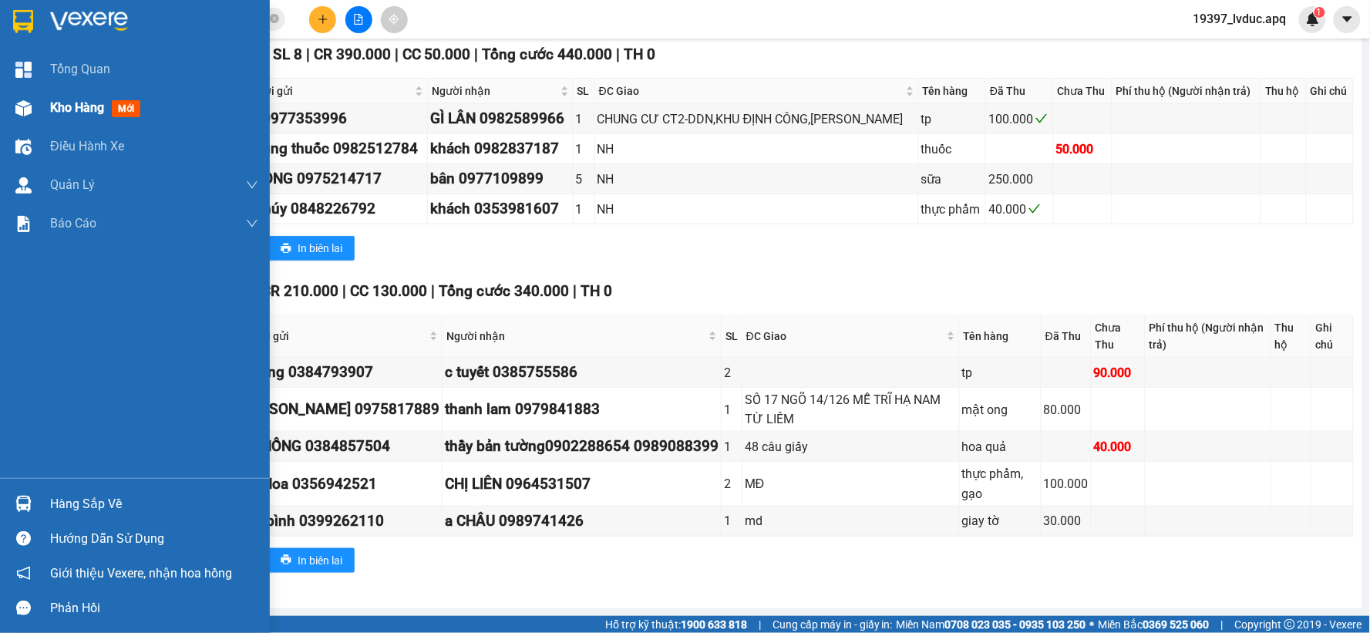
drag, startPoint x: 32, startPoint y: 106, endPoint x: 121, endPoint y: 103, distance: 89.5
click at [31, 106] on div at bounding box center [23, 108] width 27 height 27
click at [27, 106] on img at bounding box center [23, 108] width 16 height 16
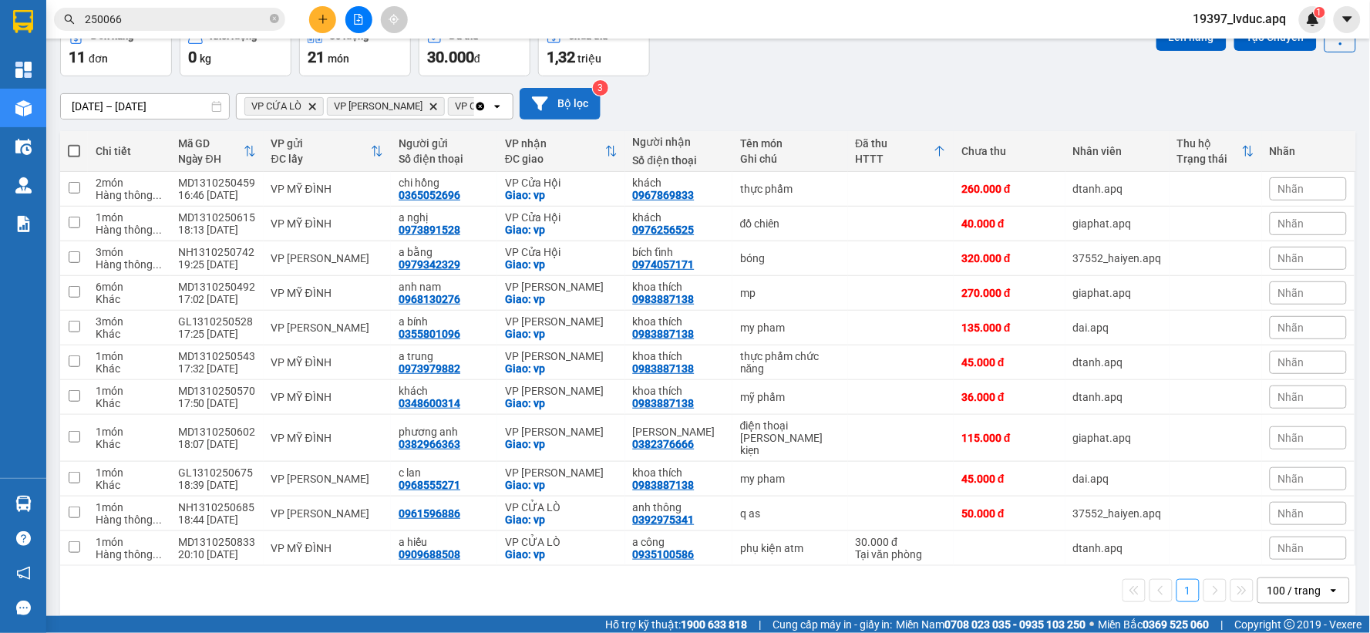
scroll to position [89, 0]
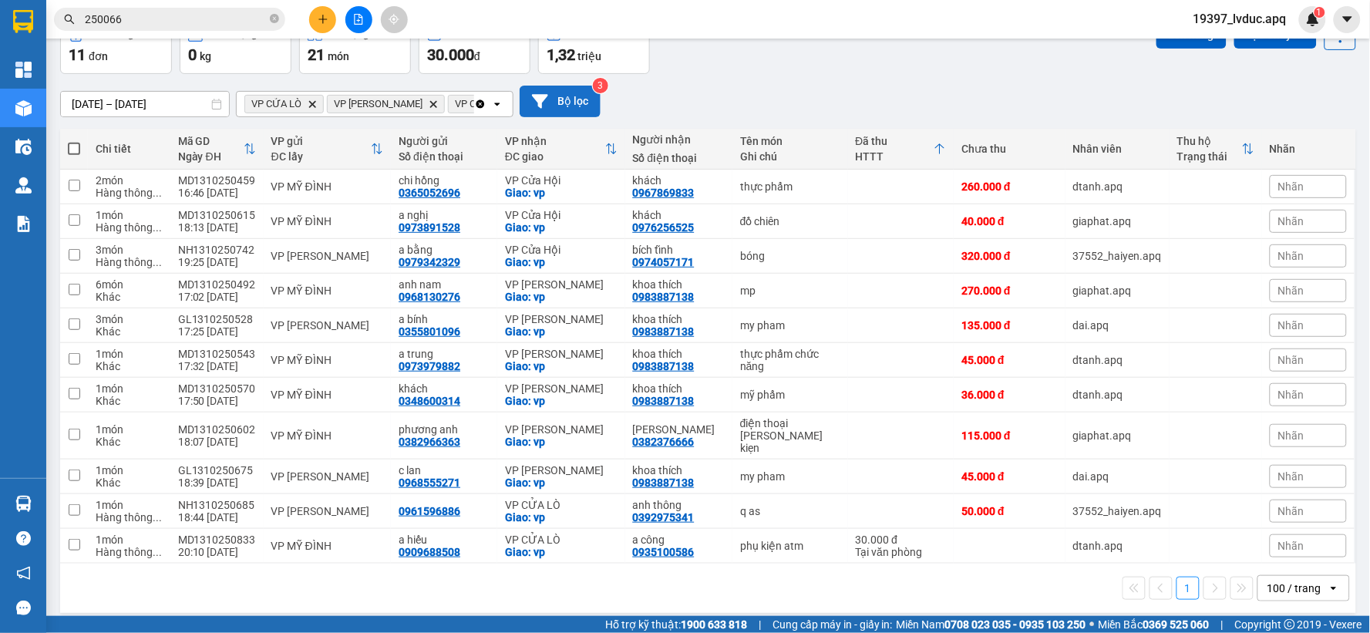
click at [574, 109] on button "Bộ lọc" at bounding box center [560, 102] width 81 height 32
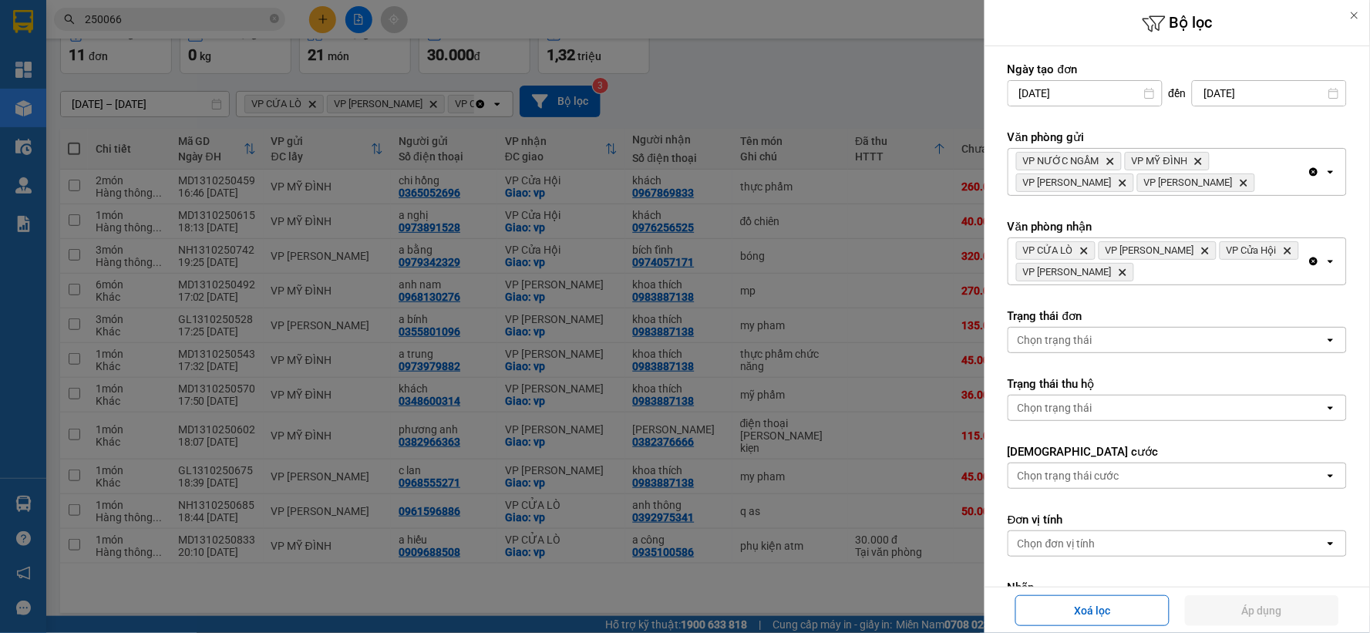
click at [1310, 258] on icon "Clear all" at bounding box center [1314, 262] width 8 height 8
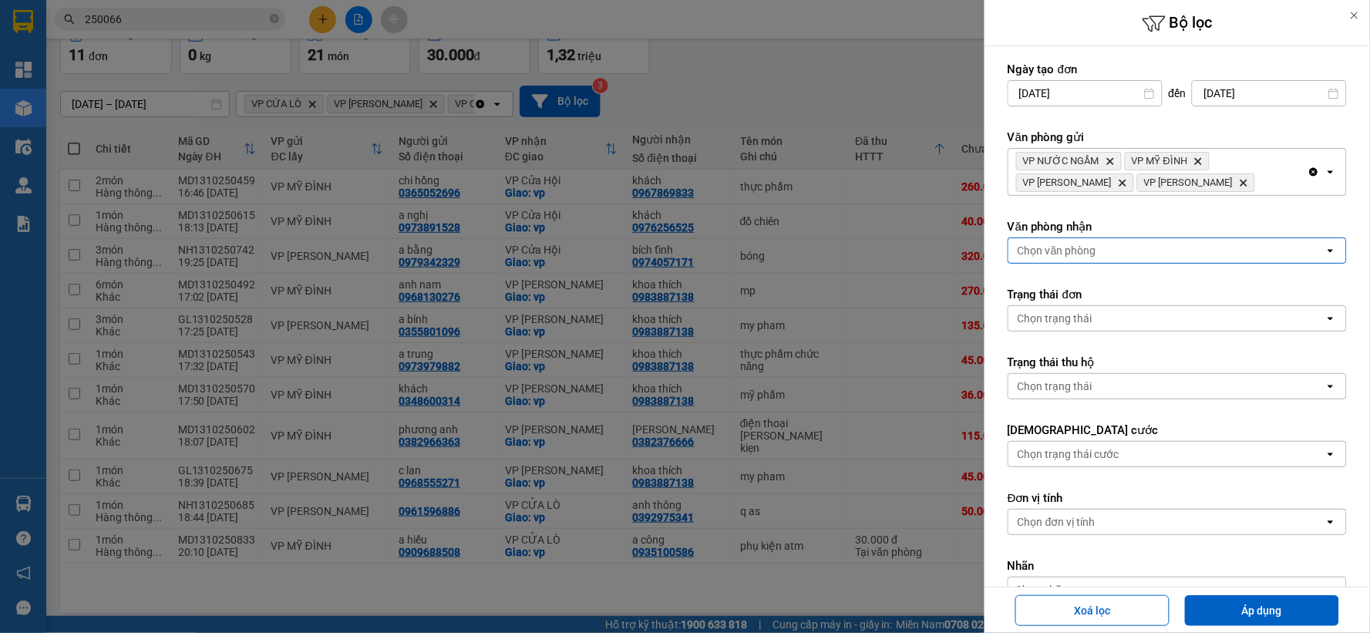
click at [1272, 250] on div "Chọn văn phòng" at bounding box center [1166, 250] width 316 height 25
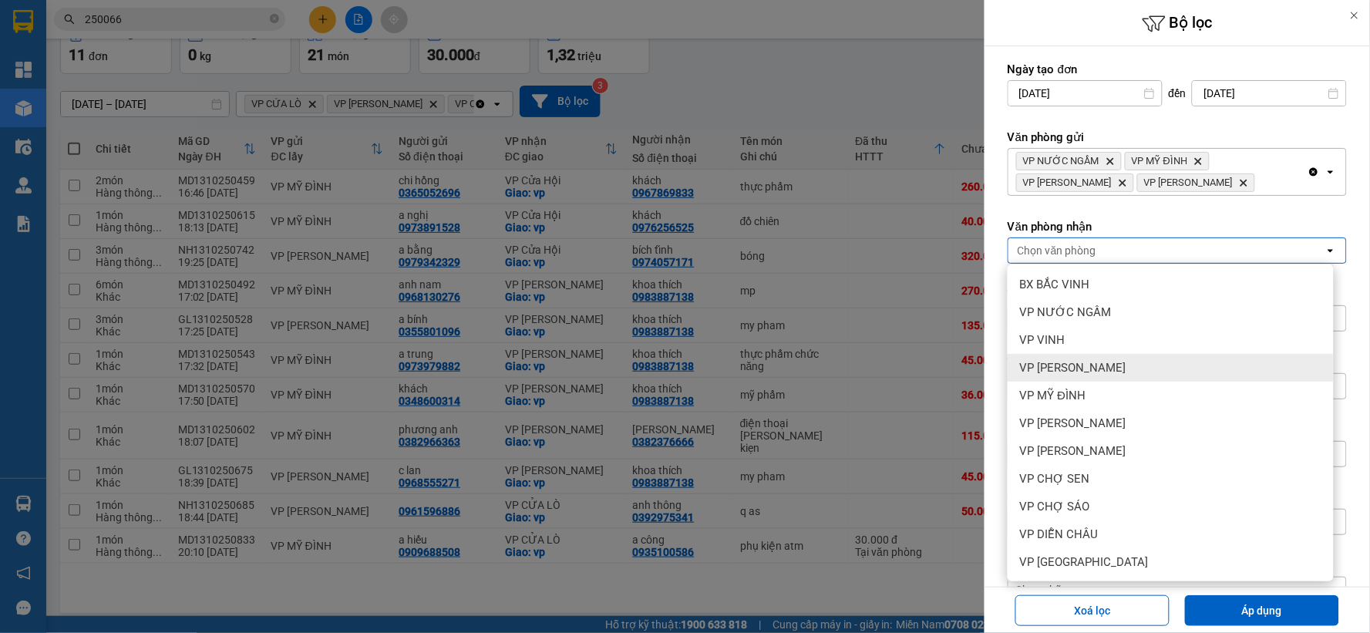
click at [1228, 376] on div "VP THANH CHƯƠNG" at bounding box center [1171, 368] width 326 height 28
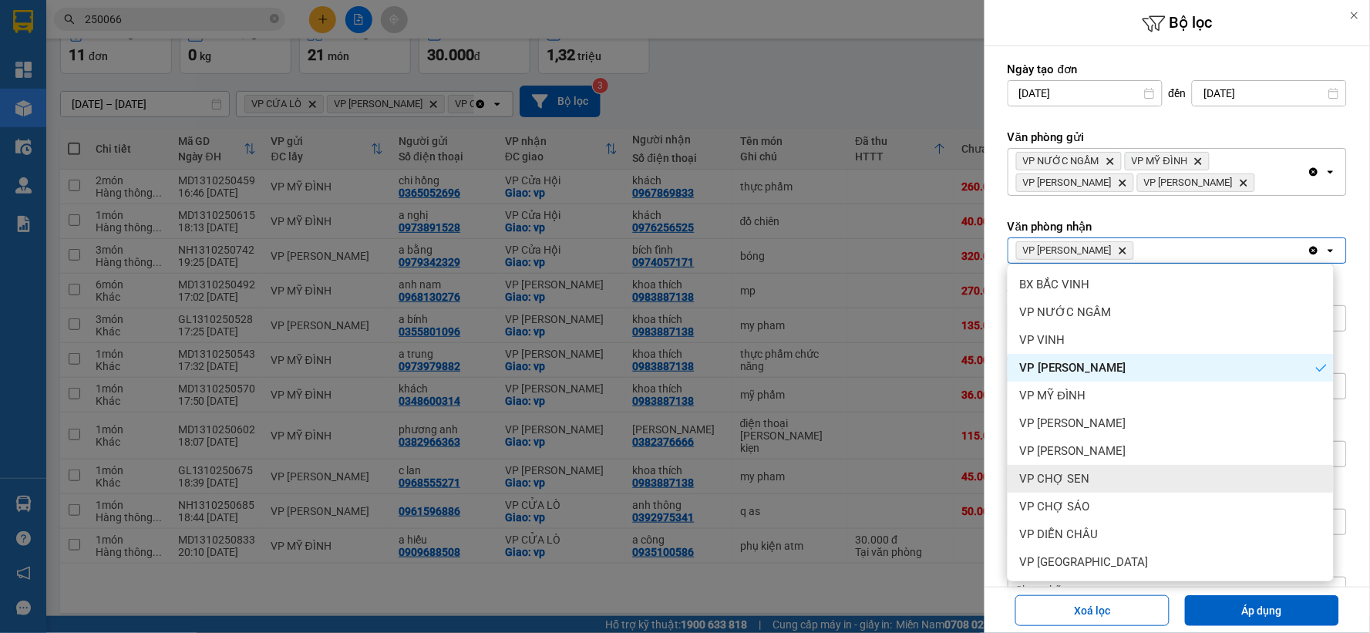
click at [1181, 476] on div "VP CHỢ SEN" at bounding box center [1171, 479] width 326 height 28
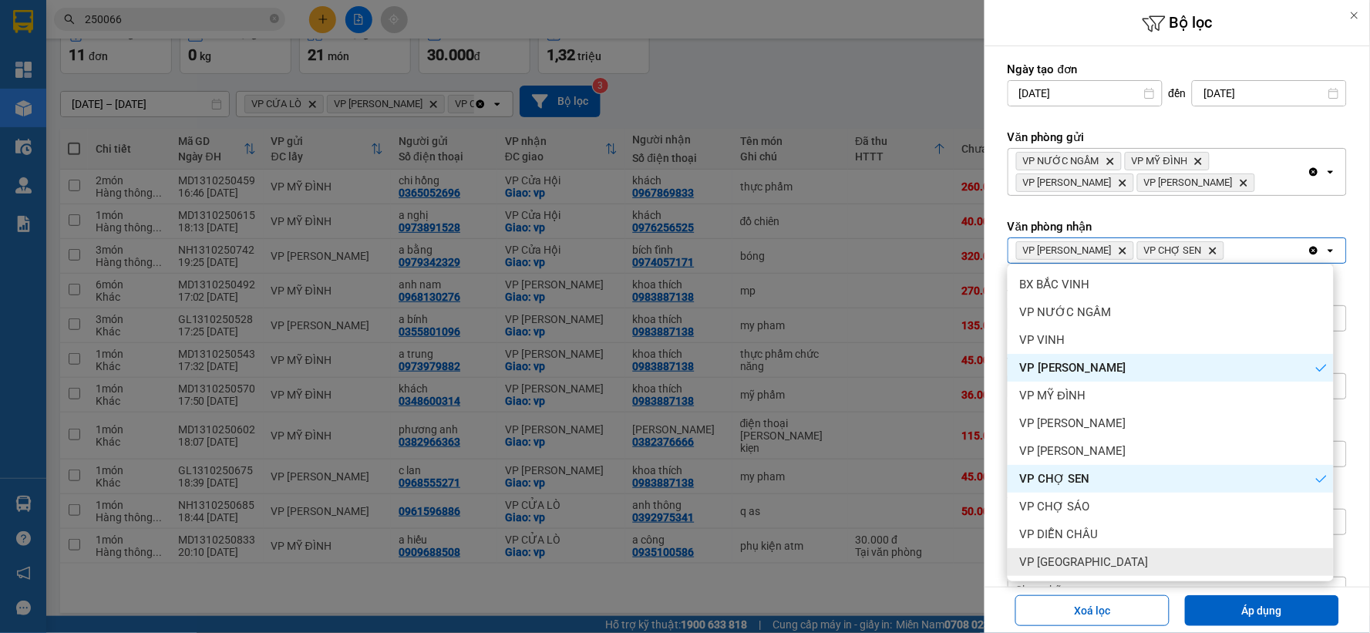
drag, startPoint x: 1244, startPoint y: 602, endPoint x: 850, endPoint y: 468, distance: 416.2
click at [1241, 598] on button "Áp dụng" at bounding box center [1262, 610] width 154 height 31
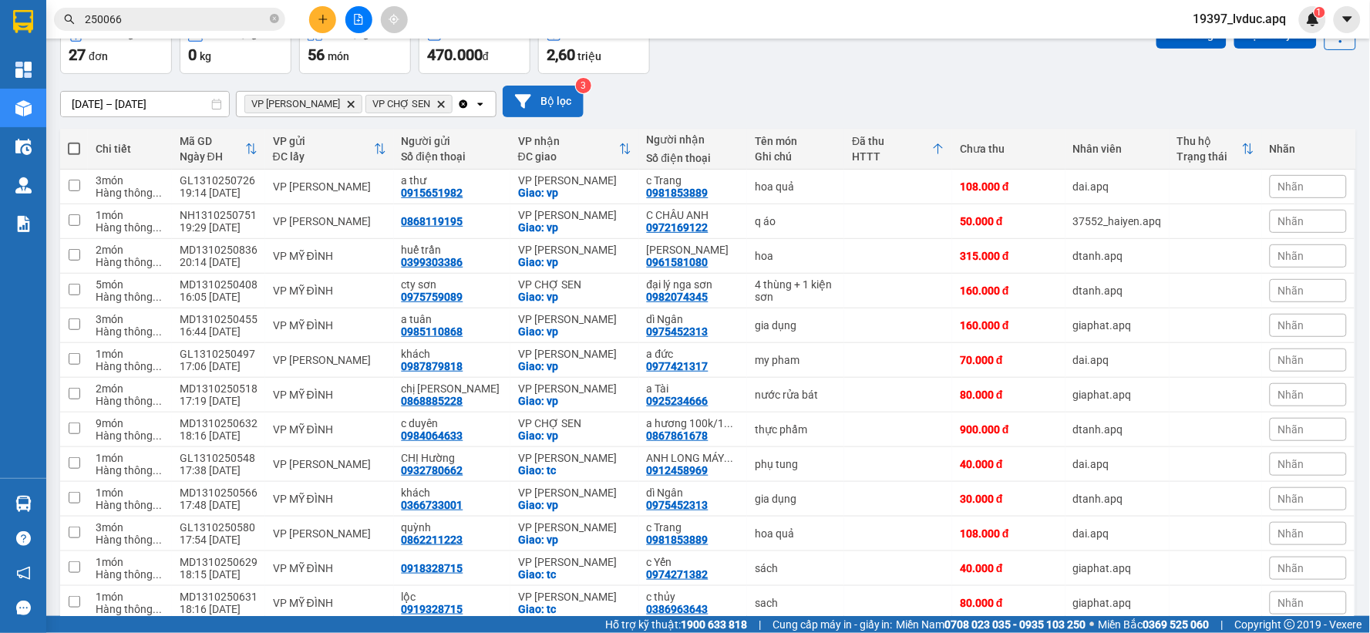
click at [564, 99] on button "Bộ lọc" at bounding box center [543, 102] width 81 height 32
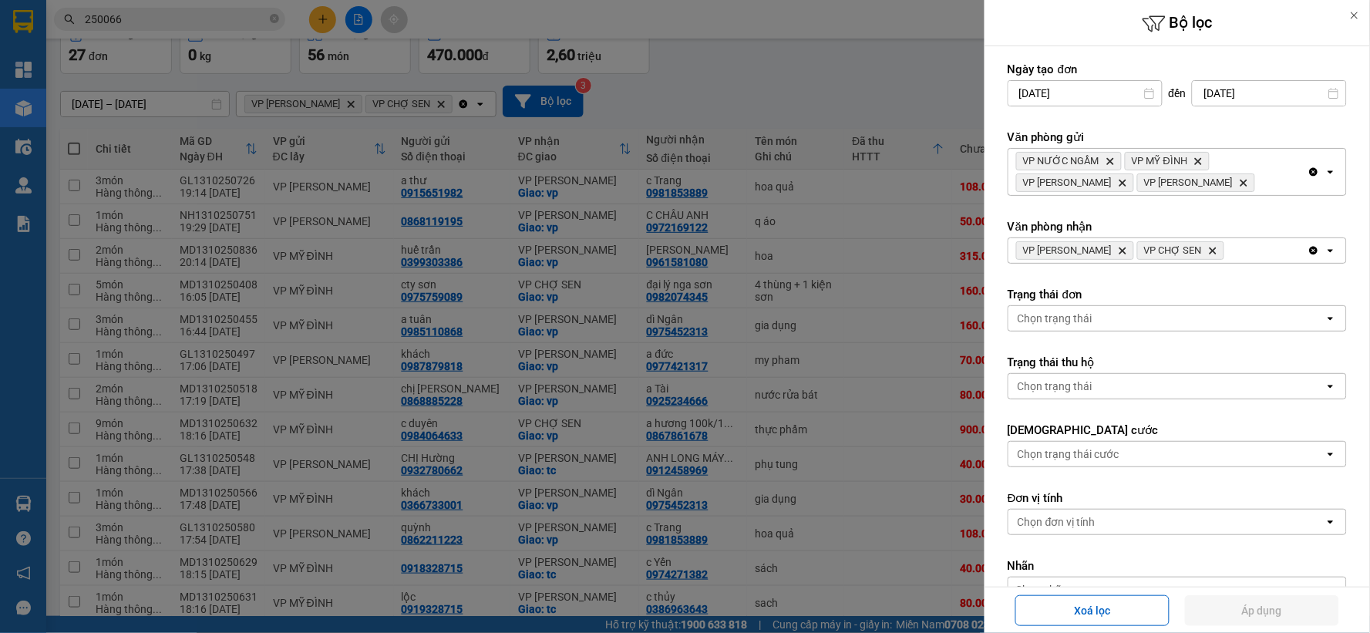
click at [1310, 252] on icon "Clear all" at bounding box center [1314, 251] width 8 height 8
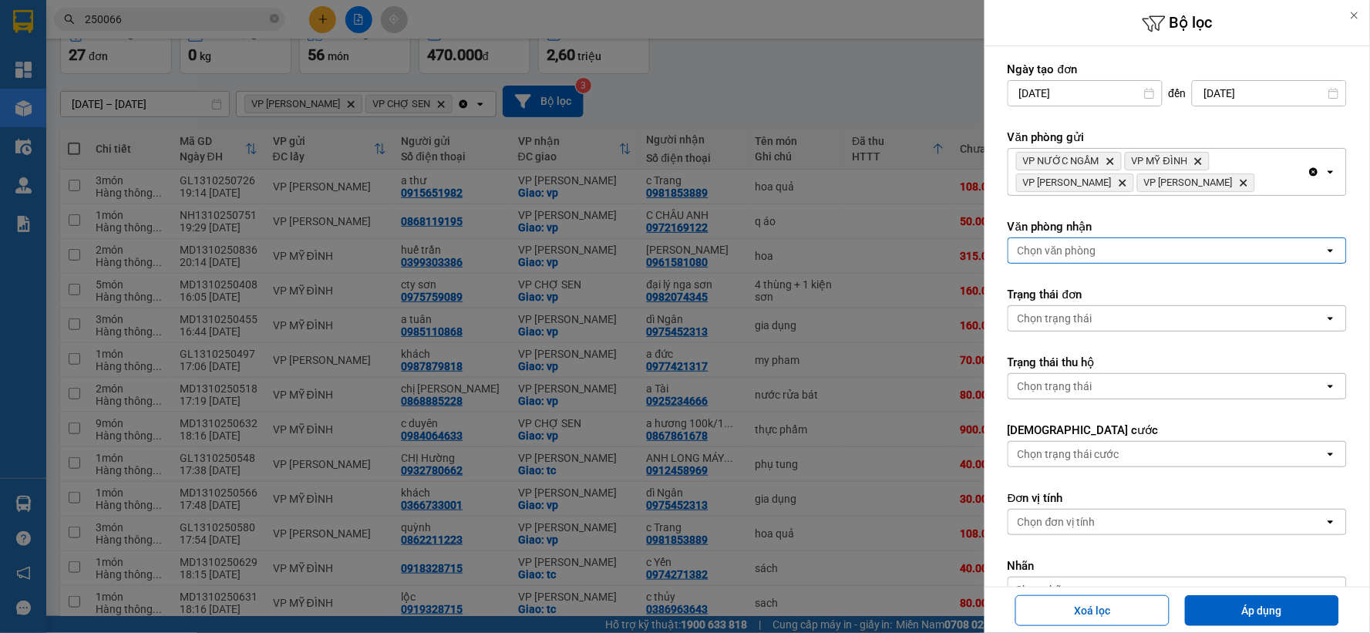
click at [1297, 250] on div "Chọn văn phòng" at bounding box center [1166, 250] width 316 height 25
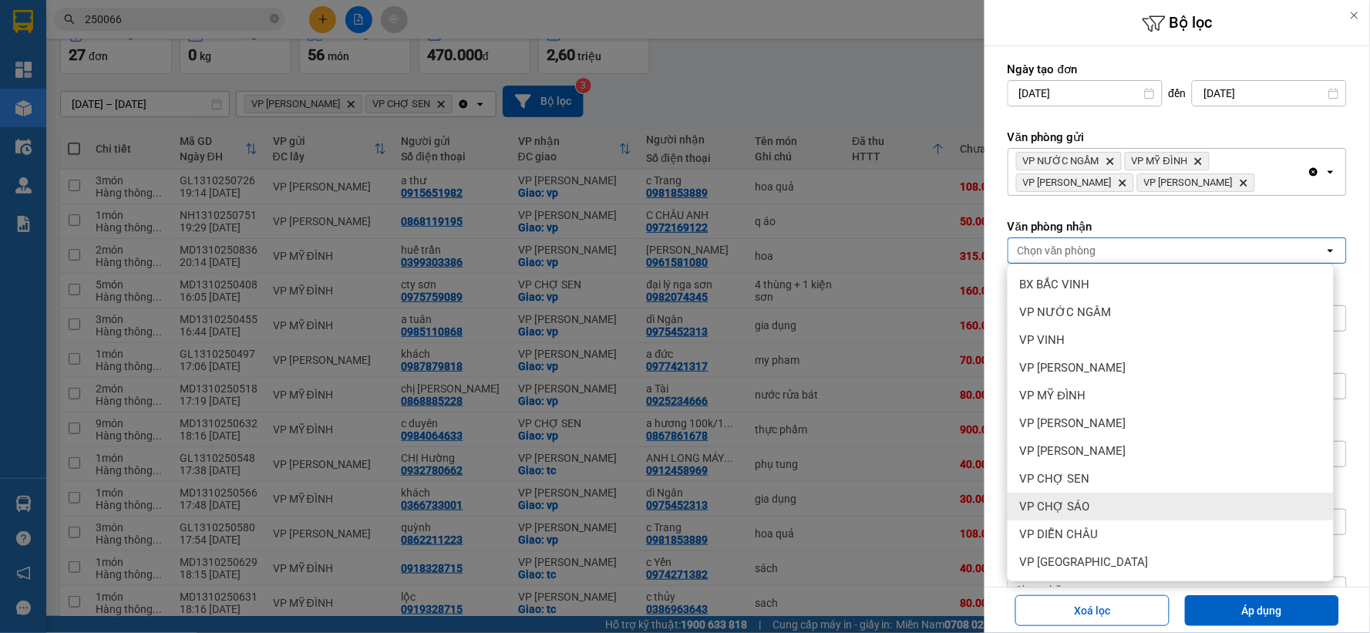
click at [1163, 498] on div "VP CHỢ SÁO" at bounding box center [1171, 507] width 326 height 28
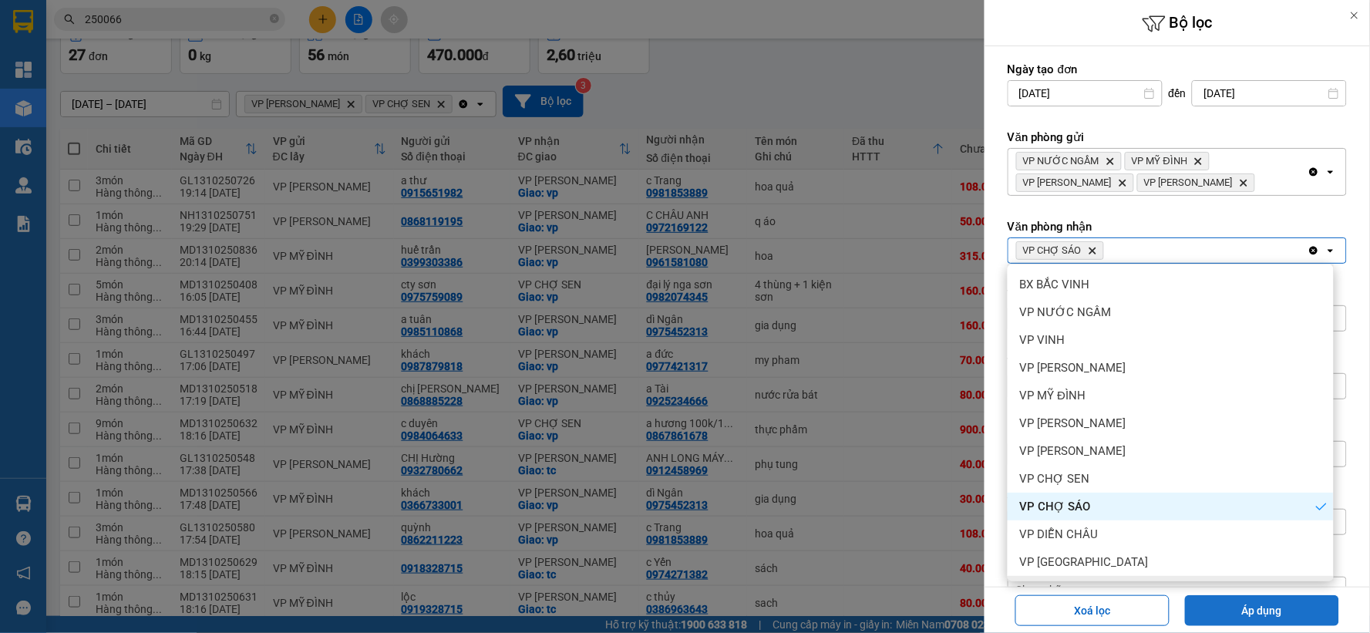
click at [1294, 611] on button "Áp dụng" at bounding box center [1262, 610] width 154 height 31
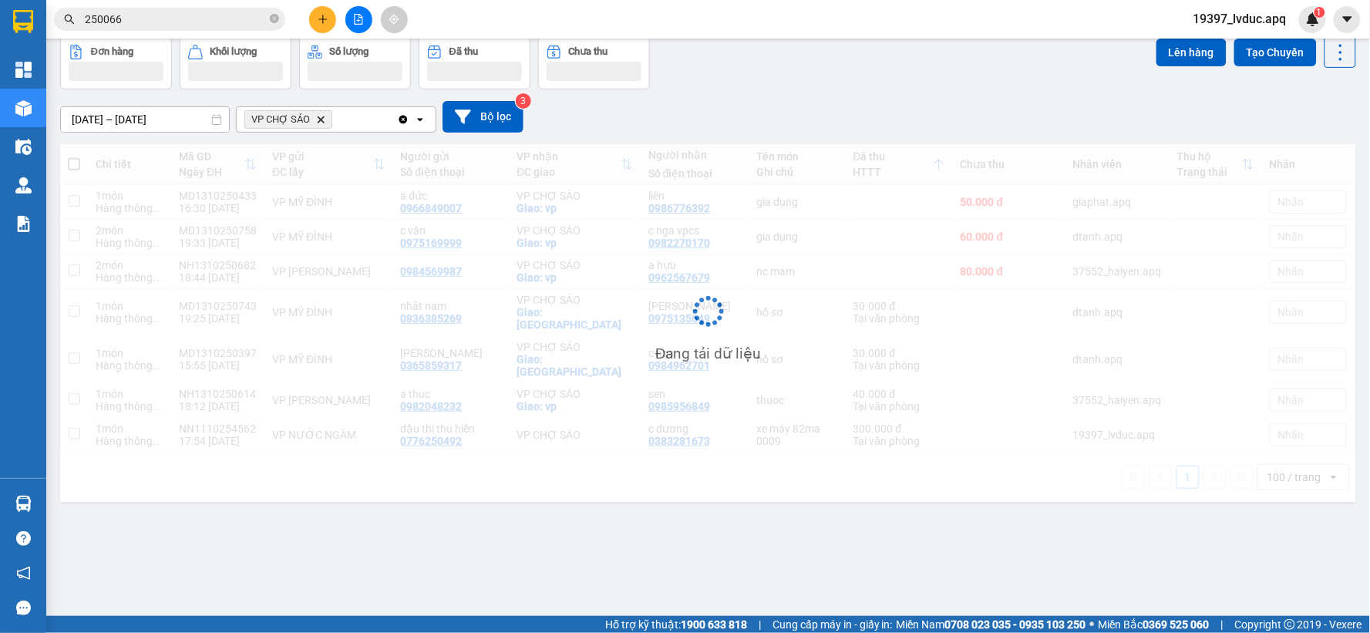
scroll to position [71, 0]
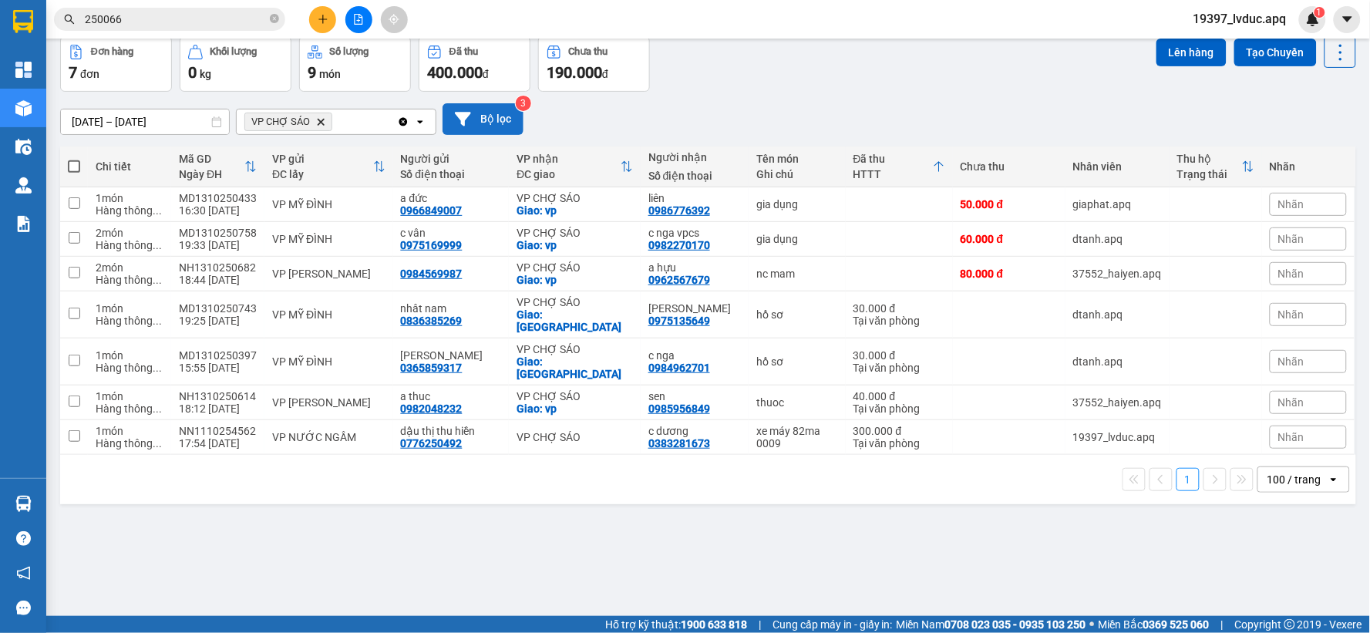
click at [510, 123] on button "Bộ lọc" at bounding box center [483, 119] width 81 height 32
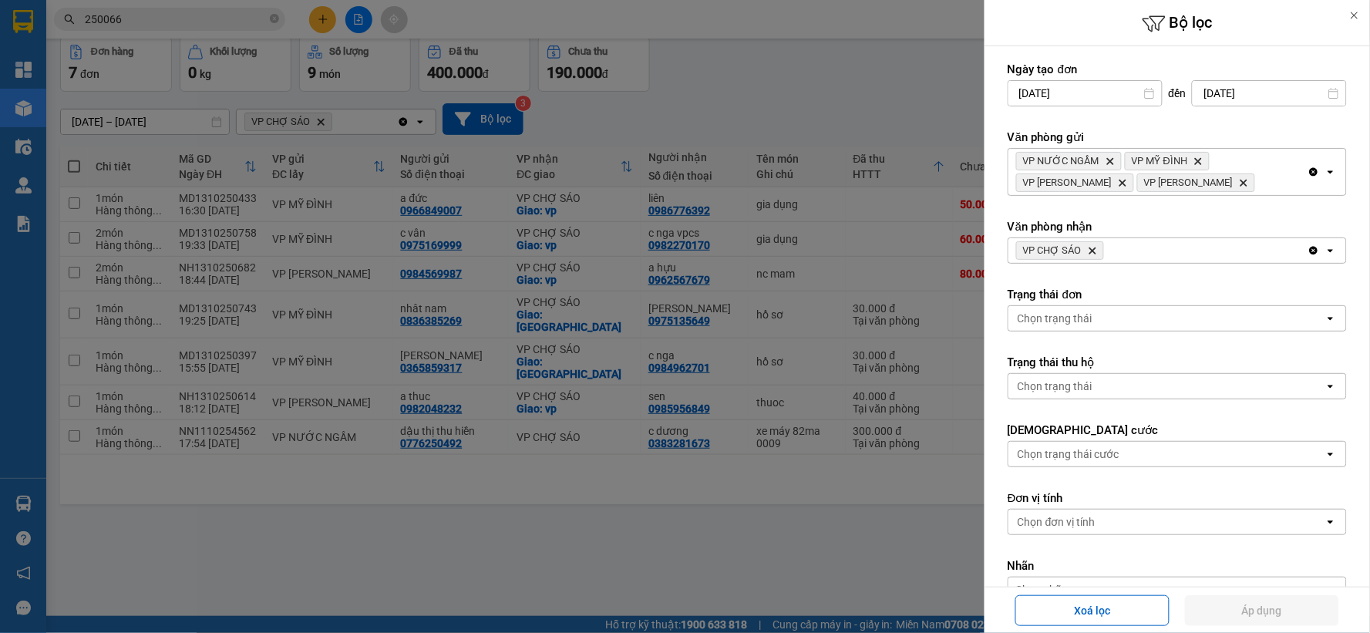
click at [1310, 252] on icon "Clear all" at bounding box center [1314, 251] width 8 height 8
click at [1261, 241] on div "Chọn văn phòng" at bounding box center [1166, 250] width 316 height 25
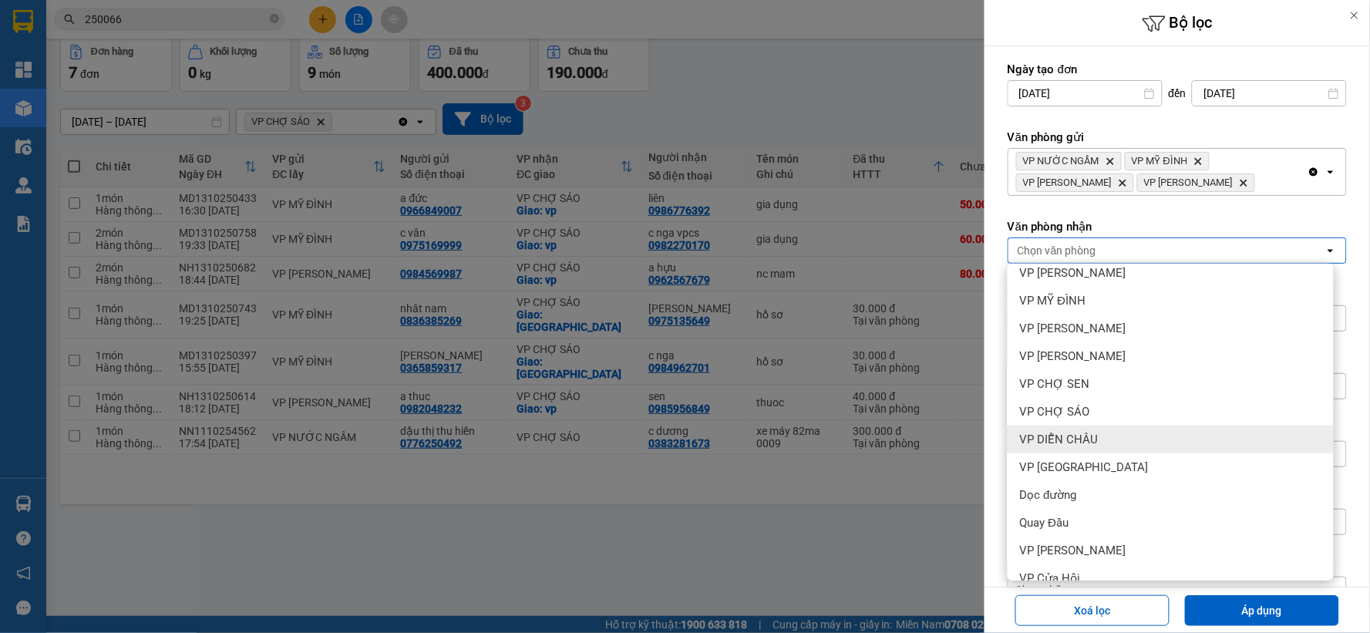
scroll to position [194, 0]
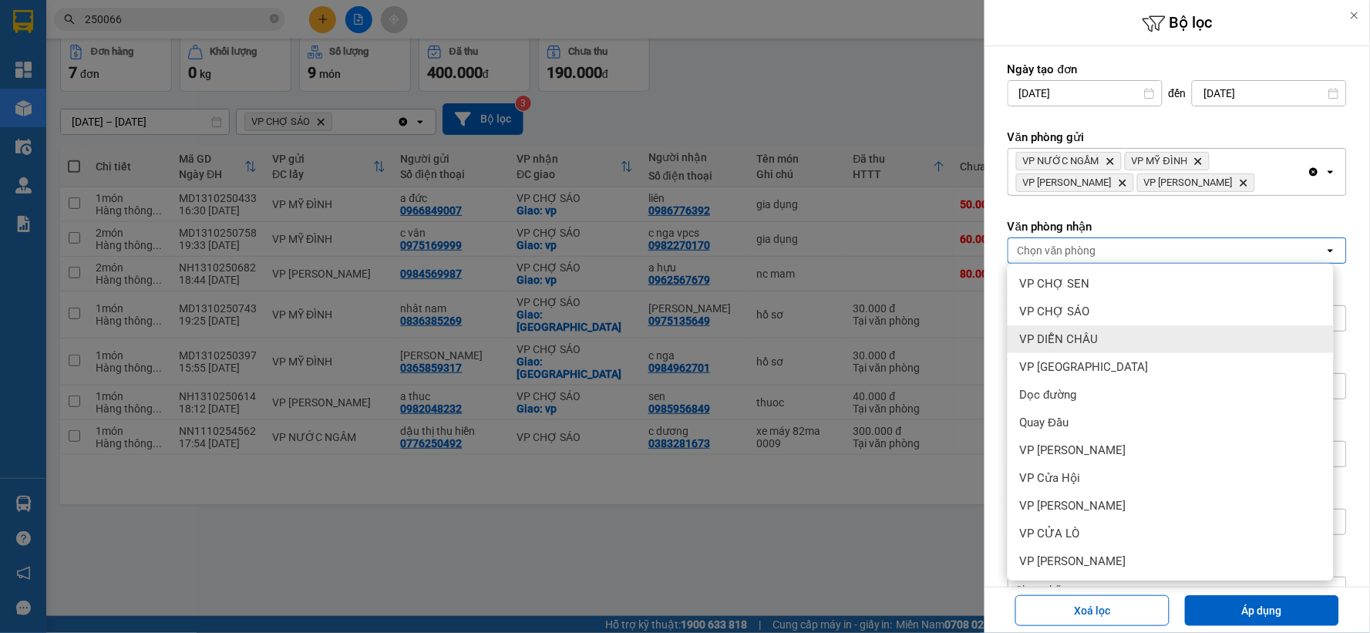
click at [1098, 332] on div "VP DIỄN CHÂU" at bounding box center [1171, 339] width 326 height 28
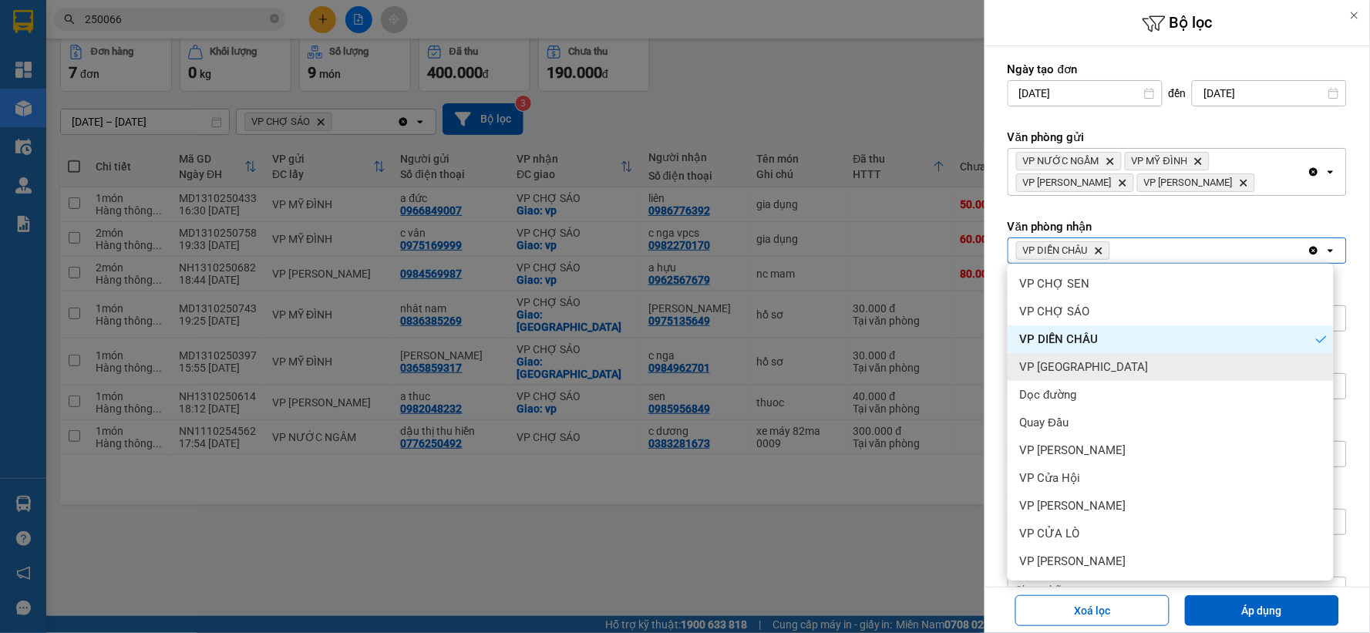
click at [1139, 366] on div "VP Cầu Yên Xuân" at bounding box center [1171, 367] width 326 height 28
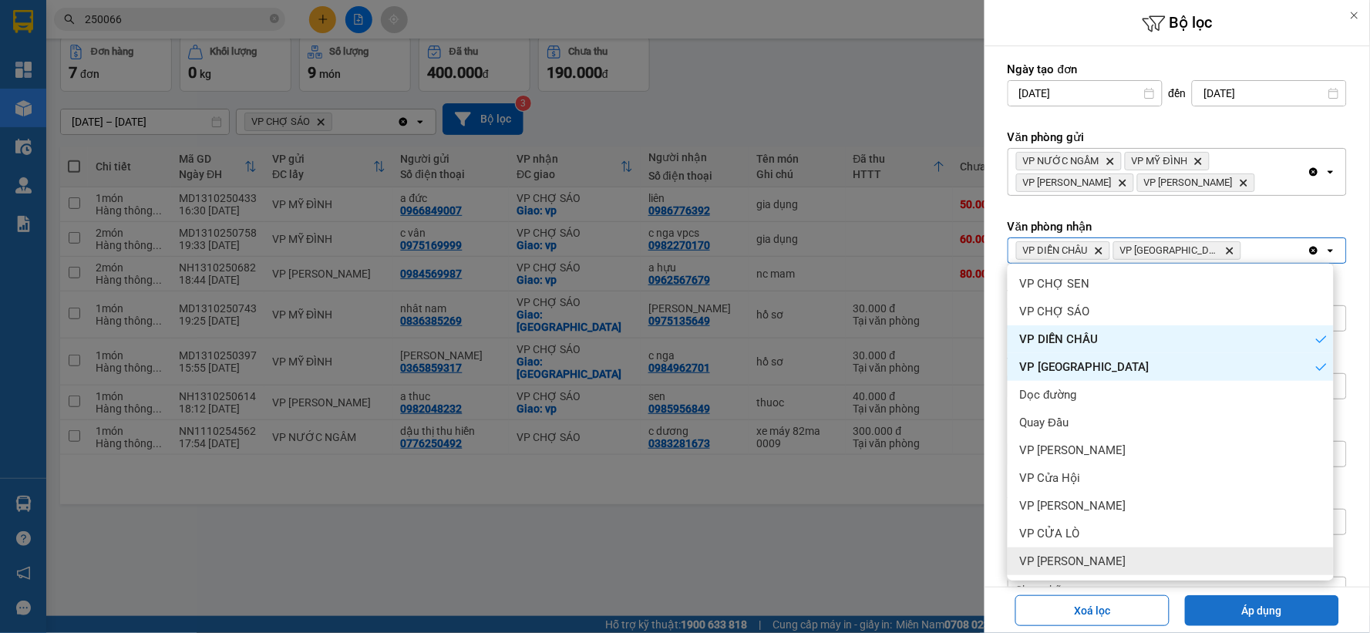
click at [1274, 604] on button "Áp dụng" at bounding box center [1262, 610] width 154 height 31
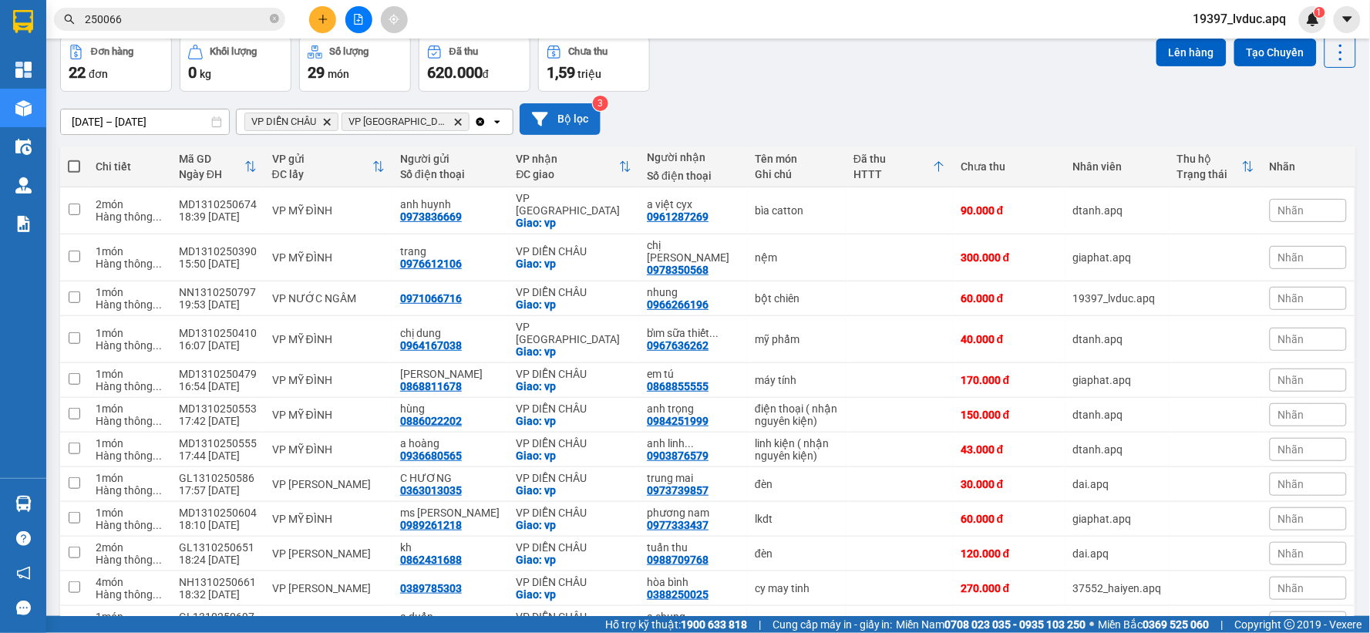
click at [554, 113] on button "Bộ lọc" at bounding box center [560, 119] width 81 height 32
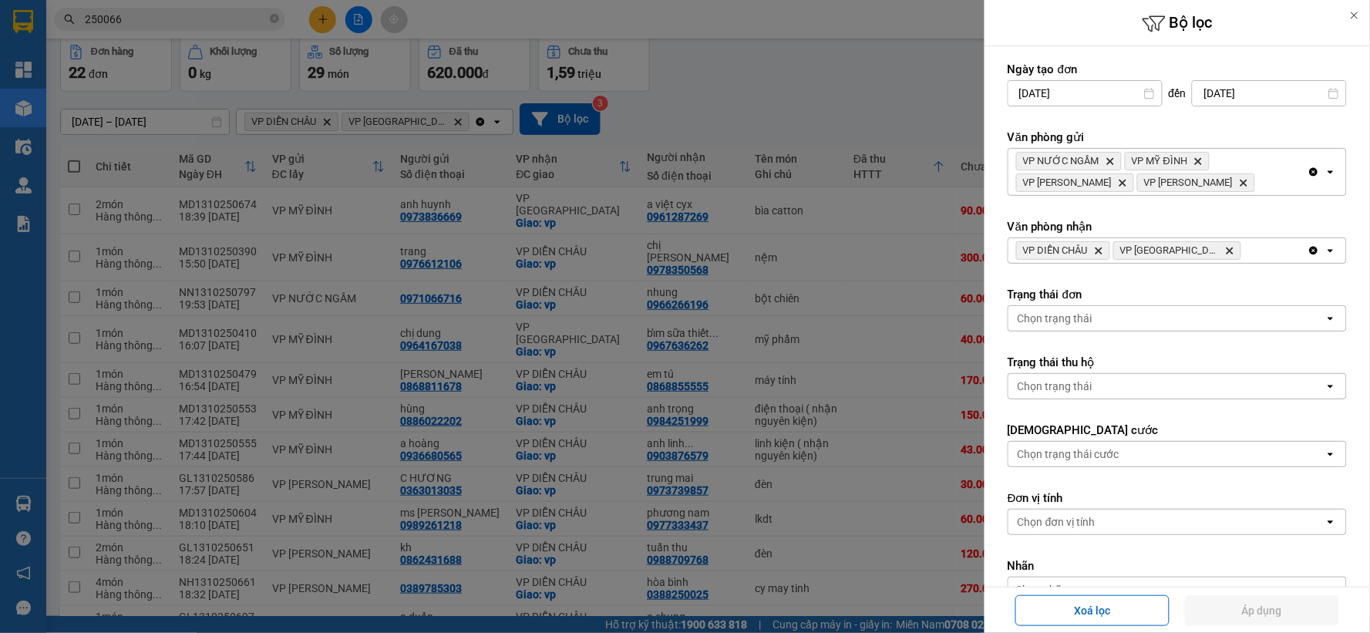
click at [1103, 247] on icon "Delete" at bounding box center [1098, 250] width 9 height 9
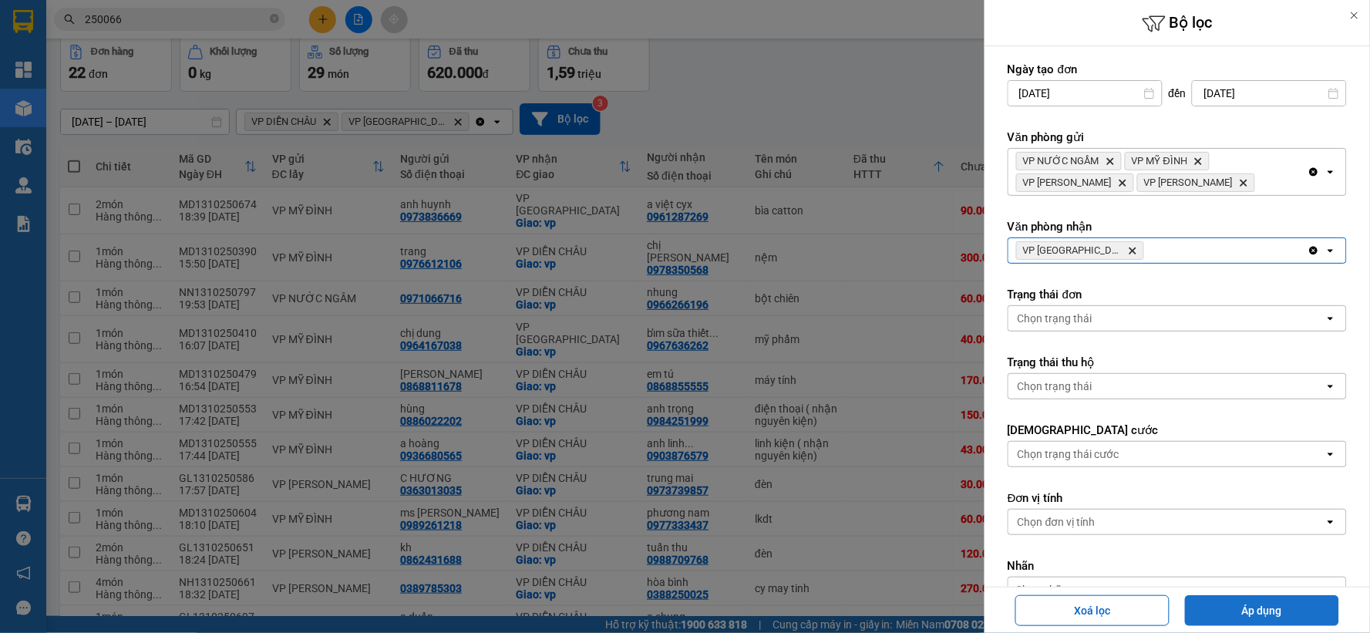
click at [1254, 614] on button "Áp dụng" at bounding box center [1262, 610] width 154 height 31
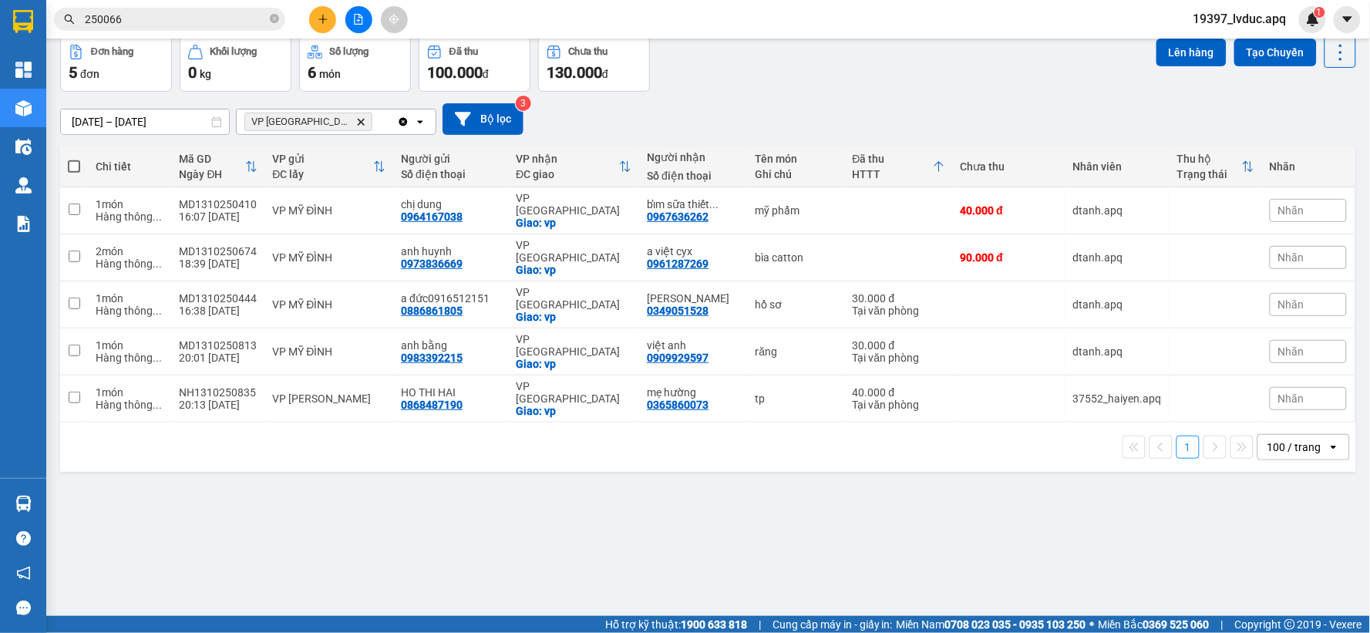
click at [503, 135] on div "11/10/2025 – 13/10/2025 Press the down arrow key to interact with the calendar …" at bounding box center [708, 119] width 1296 height 55
click at [515, 123] on button "Bộ lọc" at bounding box center [483, 119] width 81 height 32
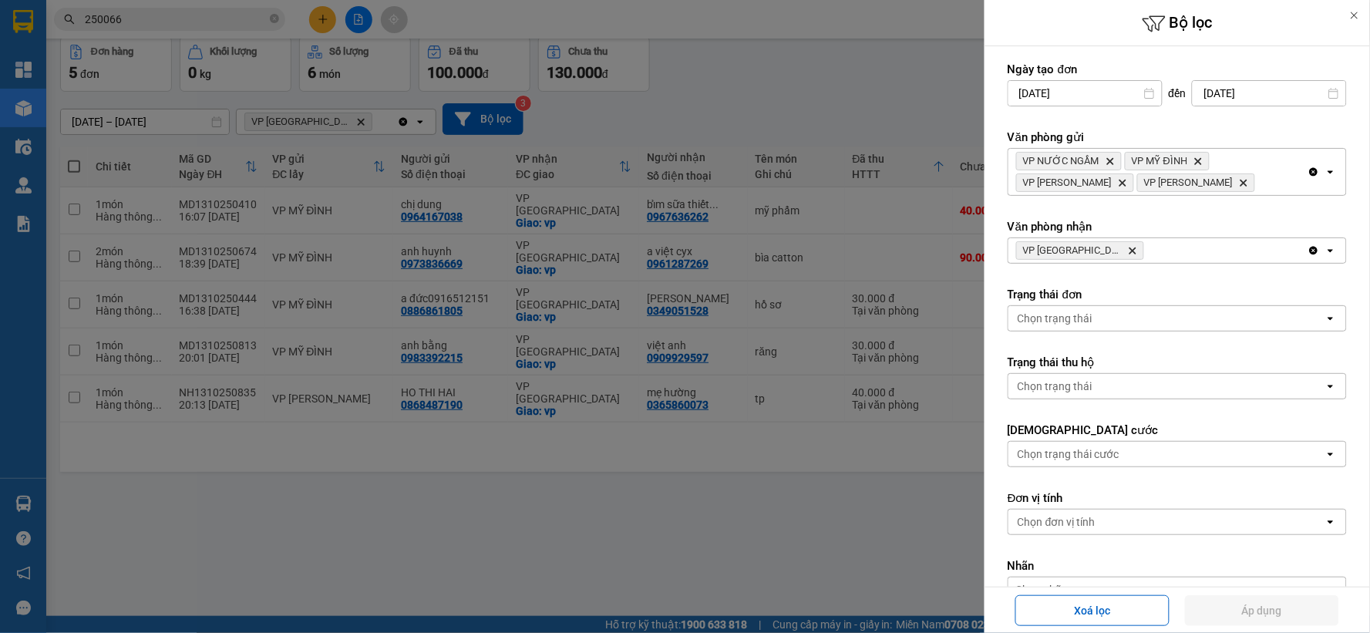
click at [1128, 251] on icon "Delete" at bounding box center [1132, 250] width 9 height 9
click at [1114, 251] on div "Chọn văn phòng" at bounding box center [1166, 250] width 316 height 25
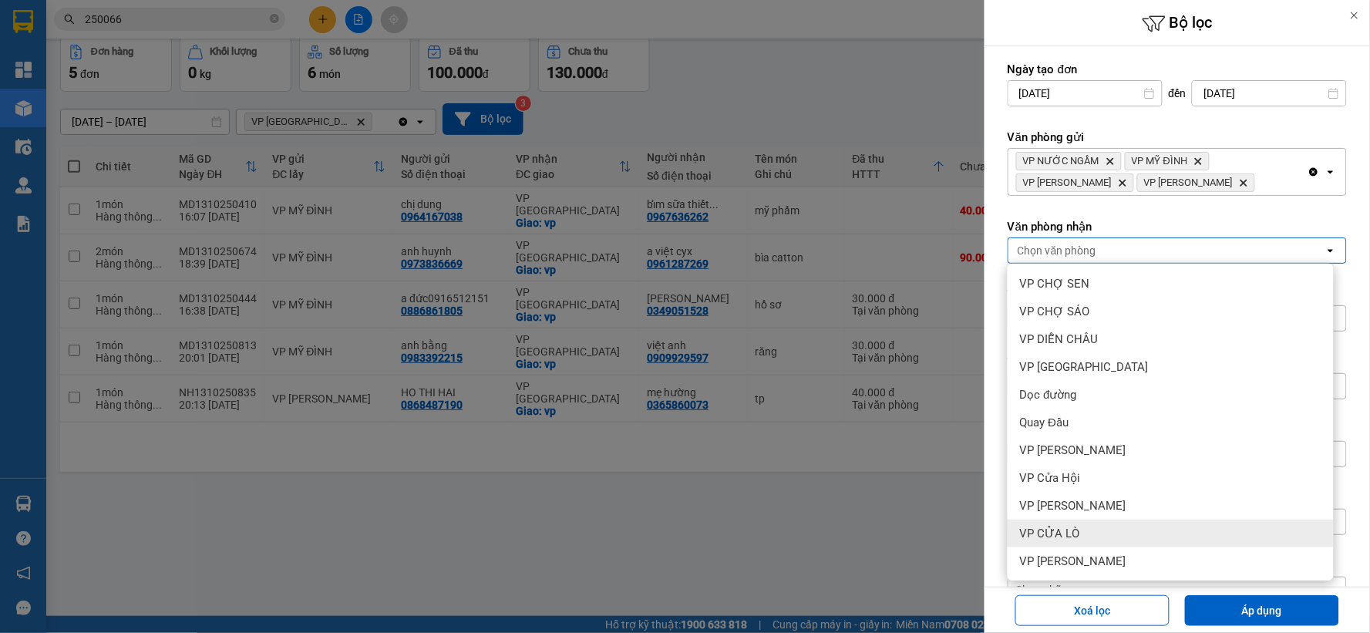
click at [1093, 533] on div "VP CỬA LÒ" at bounding box center [1171, 534] width 326 height 28
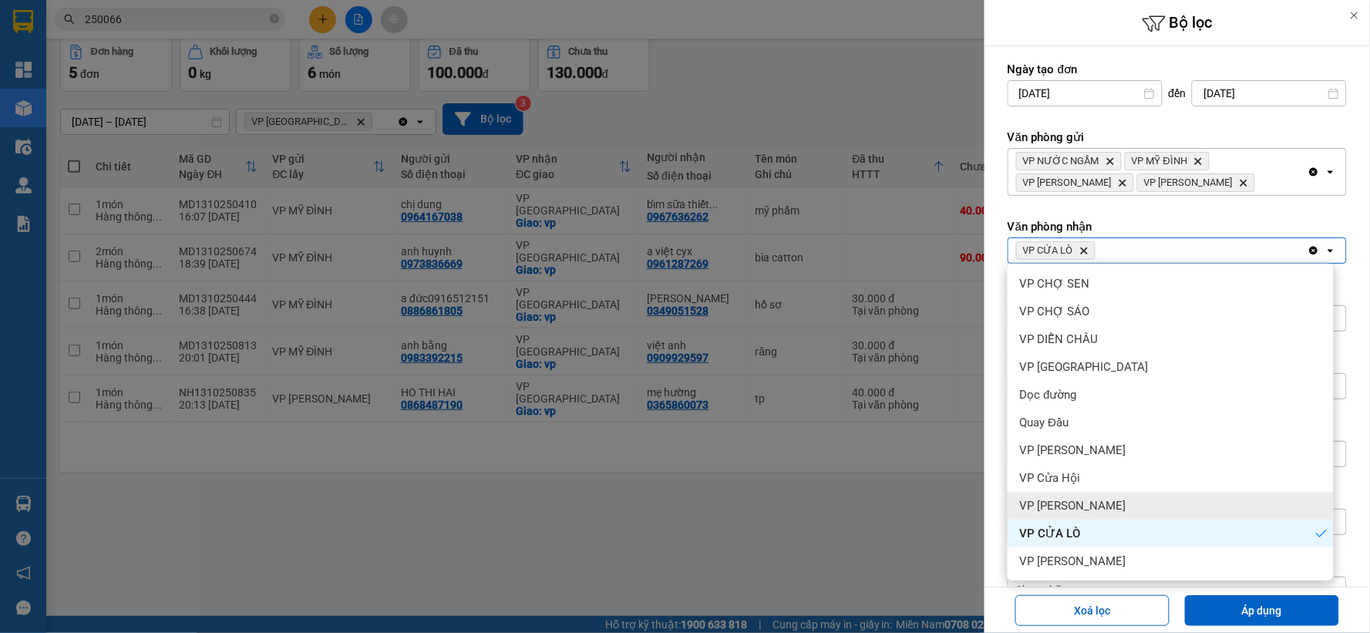
click at [1085, 498] on span "VP [PERSON_NAME]" at bounding box center [1073, 505] width 106 height 15
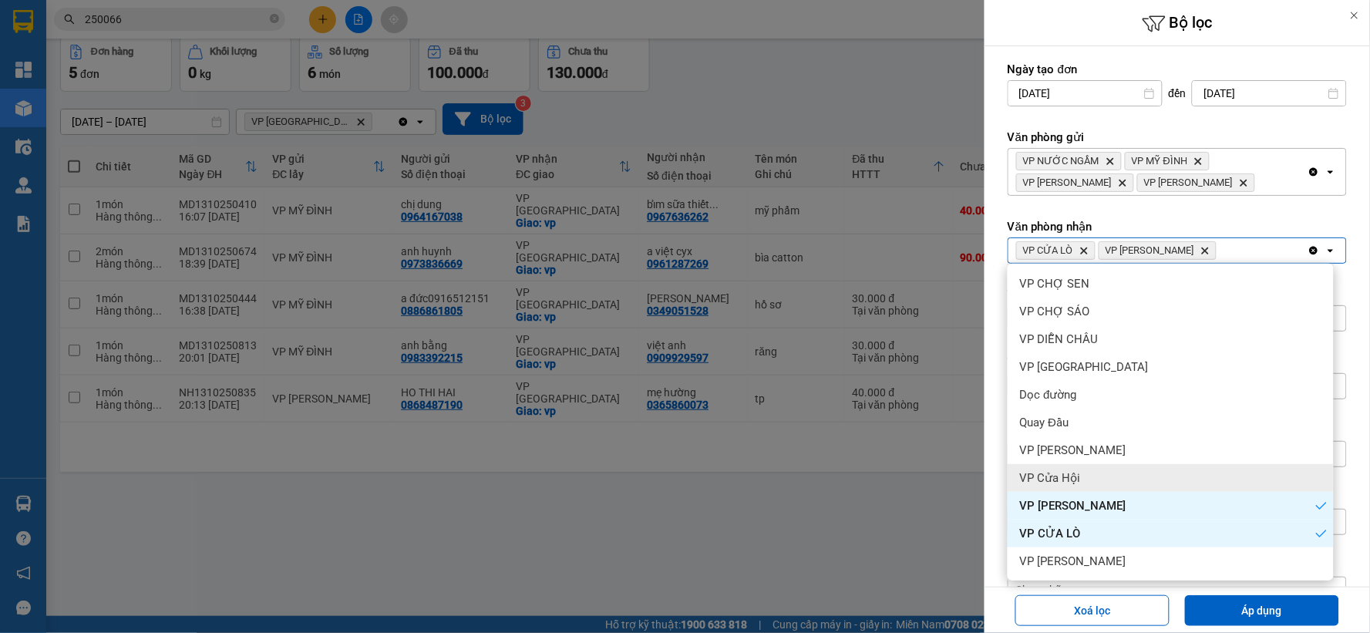
click at [1080, 478] on div "VP Cửa Hội" at bounding box center [1171, 478] width 326 height 28
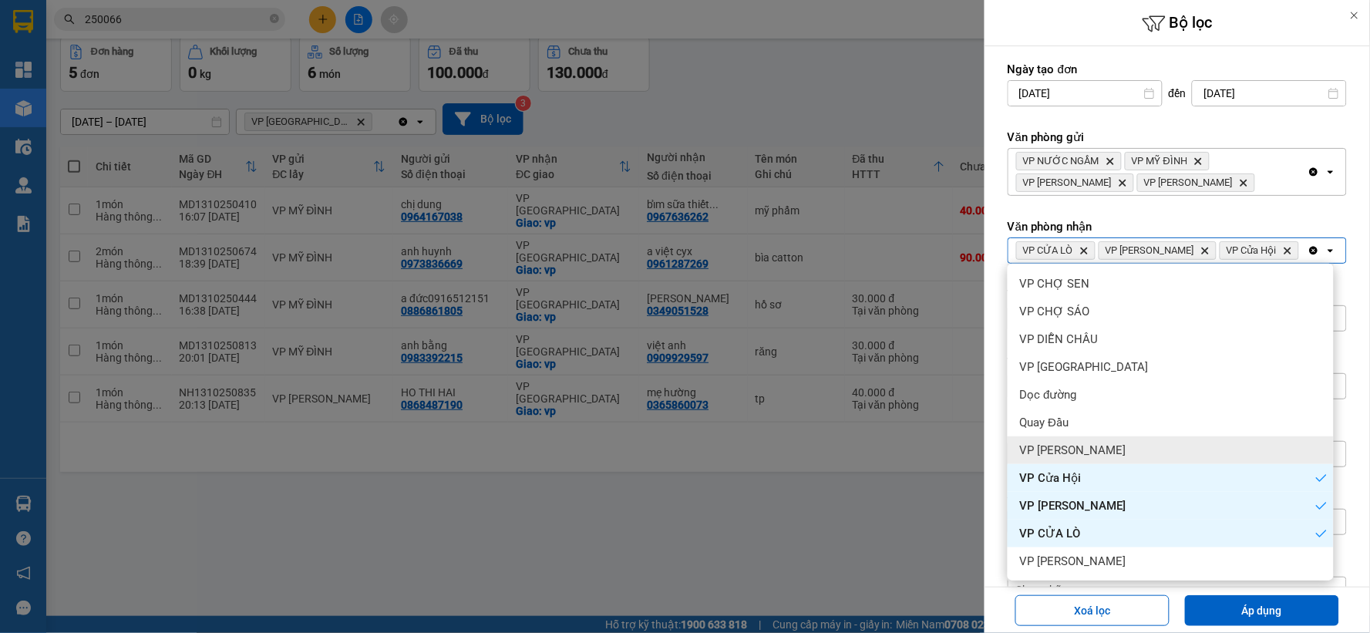
click at [1078, 456] on span "VP [PERSON_NAME]" at bounding box center [1073, 450] width 106 height 15
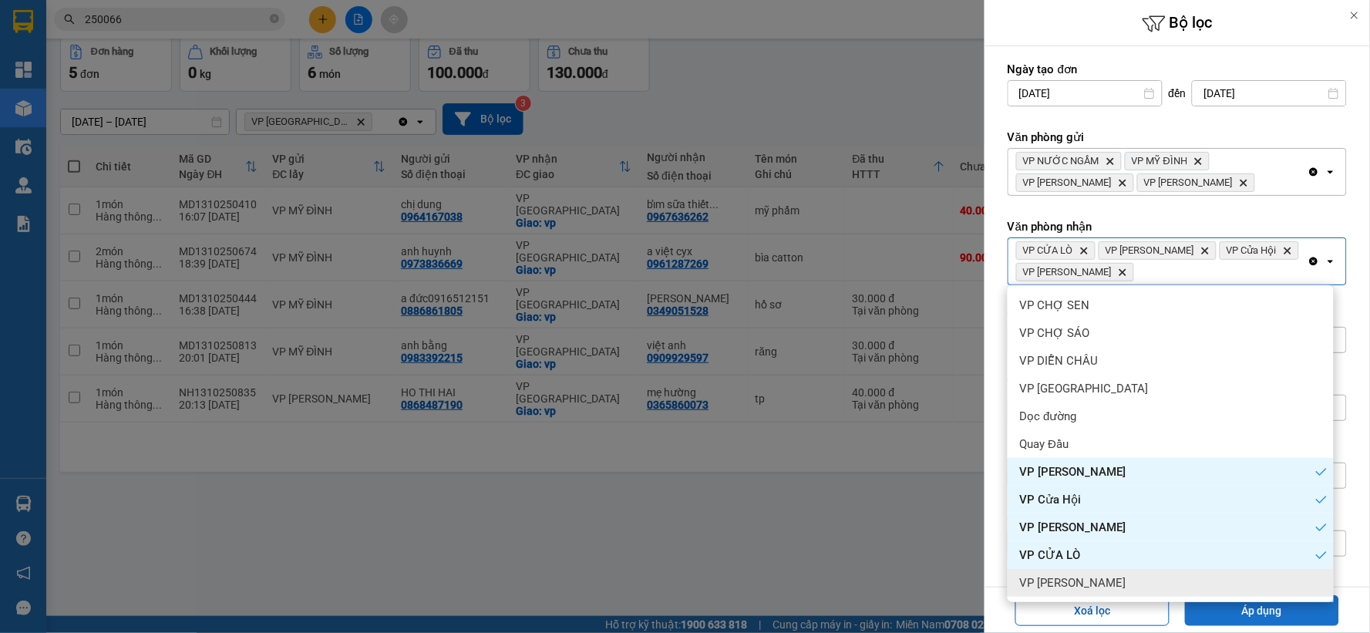
click at [1278, 610] on button "Áp dụng" at bounding box center [1262, 610] width 154 height 31
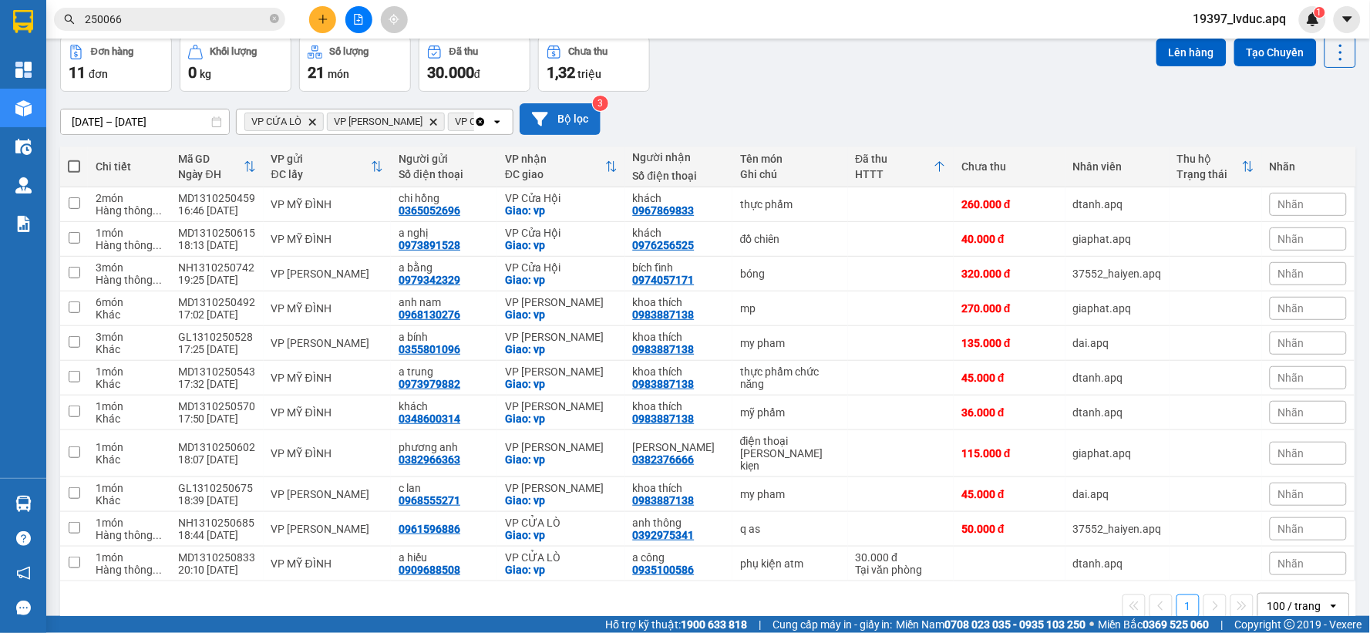
click at [566, 117] on button "Bộ lọc" at bounding box center [560, 119] width 81 height 32
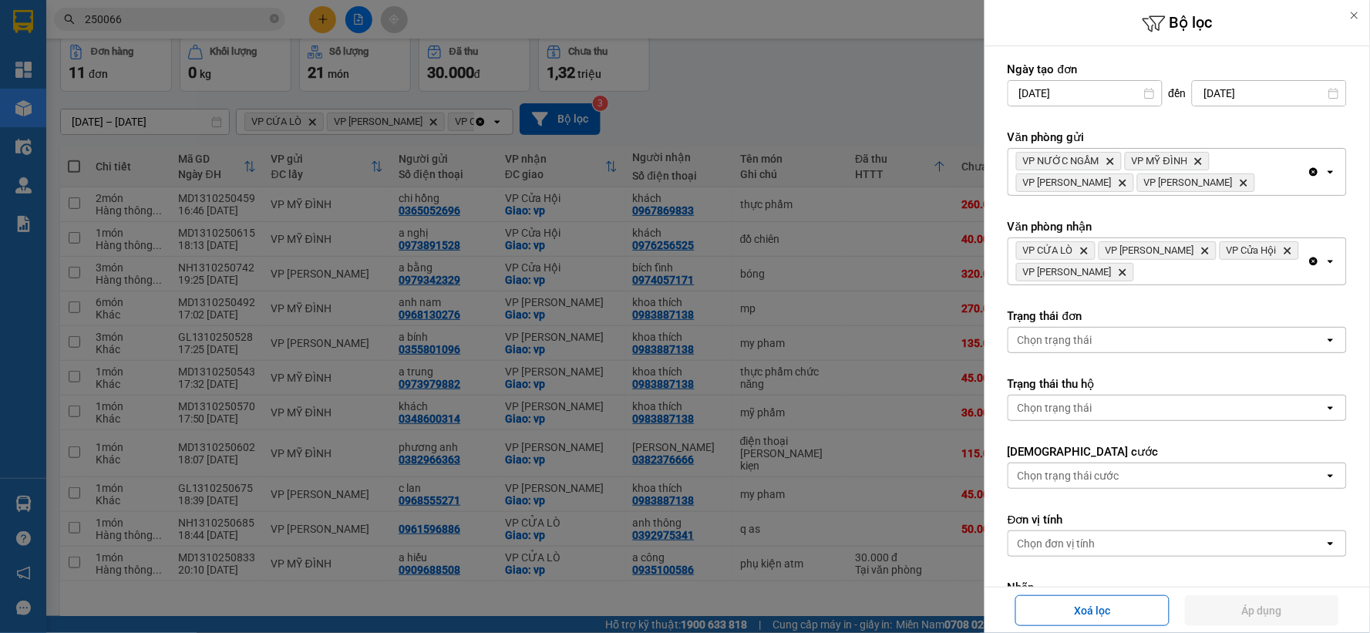
click at [1310, 258] on icon "Clear all" at bounding box center [1314, 262] width 8 height 8
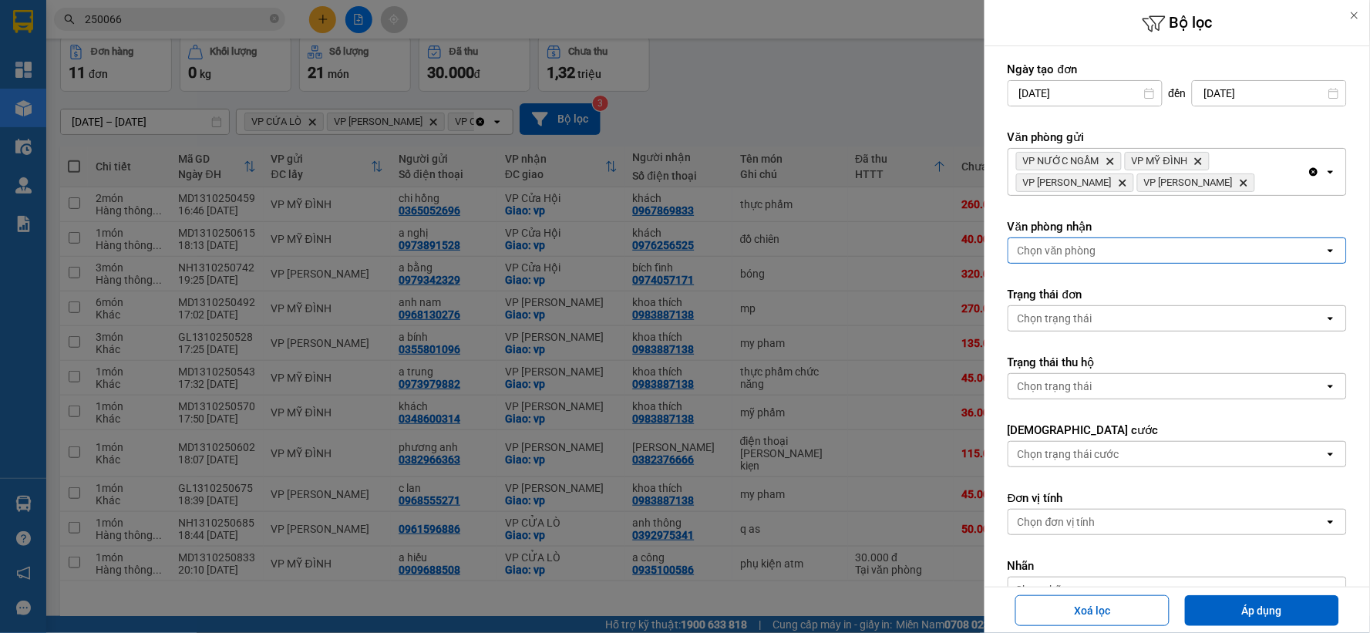
click at [1244, 247] on div "Chọn văn phòng" at bounding box center [1166, 250] width 316 height 25
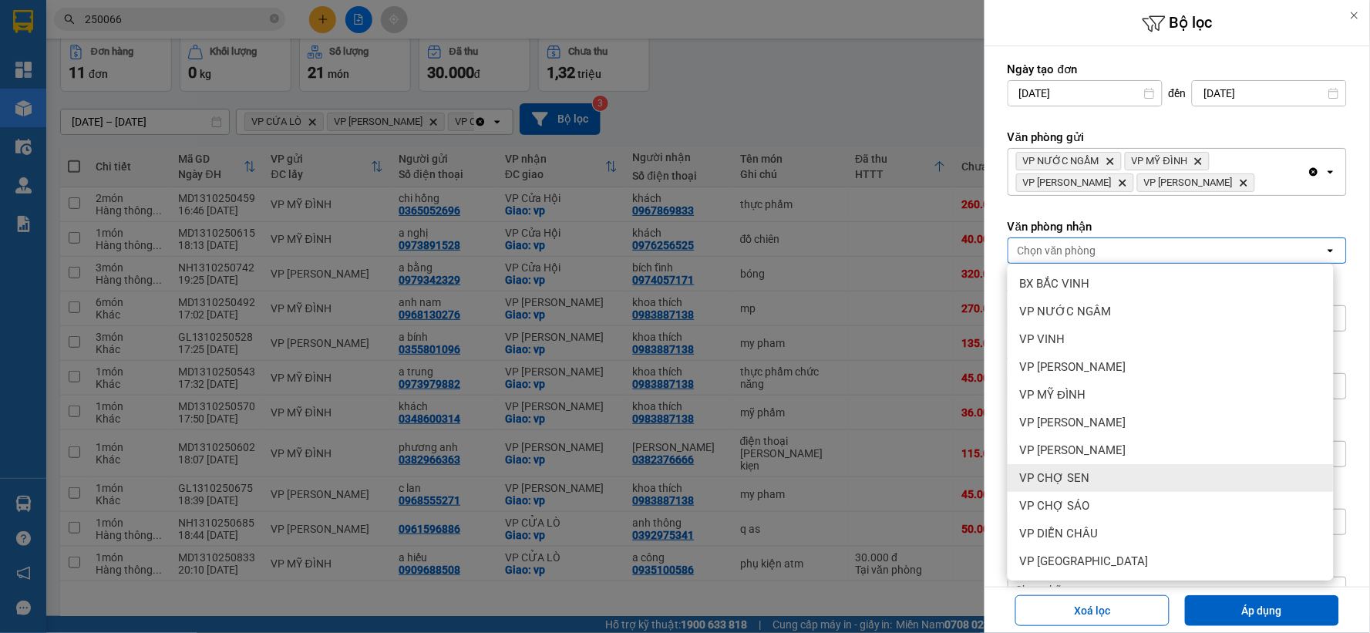
click at [1106, 469] on div "VP CHỢ SEN" at bounding box center [1171, 478] width 326 height 28
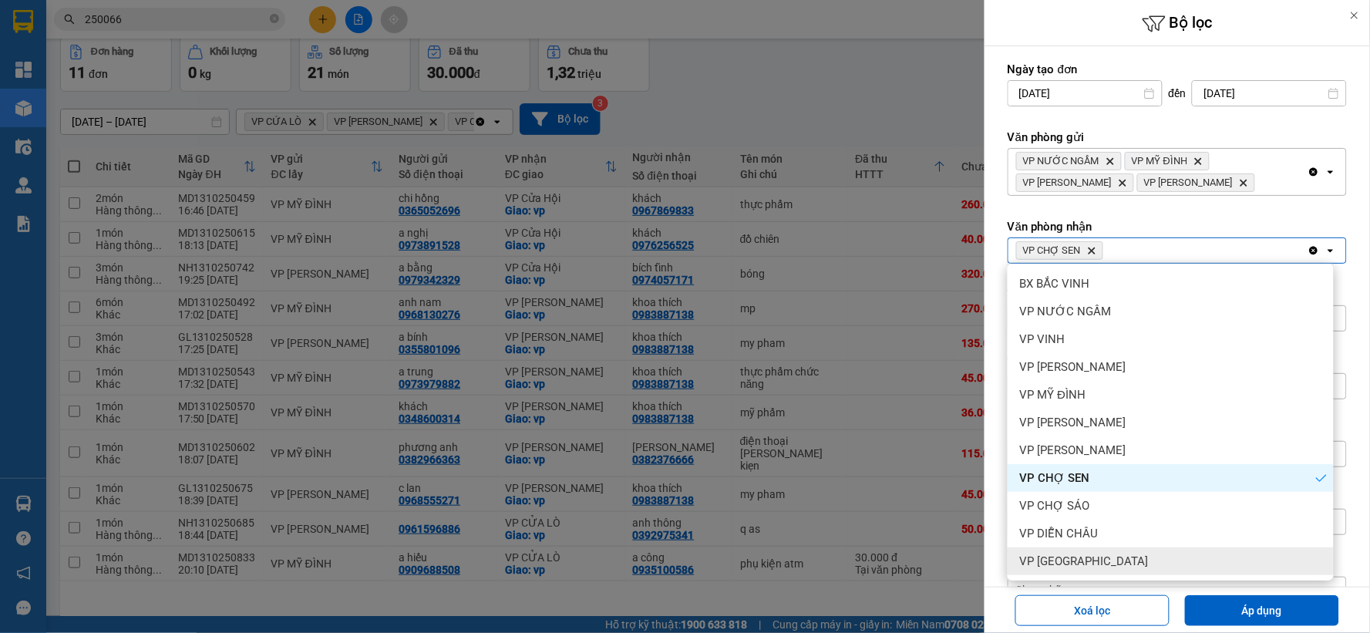
drag, startPoint x: 1229, startPoint y: 606, endPoint x: 914, endPoint y: 527, distance: 325.2
click at [1224, 605] on button "Áp dụng" at bounding box center [1262, 610] width 154 height 31
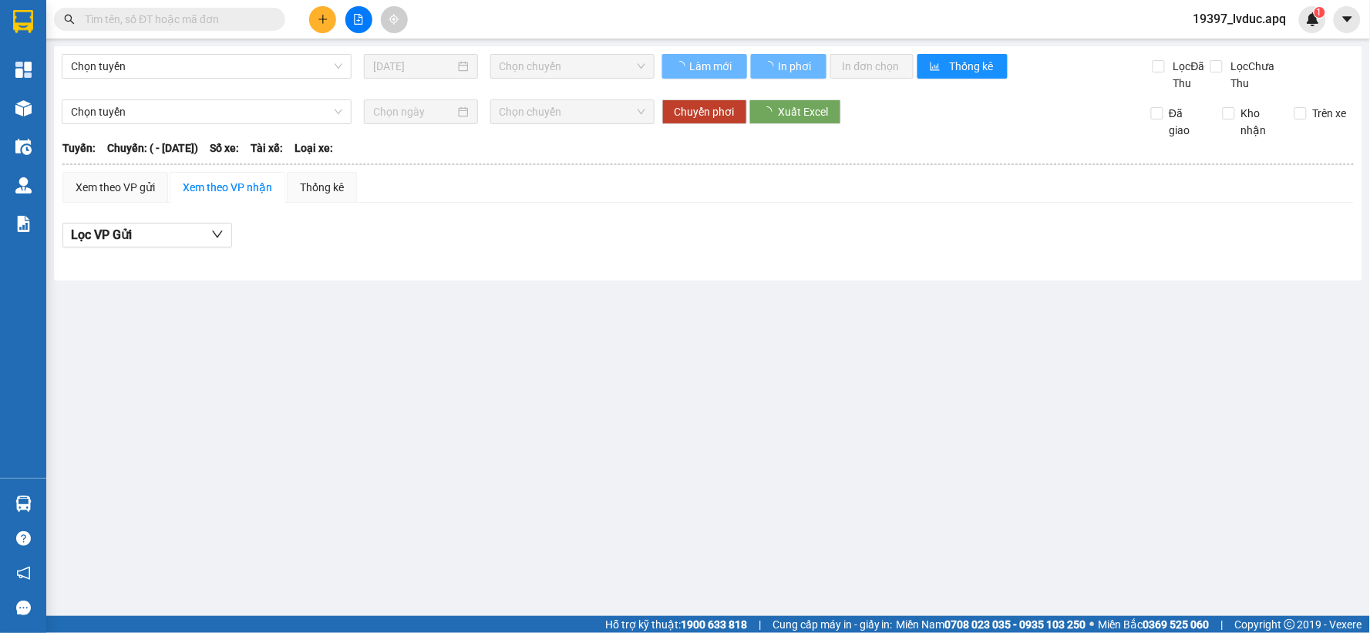
click at [22, 103] on img at bounding box center [23, 108] width 16 height 16
click at [23, 104] on img at bounding box center [23, 108] width 16 height 16
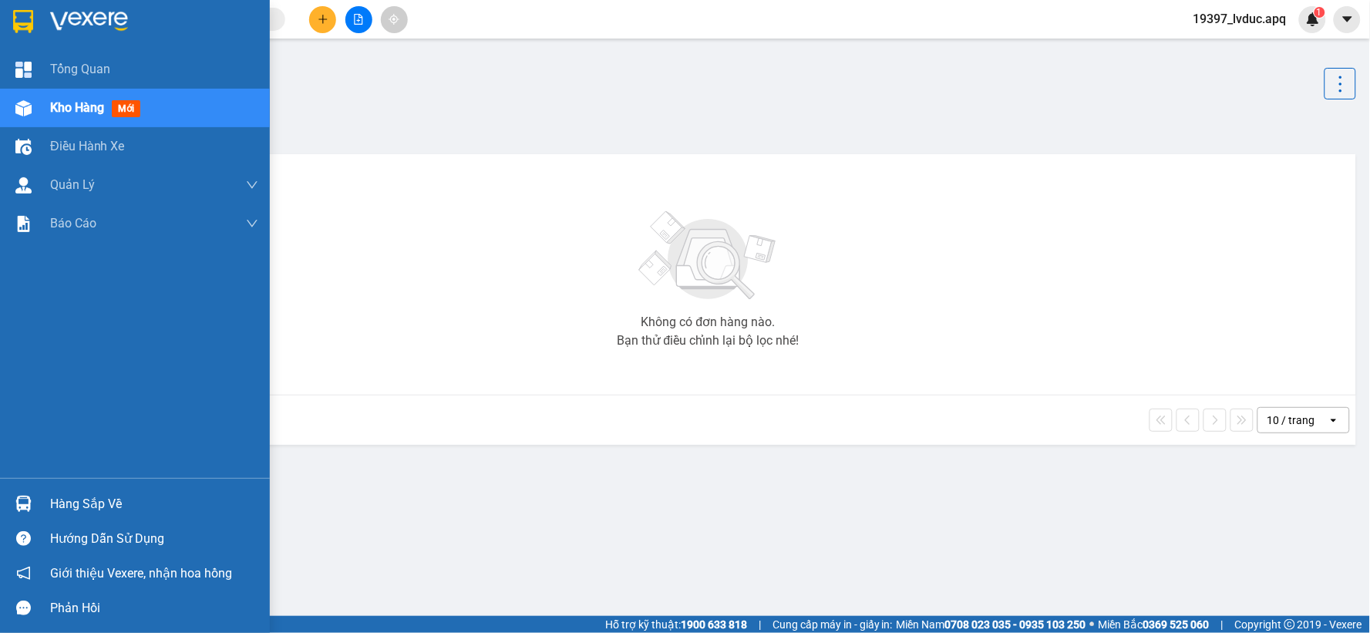
click at [23, 104] on img at bounding box center [23, 108] width 16 height 16
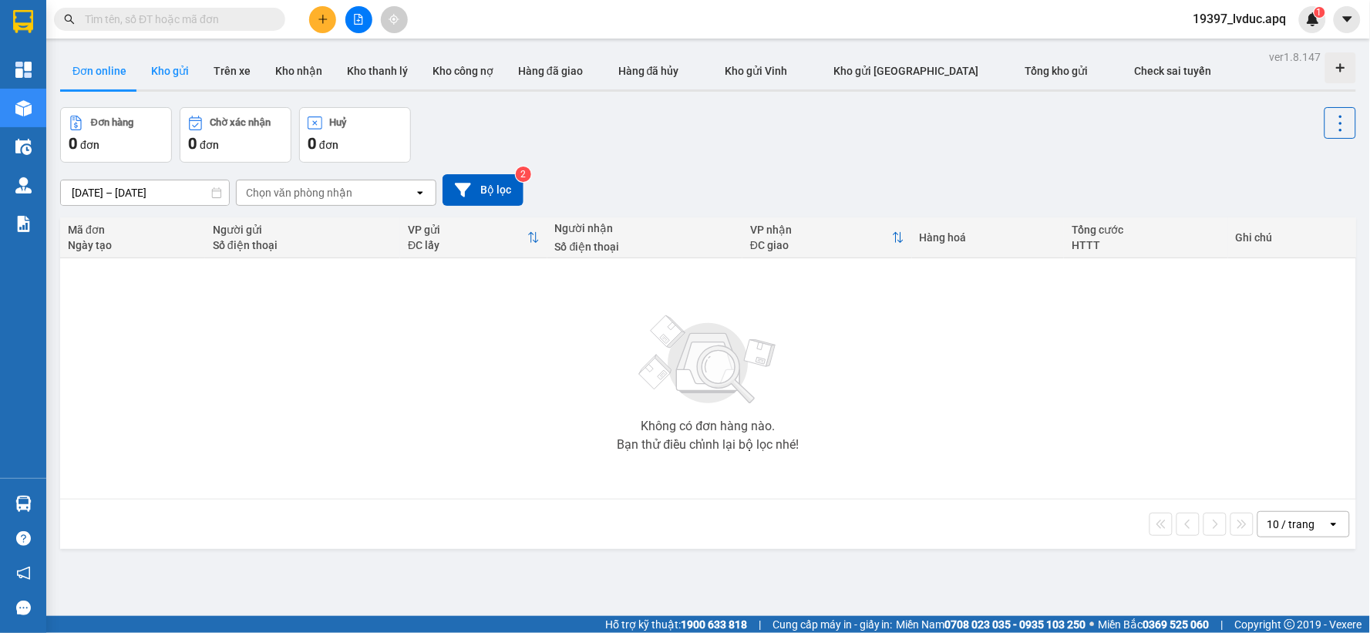
click at [183, 78] on button "Kho gửi" at bounding box center [170, 70] width 62 height 37
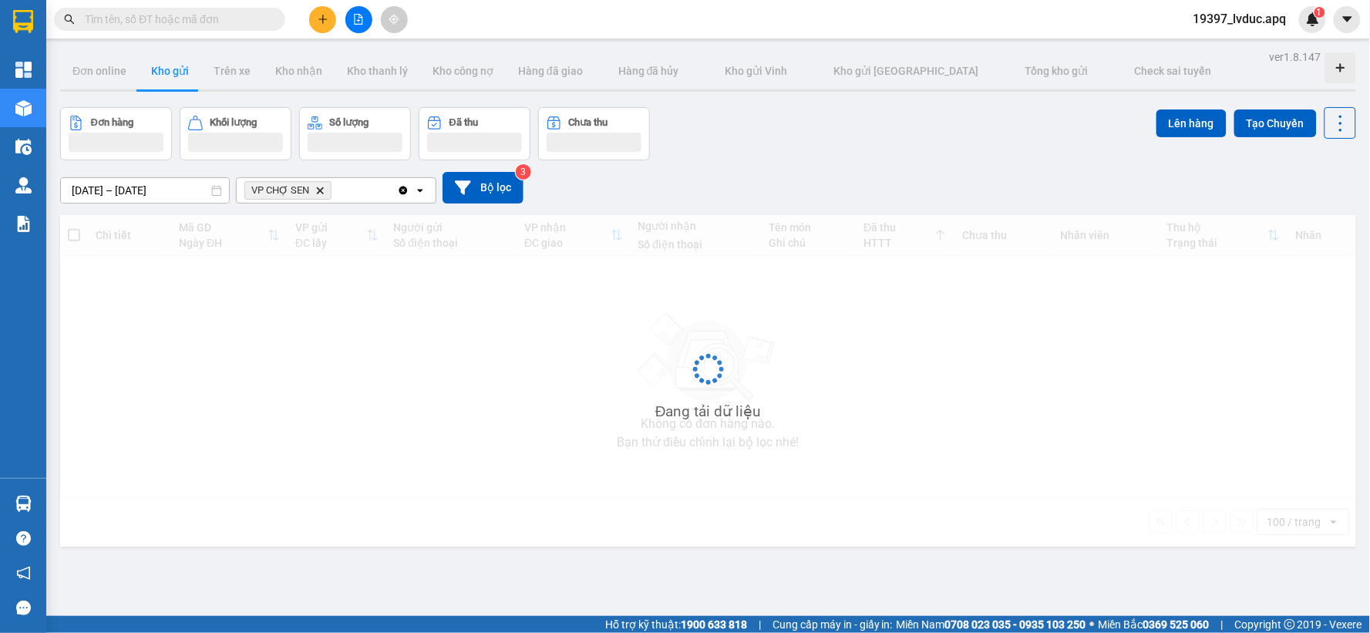
type input "[DATE] – [DATE]"
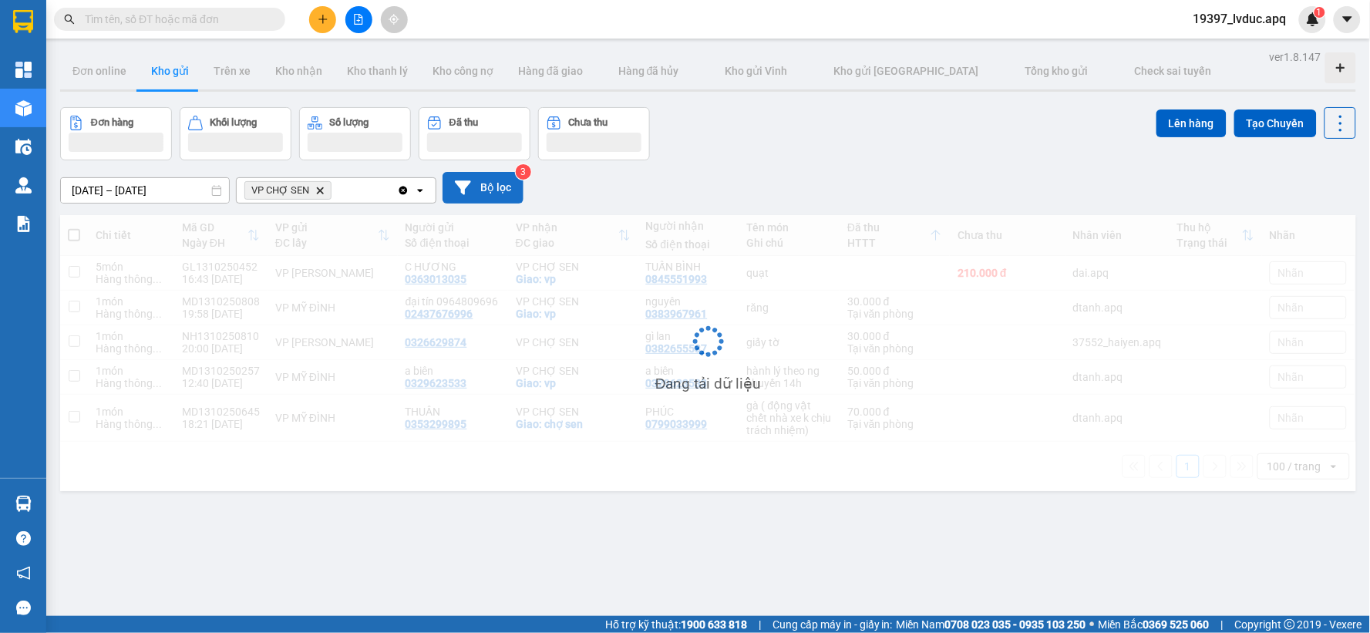
click at [500, 193] on button "Bộ lọc" at bounding box center [483, 188] width 81 height 32
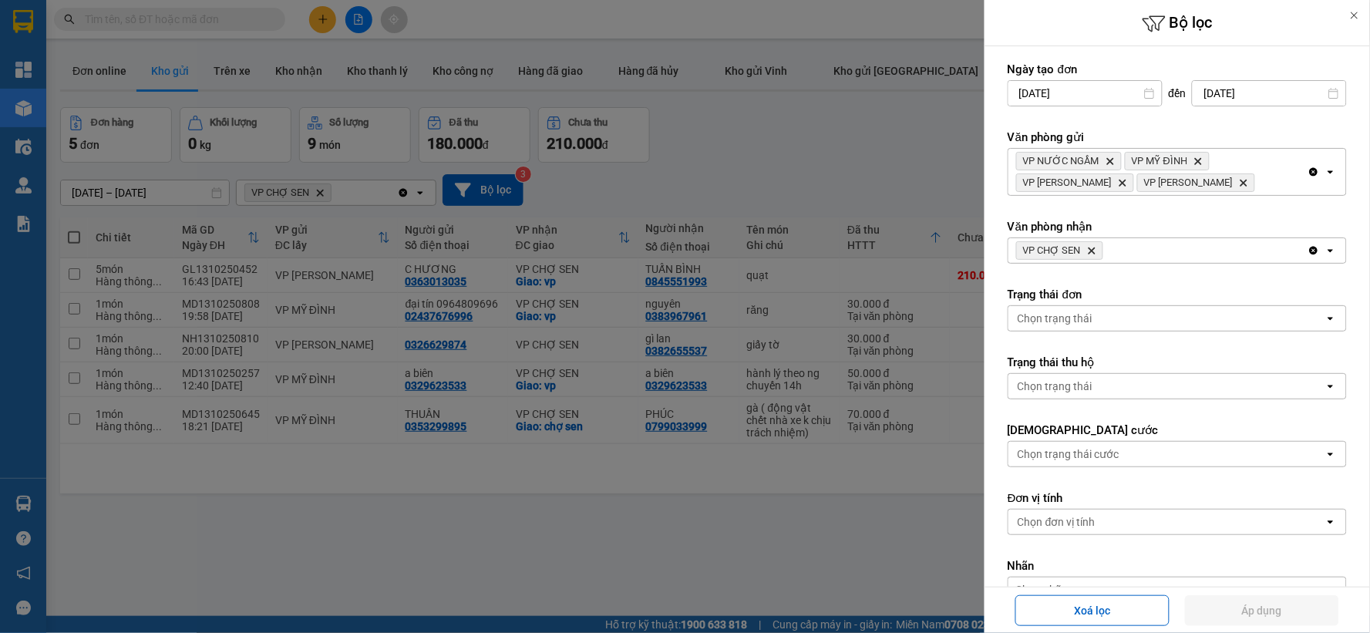
click at [918, 135] on div at bounding box center [685, 316] width 1370 height 633
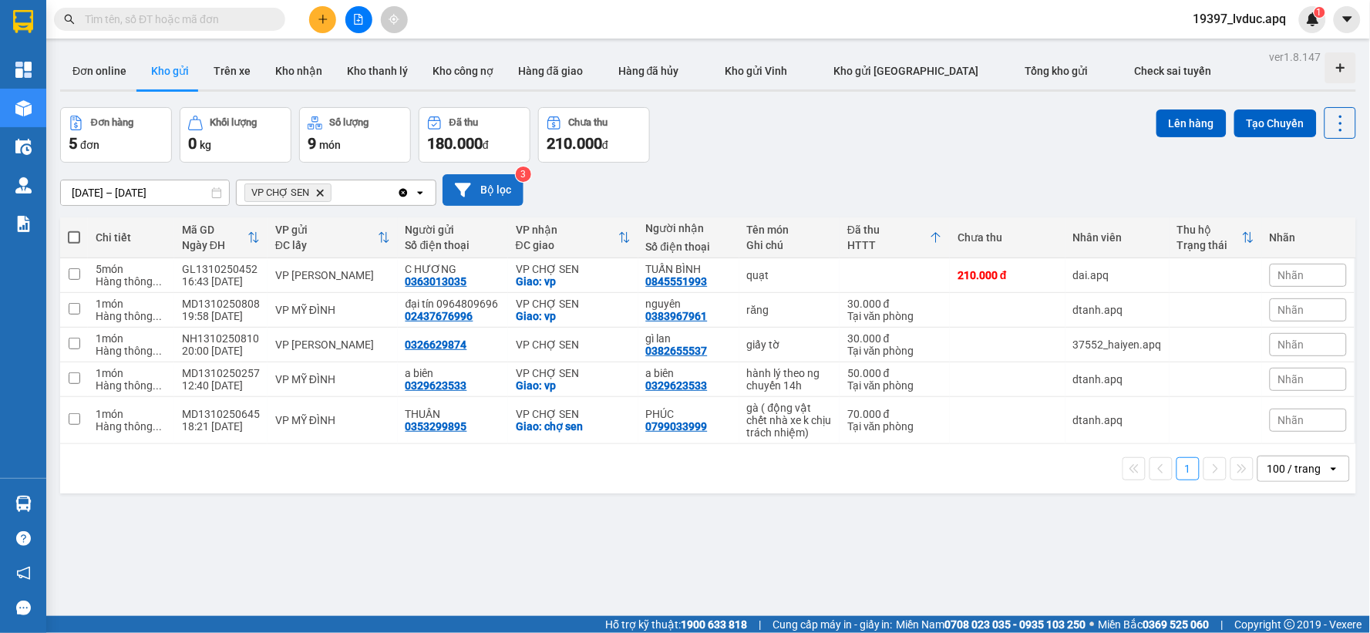
click at [497, 183] on button "Bộ lọc" at bounding box center [483, 190] width 81 height 32
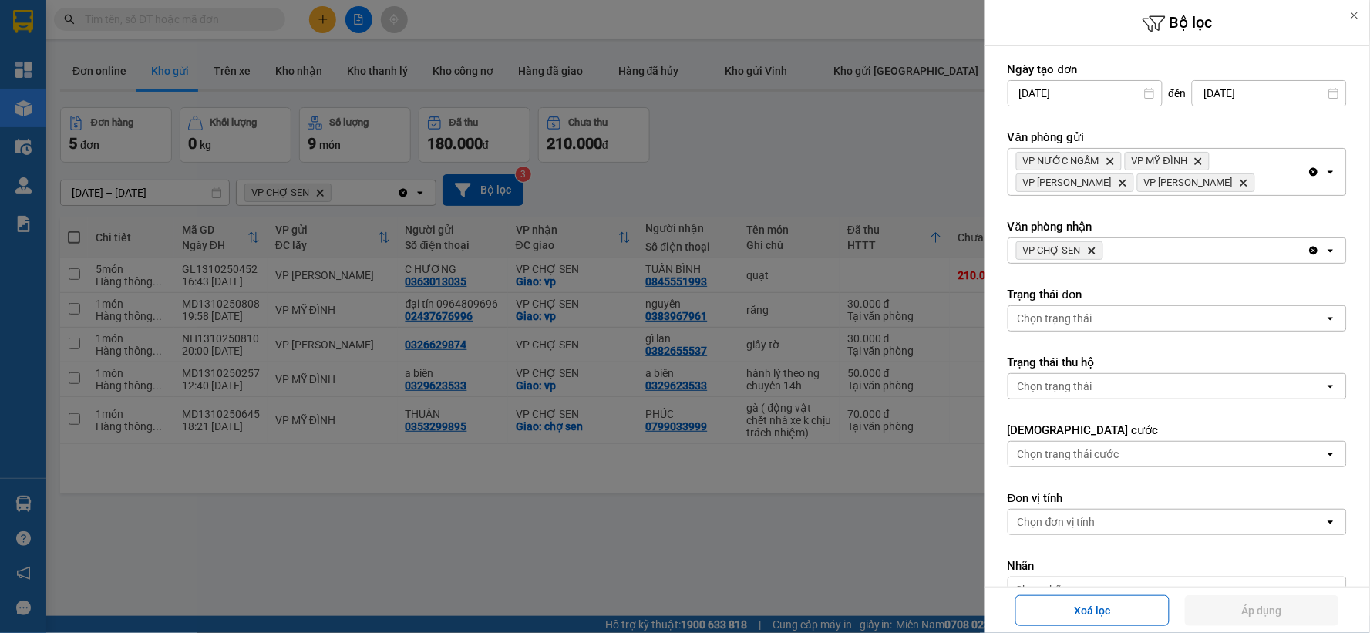
click at [1092, 255] on icon "Delete" at bounding box center [1091, 250] width 9 height 9
click at [1091, 253] on div "Chọn văn phòng" at bounding box center [1057, 250] width 79 height 15
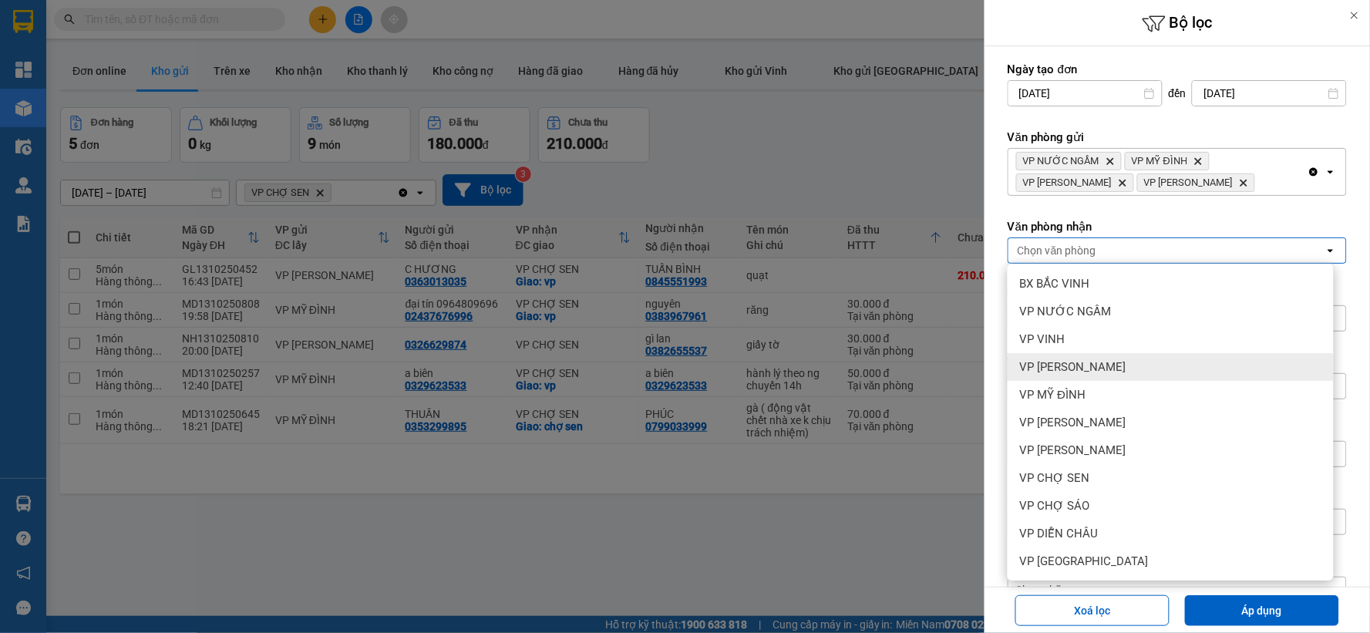
click at [1119, 358] on div "VP THANH CHƯƠNG" at bounding box center [1171, 367] width 326 height 28
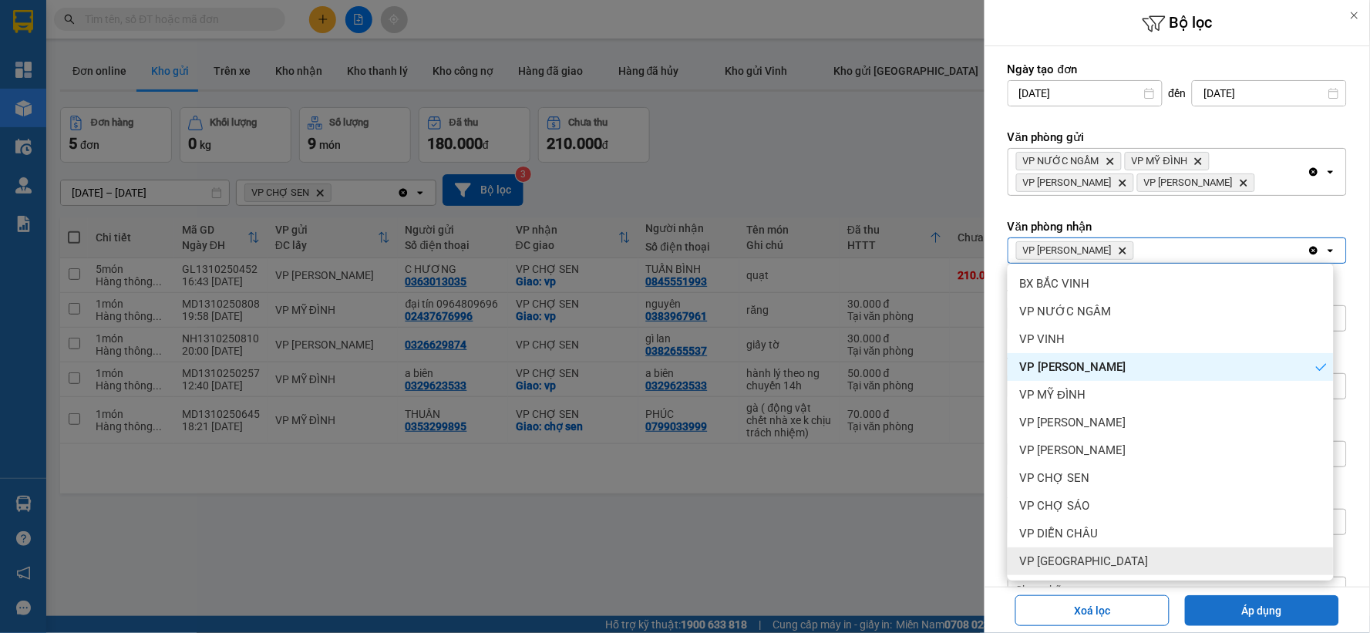
click at [1249, 600] on button "Áp dụng" at bounding box center [1262, 610] width 154 height 31
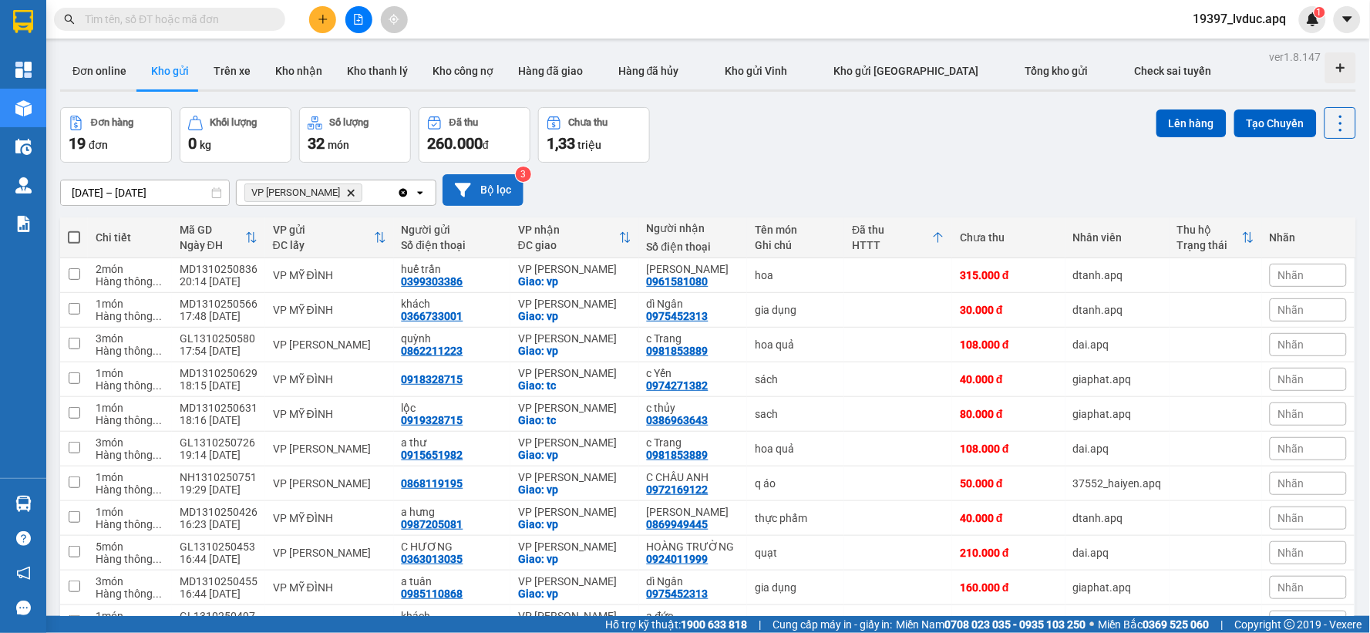
click at [509, 197] on button "Bộ lọc" at bounding box center [483, 190] width 81 height 32
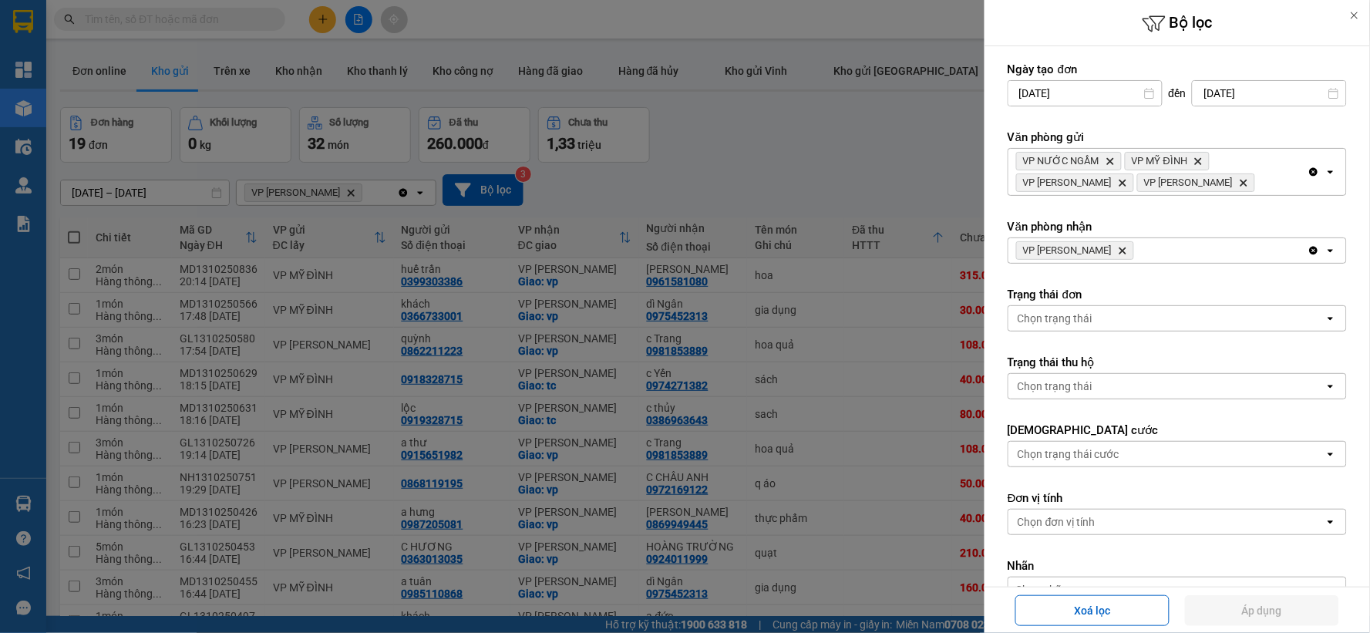
click at [1127, 253] on icon "Delete" at bounding box center [1122, 250] width 9 height 9
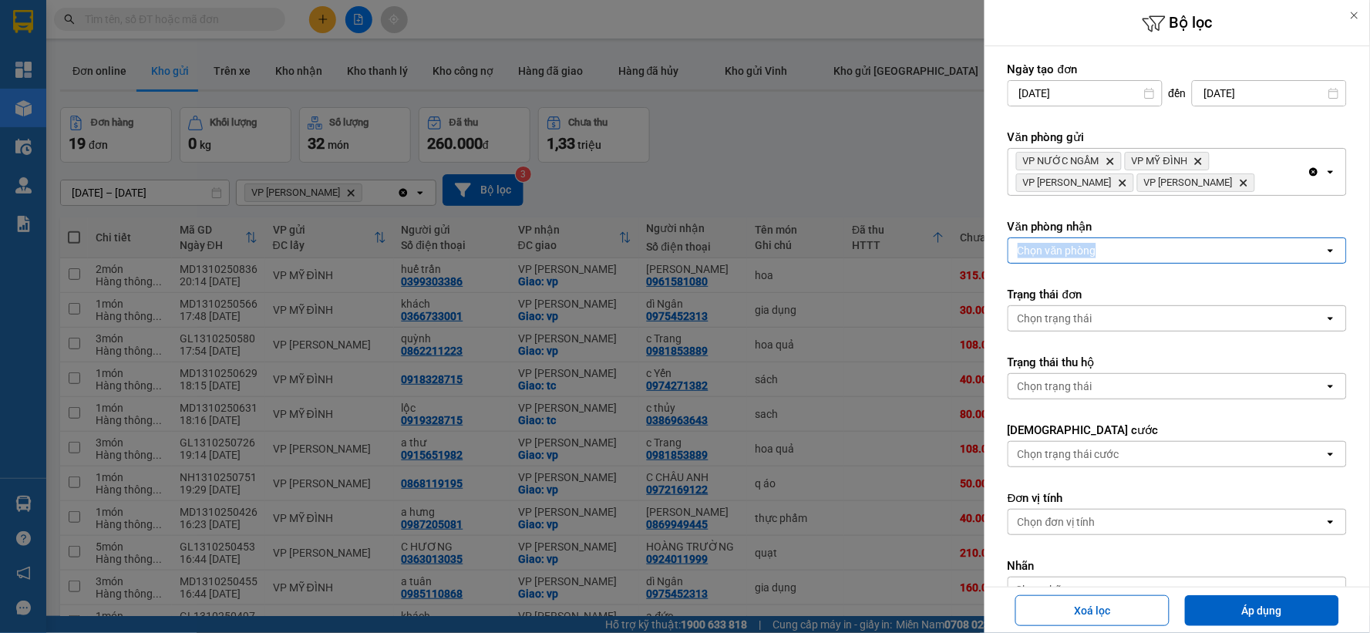
click at [1127, 253] on div "Chọn văn phòng" at bounding box center [1166, 250] width 316 height 25
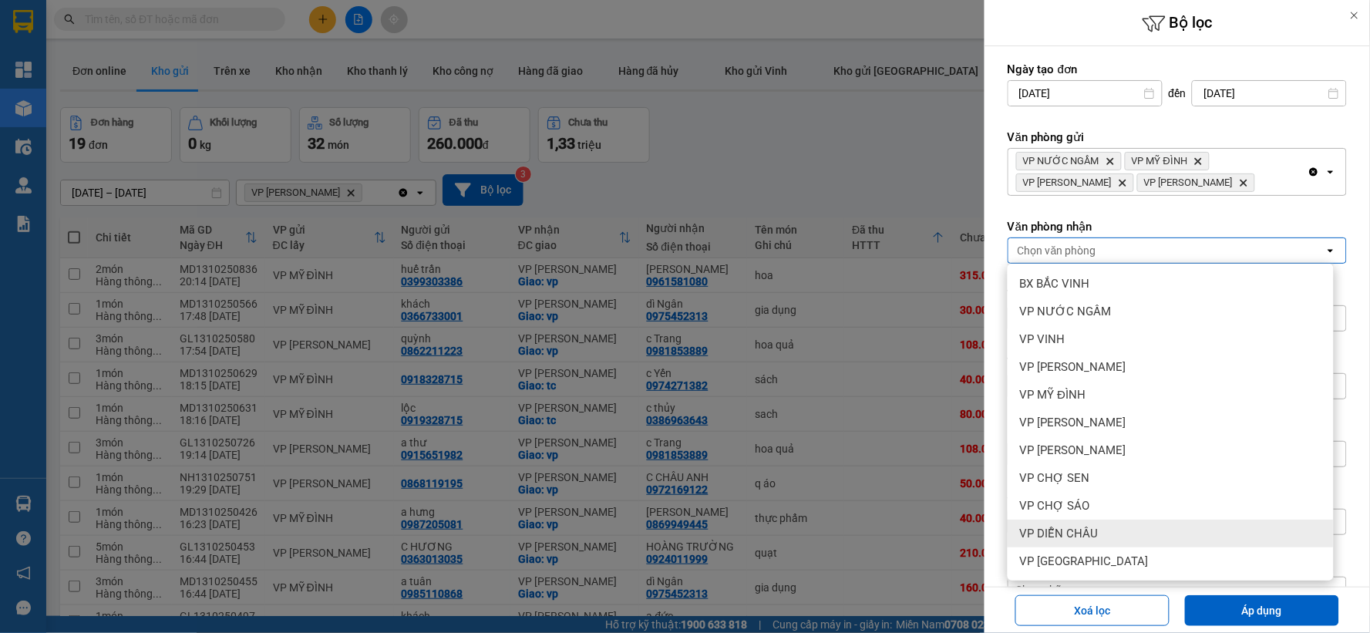
click at [1057, 521] on div "VP DIỄN CHÂU" at bounding box center [1171, 534] width 326 height 28
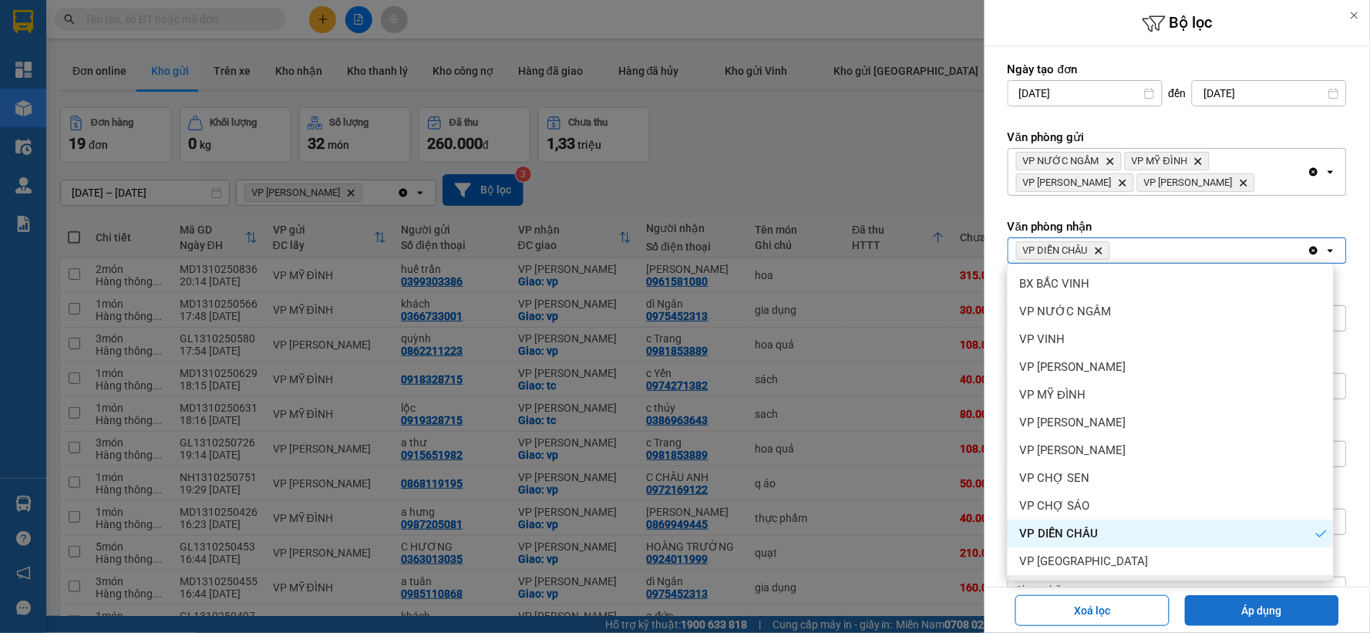
click at [1250, 621] on button "Áp dụng" at bounding box center [1262, 610] width 154 height 31
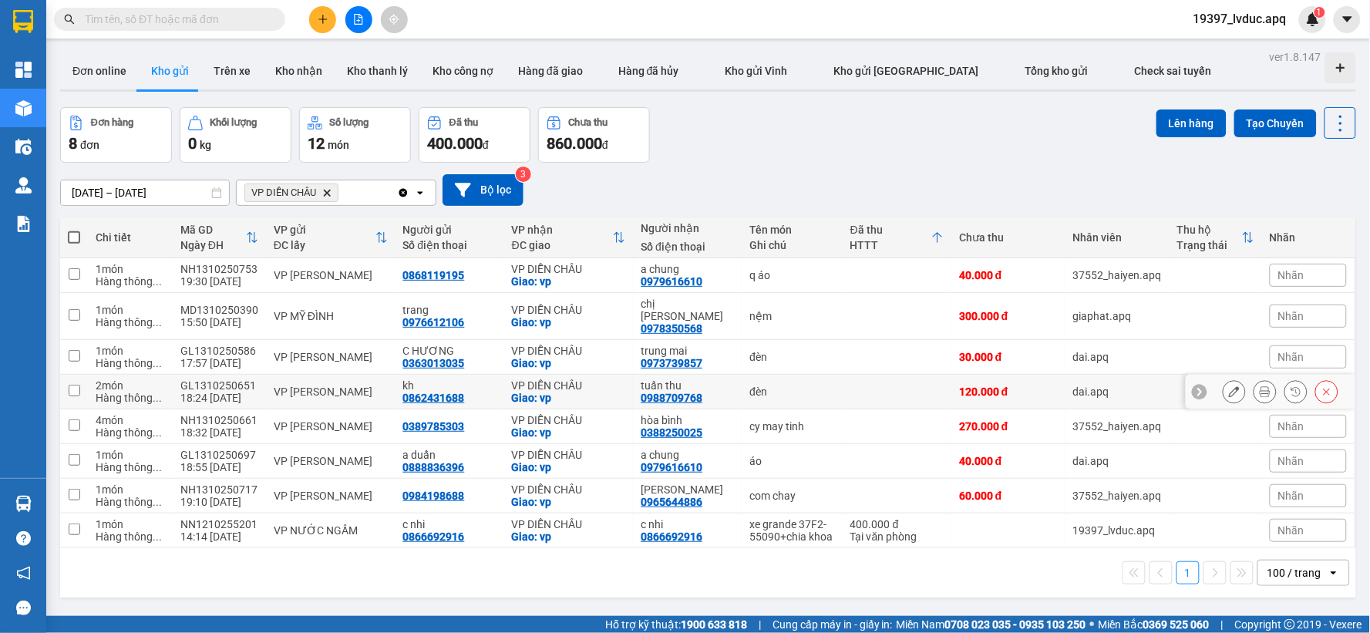
click at [359, 386] on div "VP [PERSON_NAME]" at bounding box center [331, 392] width 114 height 12
checkbox input "true"
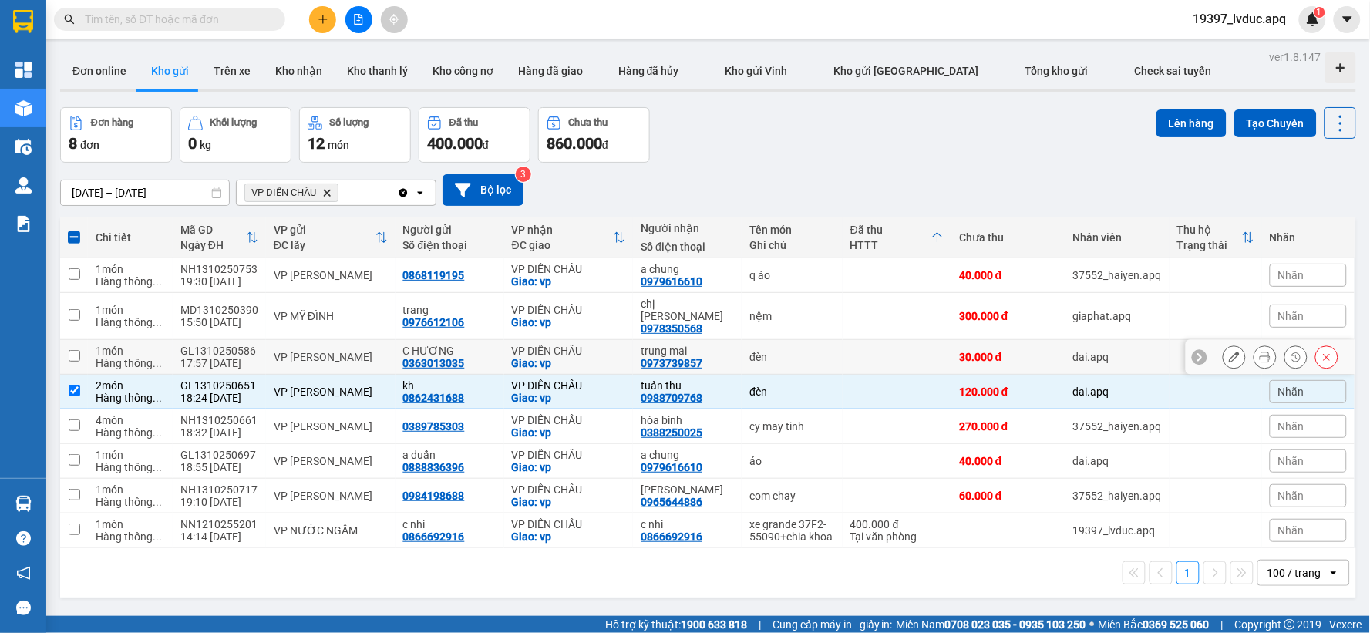
click at [372, 351] on div "VP [PERSON_NAME]" at bounding box center [331, 357] width 114 height 12
checkbox input "true"
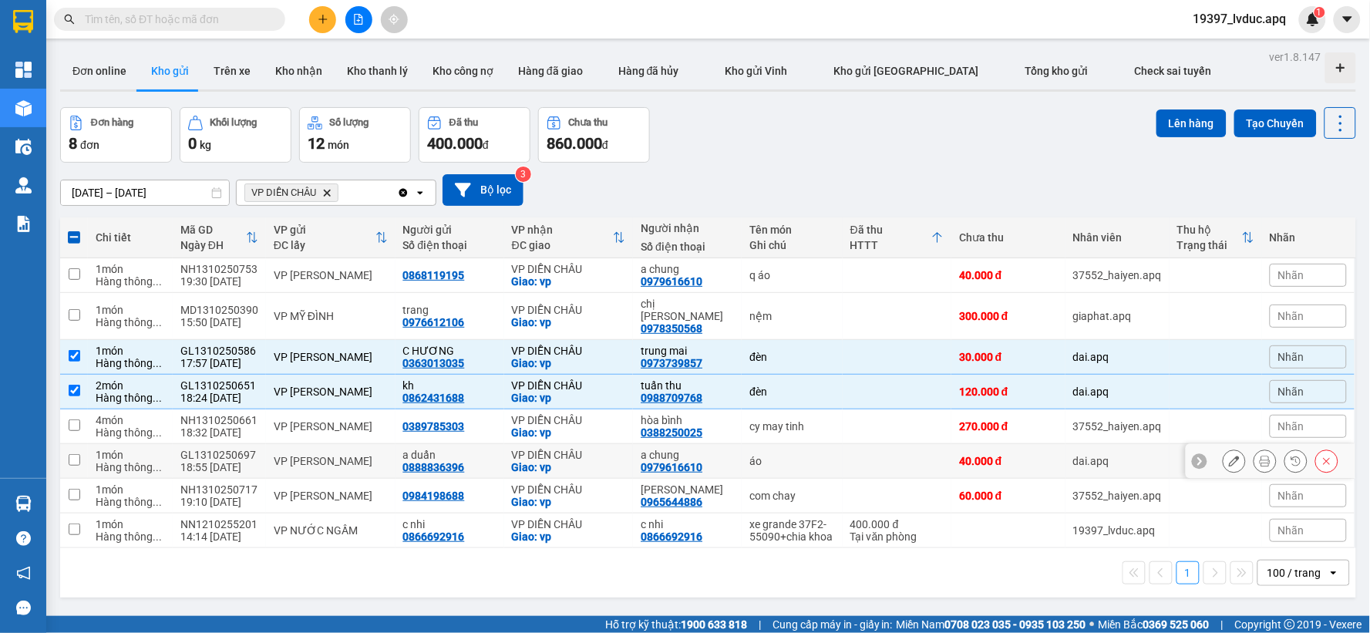
click at [328, 455] on div "VP [PERSON_NAME]" at bounding box center [331, 461] width 114 height 12
checkbox input "true"
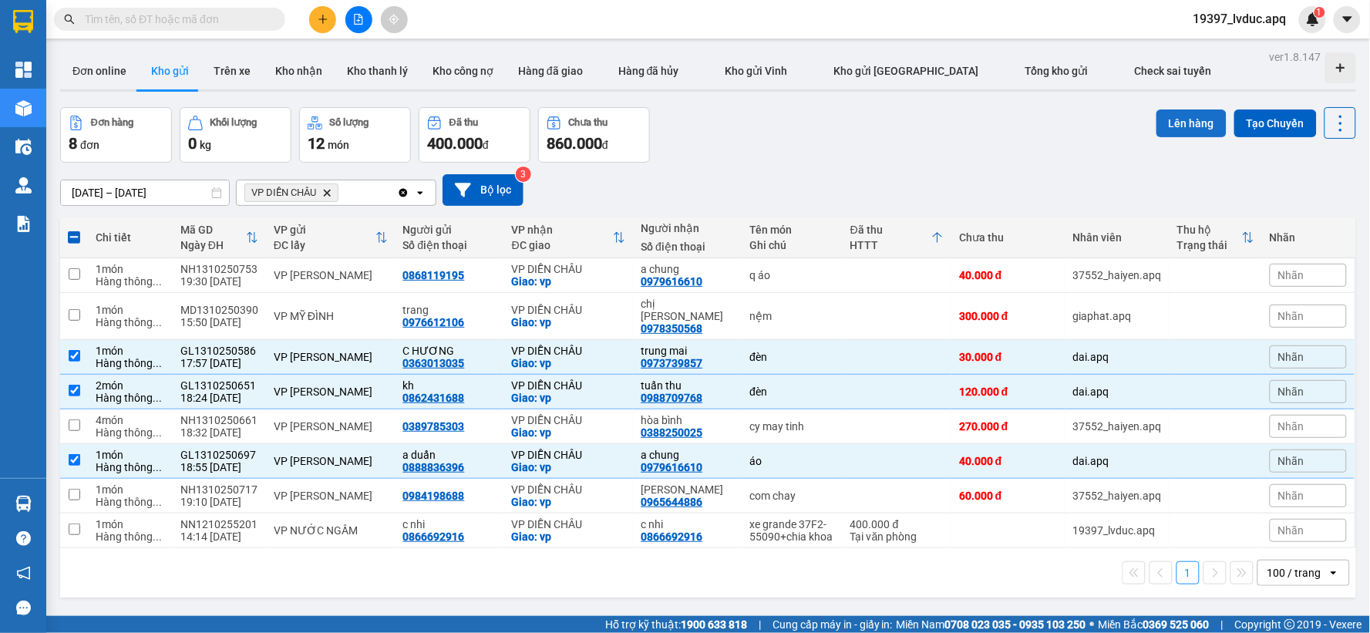
click at [1189, 118] on button "Lên hàng" at bounding box center [1192, 123] width 70 height 28
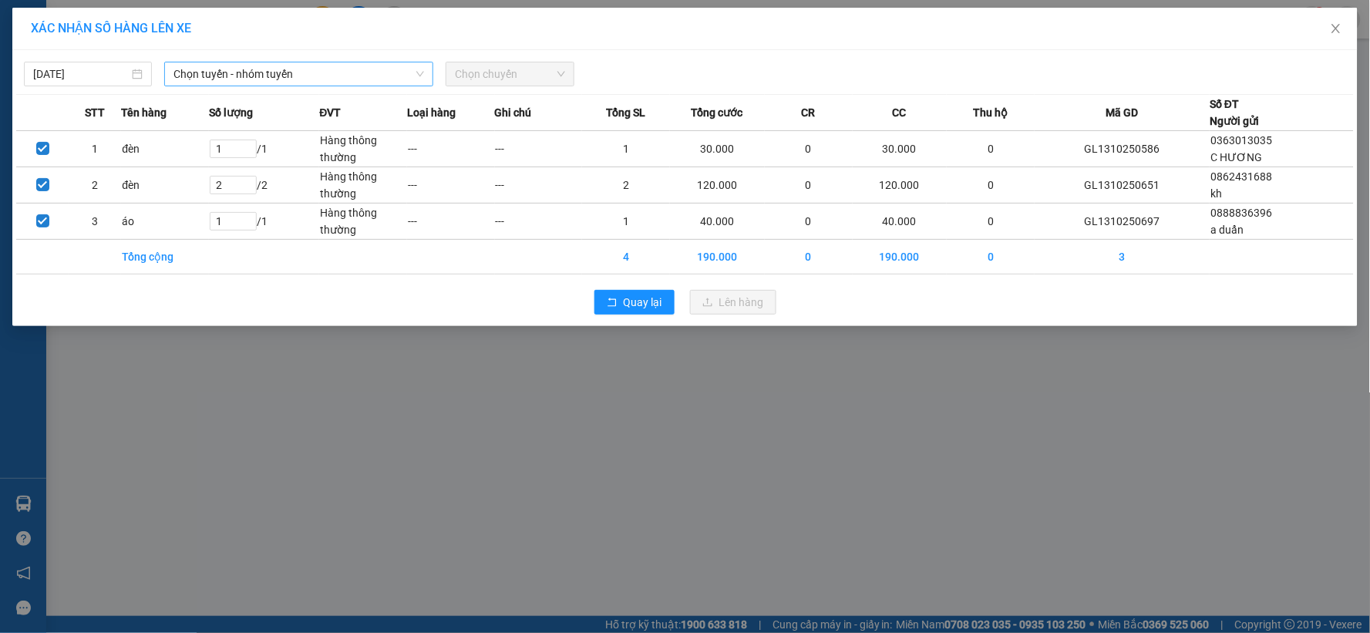
click at [334, 70] on span "Chọn tuyến - nhóm tuyến" at bounding box center [298, 73] width 251 height 23
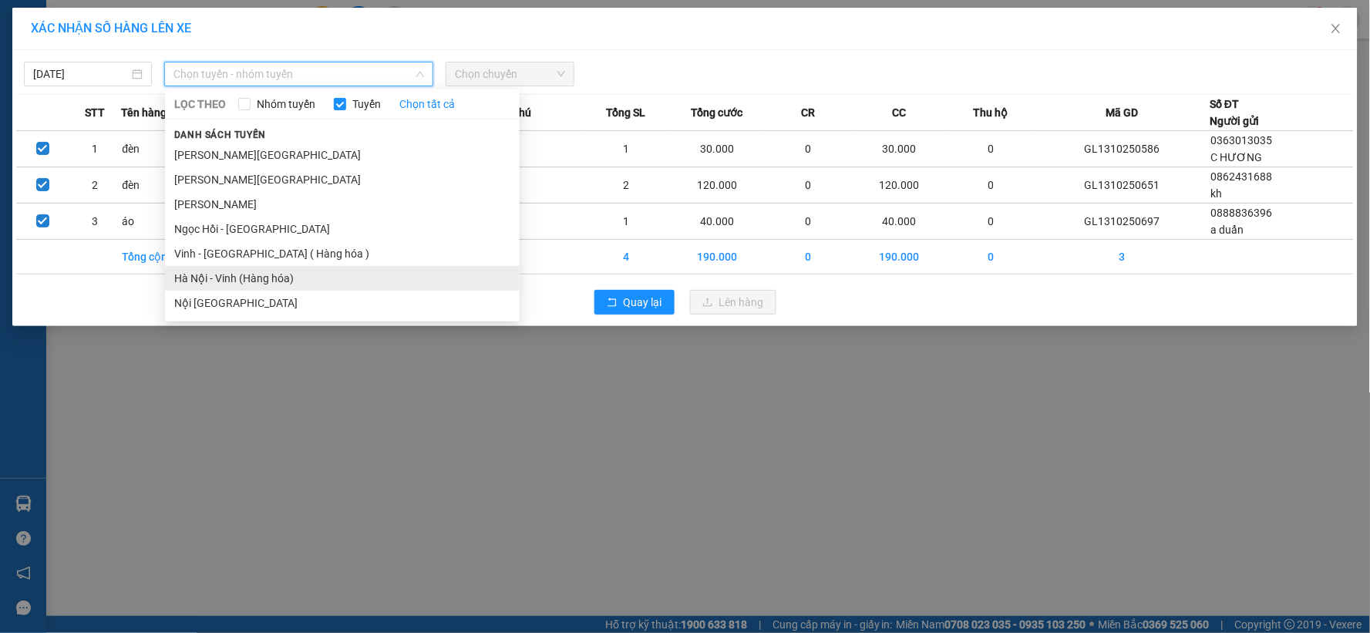
click at [289, 278] on li "Hà Nội - Vinh (Hàng hóa)" at bounding box center [342, 278] width 355 height 25
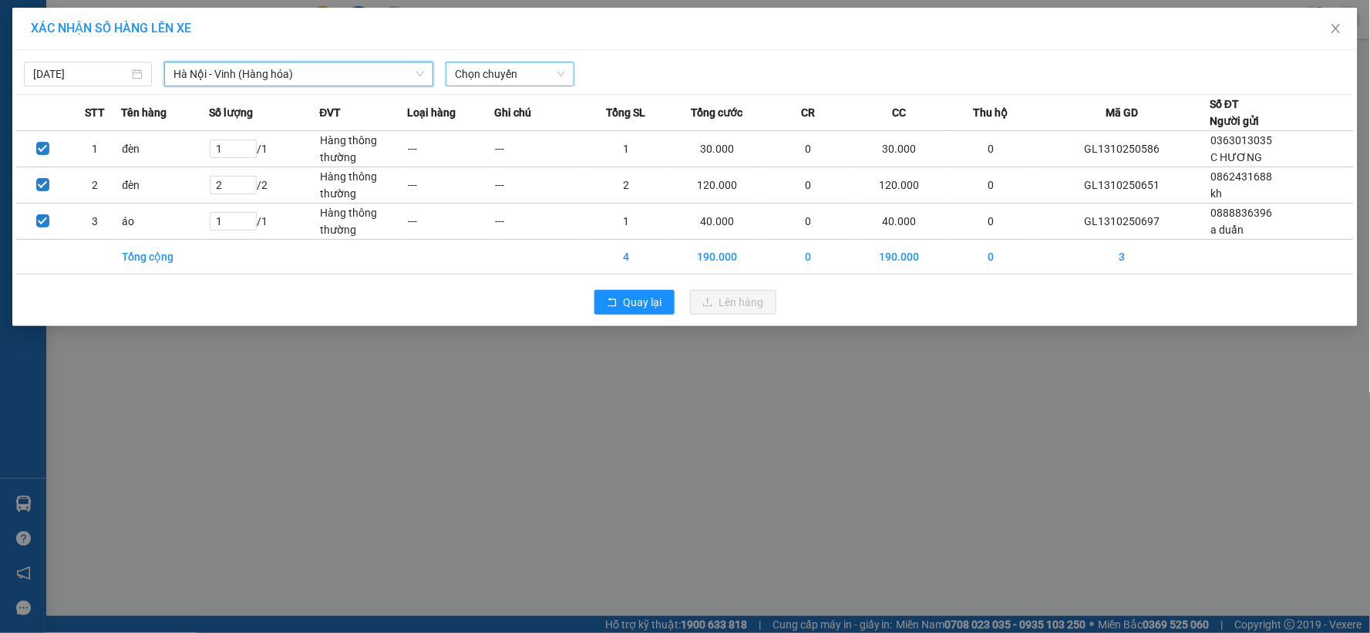
click at [497, 74] on span "Chọn chuyến" at bounding box center [509, 73] width 109 height 23
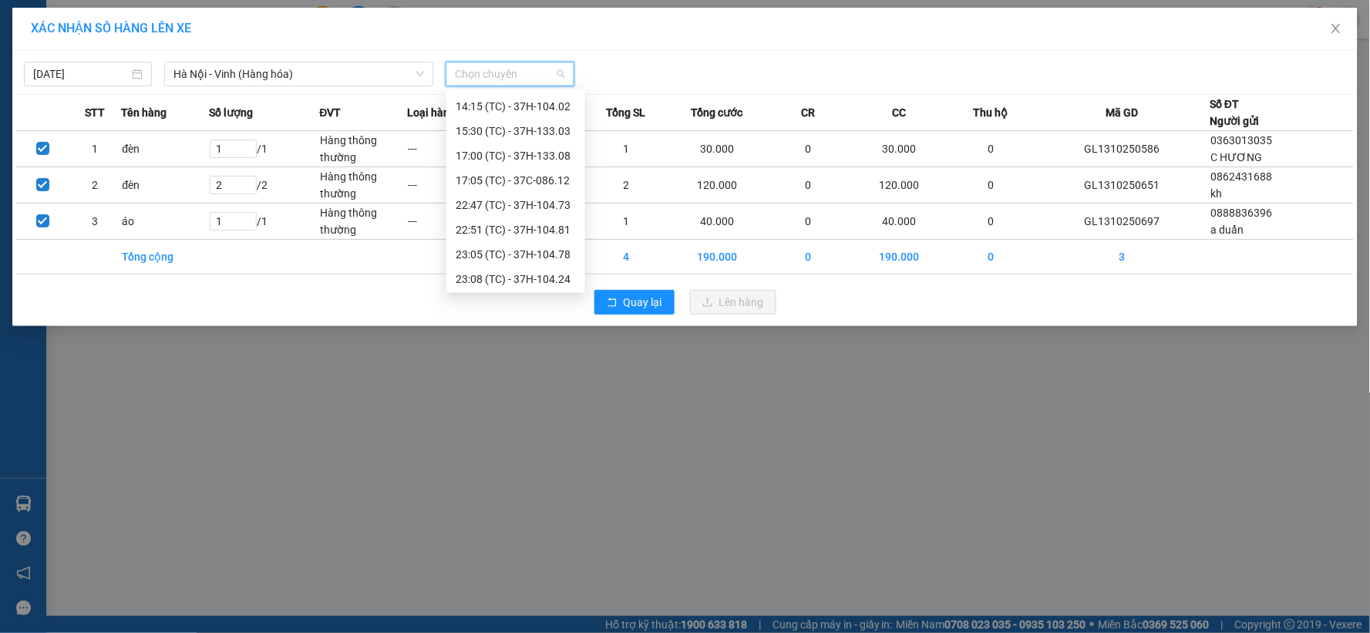
scroll to position [197, 0]
click at [559, 229] on div "23:05 (TC) - 37H-104.78" at bounding box center [516, 228] width 120 height 17
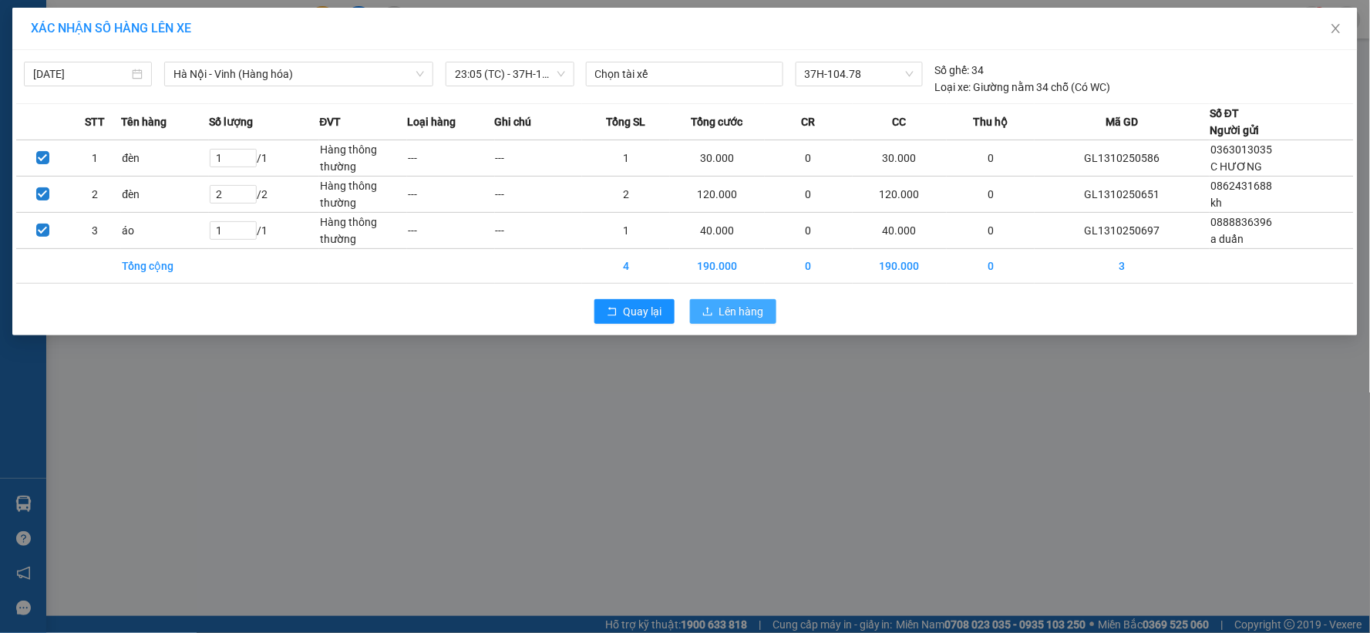
click at [733, 318] on span "Lên hàng" at bounding box center [741, 311] width 45 height 17
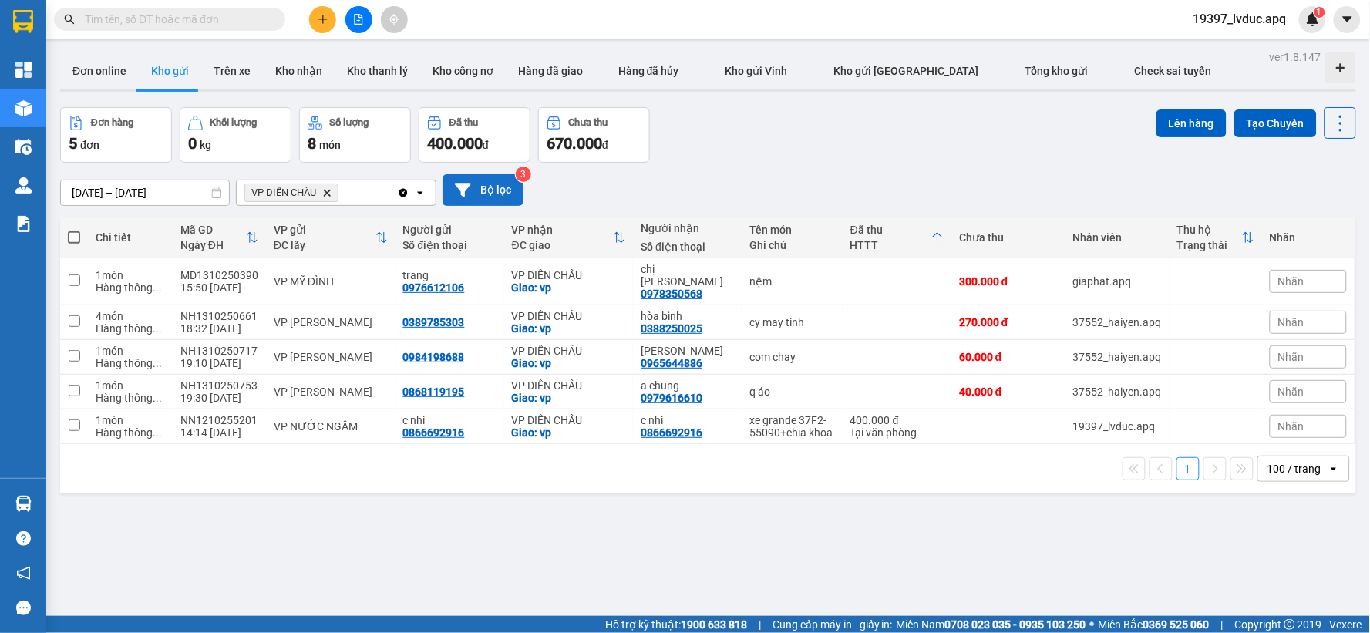
click at [503, 191] on button "Bộ lọc" at bounding box center [483, 190] width 81 height 32
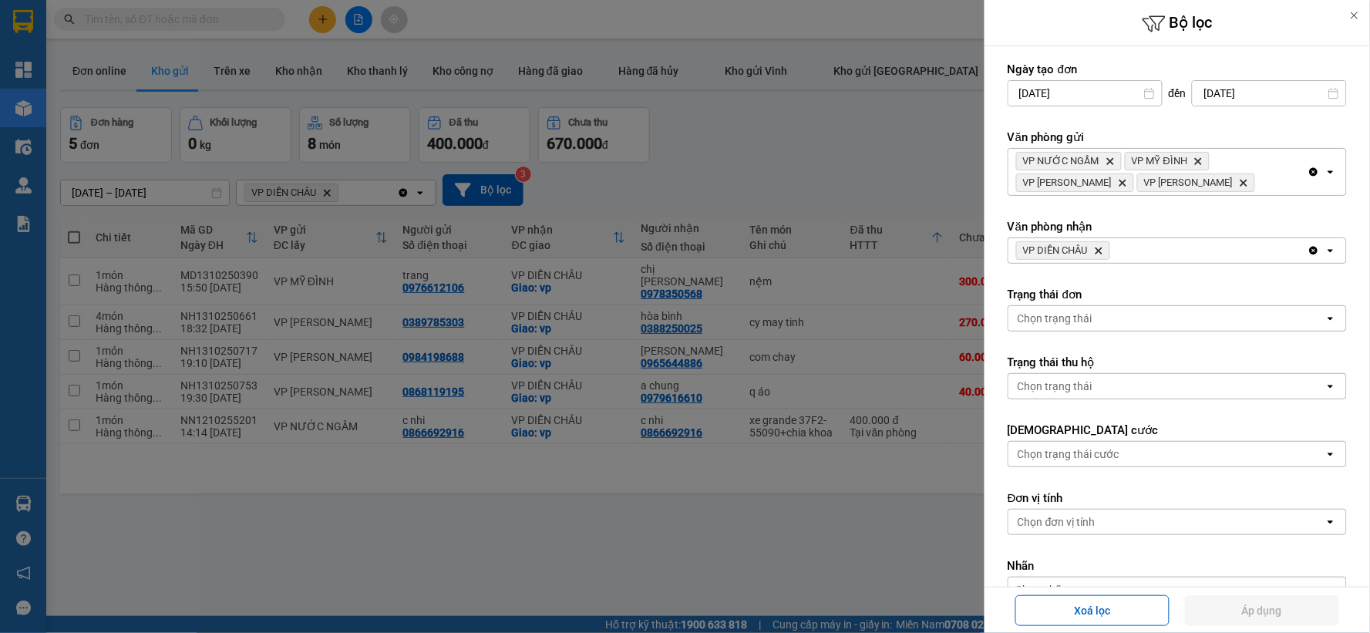
click at [1099, 251] on icon "VP DIỄN CHÂU, close by backspace" at bounding box center [1099, 250] width 7 height 7
click at [1099, 251] on div "Chọn văn phòng" at bounding box center [1166, 250] width 316 height 25
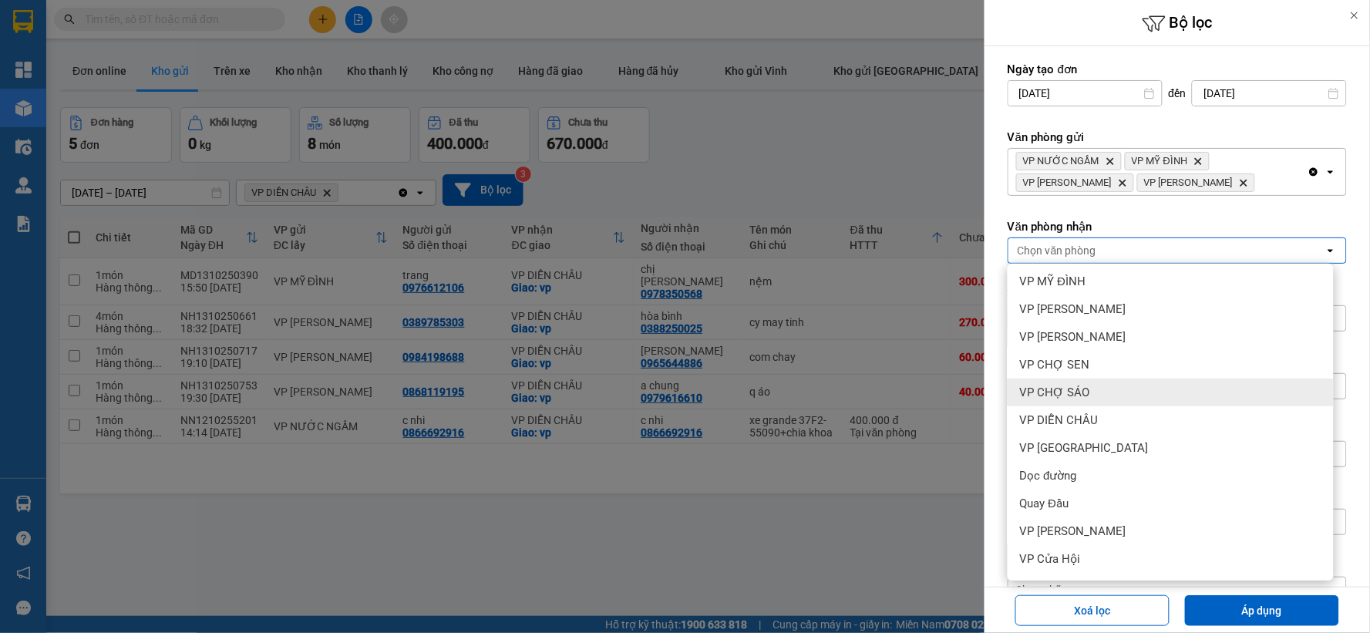
scroll to position [194, 0]
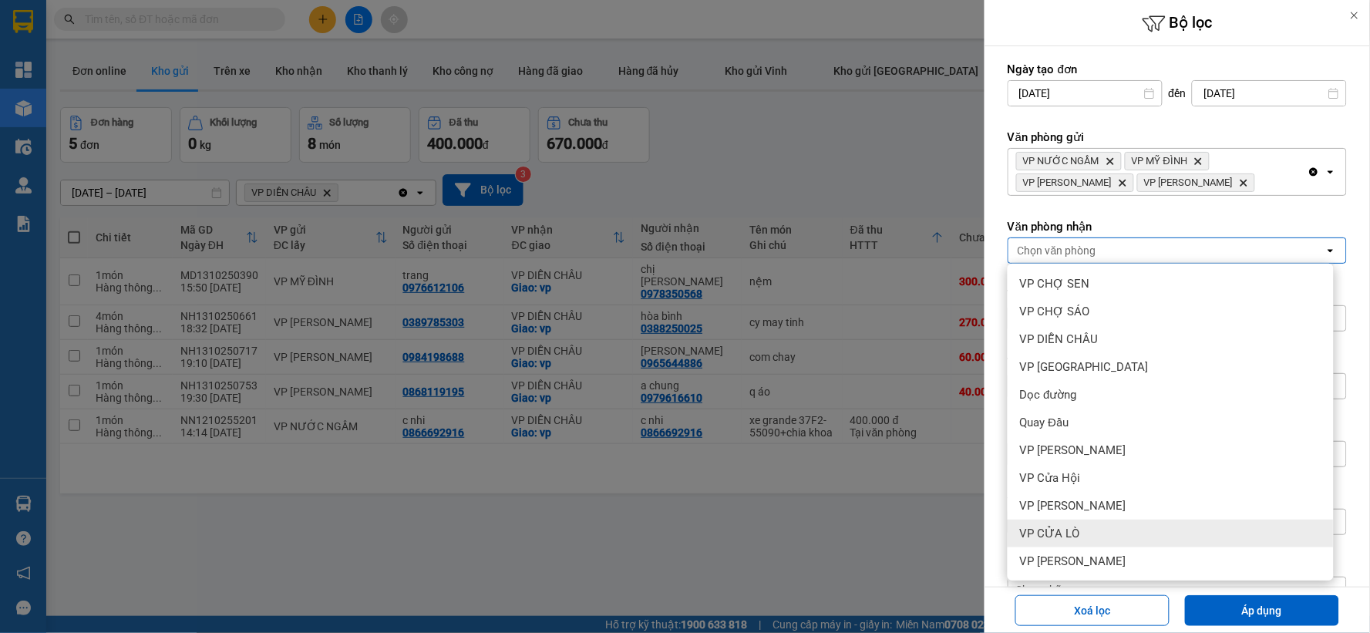
click at [1076, 530] on span "VP CỬA LÒ" at bounding box center [1050, 533] width 60 height 15
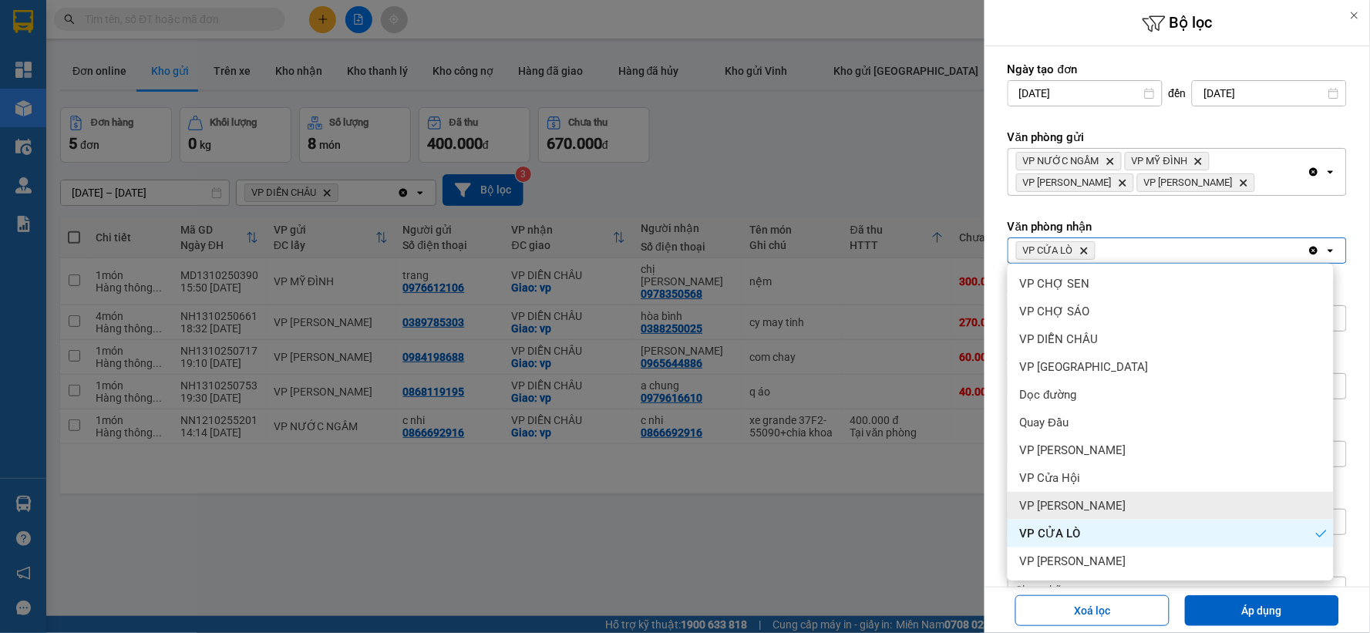
drag, startPoint x: 1079, startPoint y: 507, endPoint x: 1082, endPoint y: 498, distance: 9.5
click at [1082, 498] on span "VP [PERSON_NAME]" at bounding box center [1073, 505] width 106 height 15
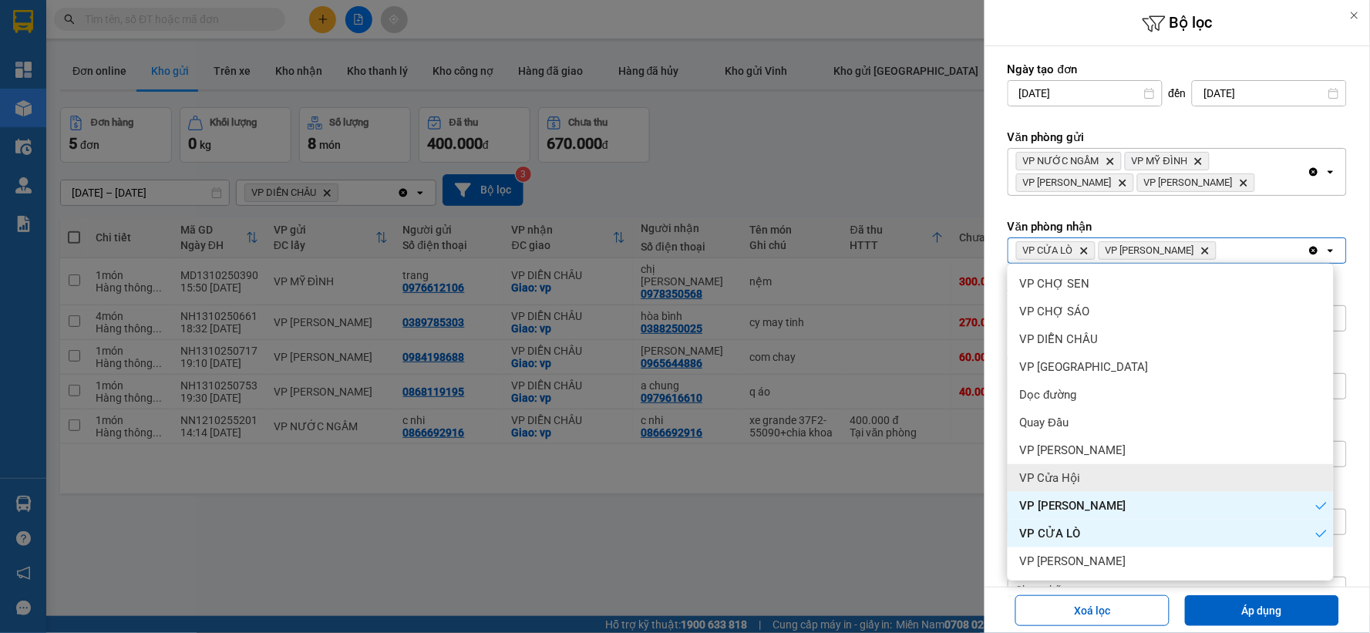
drag, startPoint x: 1083, startPoint y: 480, endPoint x: 1084, endPoint y: 473, distance: 7.7
click at [1084, 473] on div "VP Cửa Hội" at bounding box center [1171, 478] width 326 height 28
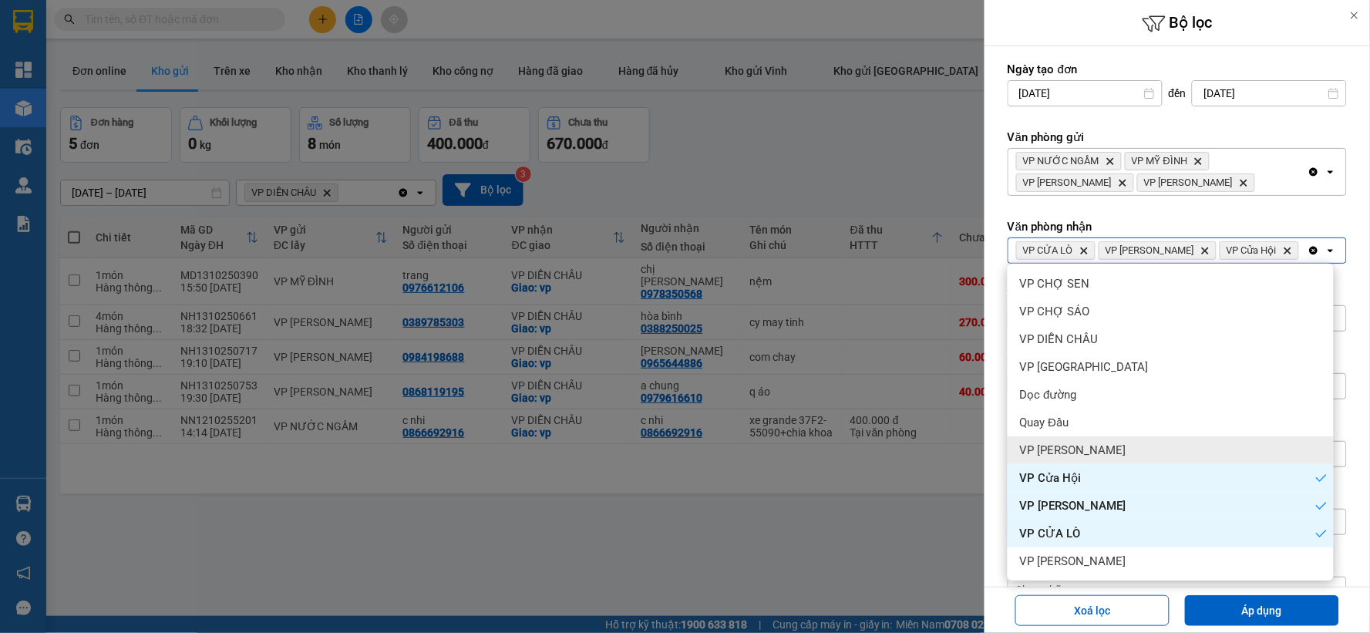
click at [1087, 456] on div "VP [PERSON_NAME]" at bounding box center [1171, 450] width 326 height 28
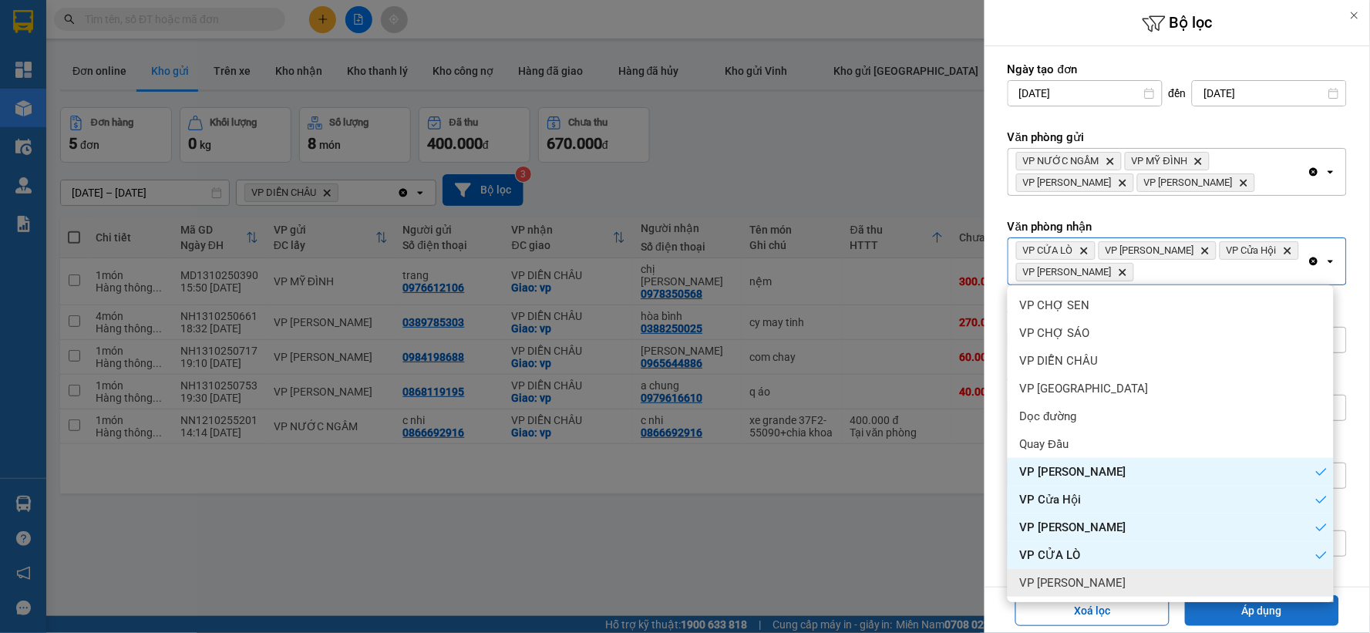
drag, startPoint x: 1224, startPoint y: 618, endPoint x: 1078, endPoint y: 554, distance: 159.9
click at [1224, 617] on button "Áp dụng" at bounding box center [1262, 610] width 154 height 31
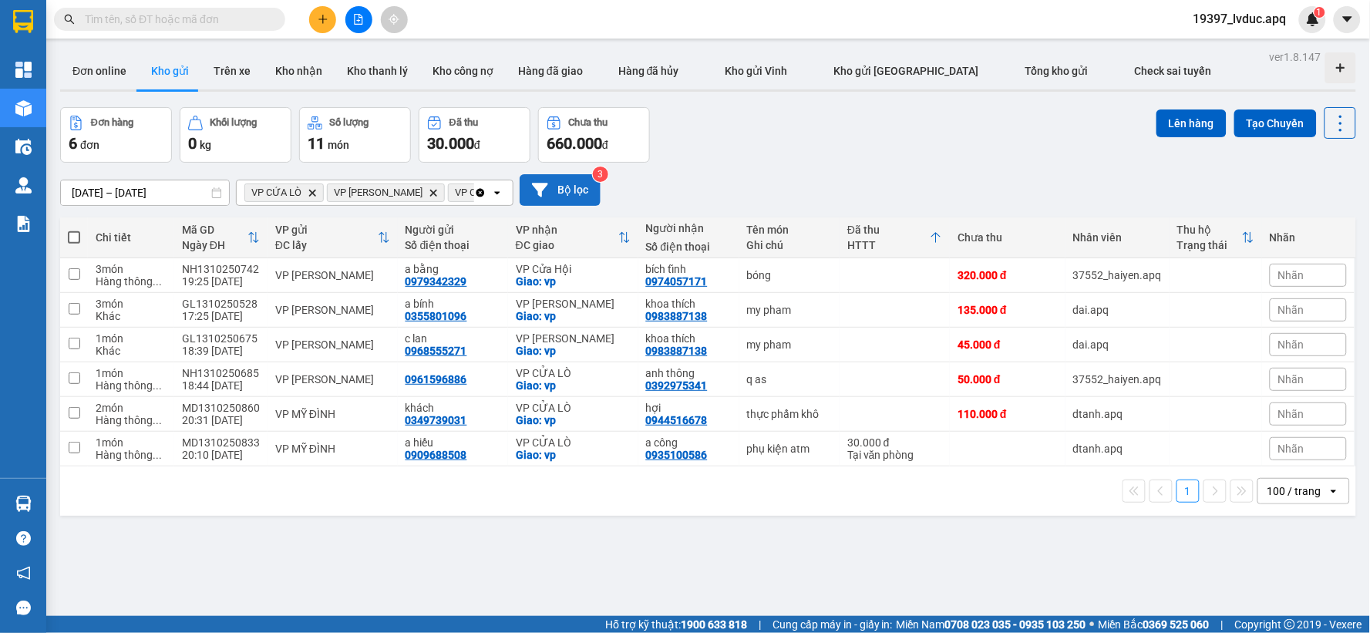
click at [592, 196] on button "Bộ lọc" at bounding box center [560, 190] width 81 height 32
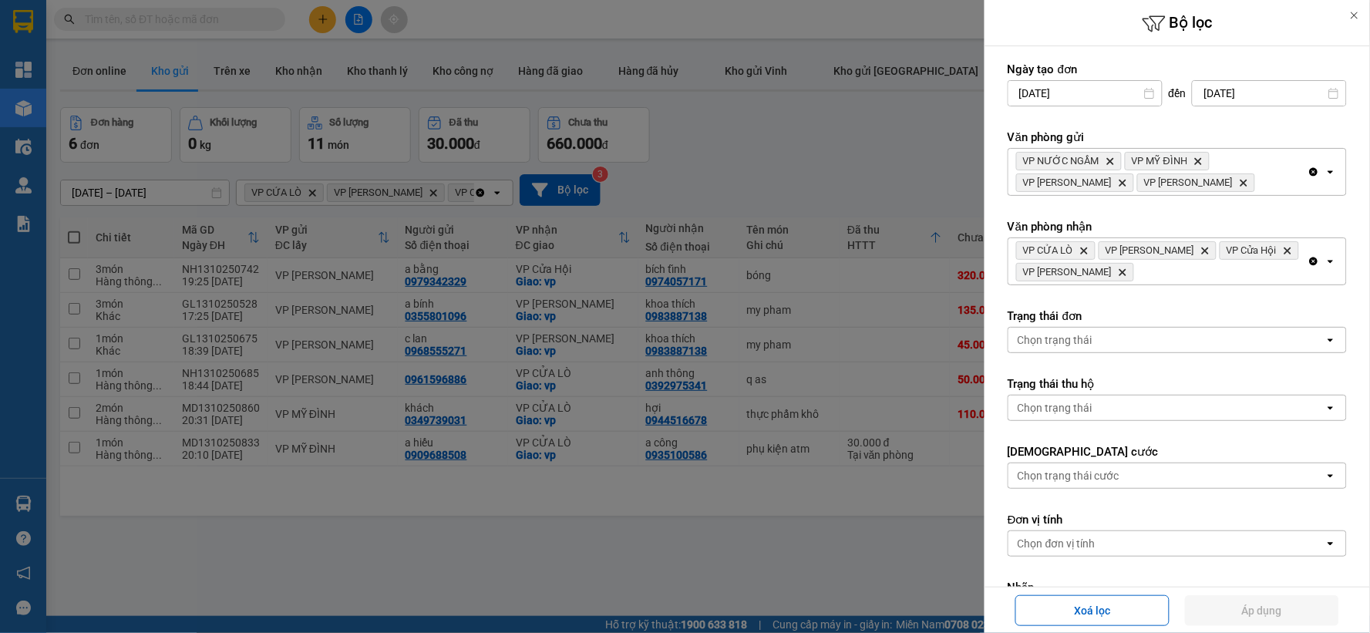
click at [1308, 262] on icon "Clear all" at bounding box center [1314, 261] width 12 height 12
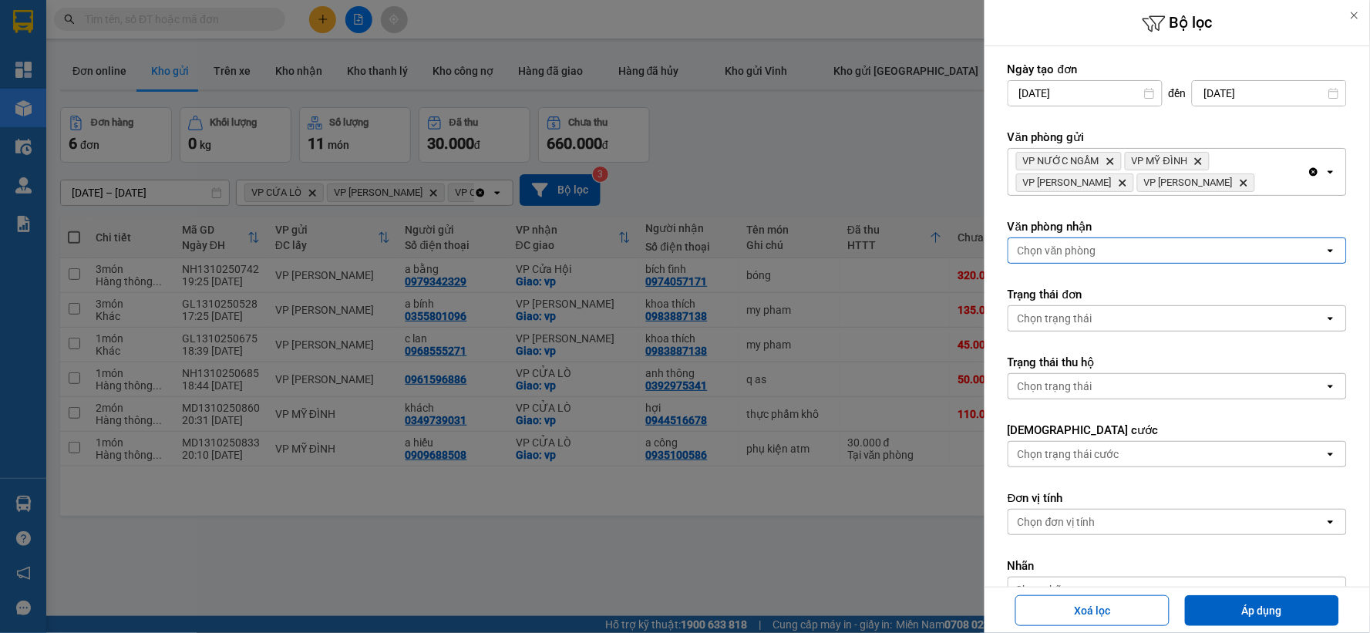
click at [1289, 256] on div "Chọn văn phòng" at bounding box center [1166, 250] width 316 height 25
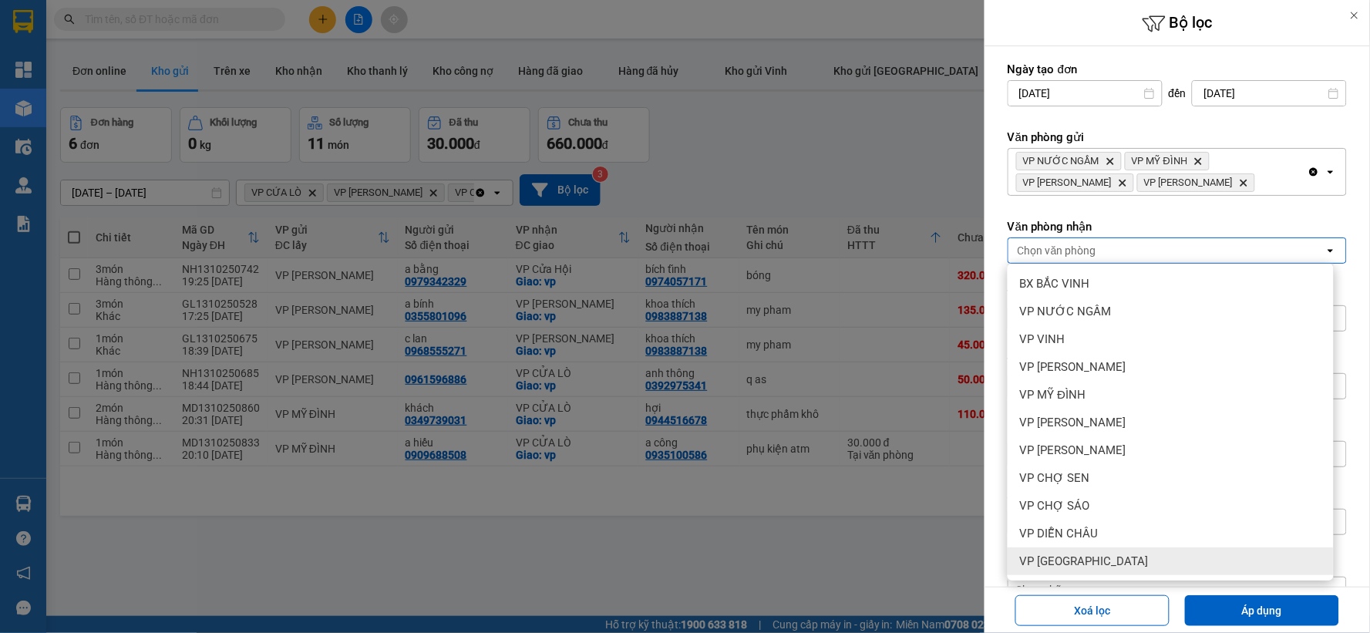
click at [1096, 563] on span "VP Cầu Yên Xuân" at bounding box center [1084, 561] width 129 height 15
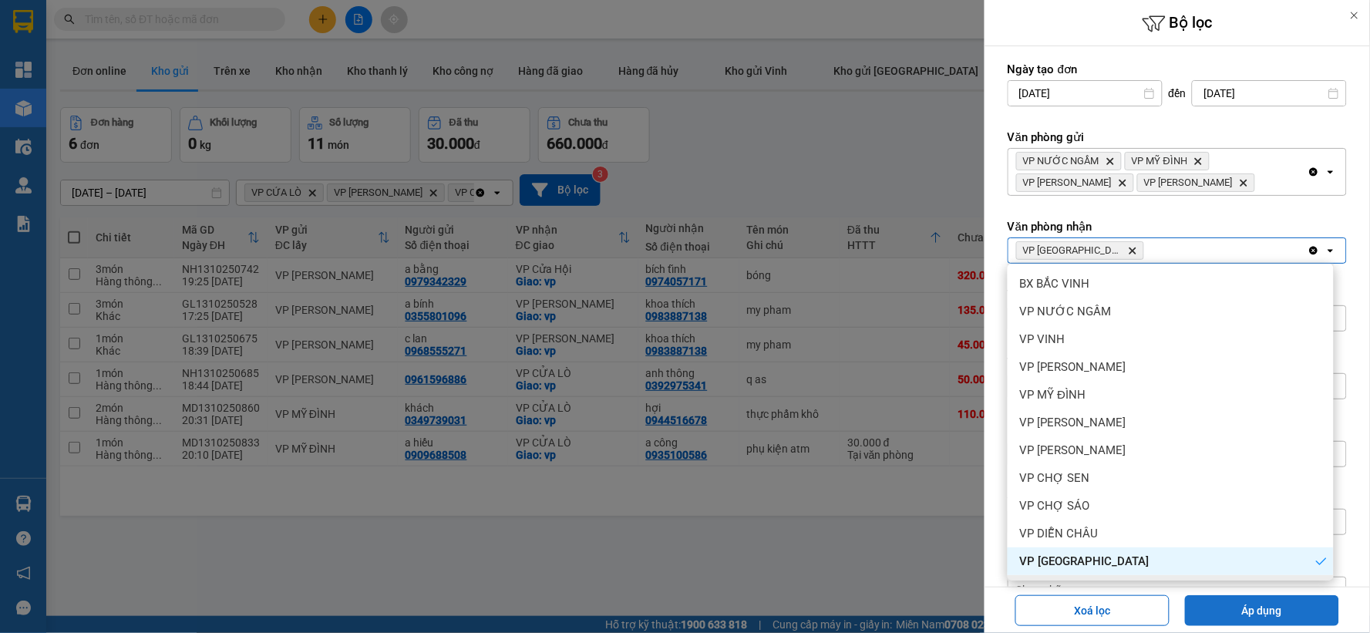
drag, startPoint x: 1200, startPoint y: 608, endPoint x: 856, endPoint y: 534, distance: 352.3
click at [1200, 608] on button "Áp dụng" at bounding box center [1262, 610] width 154 height 31
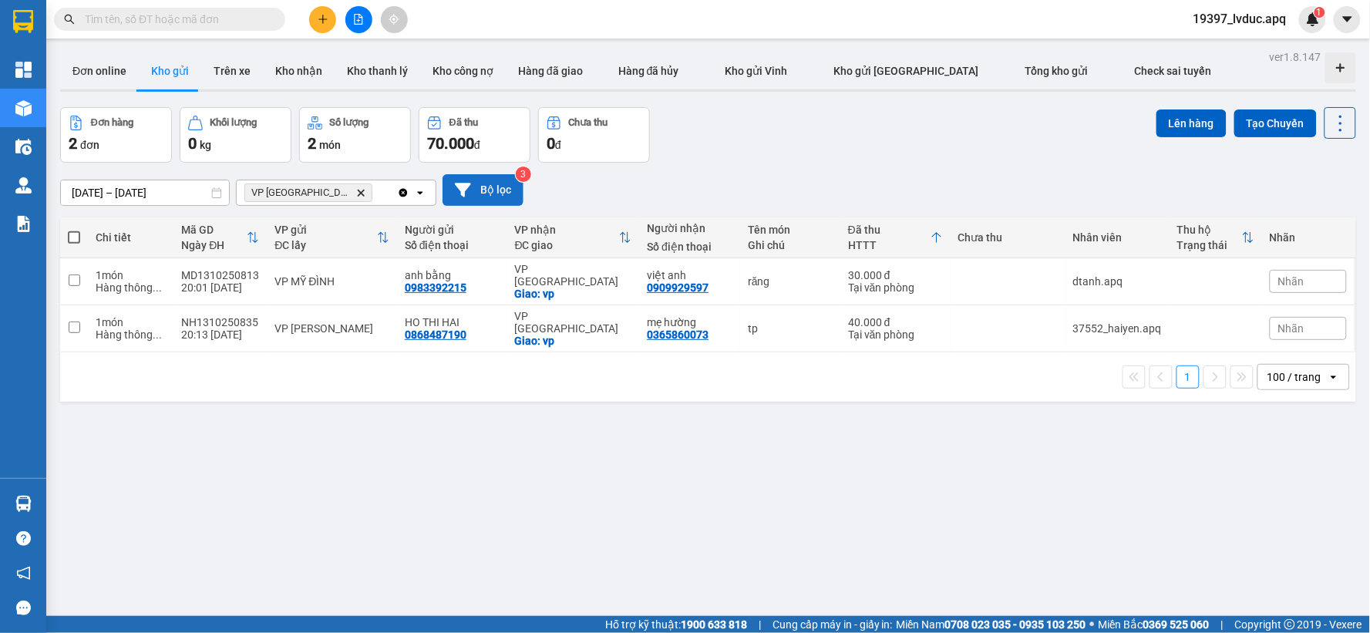
click at [509, 198] on button "Bộ lọc" at bounding box center [483, 190] width 81 height 32
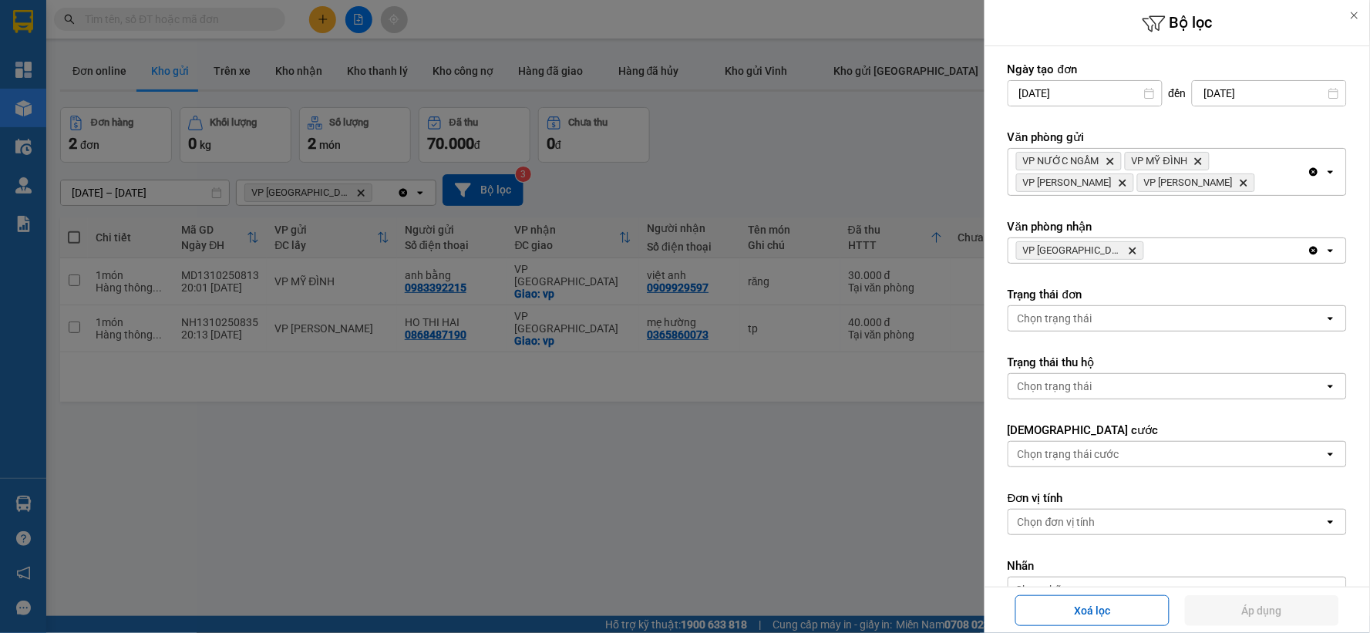
click at [733, 159] on div at bounding box center [685, 316] width 1370 height 633
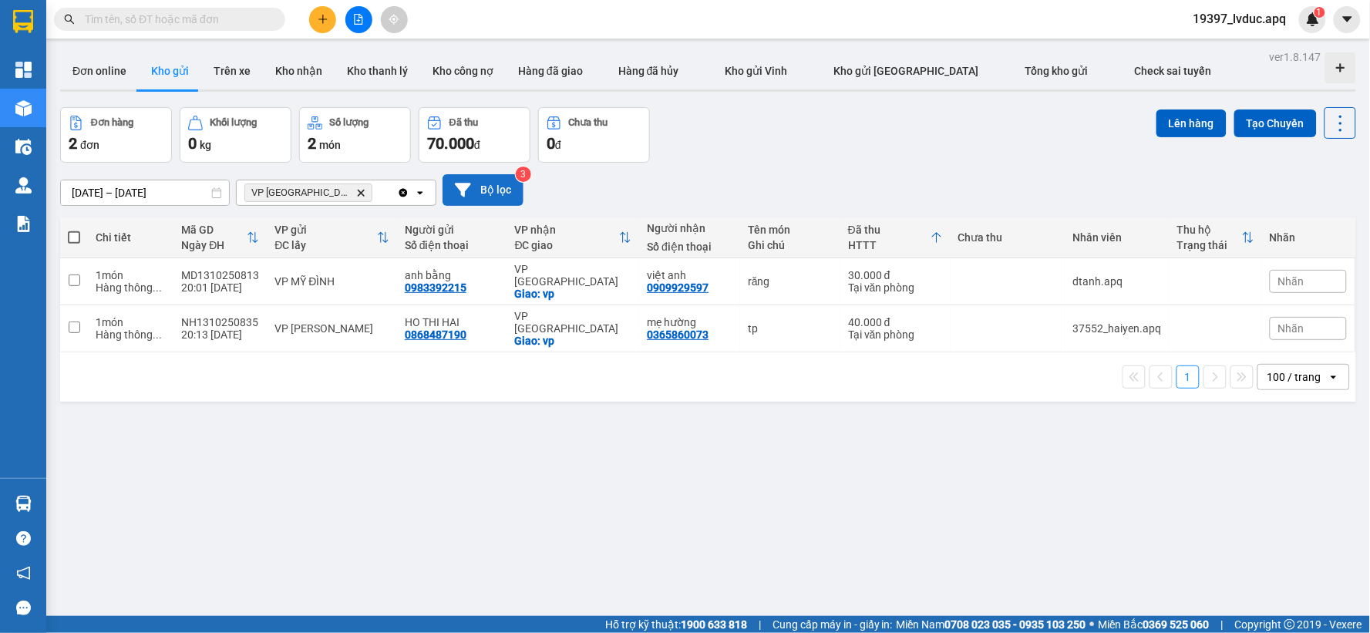
click at [504, 196] on button "Bộ lọc" at bounding box center [483, 190] width 81 height 32
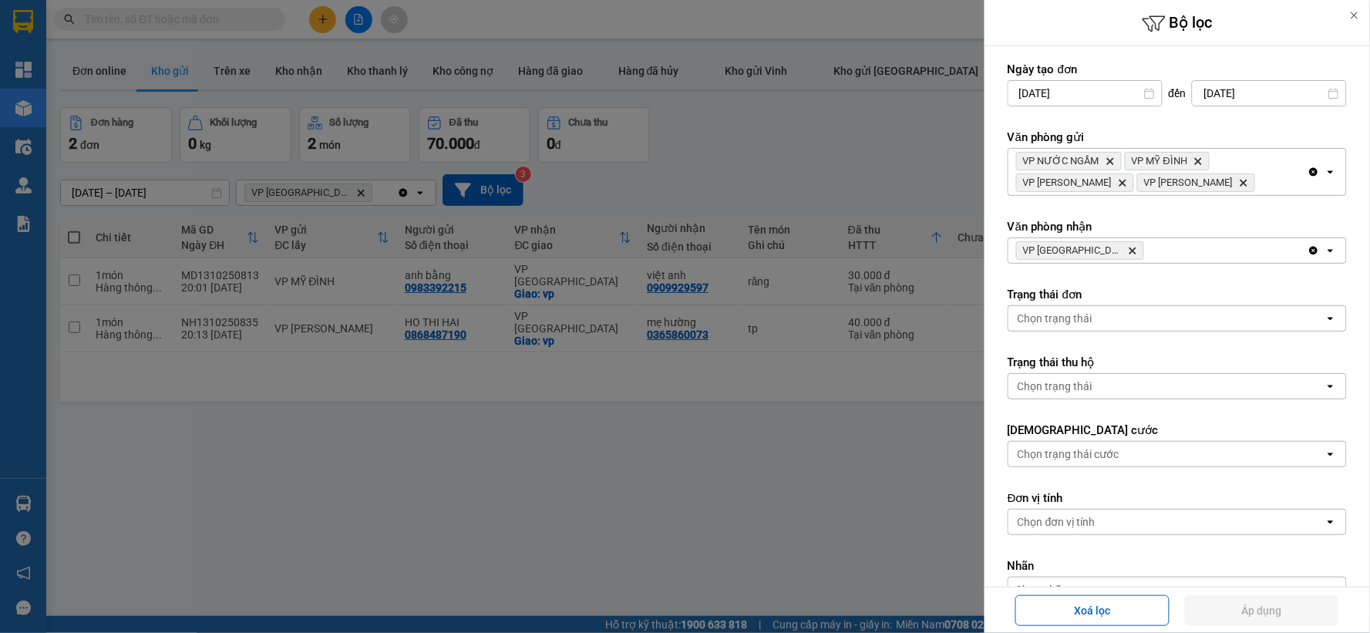
click at [1128, 251] on icon "Delete" at bounding box center [1132, 250] width 9 height 9
click at [510, 197] on div at bounding box center [685, 316] width 1370 height 633
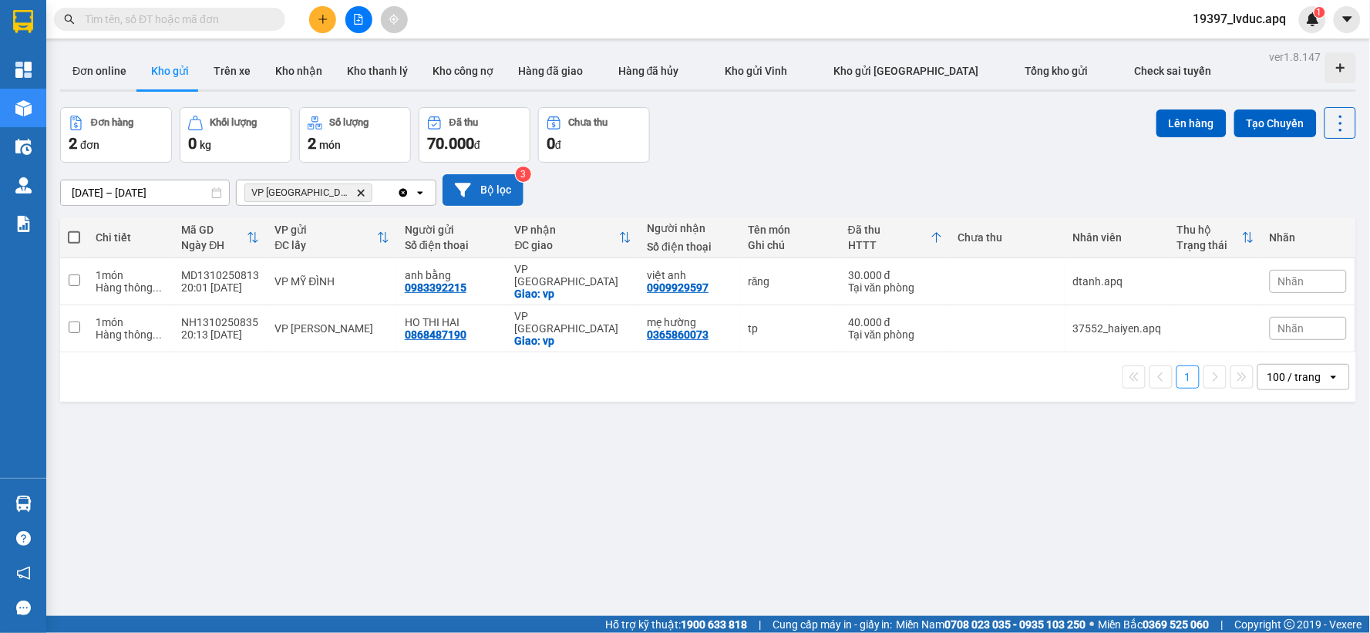
click at [509, 189] on button "Bộ lọc" at bounding box center [483, 190] width 81 height 32
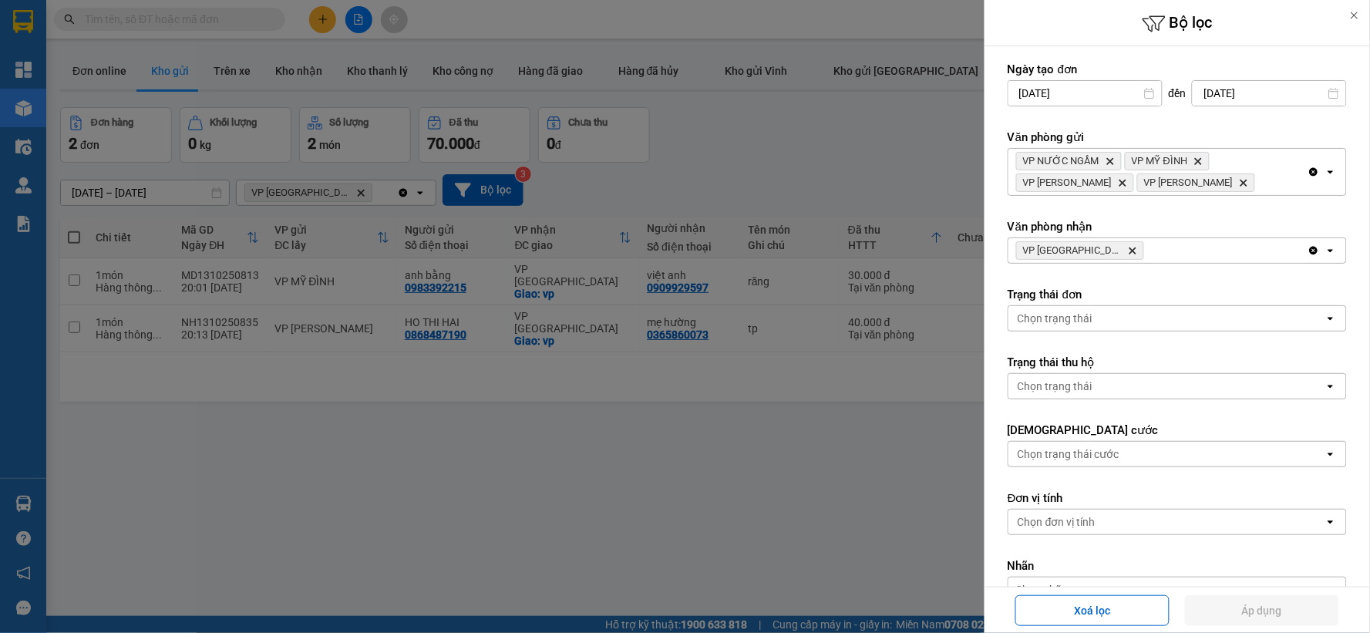
click at [1130, 248] on icon "VP Cầu Yên Xuân, close by backspace" at bounding box center [1133, 250] width 7 height 7
click at [1108, 248] on div "Chọn văn phòng" at bounding box center [1166, 250] width 316 height 25
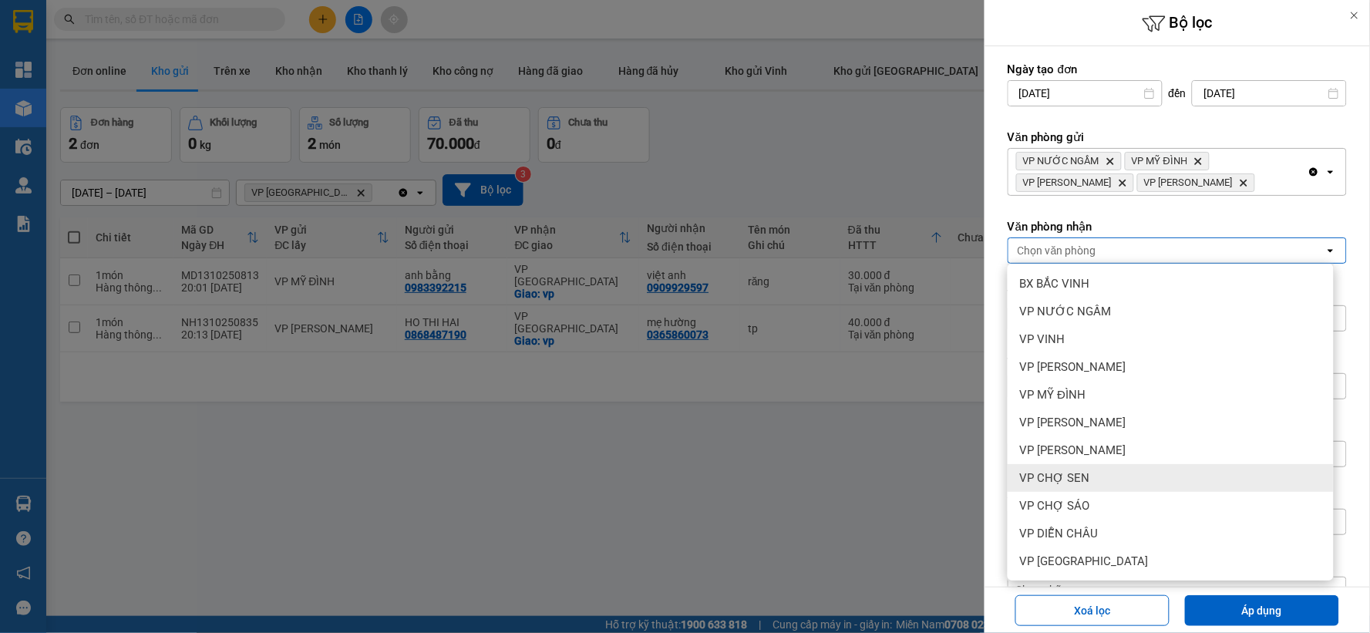
click at [1066, 480] on span "VP CHỢ SEN" at bounding box center [1055, 477] width 70 height 15
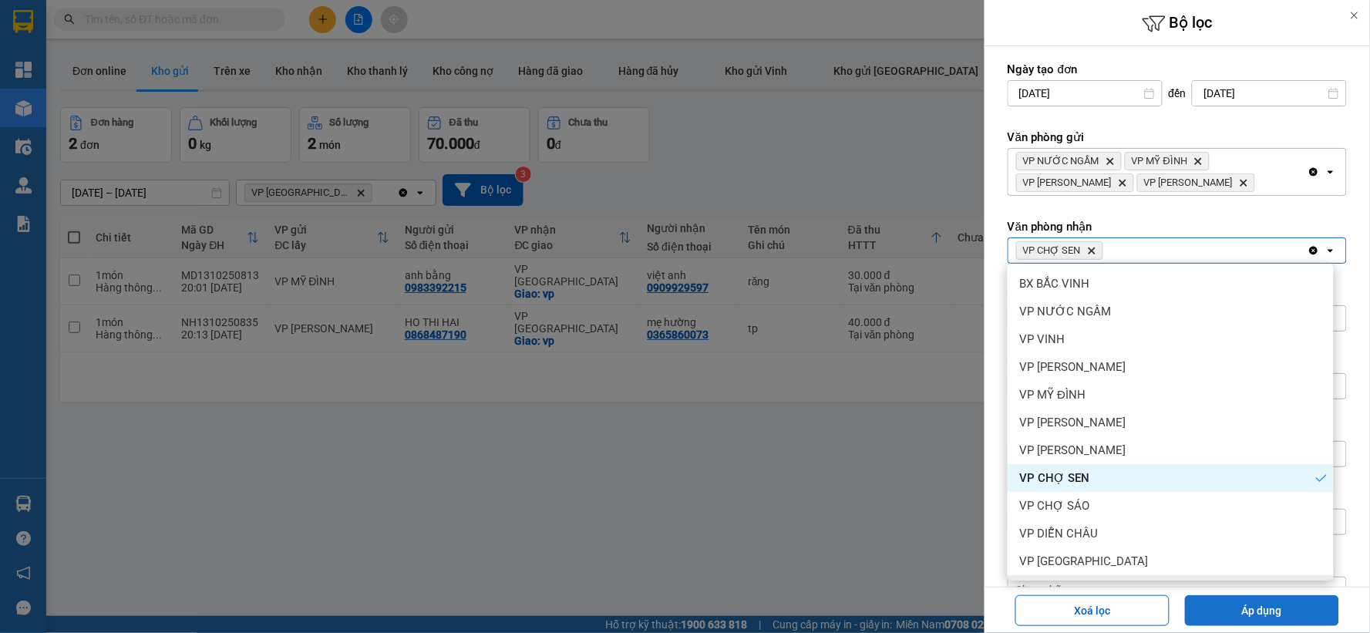
click at [1271, 618] on button "Áp dụng" at bounding box center [1262, 610] width 154 height 31
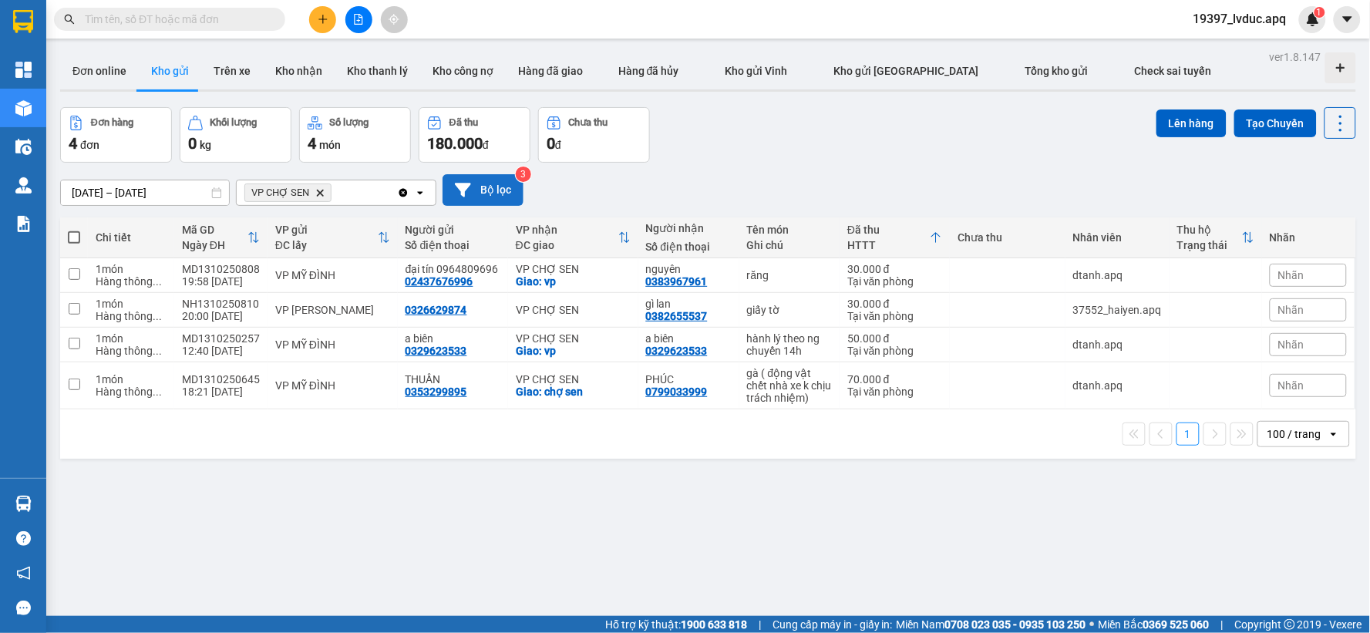
click at [486, 191] on button "Bộ lọc" at bounding box center [483, 190] width 81 height 32
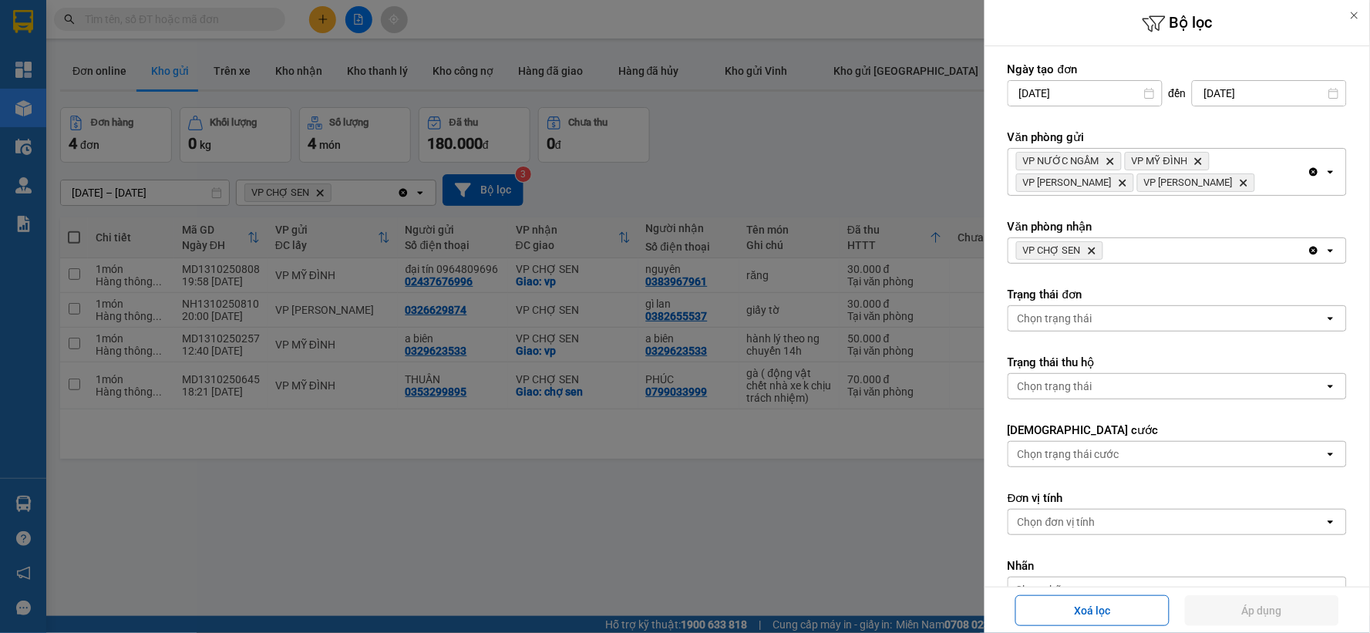
click at [1090, 252] on icon "VP CHỢ SEN, close by backspace" at bounding box center [1092, 250] width 7 height 7
click at [1090, 252] on div "Chọn văn phòng" at bounding box center [1057, 250] width 79 height 15
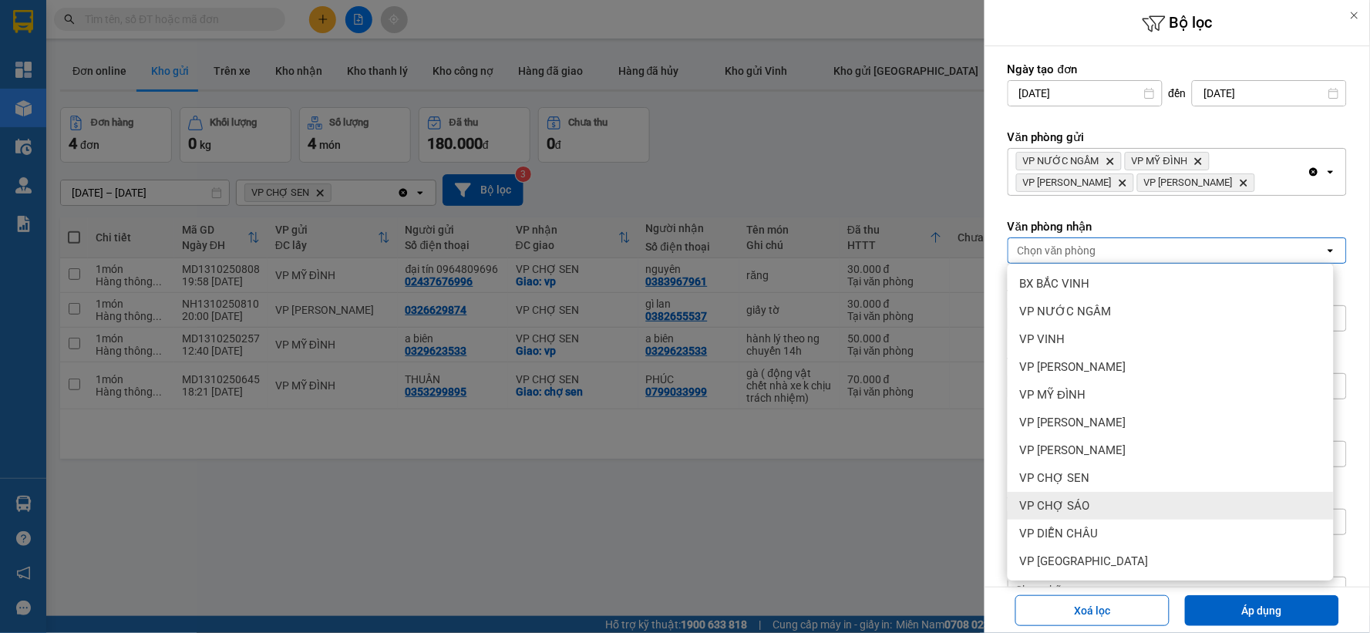
click at [1099, 511] on div "VP CHỢ SÁO" at bounding box center [1171, 506] width 326 height 28
drag, startPoint x: 1226, startPoint y: 611, endPoint x: 1011, endPoint y: 536, distance: 228.0
click at [1226, 611] on button "Áp dụng" at bounding box center [1262, 610] width 154 height 31
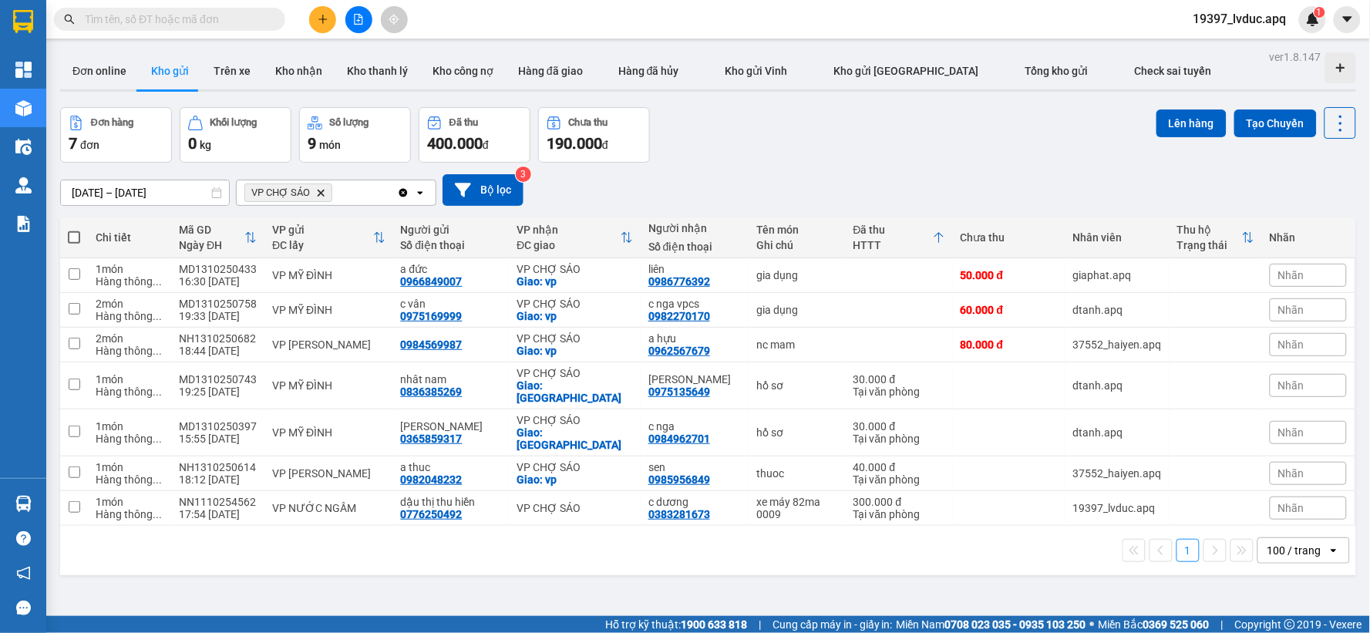
click at [736, 163] on div "11/10/2025 – 13/10/2025 Press the down arrow key to interact with the calendar …" at bounding box center [708, 190] width 1296 height 55
